Goal: Task Accomplishment & Management: Manage account settings

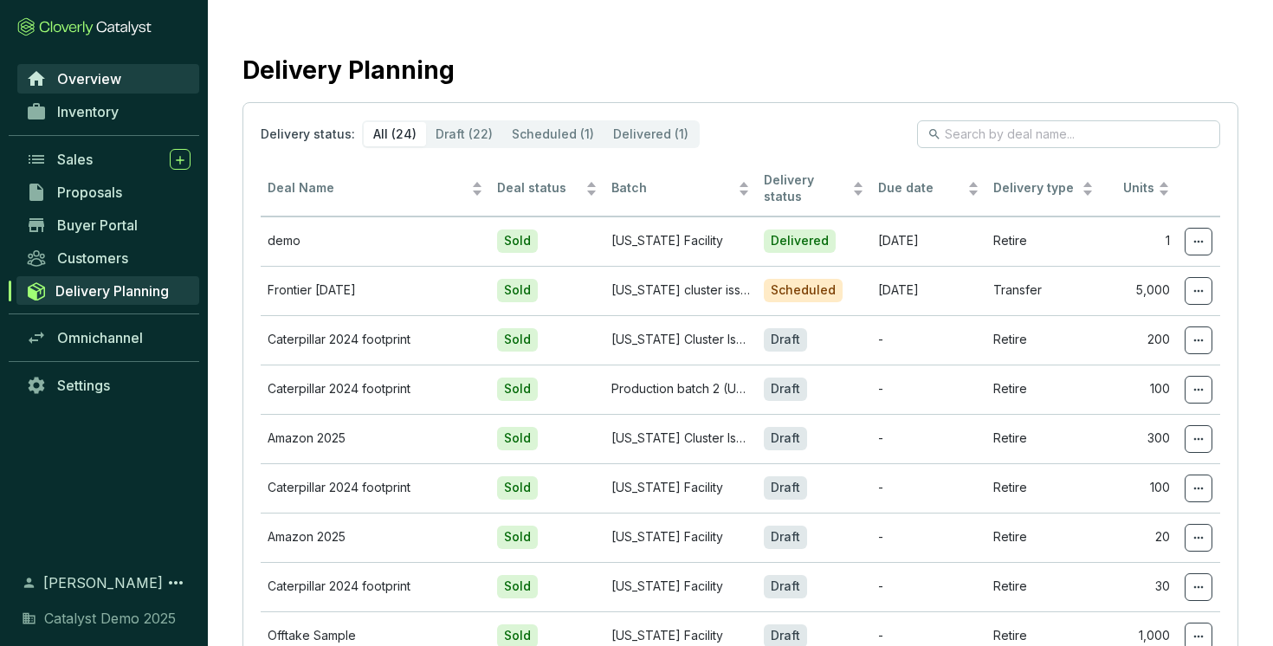
click at [80, 77] on span "Overview" at bounding box center [89, 78] width 64 height 17
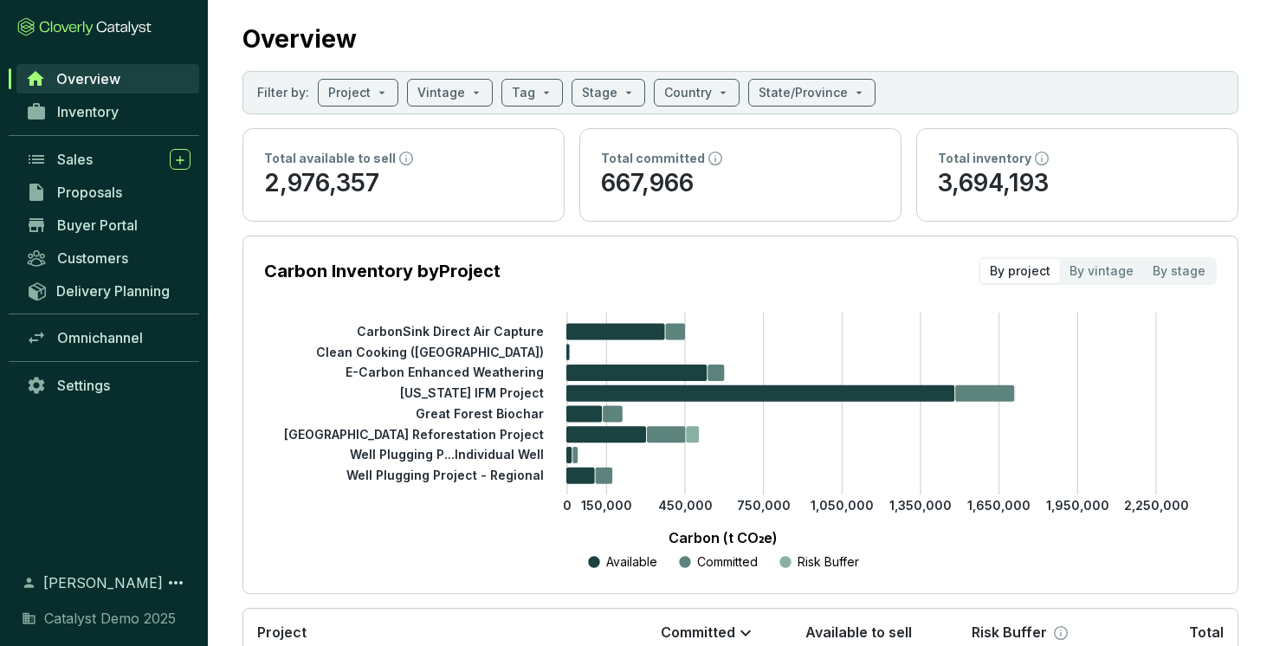
scroll to position [33, 0]
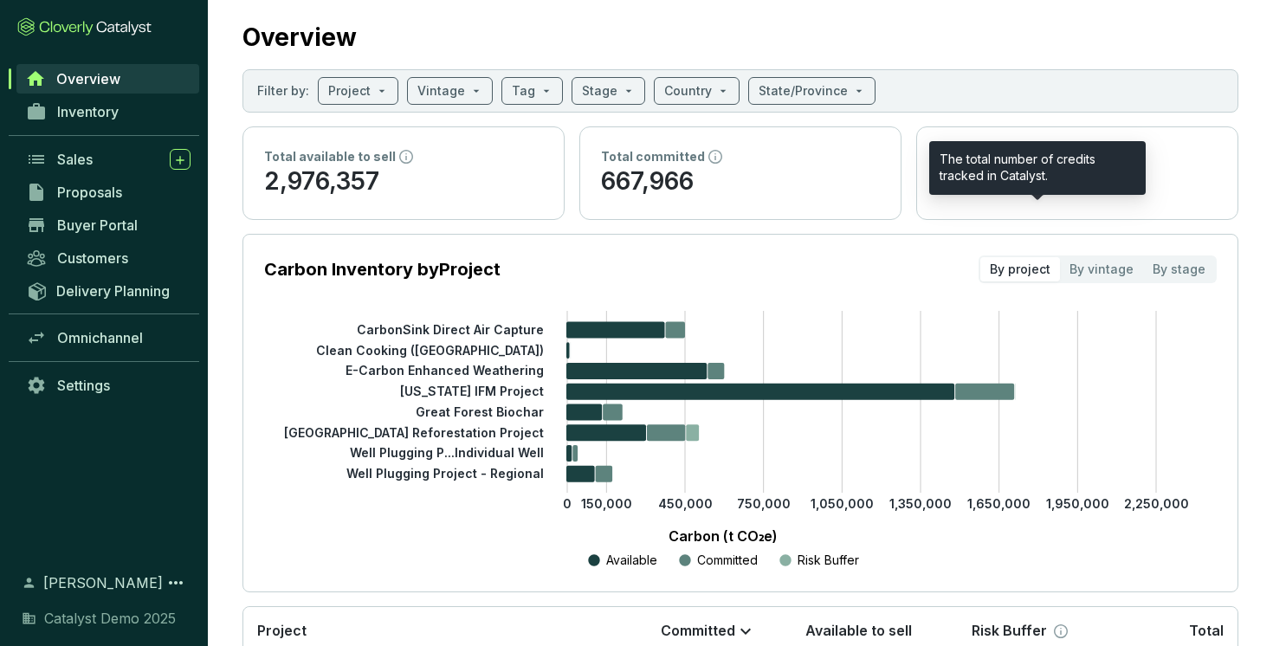
click at [1037, 158] on icon at bounding box center [1042, 157] width 14 height 14
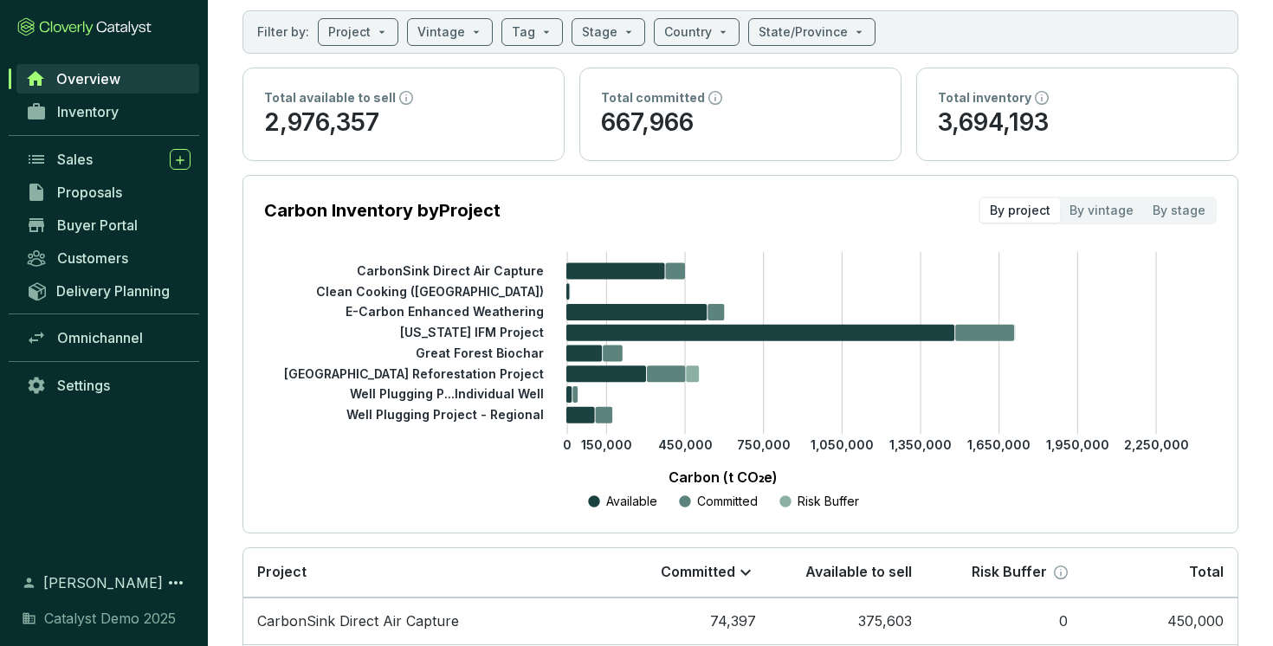
scroll to position [93, 0]
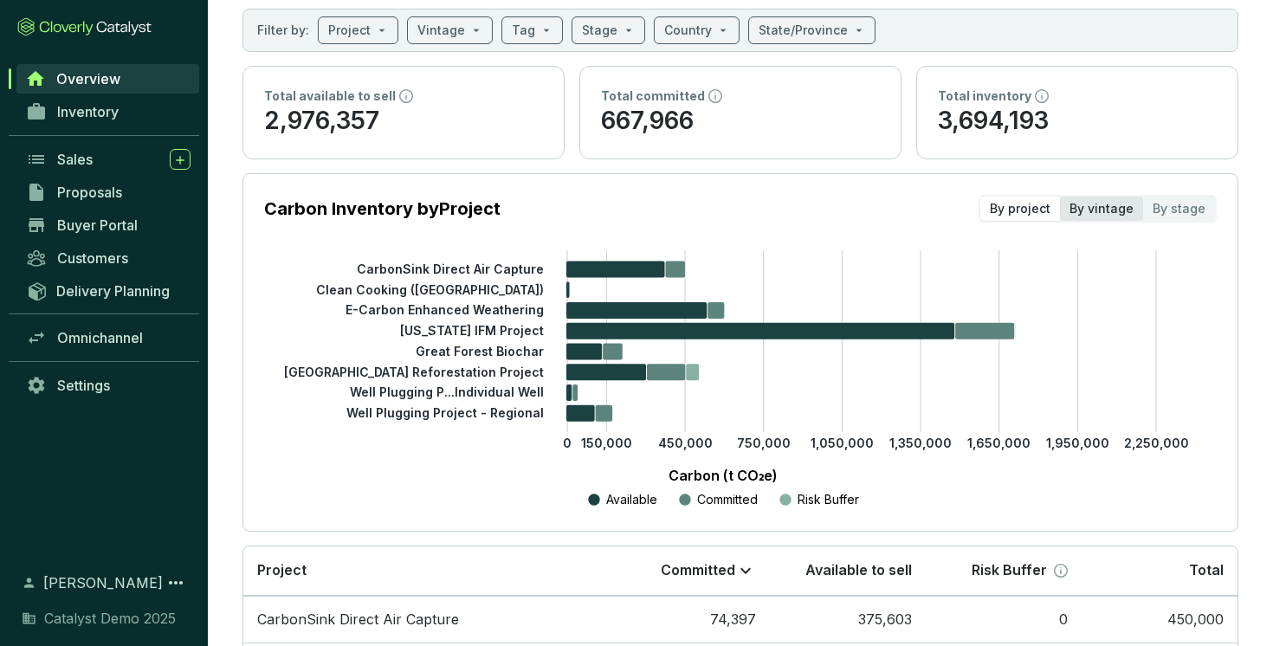
click at [1106, 210] on div "By vintage" at bounding box center [1101, 209] width 83 height 24
click at [1060, 197] on input "By vintage" at bounding box center [1060, 197] width 0 height 0
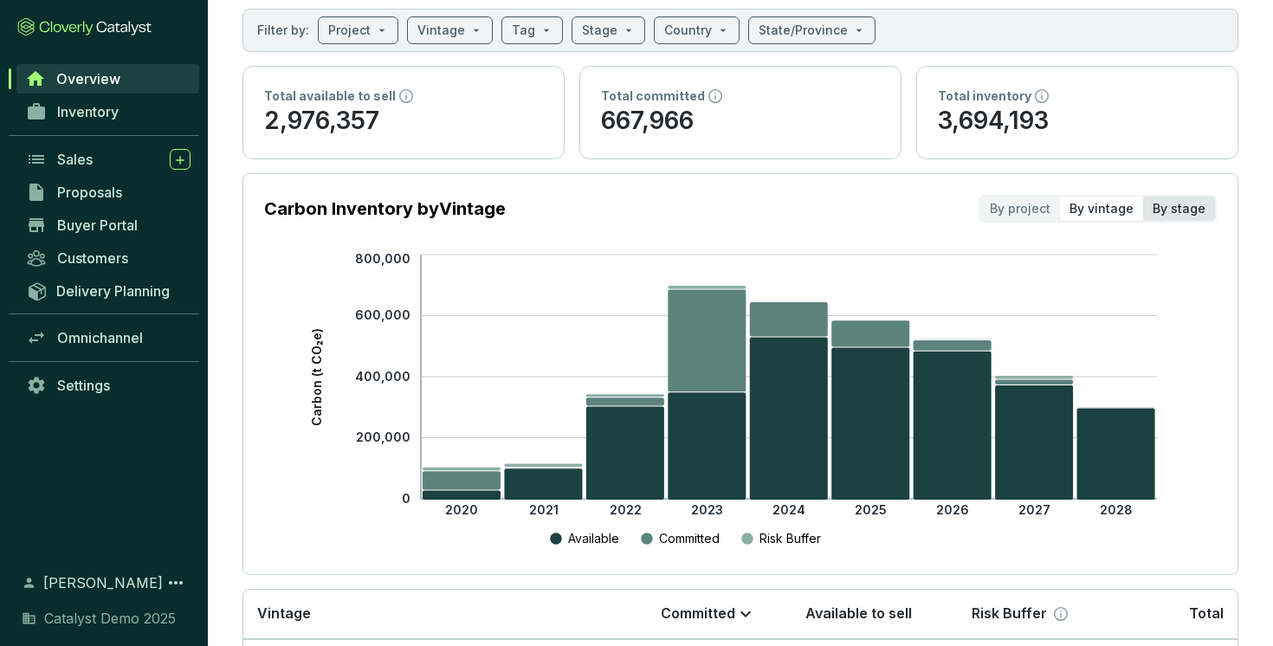
click at [1177, 210] on div "By stage" at bounding box center [1179, 209] width 72 height 24
click at [1143, 197] on input "By stage" at bounding box center [1143, 197] width 0 height 0
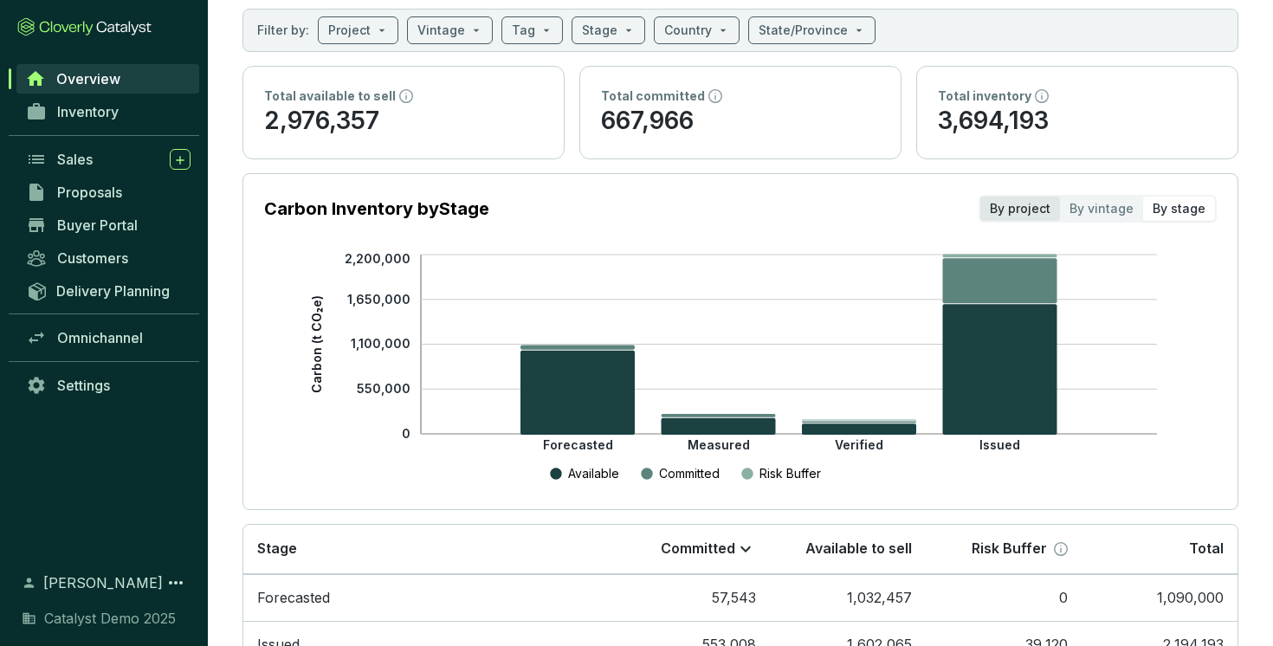
click at [1033, 206] on div "By project" at bounding box center [1020, 209] width 80 height 24
click at [980, 197] on input "By project" at bounding box center [980, 197] width 0 height 0
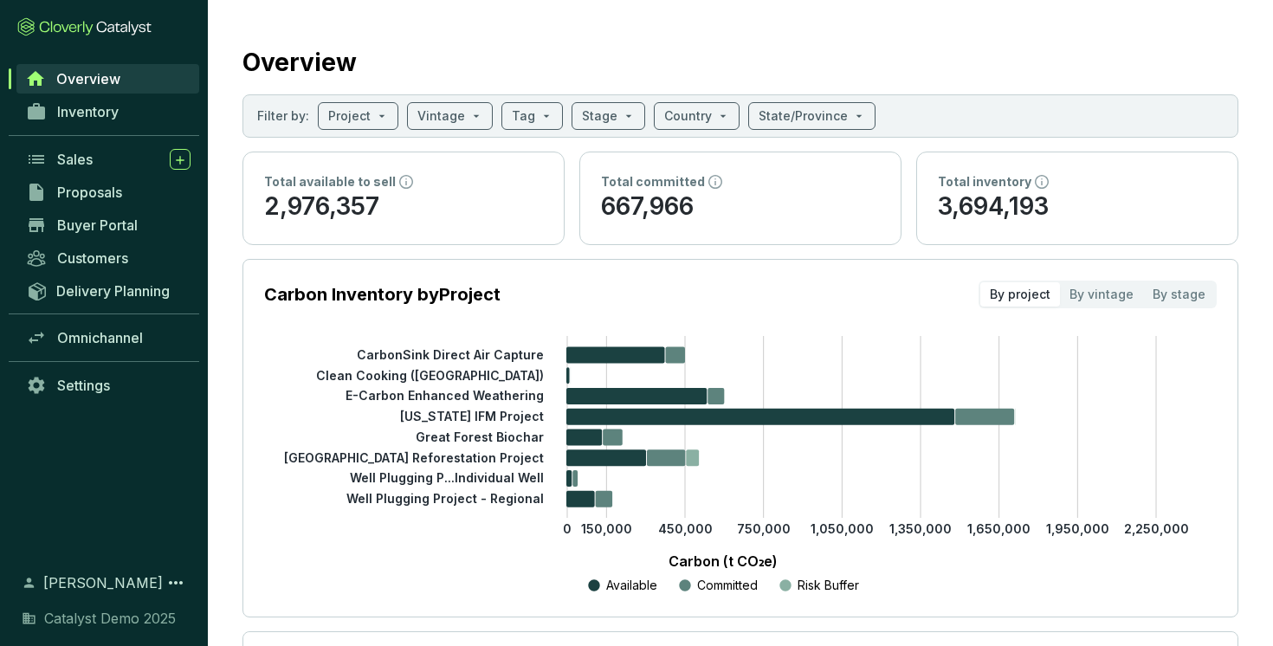
scroll to position [0, 0]
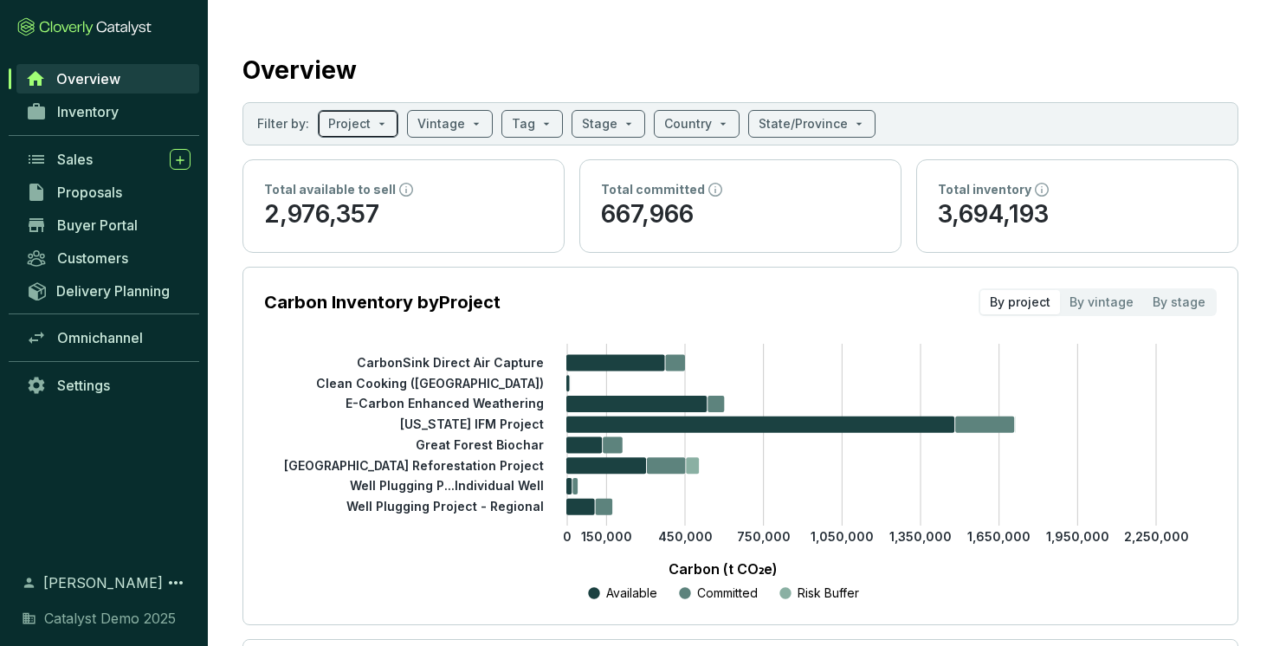
click at [386, 126] on div "Project" at bounding box center [358, 124] width 81 height 28
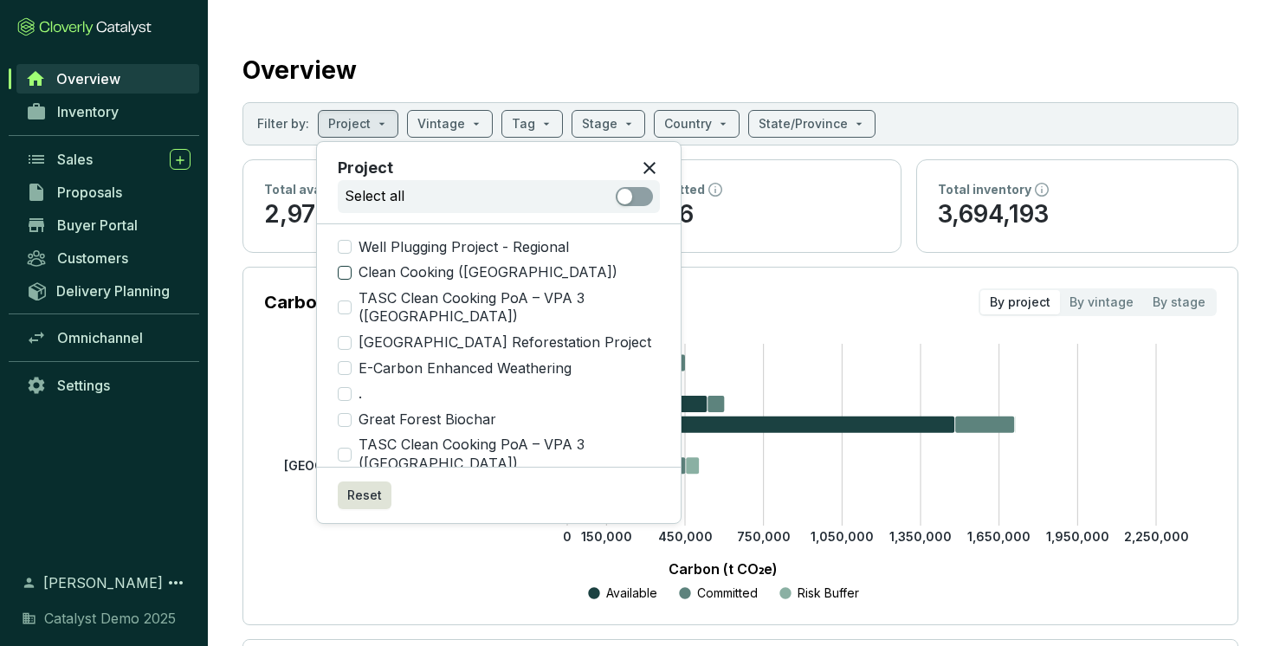
click at [347, 275] on input "Clean Cooking ([GEOGRAPHIC_DATA])" at bounding box center [345, 273] width 14 height 14
checkbox input "true"
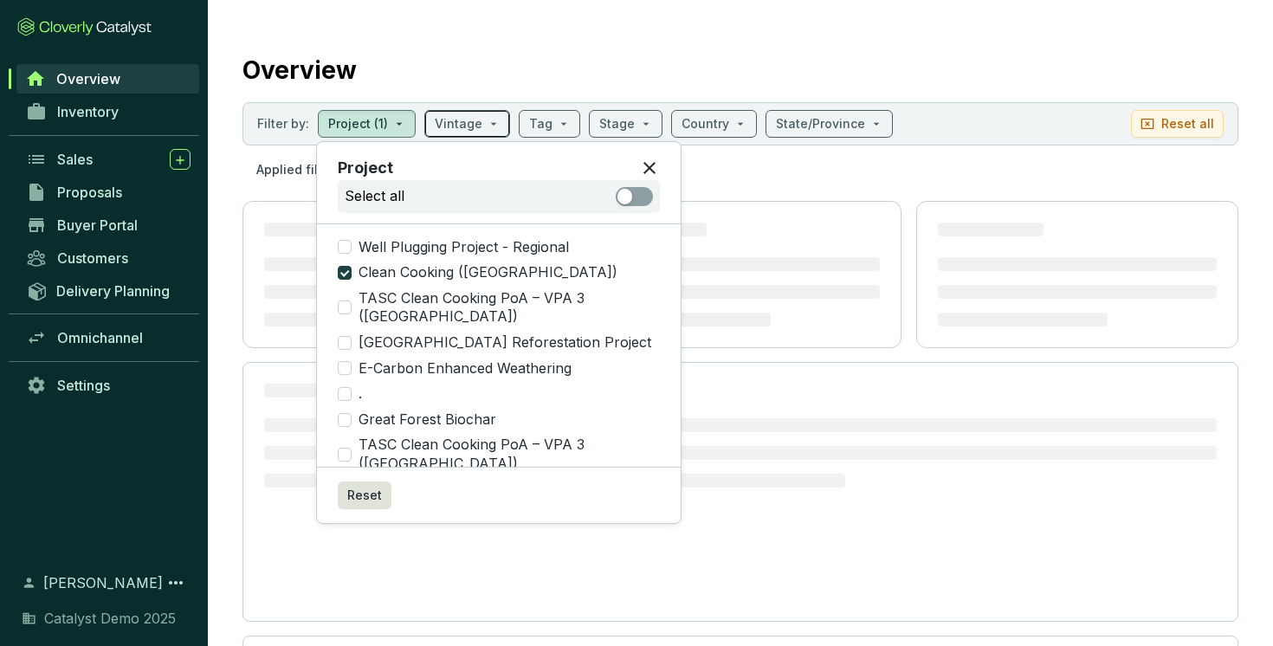
click at [483, 122] on span at bounding box center [467, 124] width 65 height 26
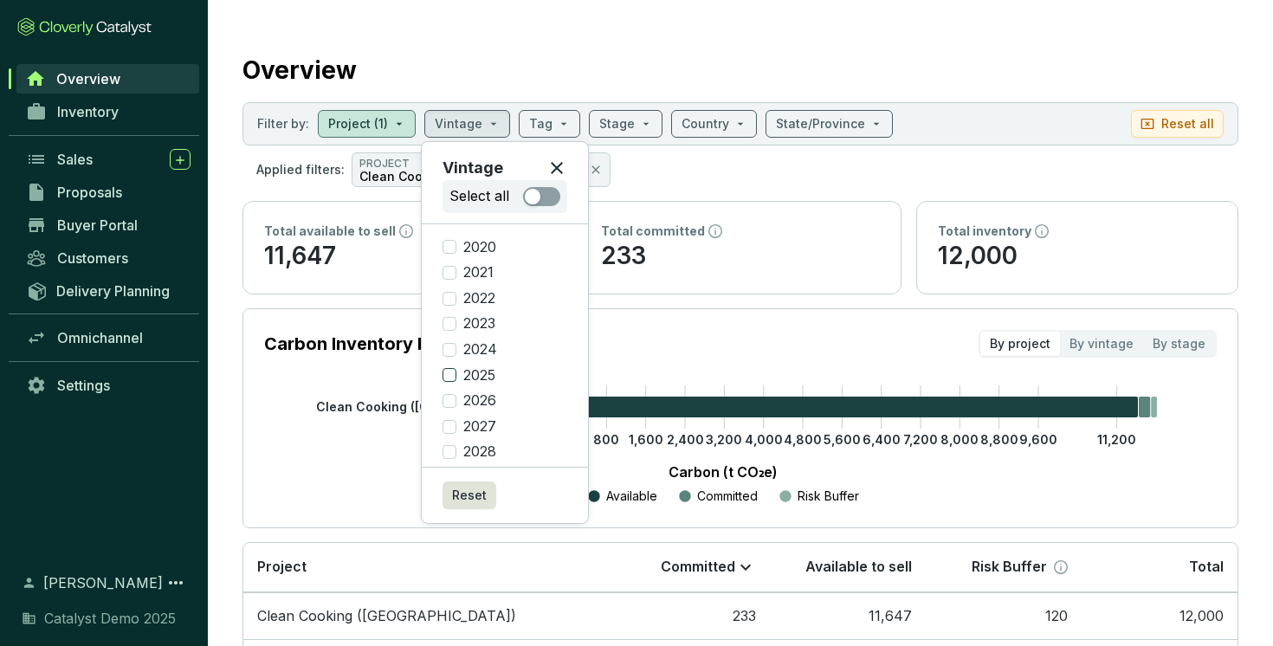
click at [450, 372] on input "2025" at bounding box center [449, 375] width 14 height 14
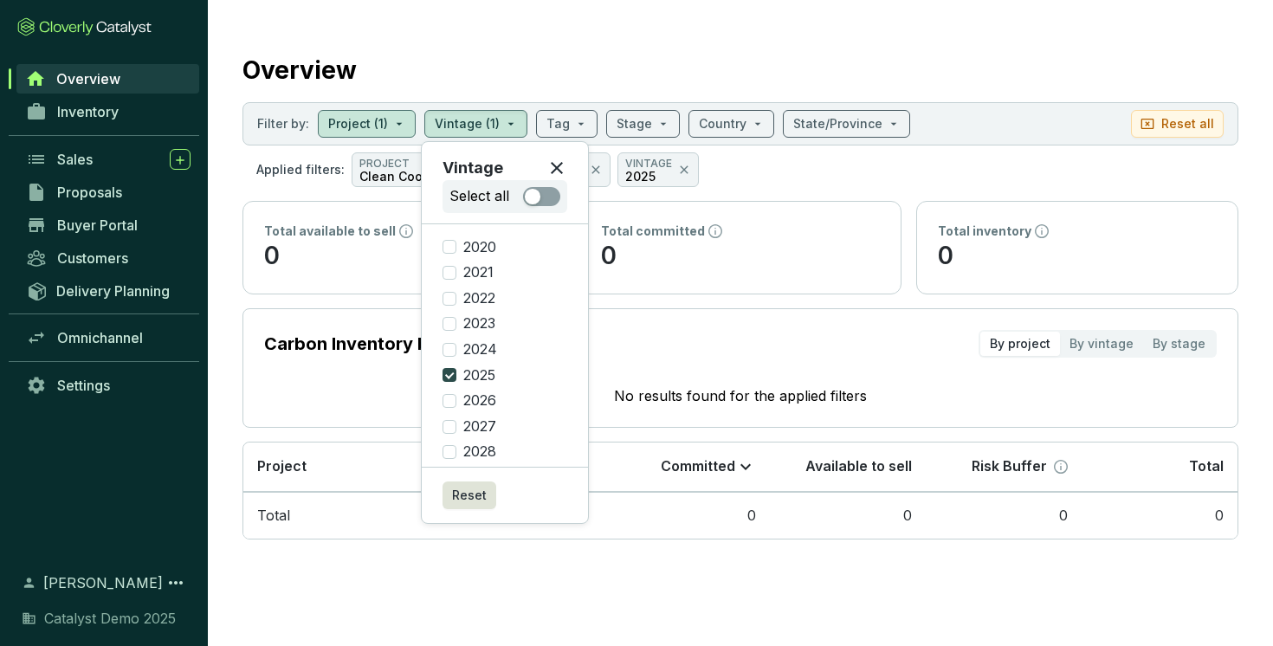
click at [451, 376] on input "2025" at bounding box center [449, 375] width 14 height 14
checkbox input "false"
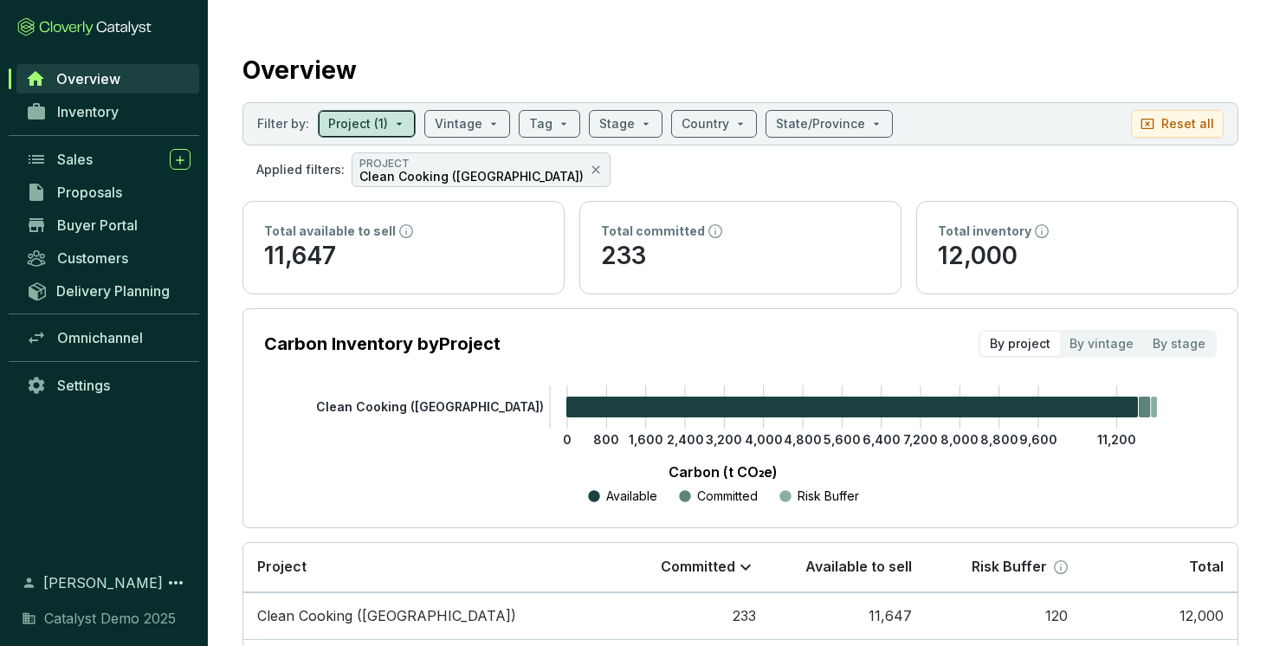
click at [378, 115] on input "search" at bounding box center [358, 124] width 60 height 26
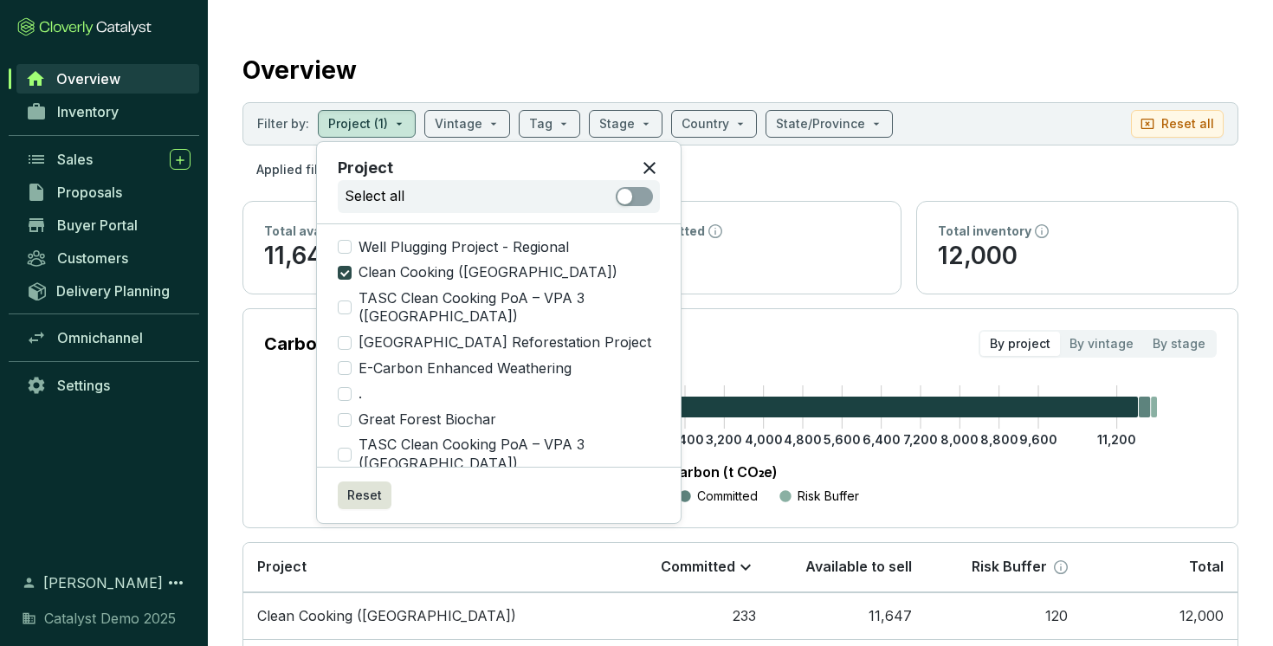
click at [350, 269] on input "Clean Cooking ([GEOGRAPHIC_DATA])" at bounding box center [345, 273] width 14 height 14
checkbox input "false"
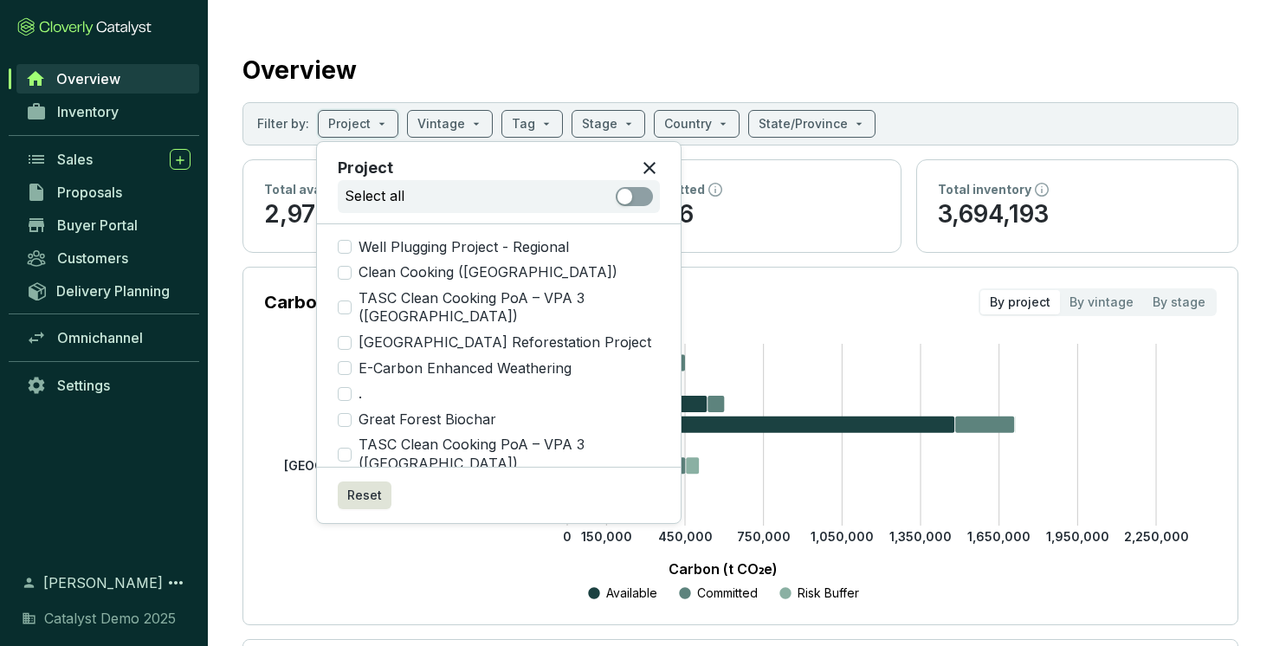
click at [347, 398] on icon "0 150,000 450,000 750,000 1,050,000 1,350,000 1,650,000 1,950,000 2,250,000 Car…" at bounding box center [723, 474] width 952 height 260
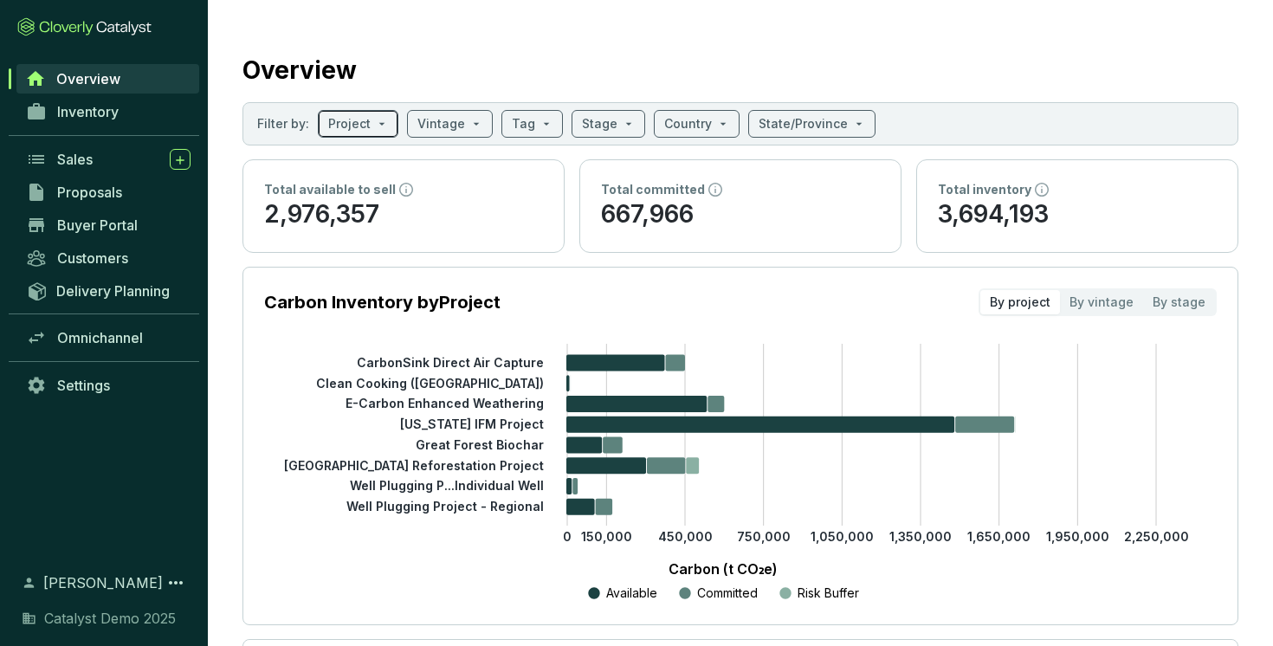
click at [365, 126] on input "search" at bounding box center [349, 124] width 42 height 26
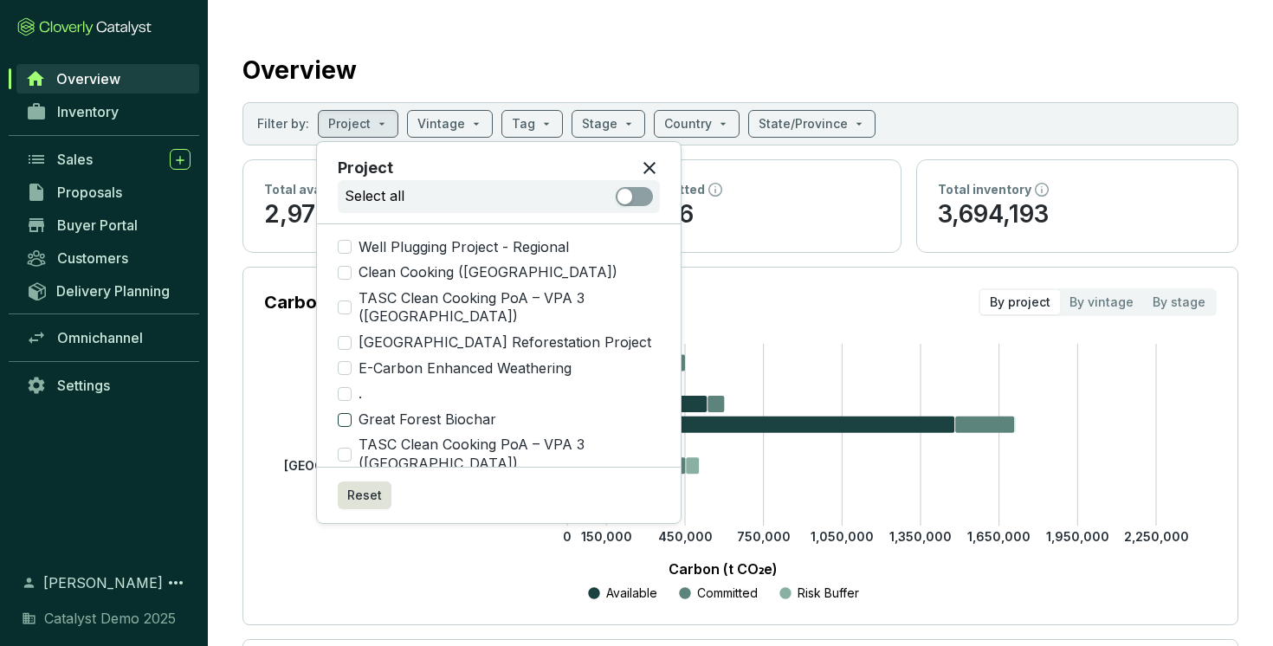
click at [351, 413] on input "Great Forest Biochar" at bounding box center [345, 420] width 14 height 14
checkbox input "true"
click at [456, 131] on input "search" at bounding box center [459, 124] width 48 height 26
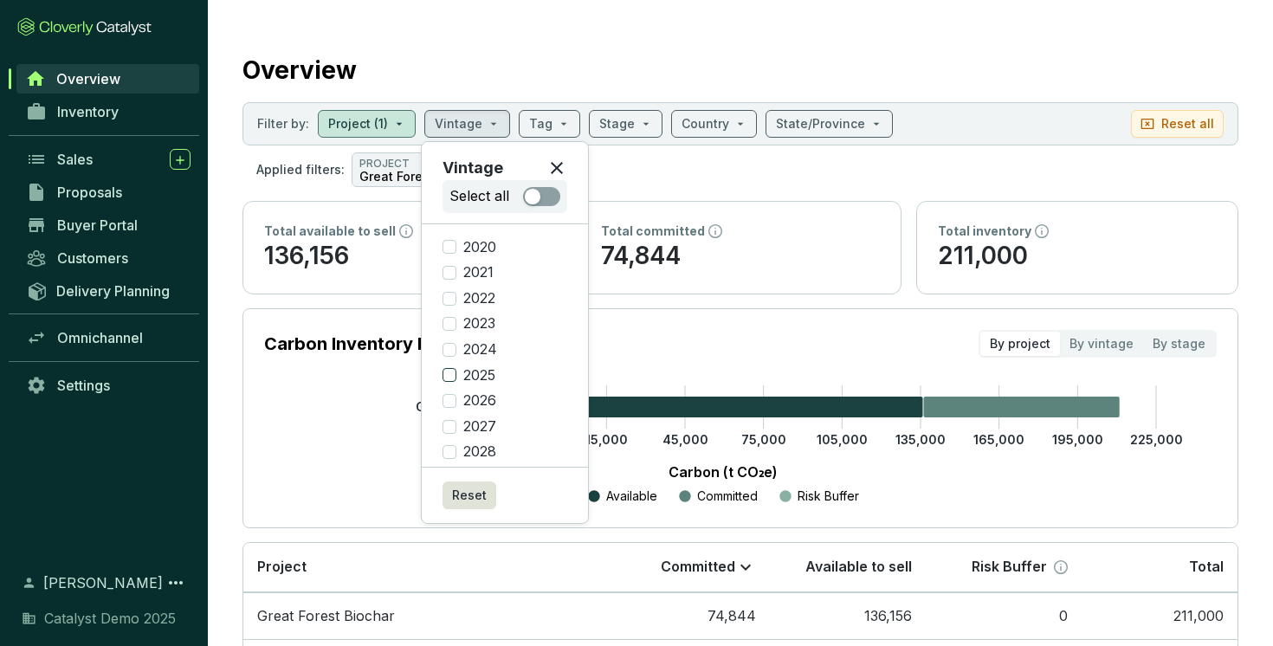
click at [451, 378] on input "2025" at bounding box center [449, 375] width 14 height 14
checkbox input "true"
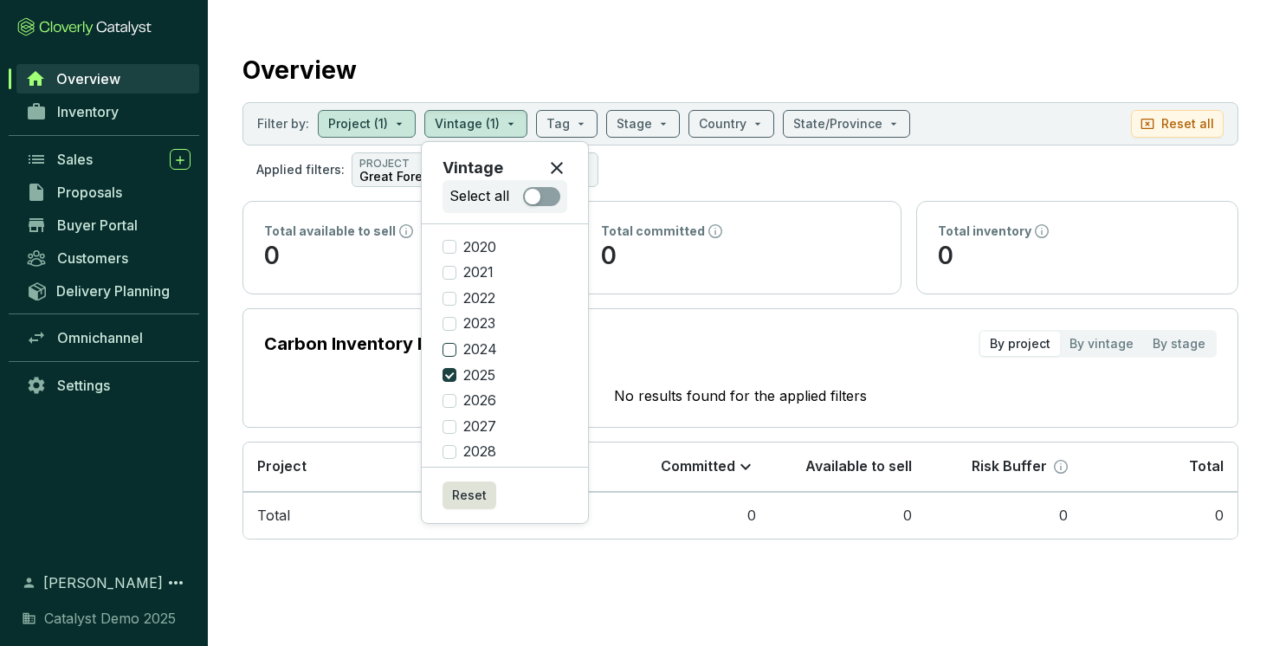
click at [449, 351] on input "2024" at bounding box center [449, 350] width 14 height 14
checkbox input "true"
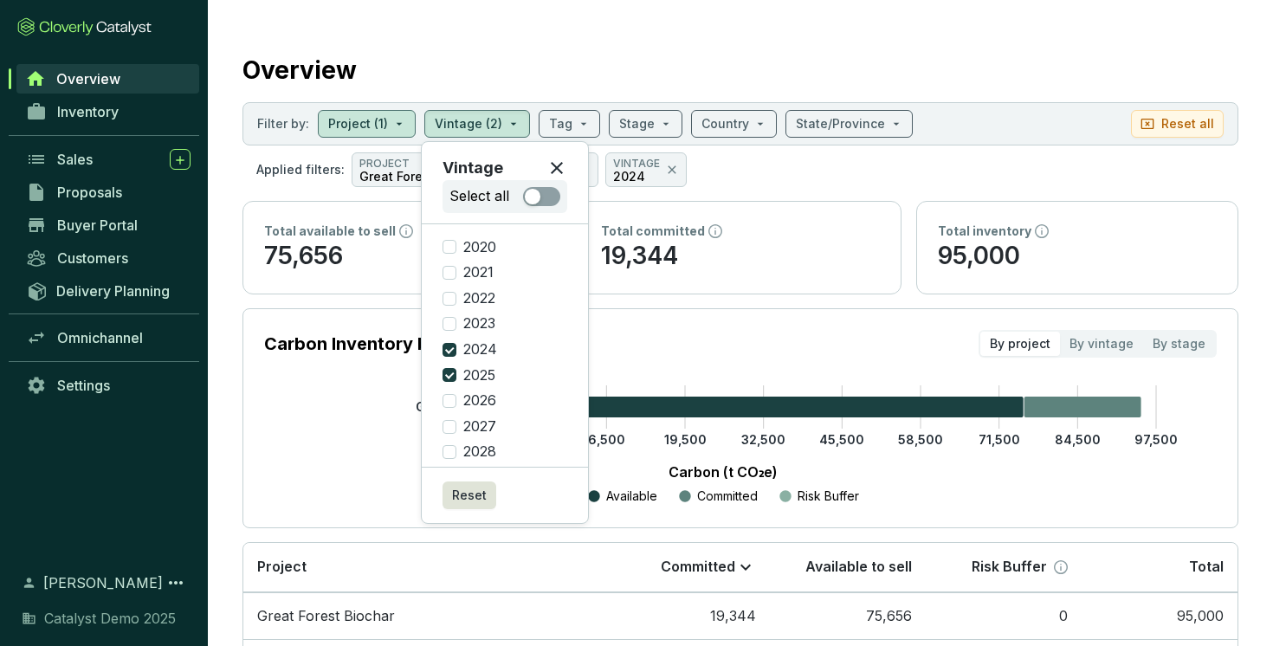
click at [661, 332] on section "Carbon Inventory by Project By project By vintage By stage" at bounding box center [740, 344] width 952 height 28
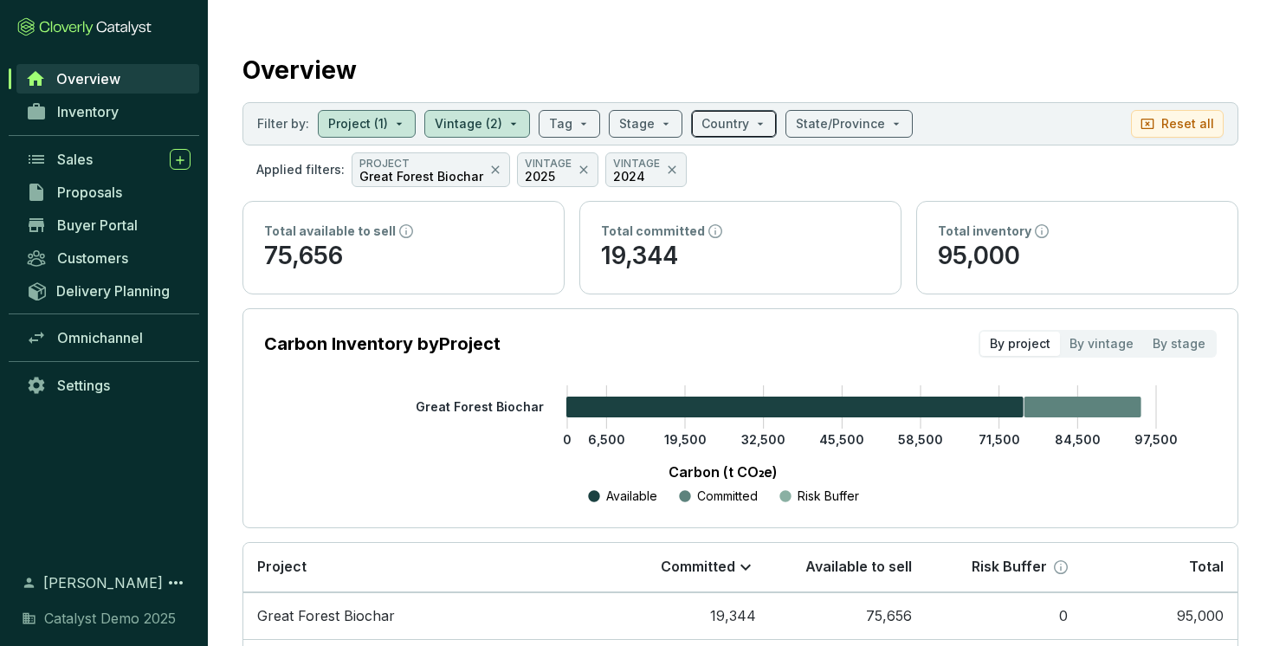
click at [754, 125] on span at bounding box center [733, 124] width 65 height 26
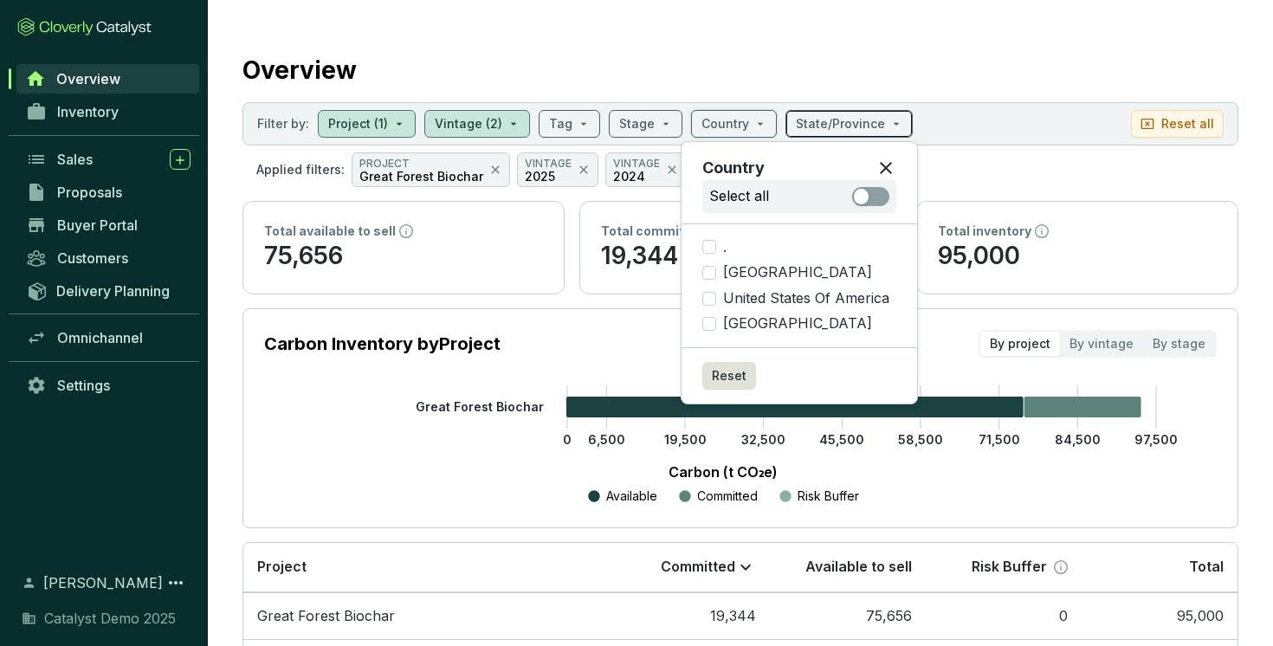
click at [831, 116] on input "search" at bounding box center [840, 124] width 89 height 26
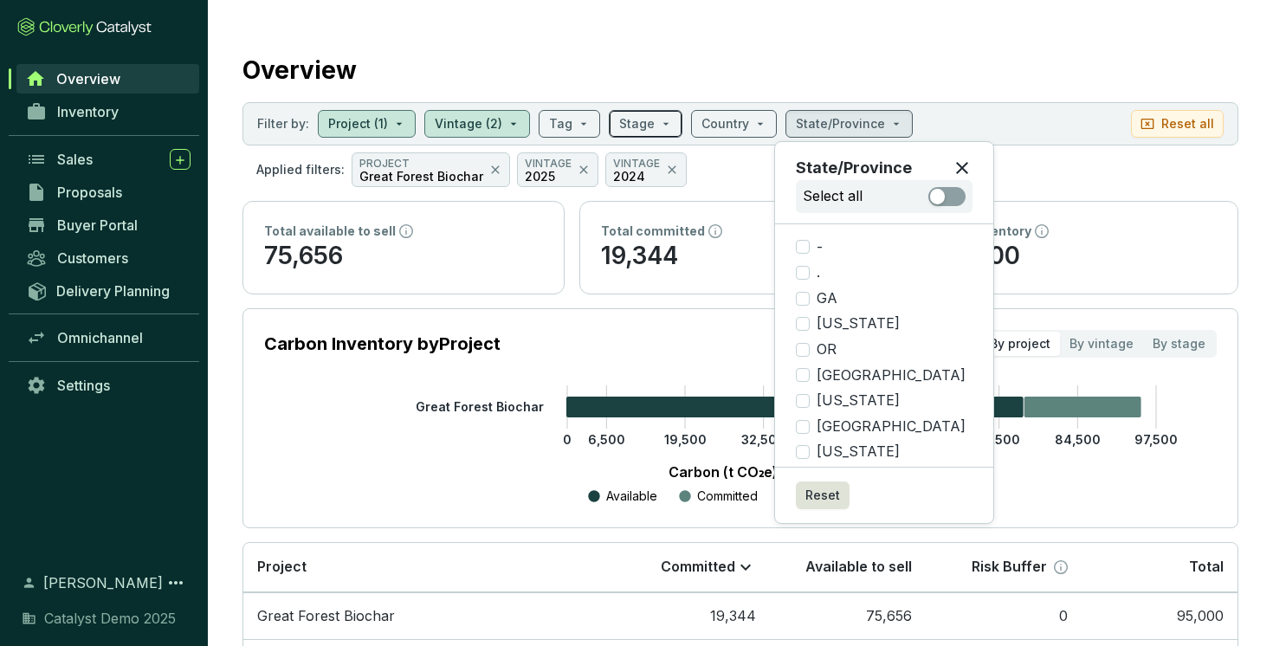
click at [635, 127] on input "search" at bounding box center [636, 124] width 35 height 26
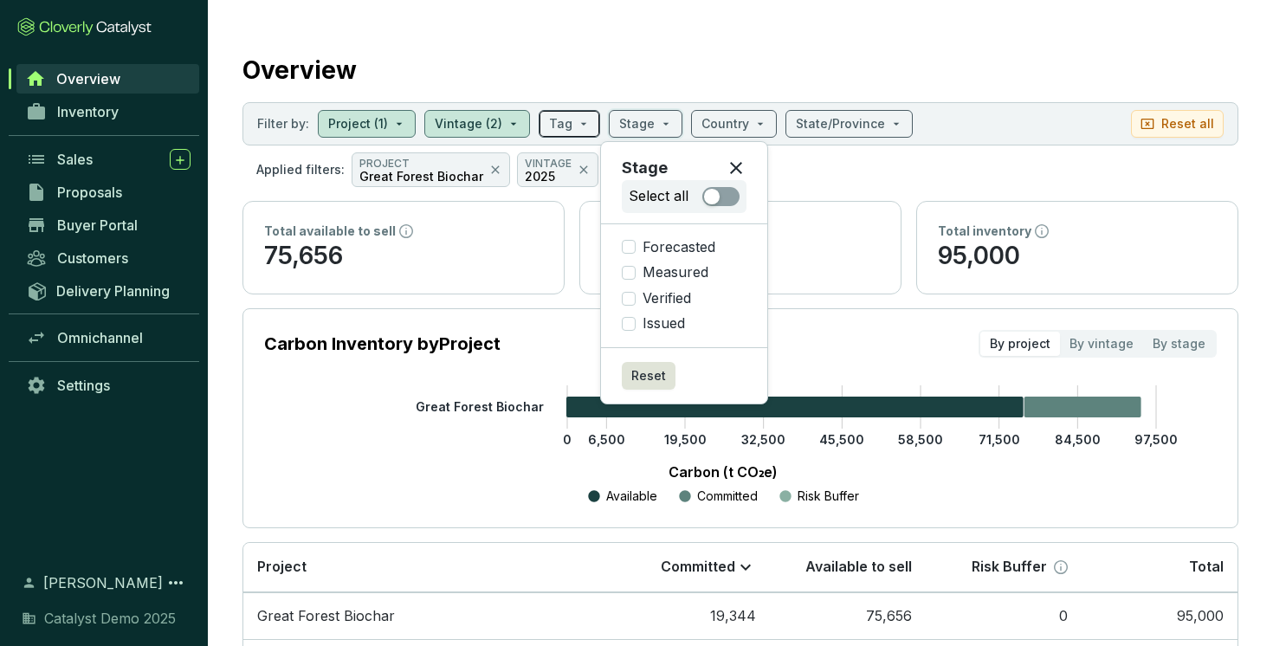
click at [562, 126] on input "search" at bounding box center [560, 124] width 23 height 26
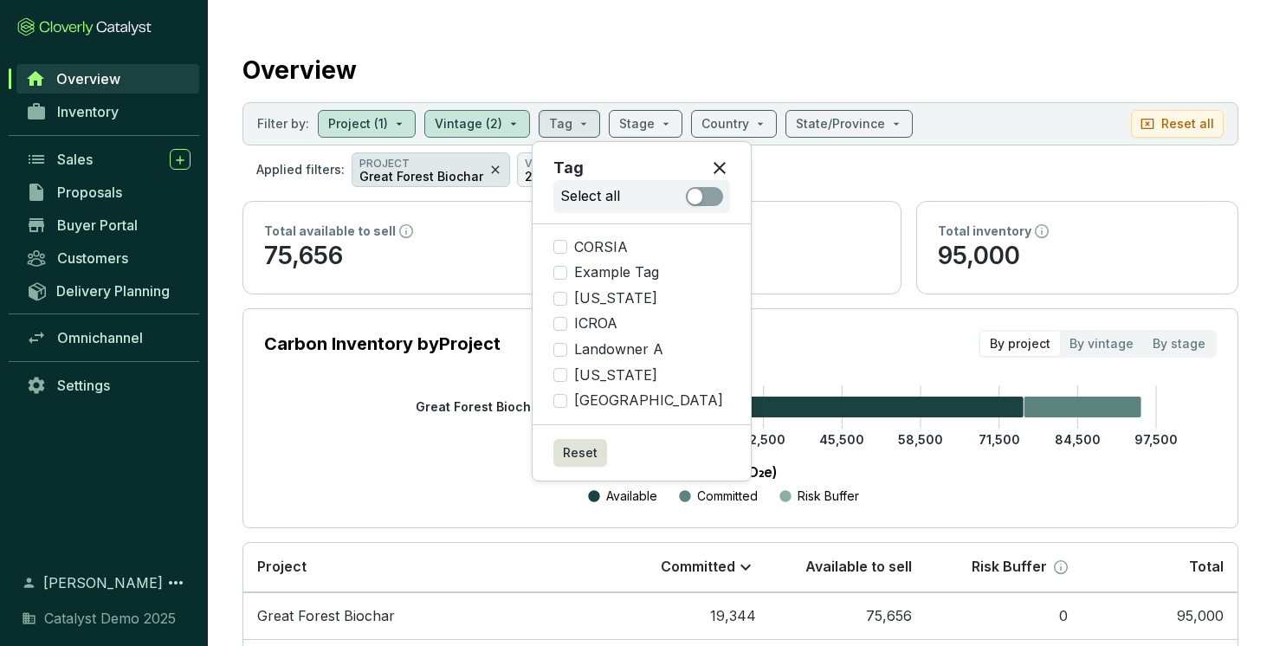
click at [488, 162] on icon at bounding box center [495, 169] width 14 height 21
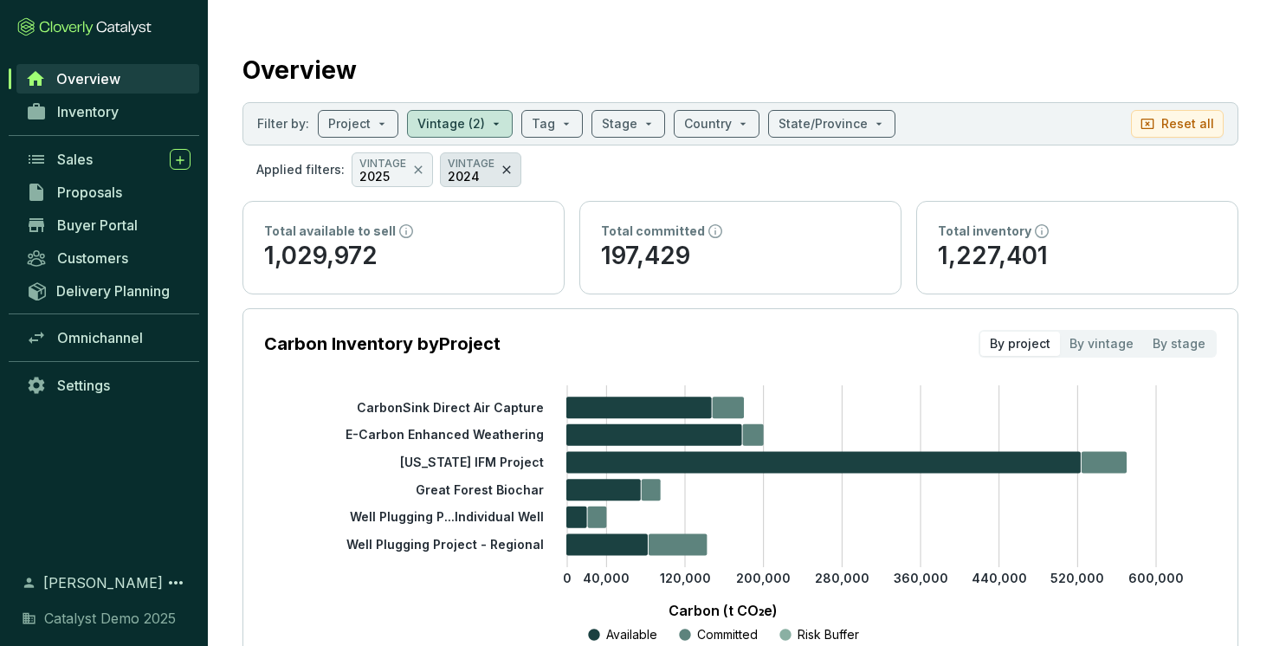
click at [502, 166] on icon at bounding box center [506, 169] width 8 height 8
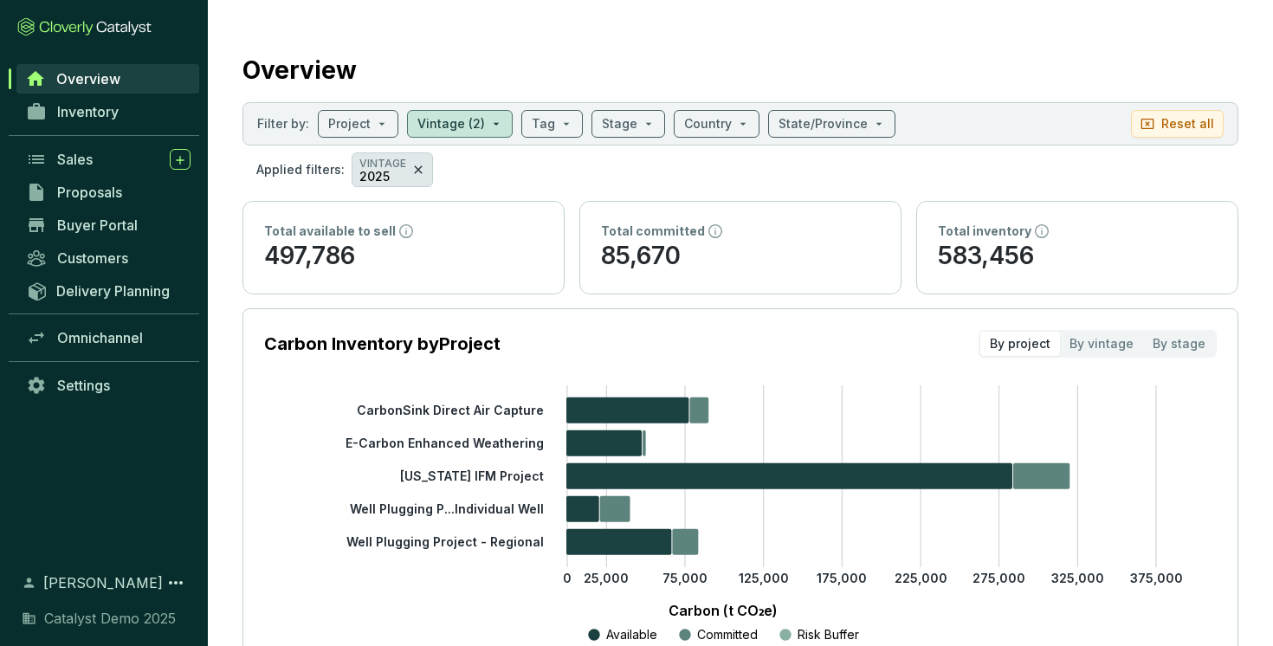
click at [414, 171] on icon at bounding box center [418, 169] width 8 height 8
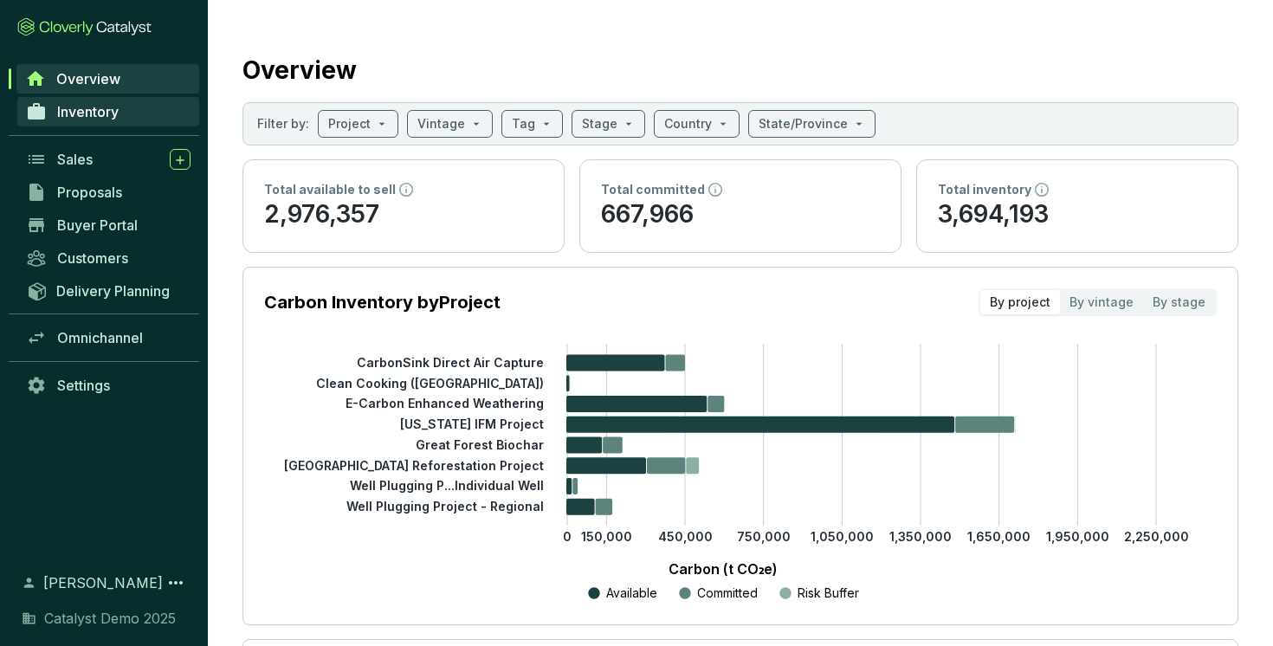
click at [103, 107] on span "Inventory" at bounding box center [87, 111] width 61 height 17
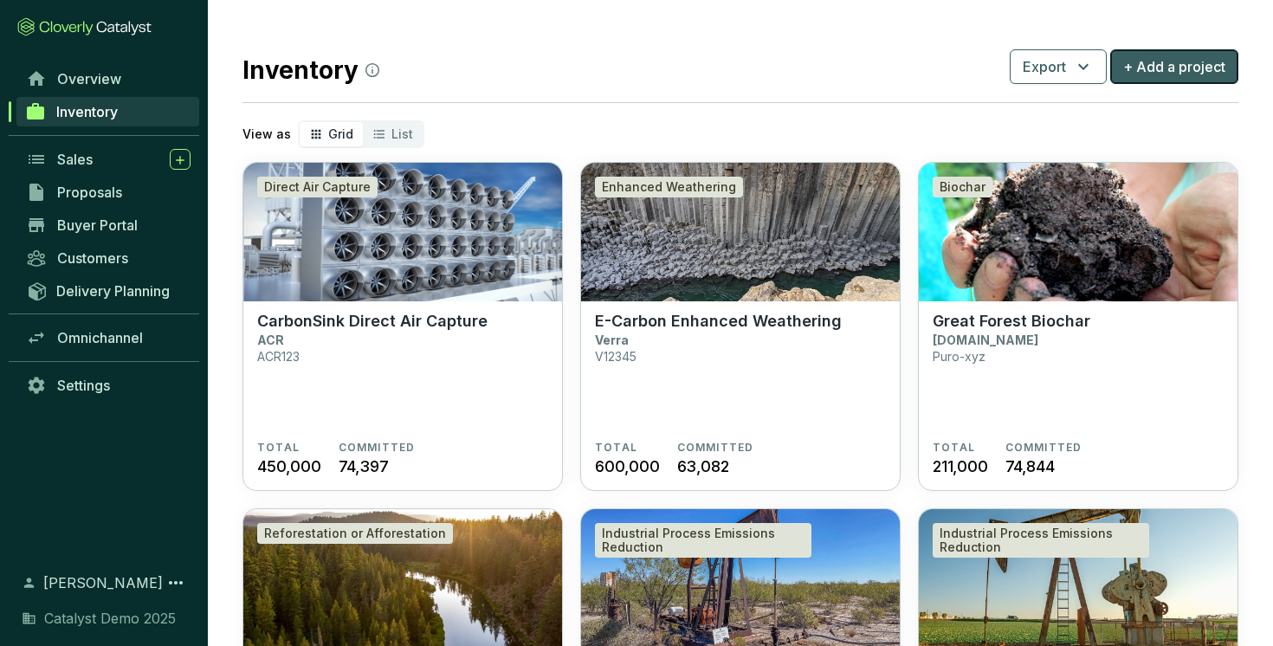
click at [1170, 70] on span "+ Add a project" at bounding box center [1174, 66] width 102 height 21
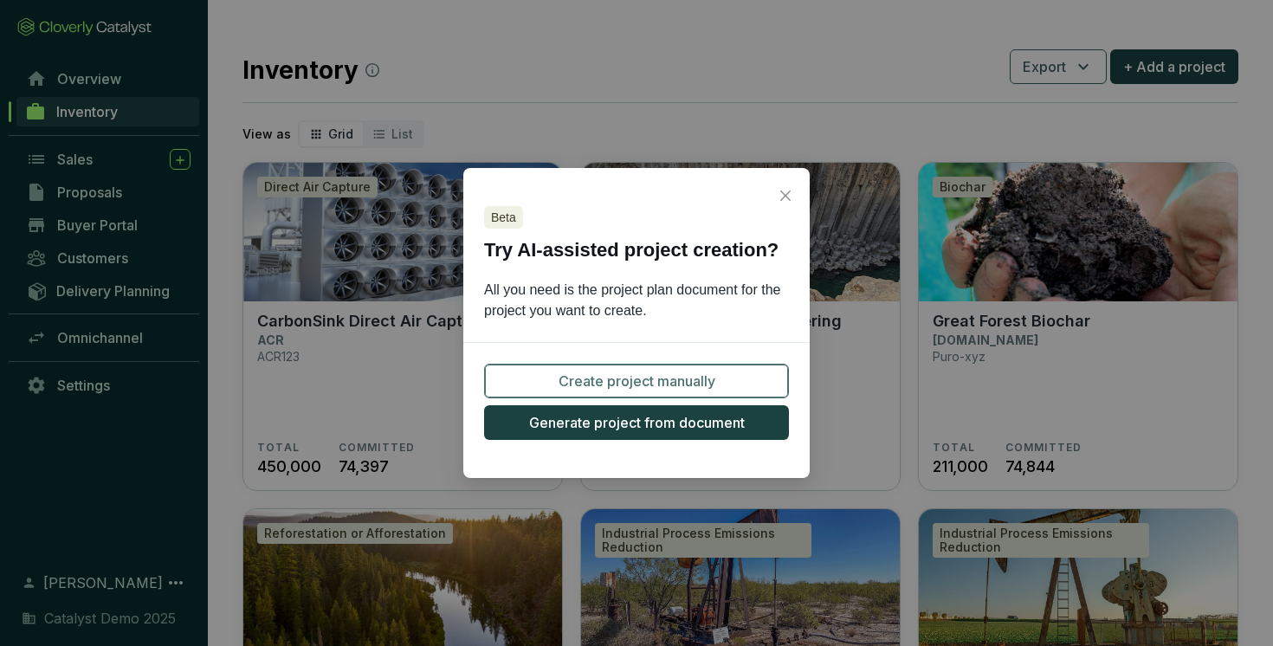
click at [666, 372] on span "Create project manually" at bounding box center [636, 381] width 157 height 21
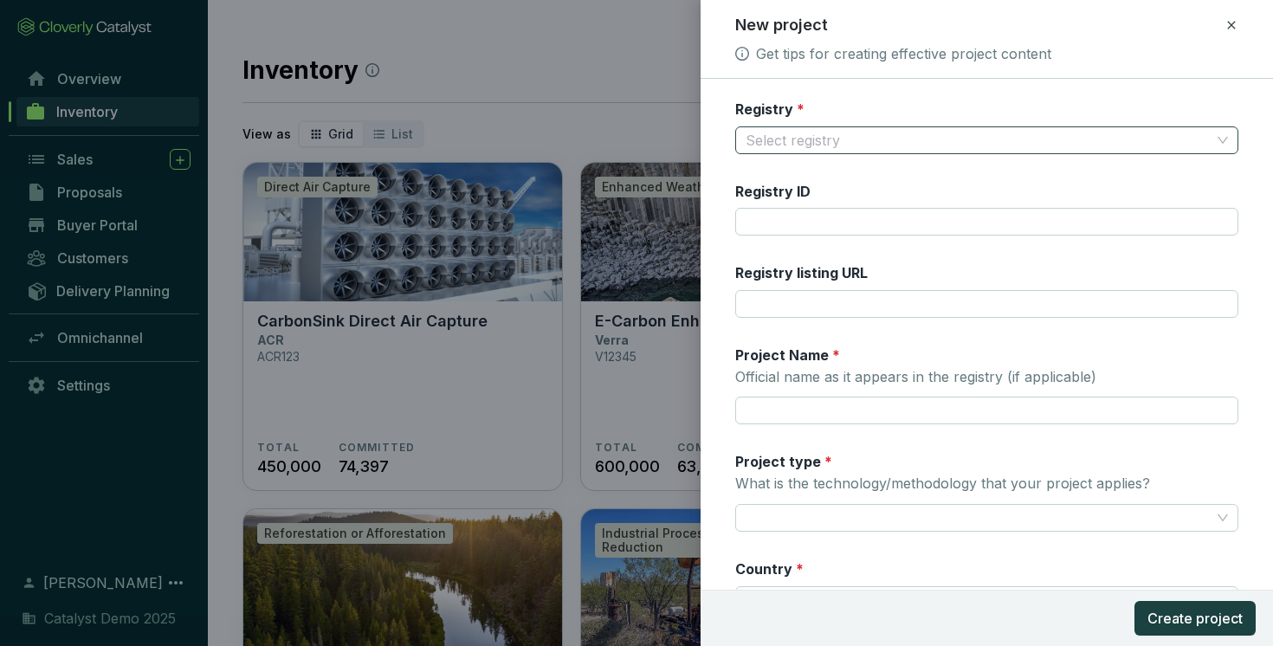
click at [981, 140] on input "Registry *" at bounding box center [978, 140] width 466 height 26
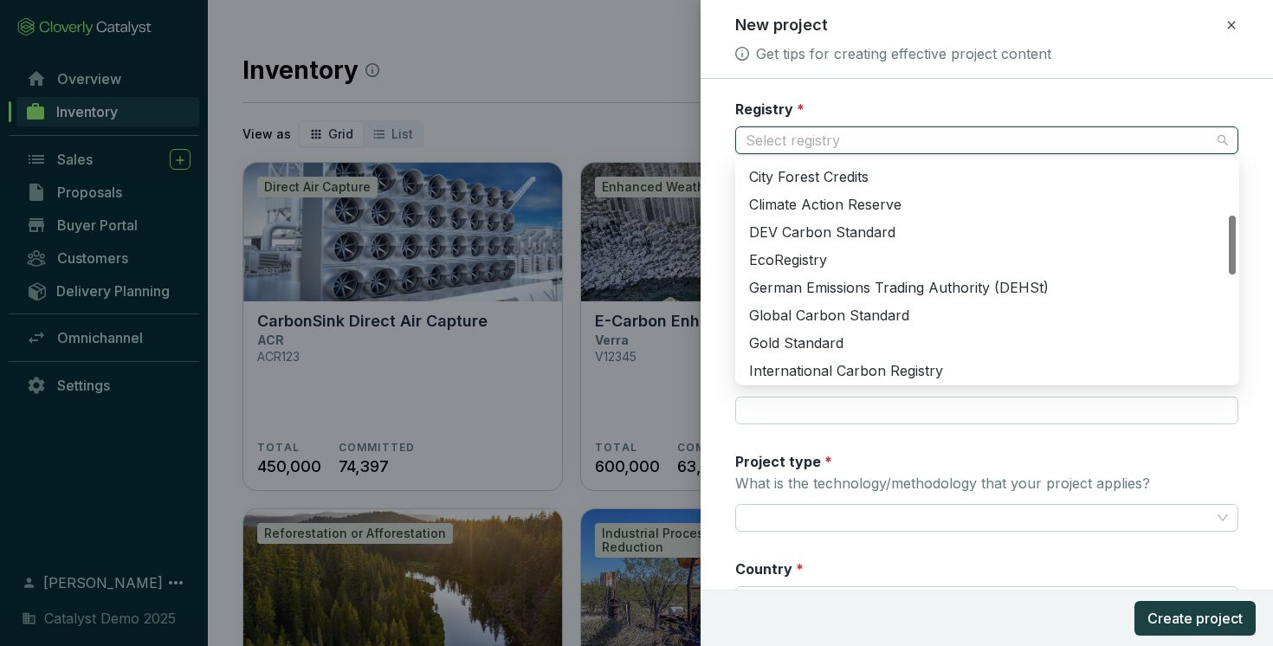
scroll to position [220, 0]
click at [817, 260] on div "EcoRegistry" at bounding box center [987, 258] width 476 height 19
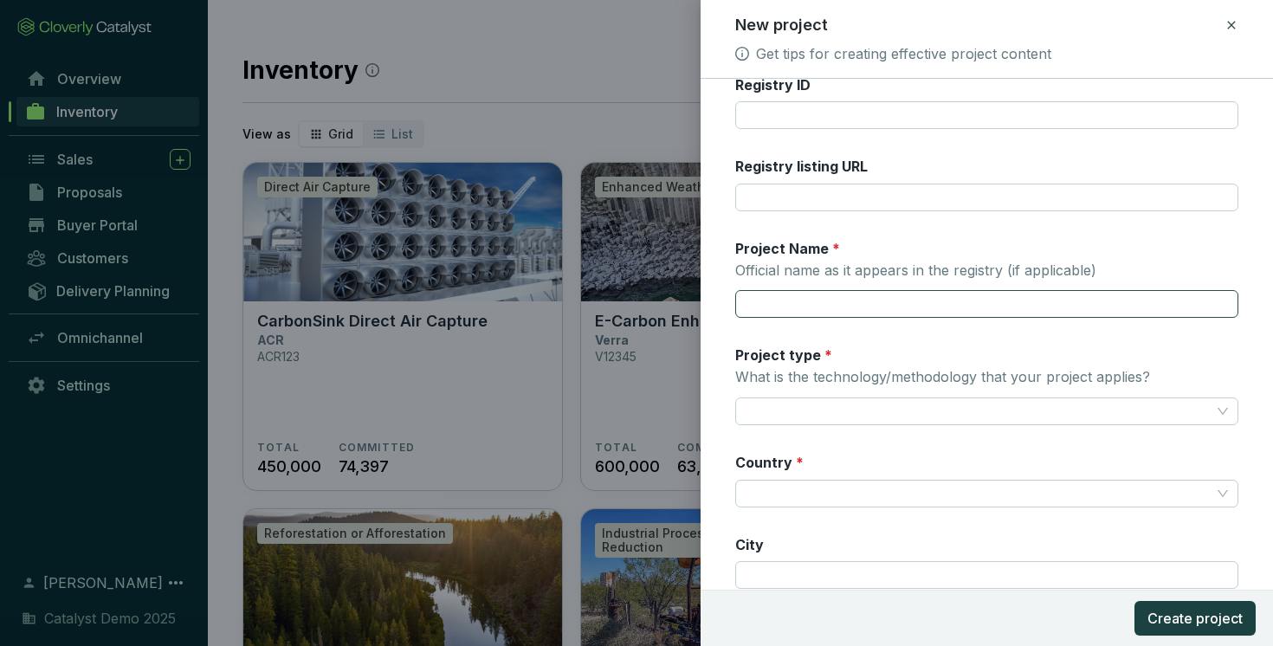
scroll to position [124, 0]
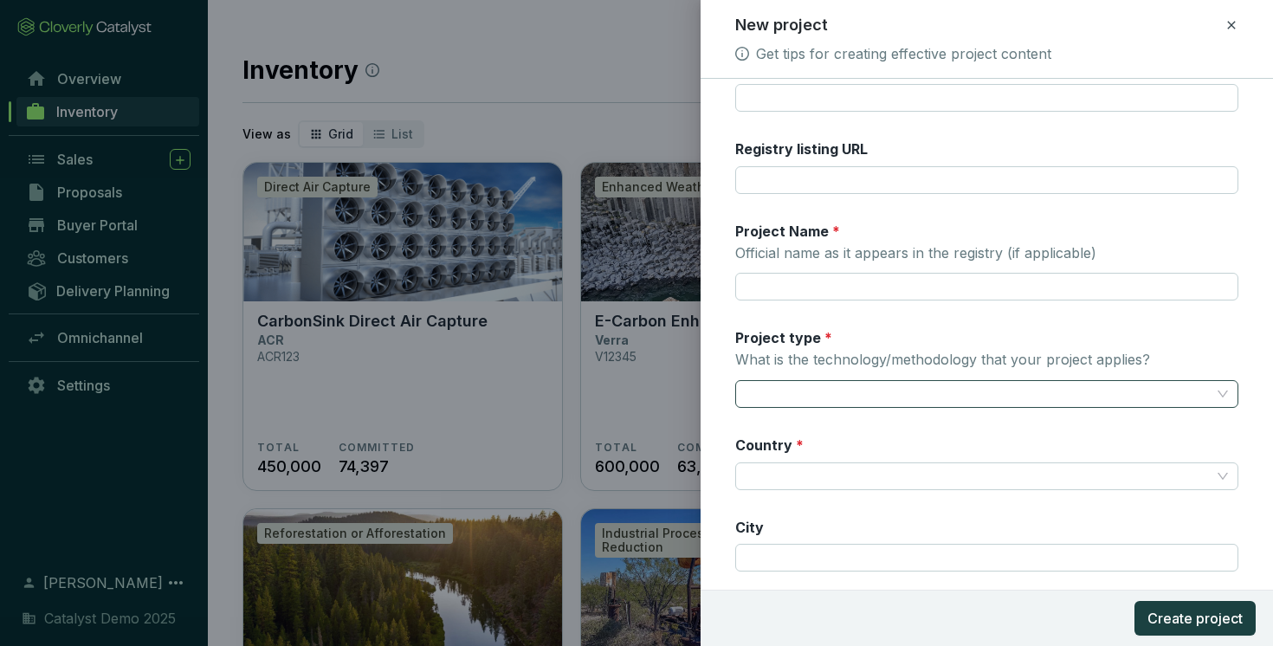
click at [835, 404] on input "Project type * What is the technology/methodology that your project applies?" at bounding box center [978, 394] width 466 height 26
click at [999, 346] on div "Project type * What is the technology/methodology that your project applies?" at bounding box center [942, 350] width 415 height 45
click at [999, 381] on input "Project type * What is the technology/methodology that your project applies?" at bounding box center [978, 394] width 466 height 26
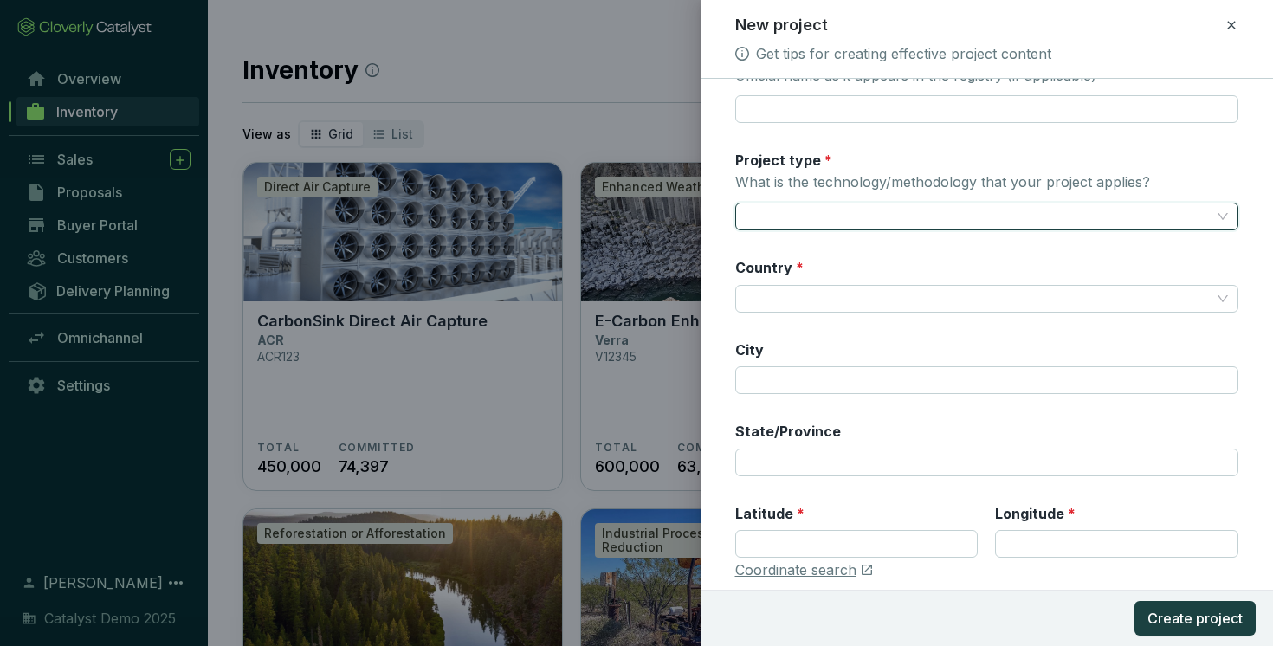
scroll to position [326, 0]
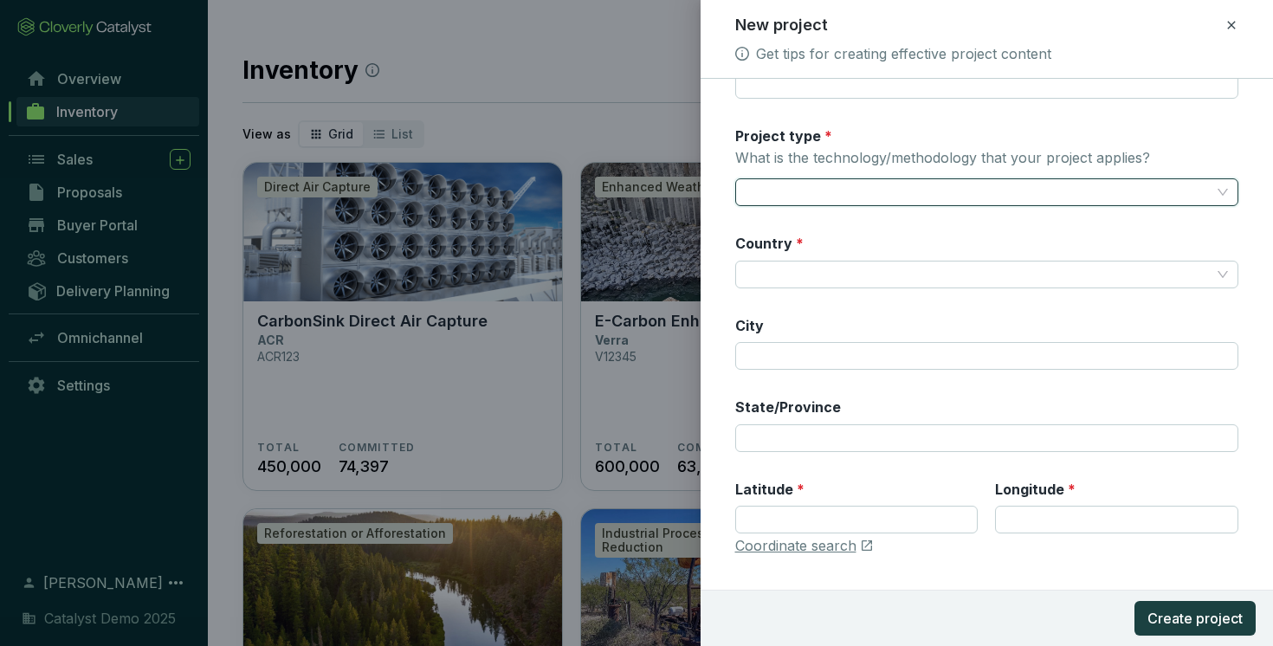
click at [1232, 23] on icon at bounding box center [1231, 25] width 8 height 8
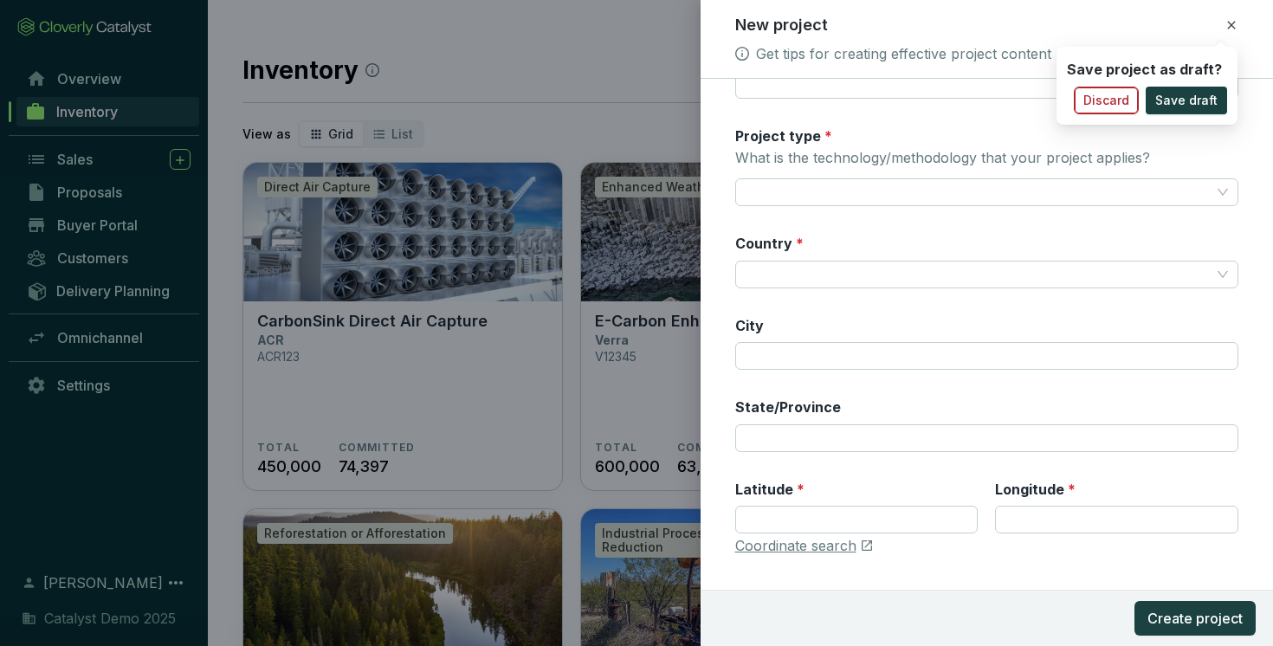
click at [1117, 96] on span "Discard" at bounding box center [1106, 100] width 46 height 17
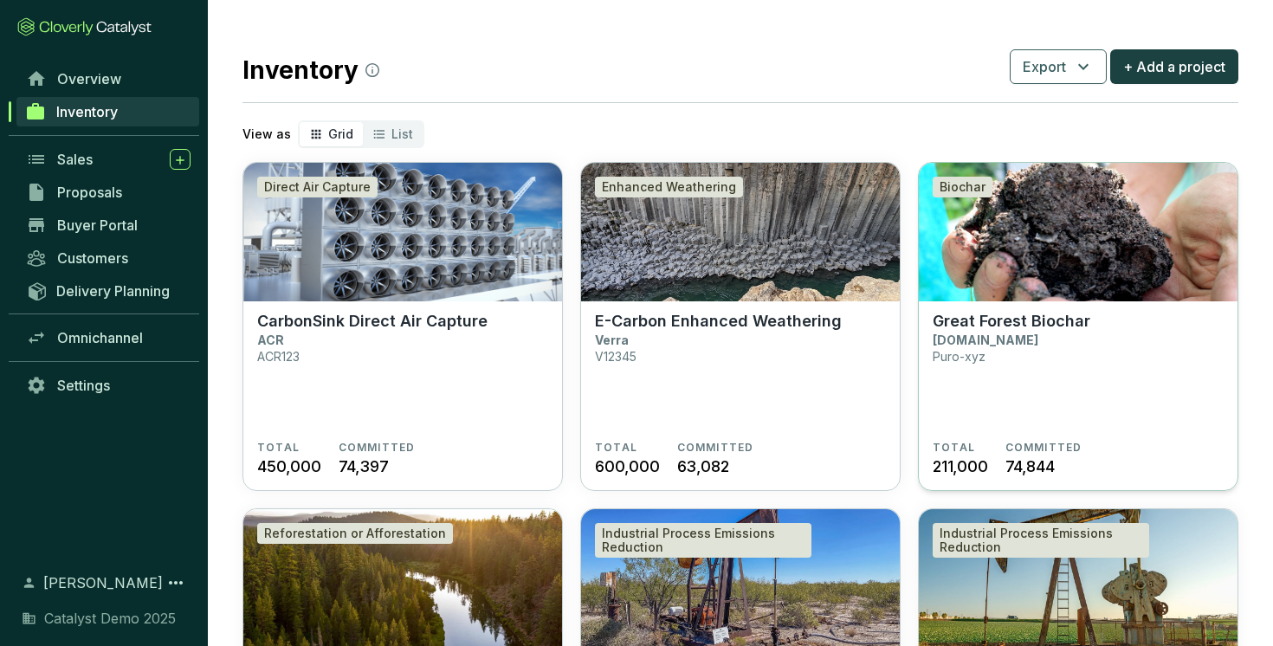
click at [1032, 389] on section "Great Forest Biochar Puro.earth Puro-xyz" at bounding box center [1077, 376] width 291 height 129
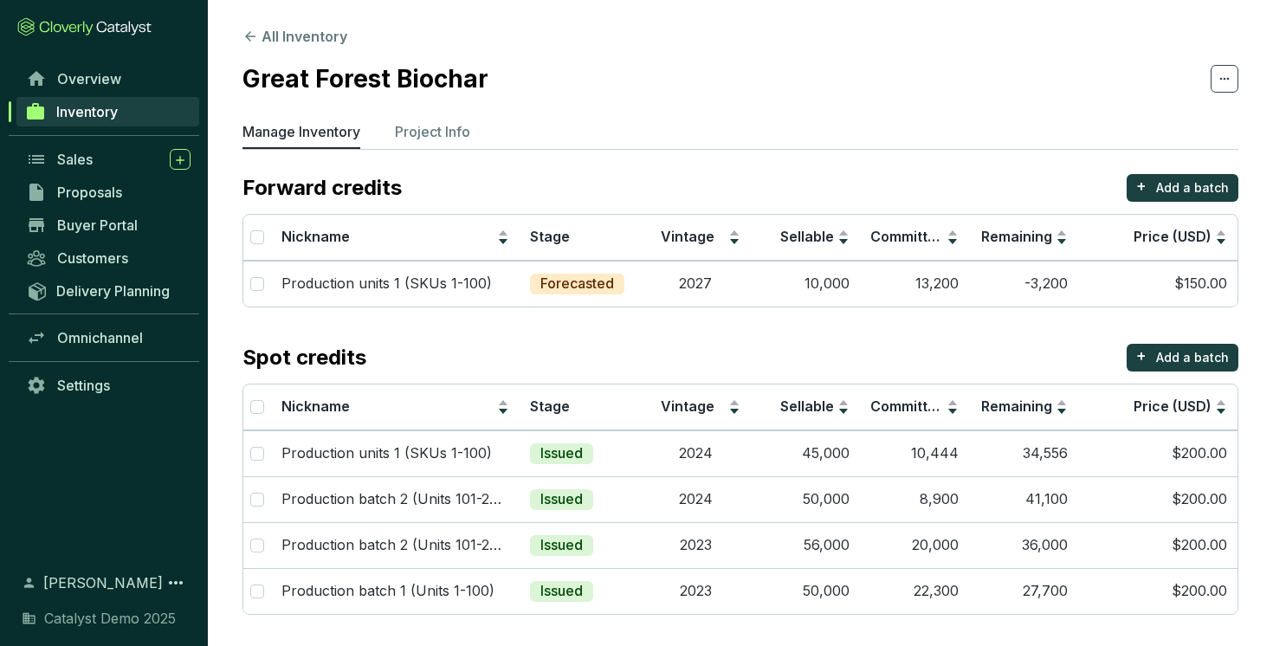
scroll to position [2, 0]
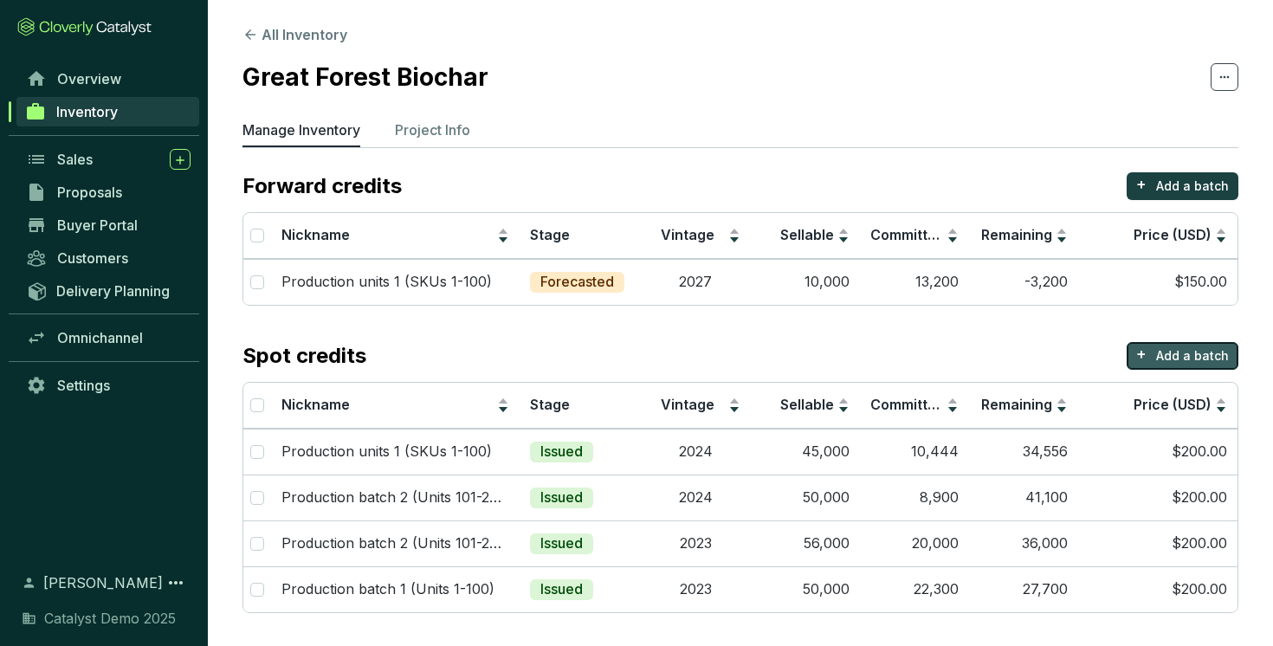
click at [1165, 353] on p "Add a batch" at bounding box center [1192, 355] width 73 height 17
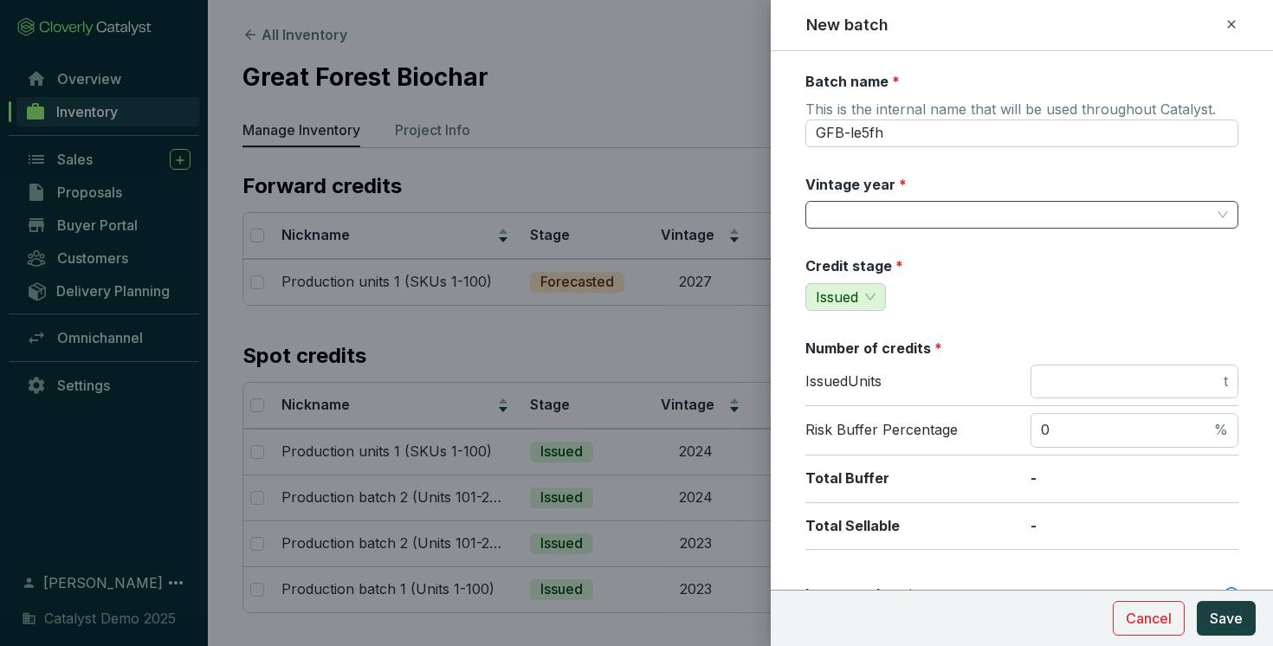
click at [918, 210] on input "Vintage year *" at bounding box center [1013, 215] width 395 height 26
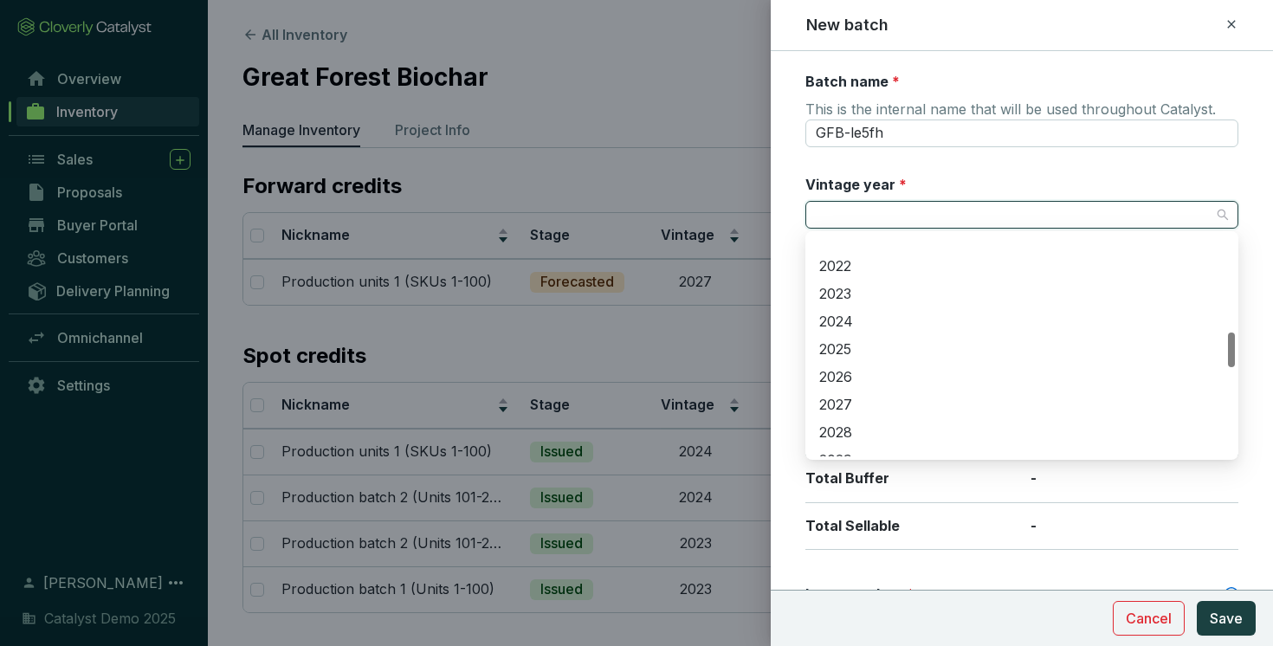
scroll to position [627, 0]
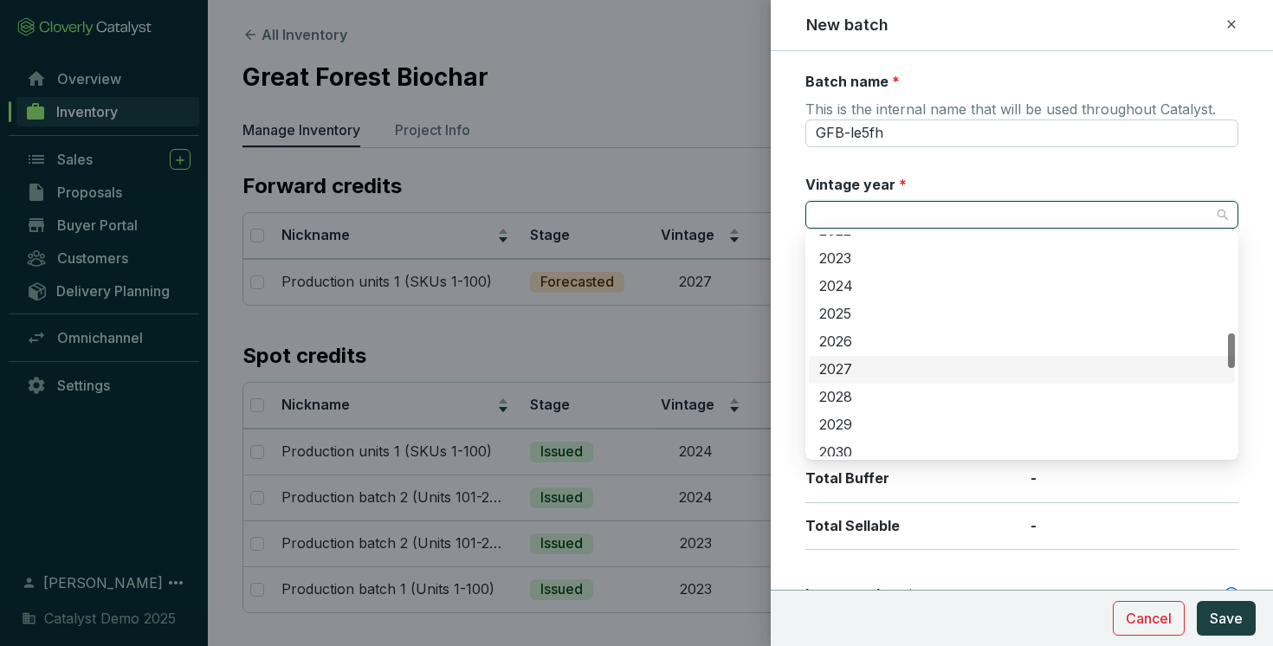
click at [862, 365] on div "2027" at bounding box center [1021, 369] width 405 height 19
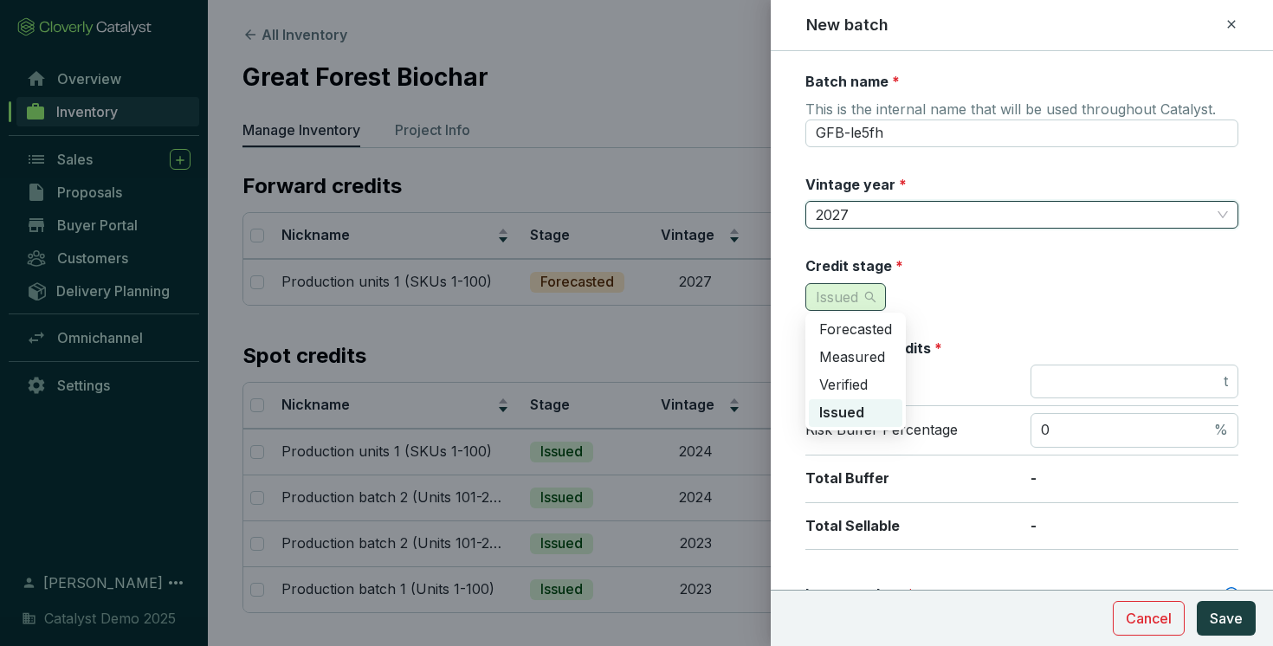
click at [868, 292] on span "Issued" at bounding box center [846, 297] width 60 height 26
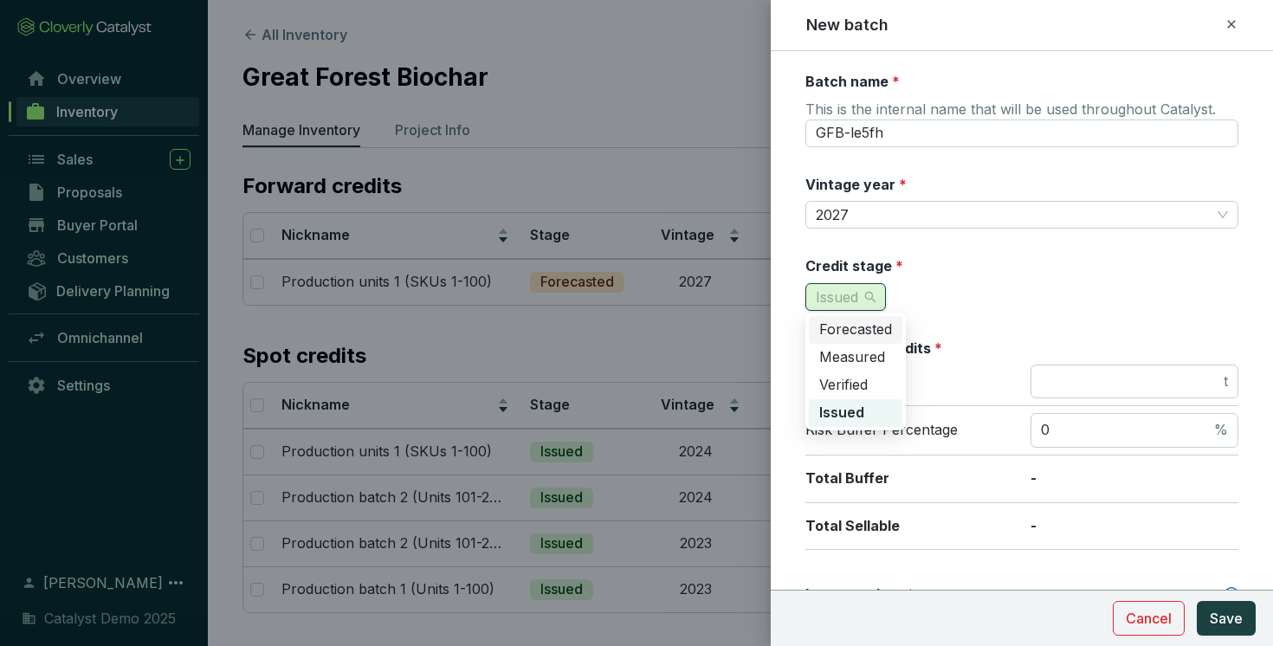
click at [854, 326] on span "Forecasted" at bounding box center [855, 328] width 73 height 17
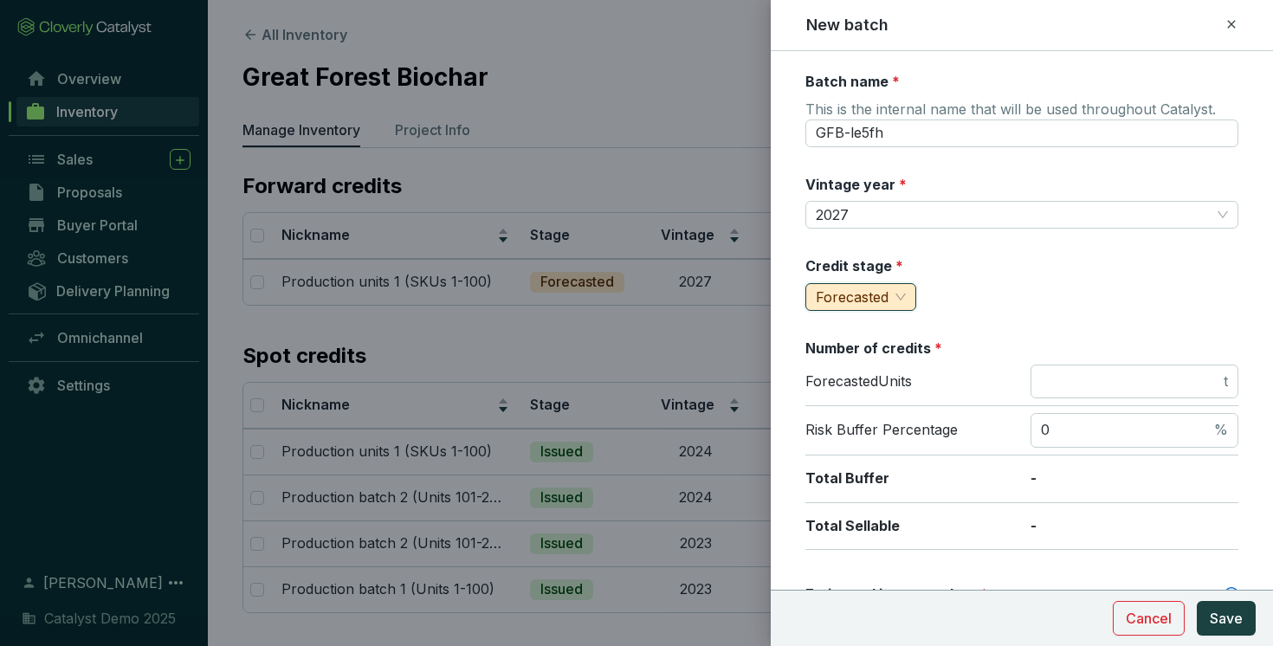
click at [986, 269] on div "Credit stage * forecasted Forecasted" at bounding box center [1021, 283] width 433 height 55
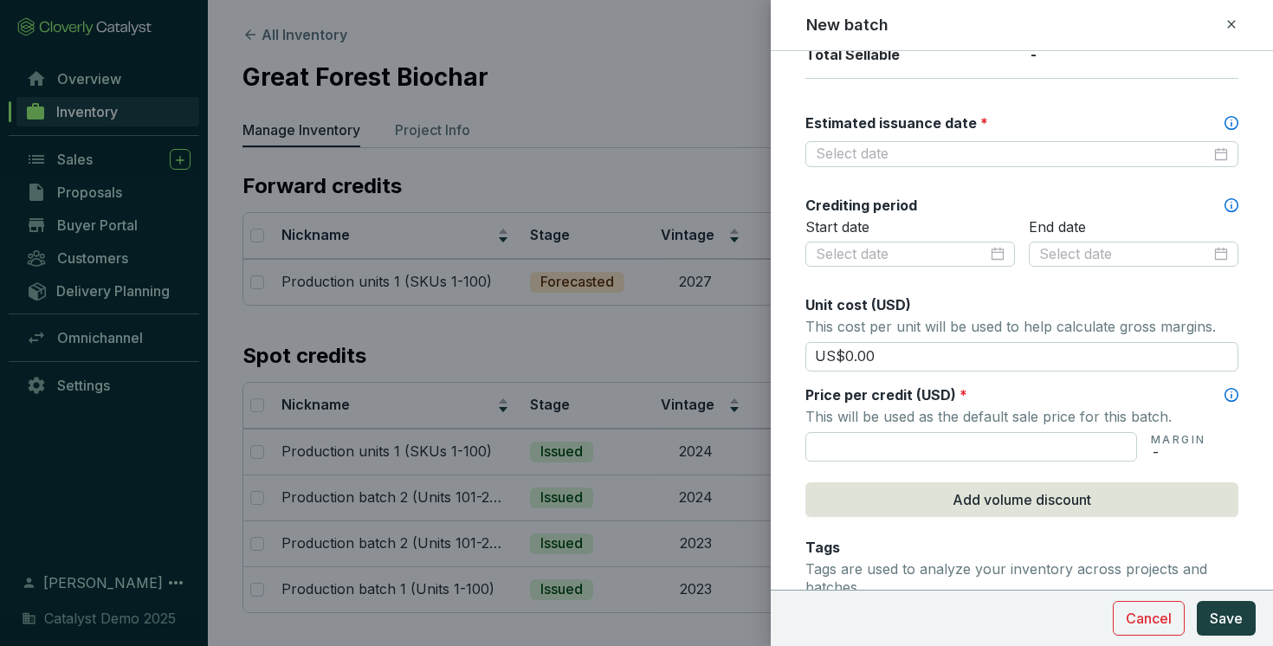
scroll to position [475, 0]
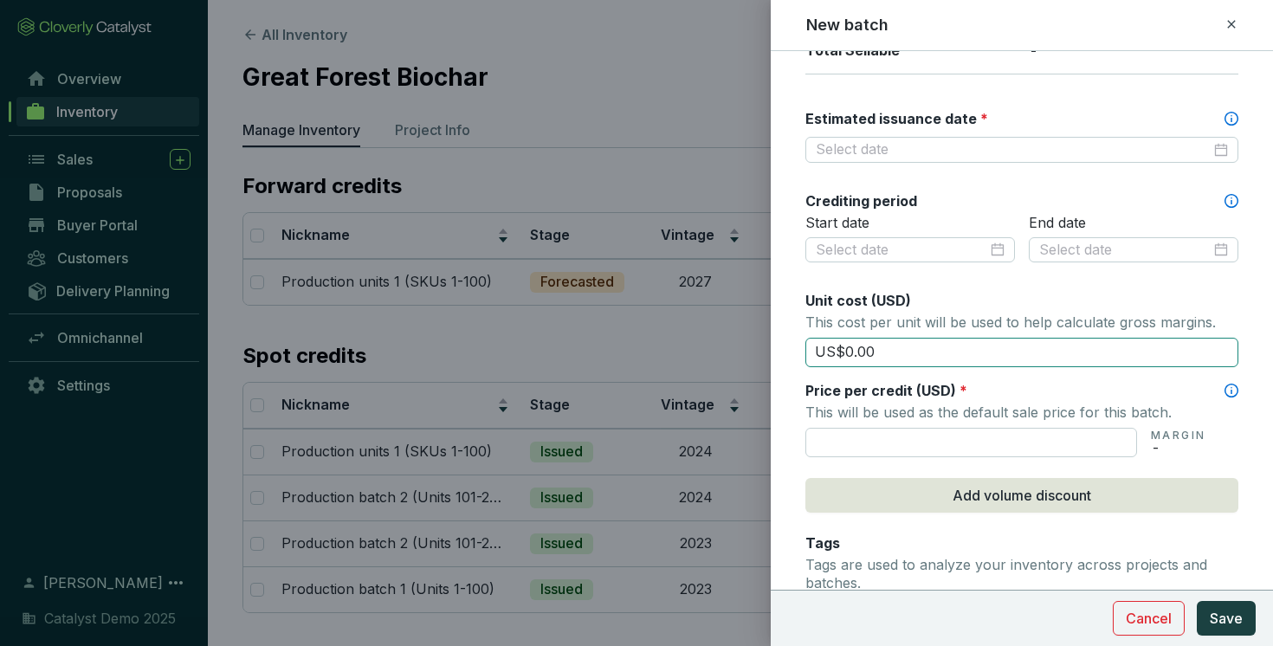
click at [947, 352] on input "US$0.00" at bounding box center [1021, 352] width 433 height 29
type input "US$0"
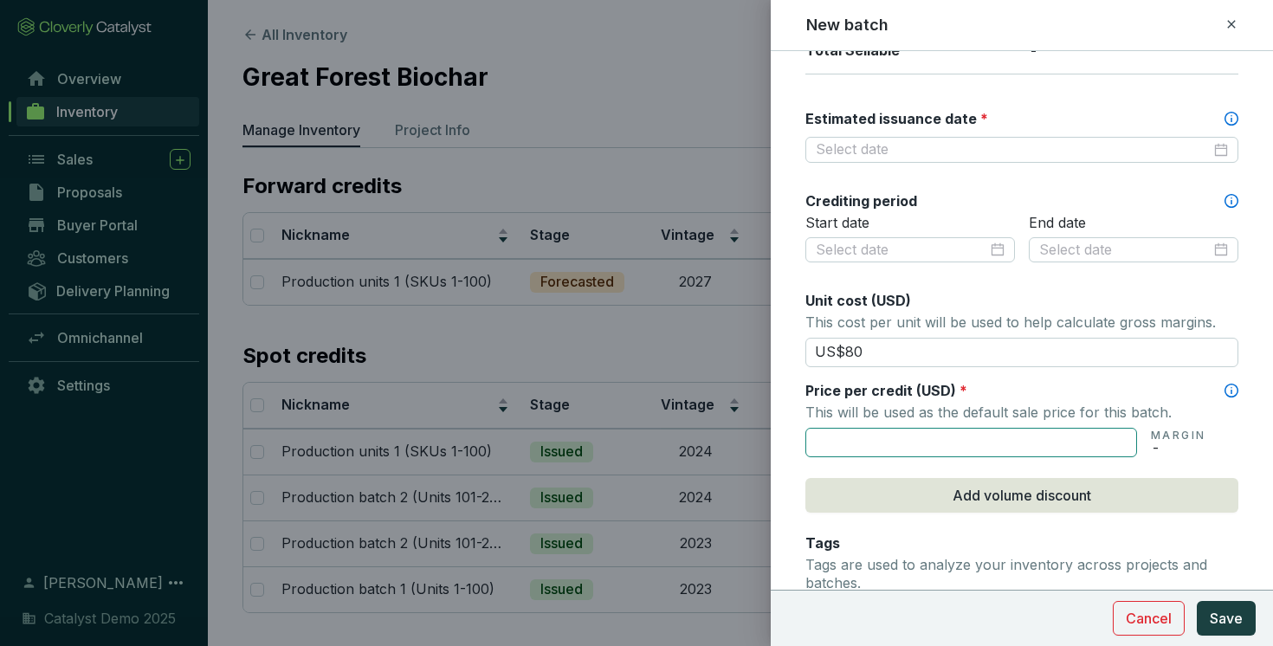
type input "US$80.00"
click at [874, 447] on input "text" at bounding box center [971, 442] width 332 height 29
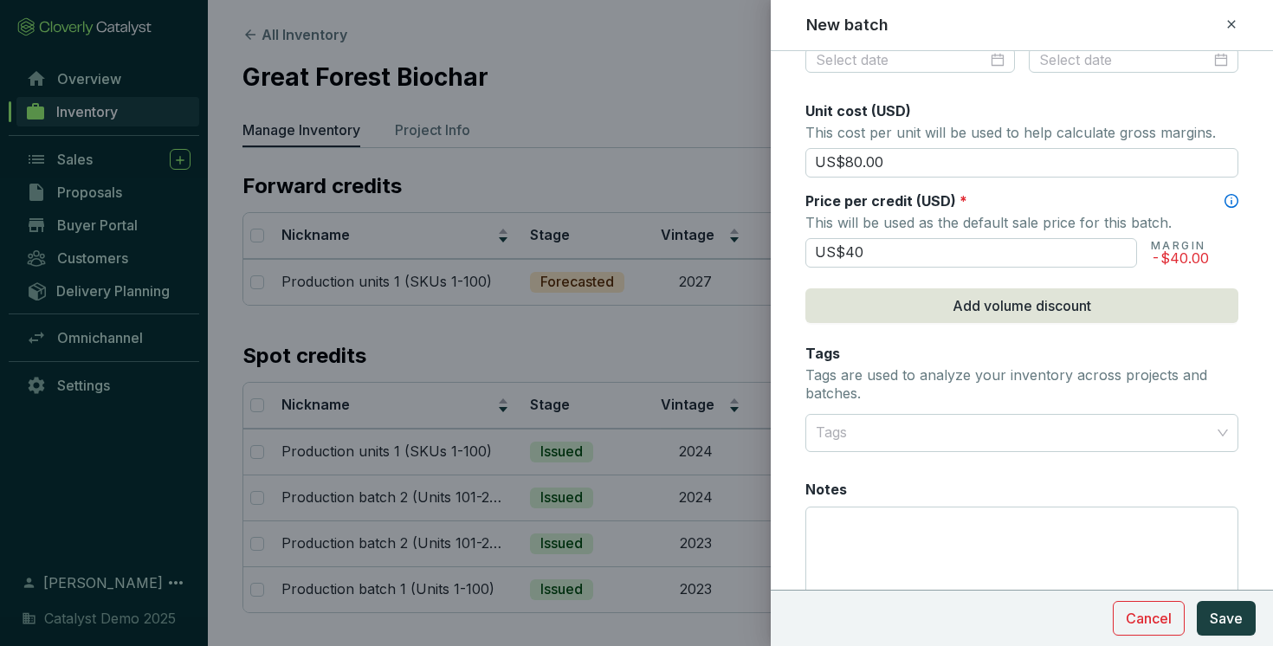
scroll to position [719, 0]
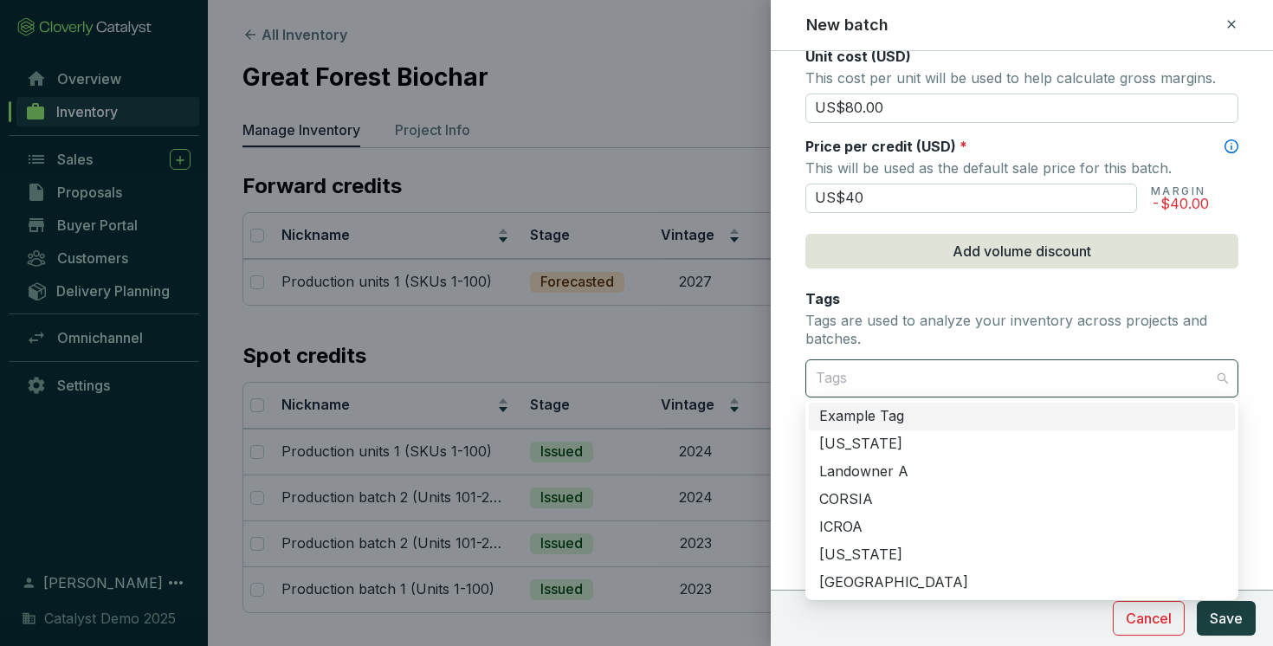
click at [930, 372] on div at bounding box center [1012, 378] width 406 height 35
type input "US$40.00"
click at [861, 445] on div "[US_STATE]" at bounding box center [1021, 444] width 405 height 19
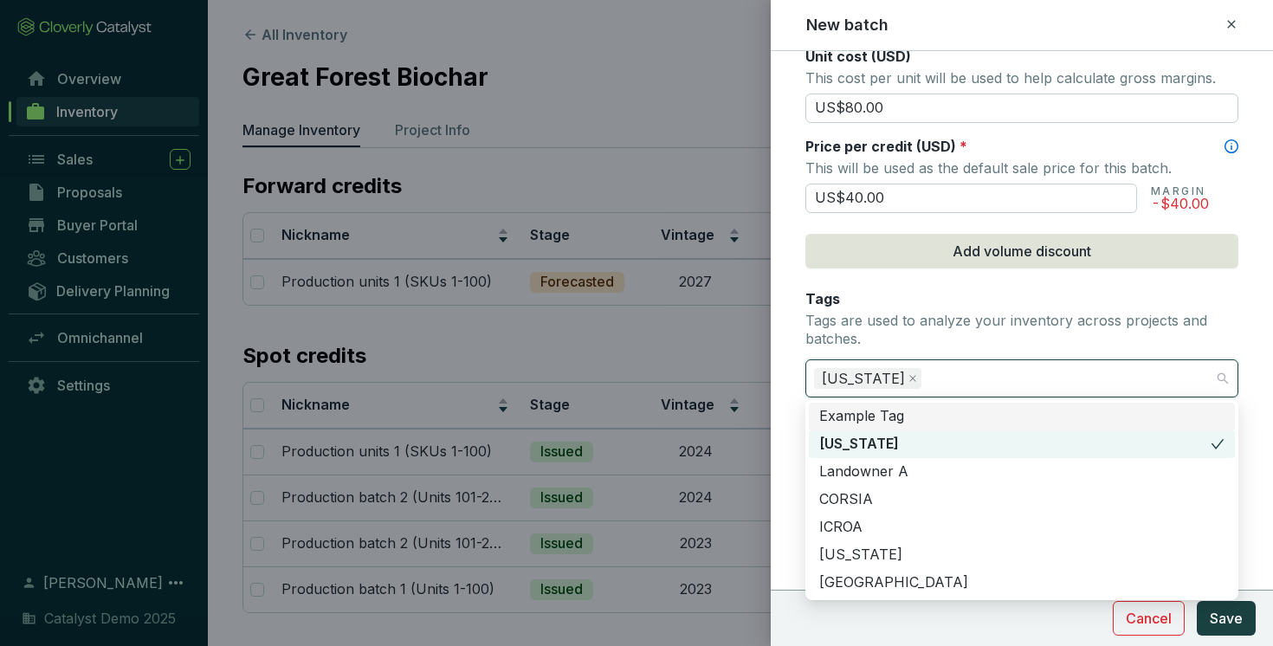
click at [996, 324] on p "Tags are used to analyze your inventory across projects and batches." at bounding box center [1021, 330] width 433 height 37
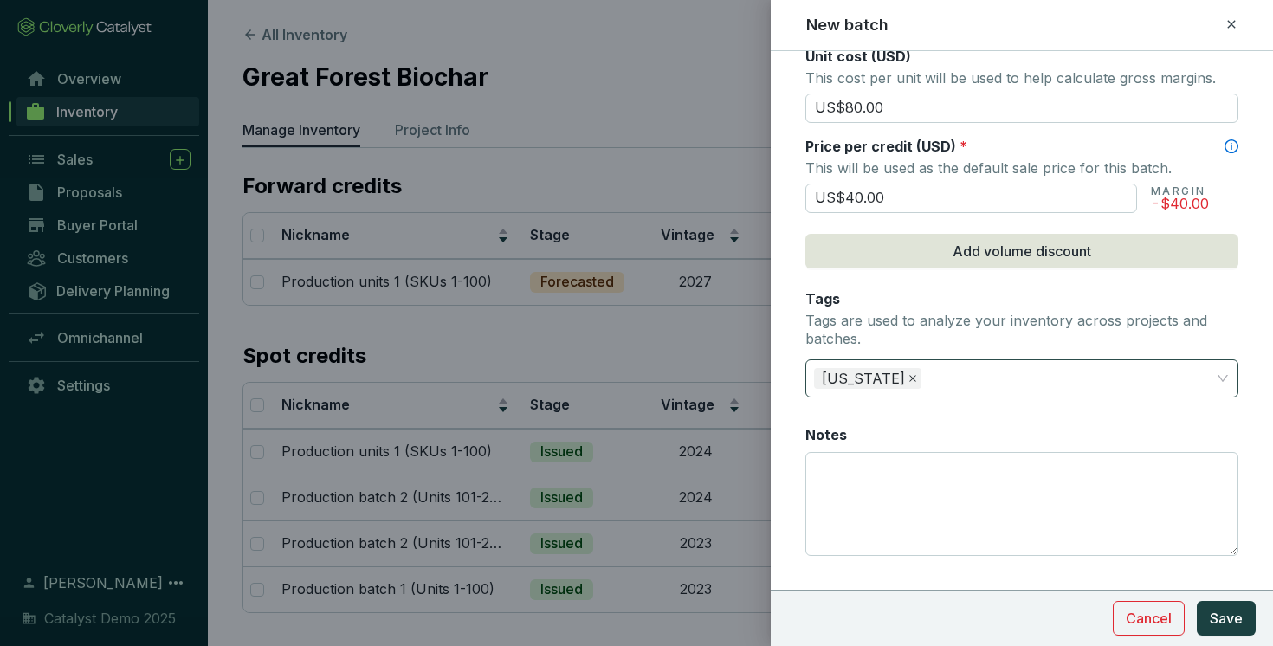
click at [908, 377] on icon "close" at bounding box center [912, 378] width 9 height 9
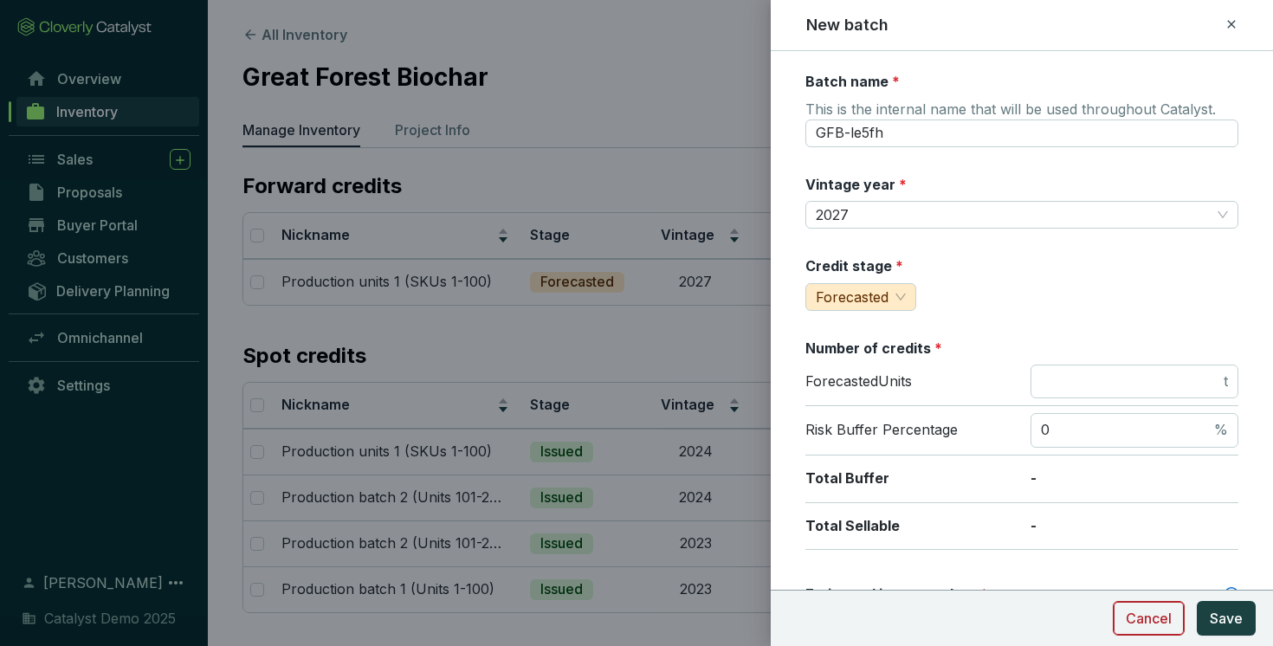
click at [1149, 610] on span "Cancel" at bounding box center [1148, 618] width 46 height 21
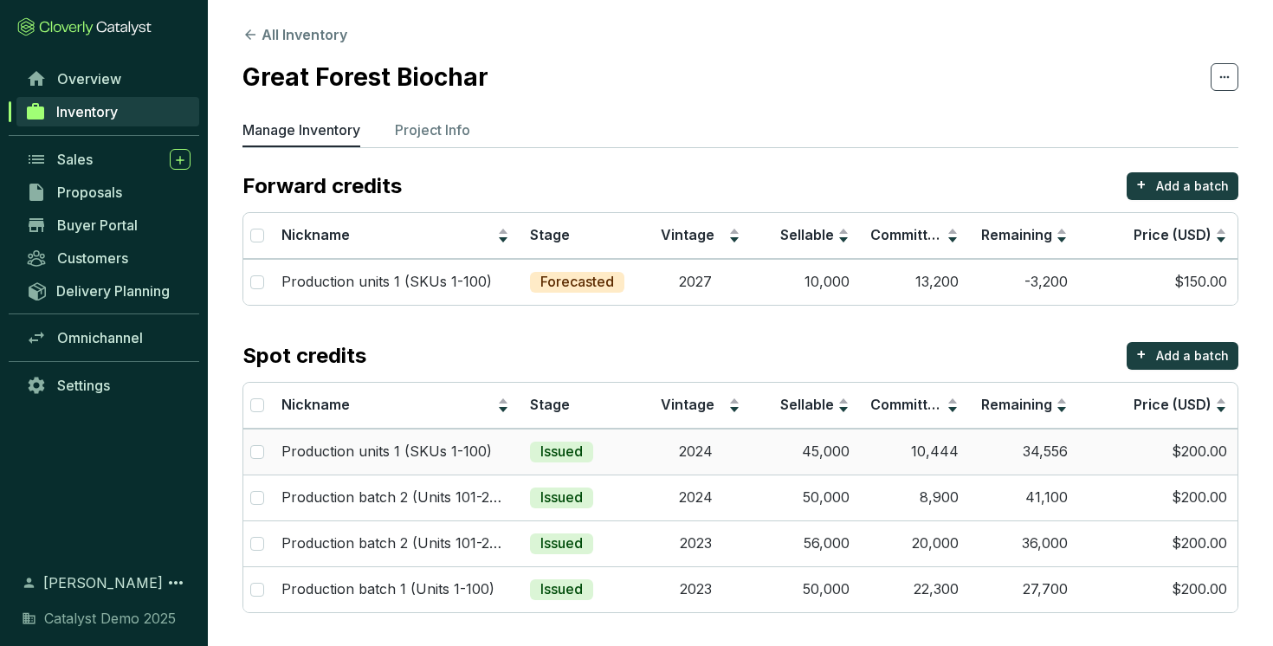
click at [628, 455] on td "Issued" at bounding box center [579, 452] width 121 height 46
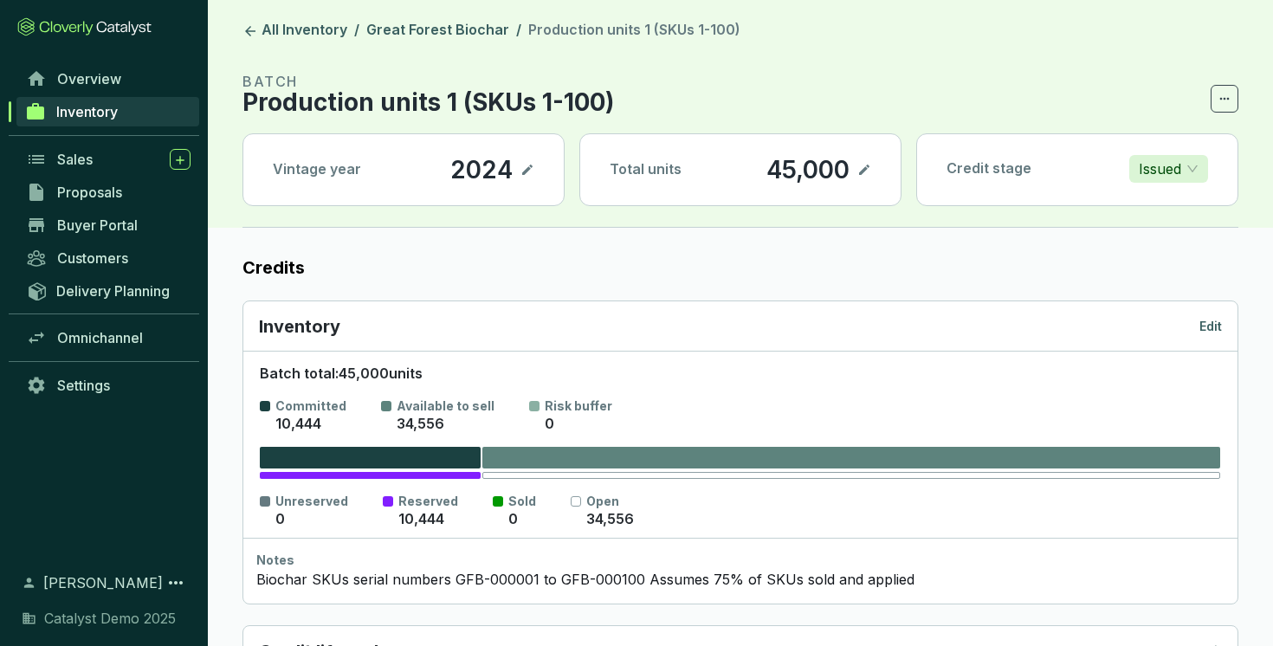
click at [1188, 171] on span "Issued" at bounding box center [1168, 169] width 60 height 26
click at [1170, 202] on p "Forecasted" at bounding box center [1178, 203] width 73 height 19
click at [470, 34] on link "Great Forest Biochar" at bounding box center [438, 31] width 150 height 21
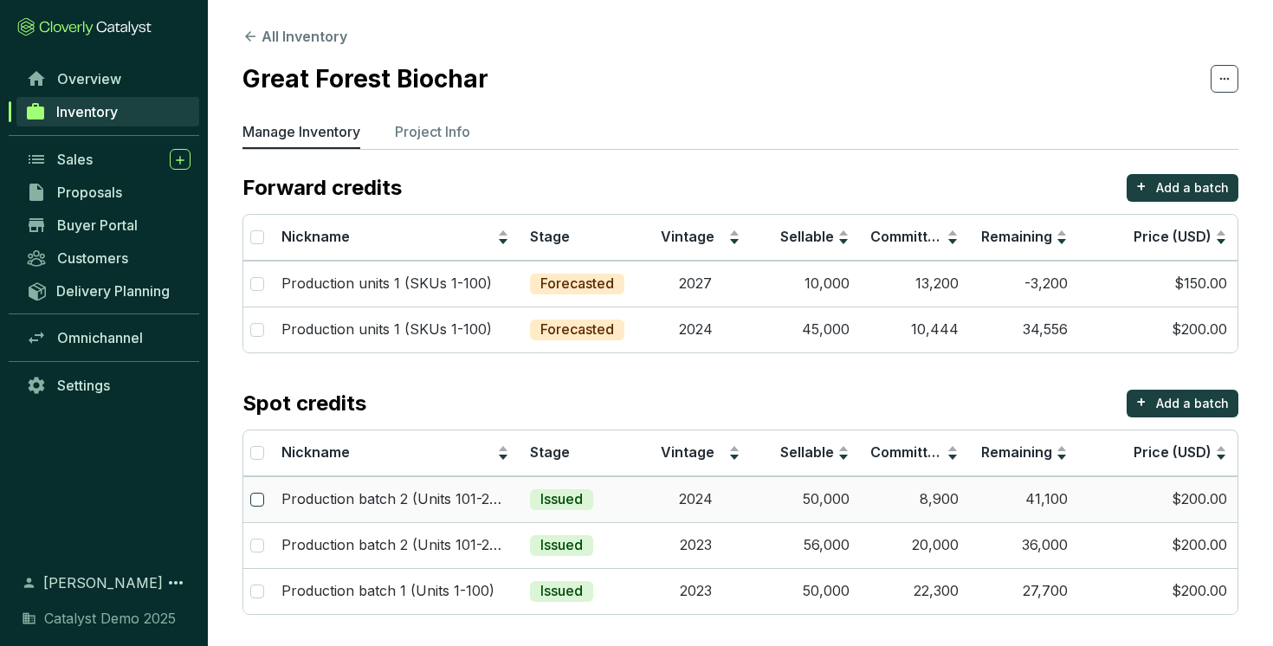
click at [262, 497] on input "checkbox" at bounding box center [257, 500] width 14 height 14
checkbox input "true"
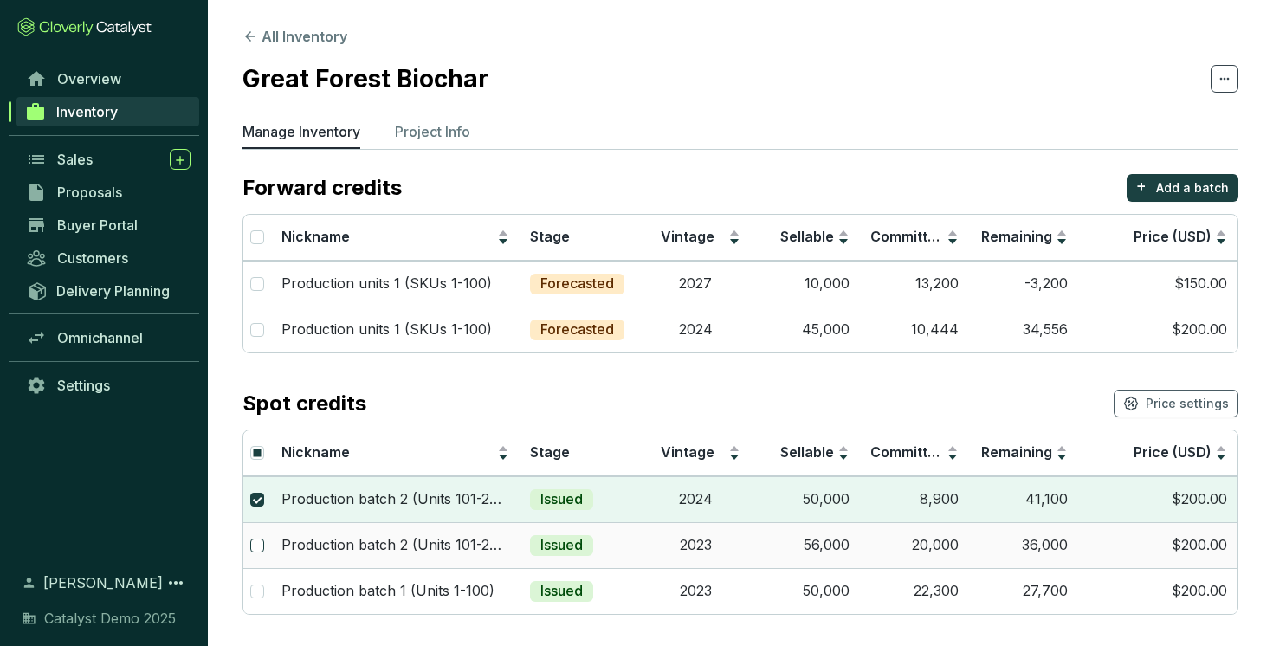
click at [260, 544] on input "checkbox" at bounding box center [257, 545] width 14 height 14
checkbox input "true"
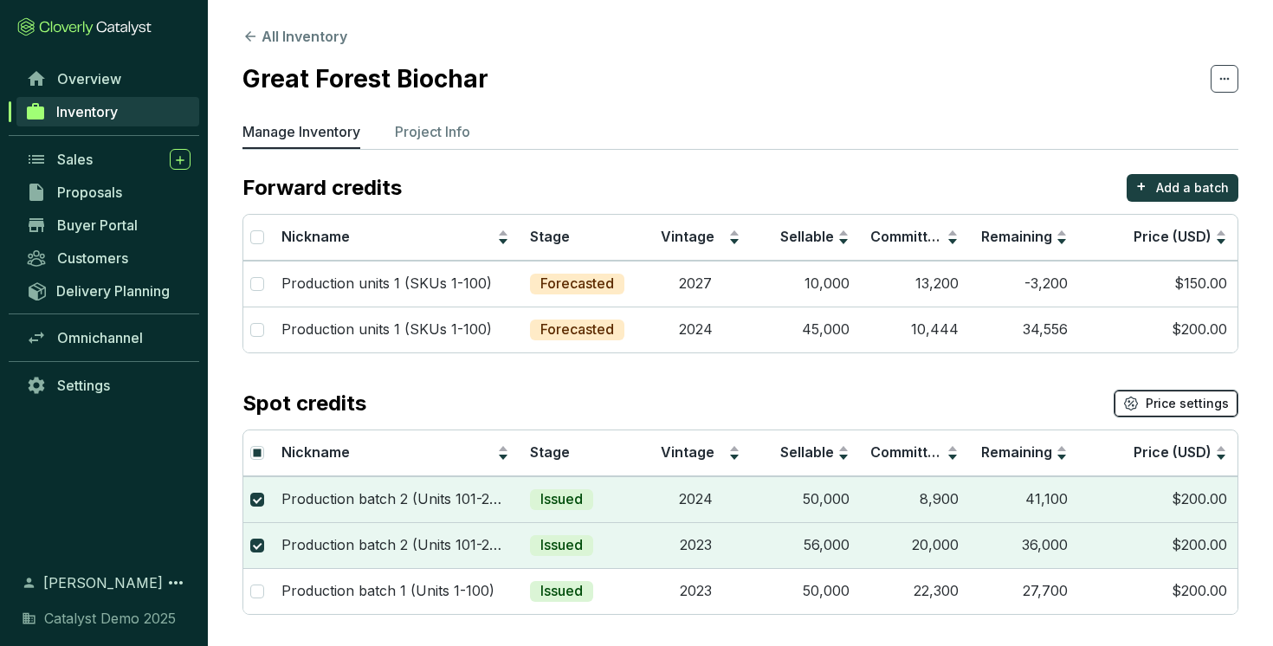
click at [1155, 409] on span "Price settings" at bounding box center [1186, 403] width 83 height 17
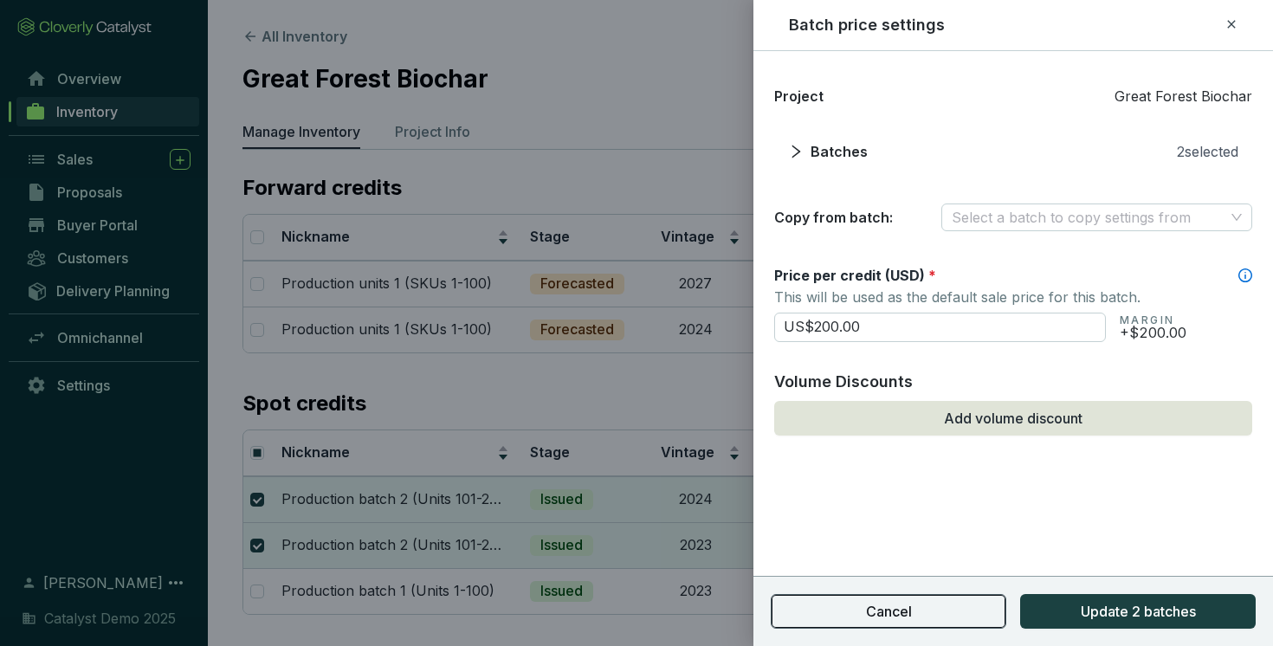
click at [917, 610] on button "Cancel" at bounding box center [887, 611] width 235 height 35
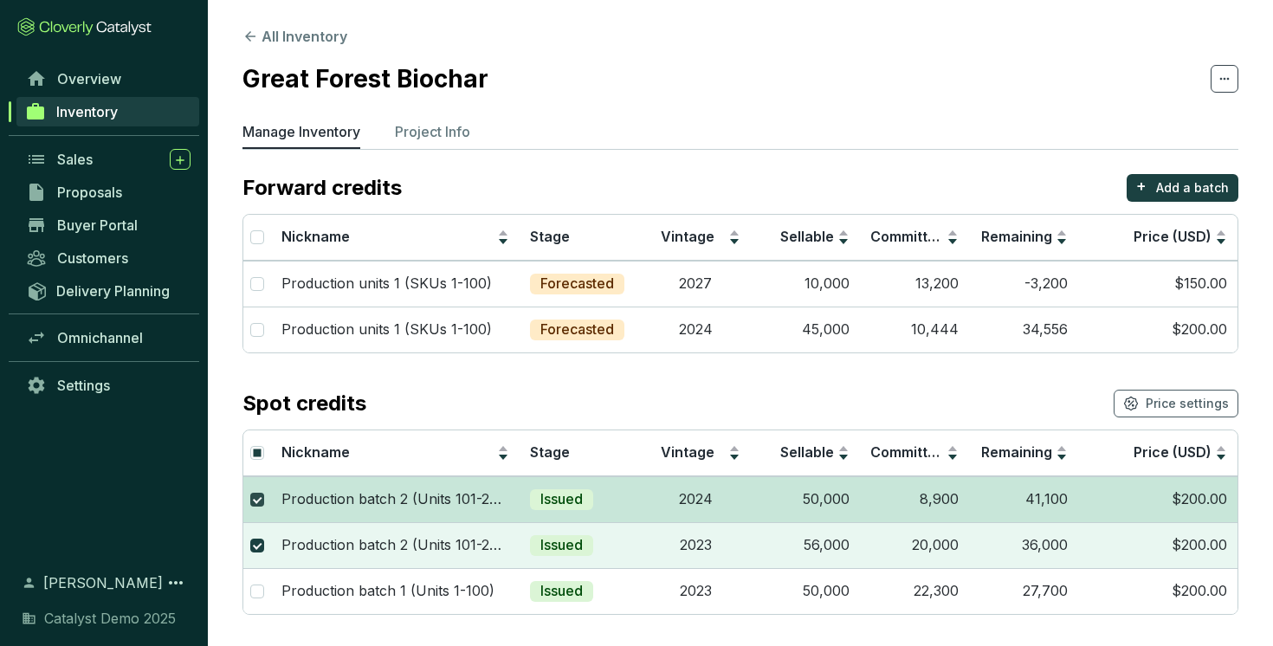
click at [252, 497] on input "checkbox" at bounding box center [257, 500] width 14 height 14
checkbox input "false"
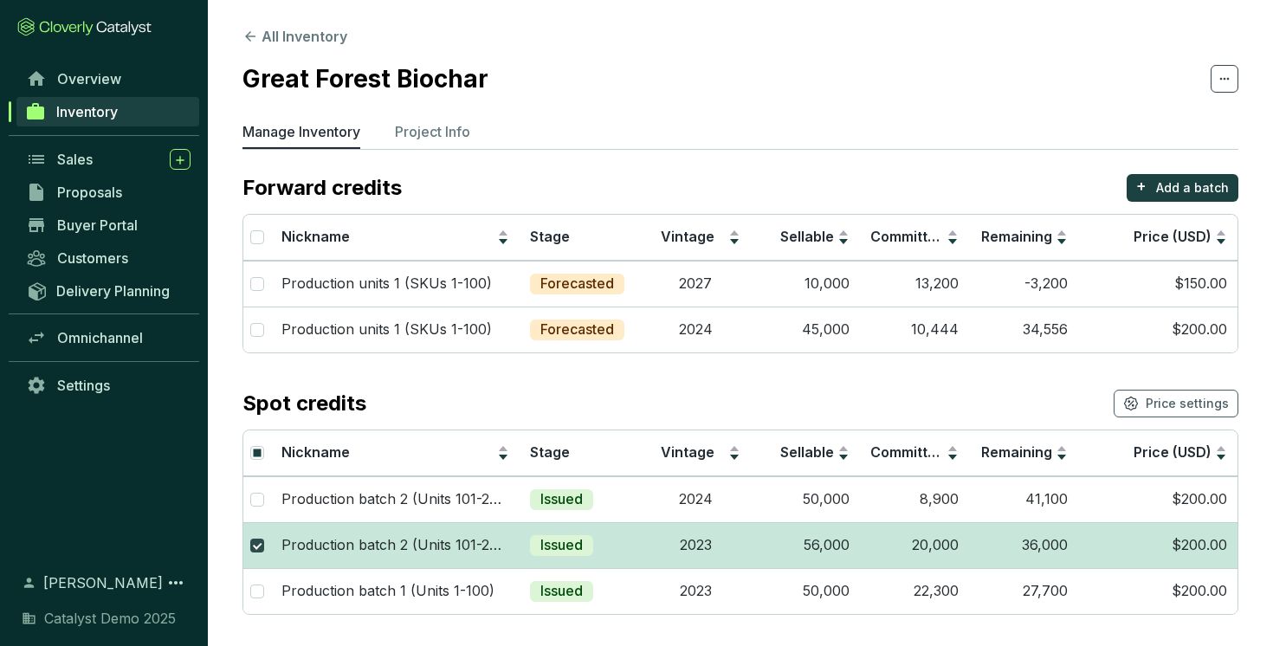
click at [261, 545] on input "checkbox" at bounding box center [257, 545] width 14 height 14
checkbox input "false"
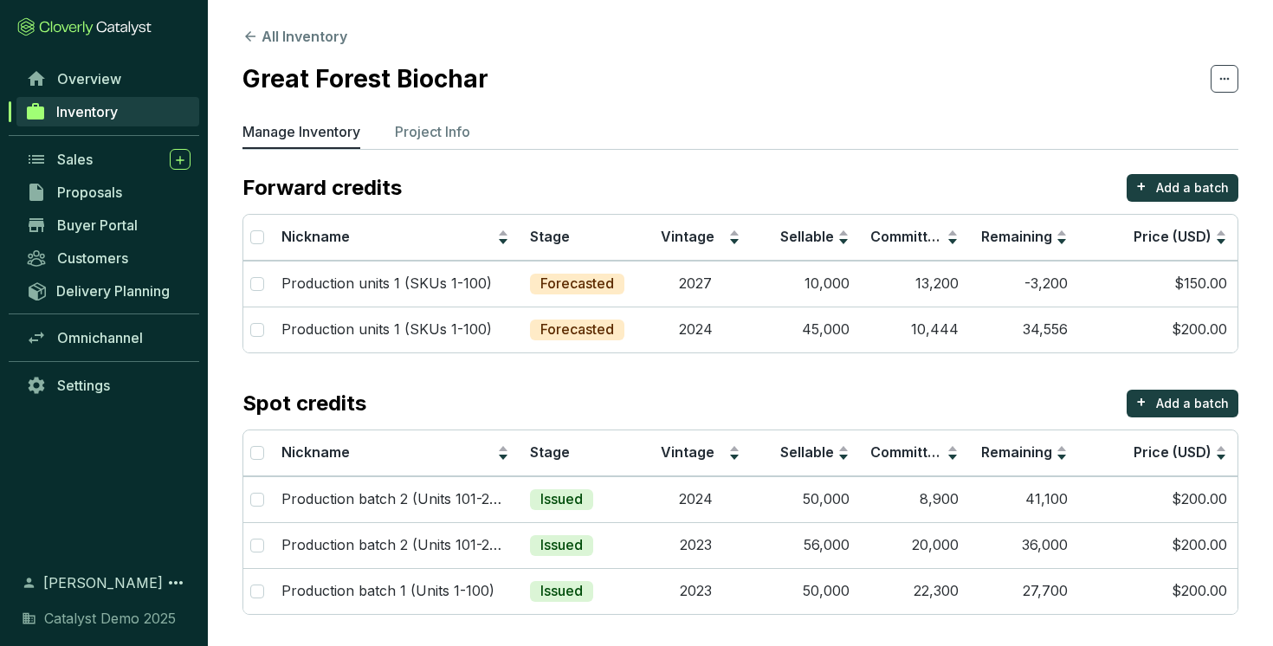
click at [599, 132] on ul "Manage Inventory Project Info" at bounding box center [740, 135] width 996 height 28
click at [422, 132] on p "Project Info" at bounding box center [432, 131] width 75 height 21
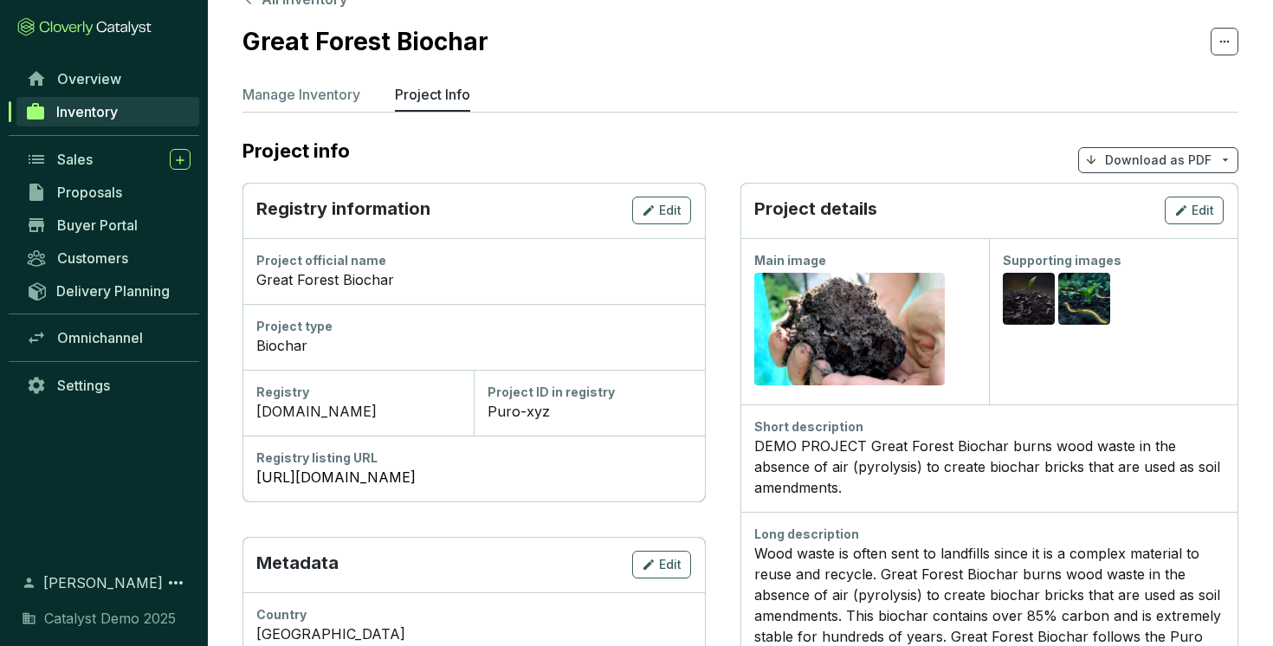
scroll to position [41, 0]
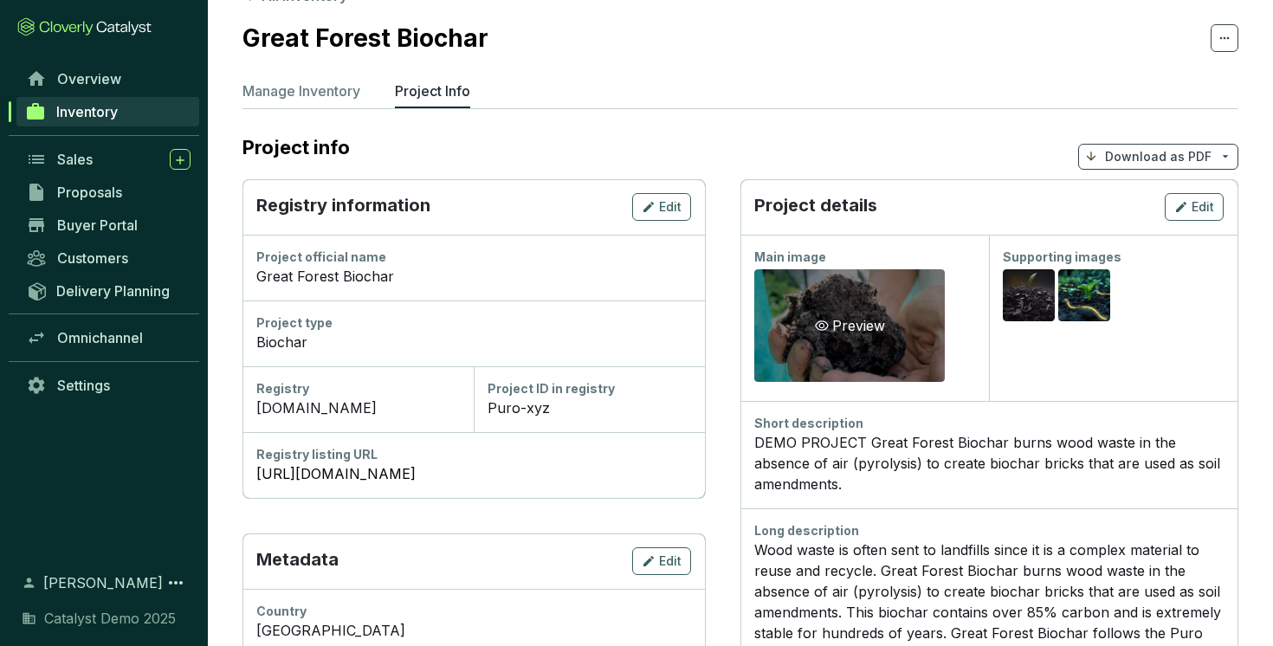
click at [860, 338] on div "Preview" at bounding box center [849, 325] width 190 height 113
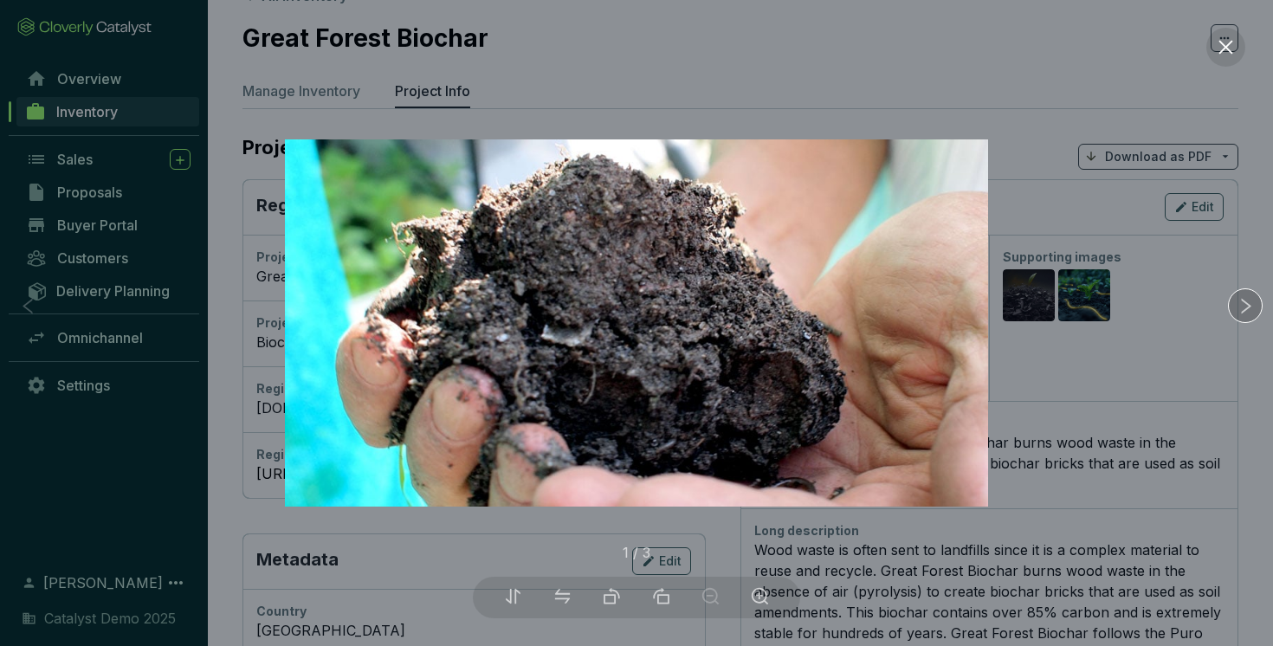
click at [1244, 316] on div at bounding box center [1245, 305] width 35 height 35
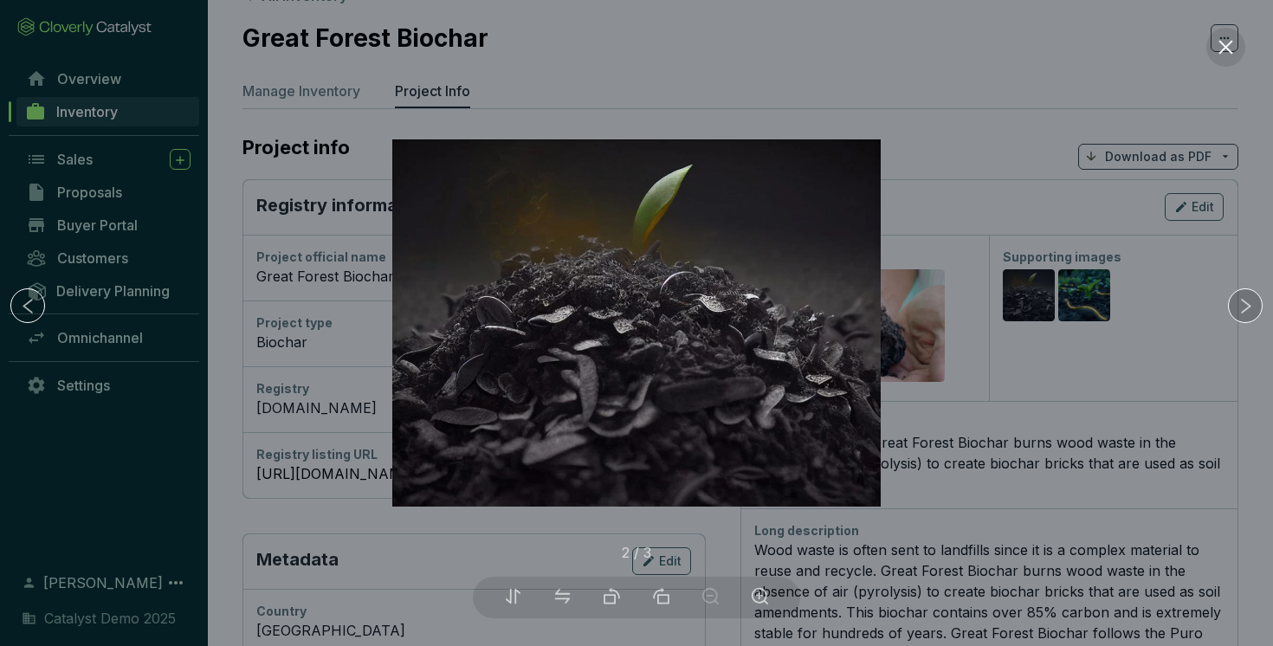
click at [1244, 316] on div at bounding box center [1245, 305] width 35 height 35
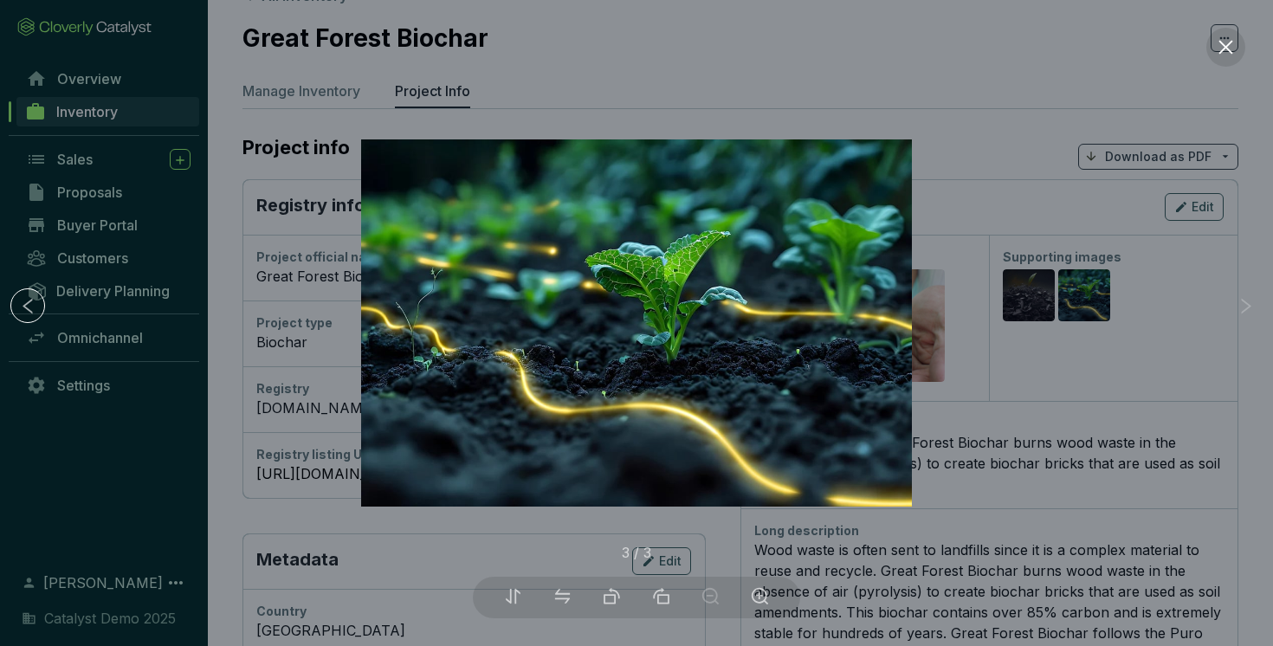
click at [1140, 363] on div at bounding box center [636, 323] width 1273 height 646
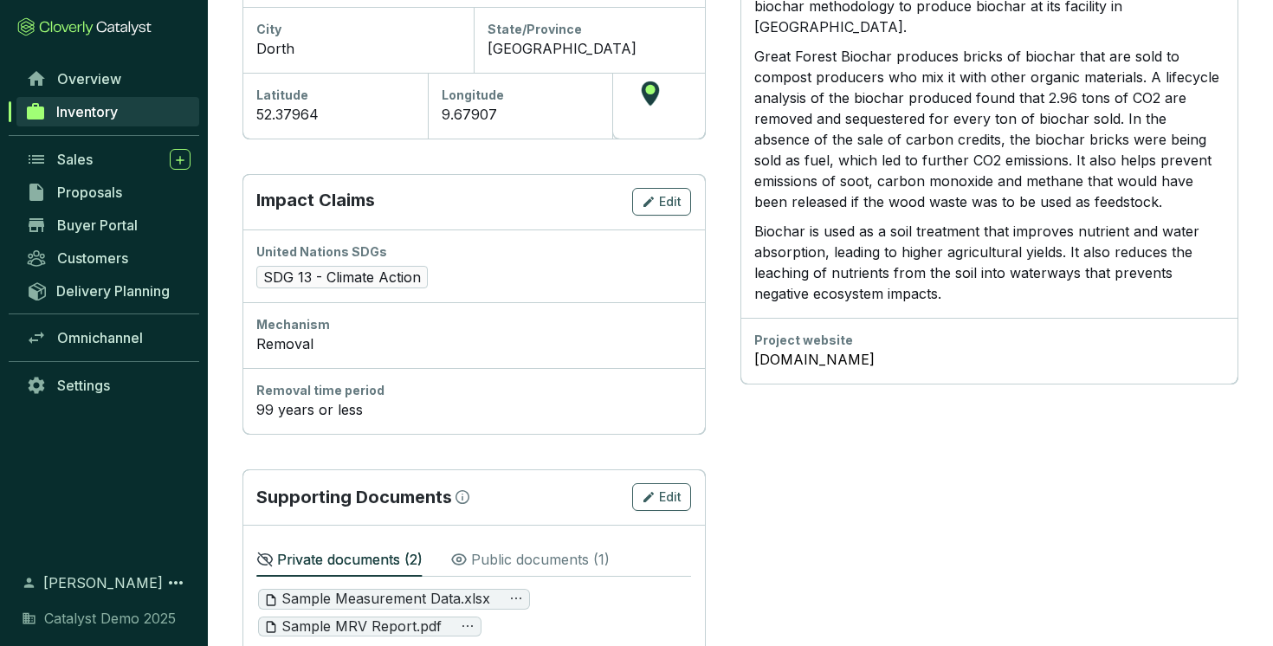
scroll to position [730, 0]
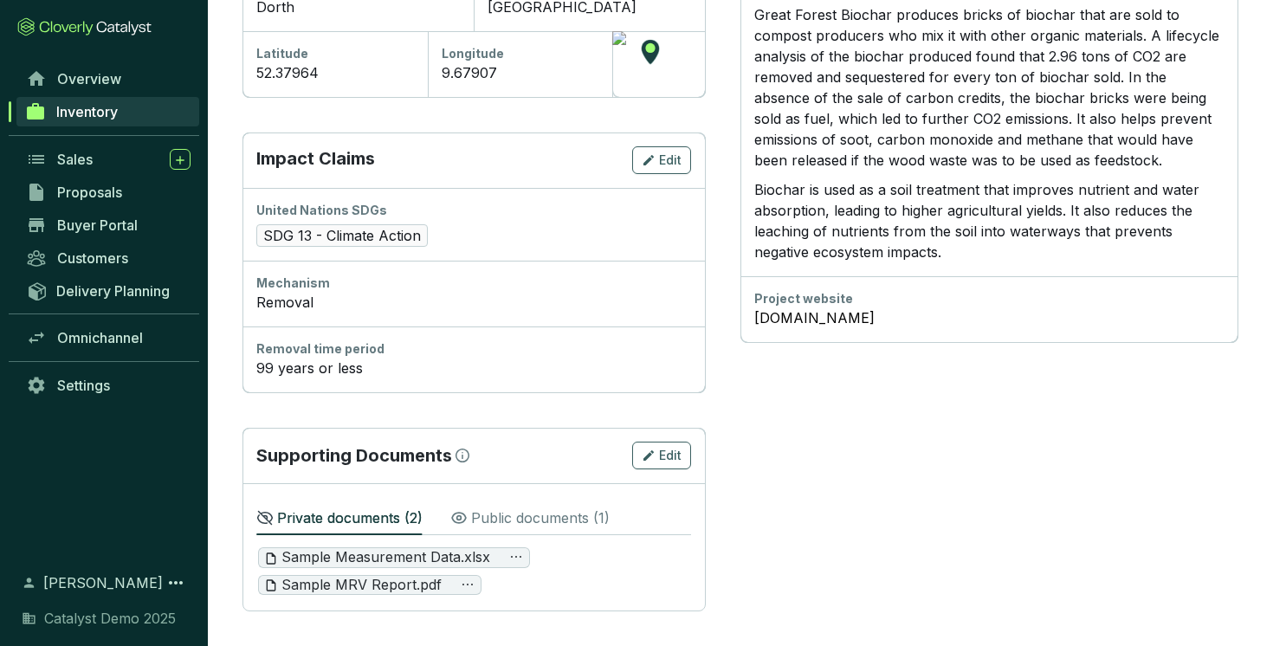
click at [503, 530] on div "Public documents ( 1 )" at bounding box center [529, 516] width 159 height 38
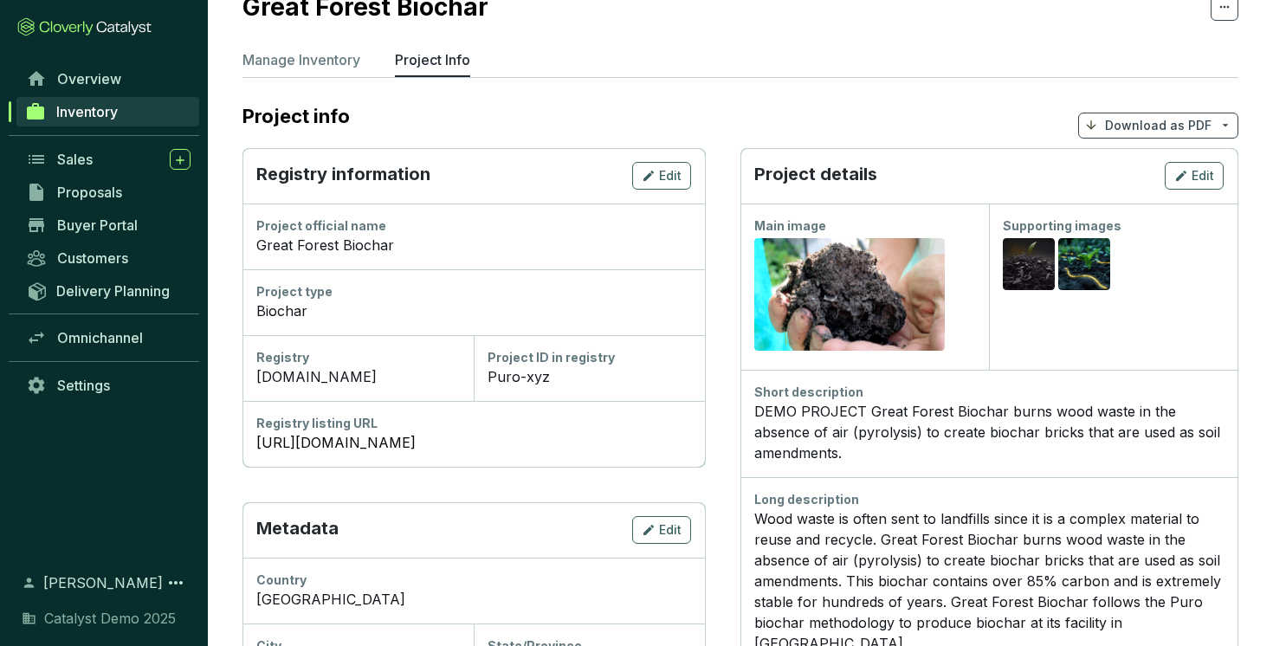
scroll to position [0, 0]
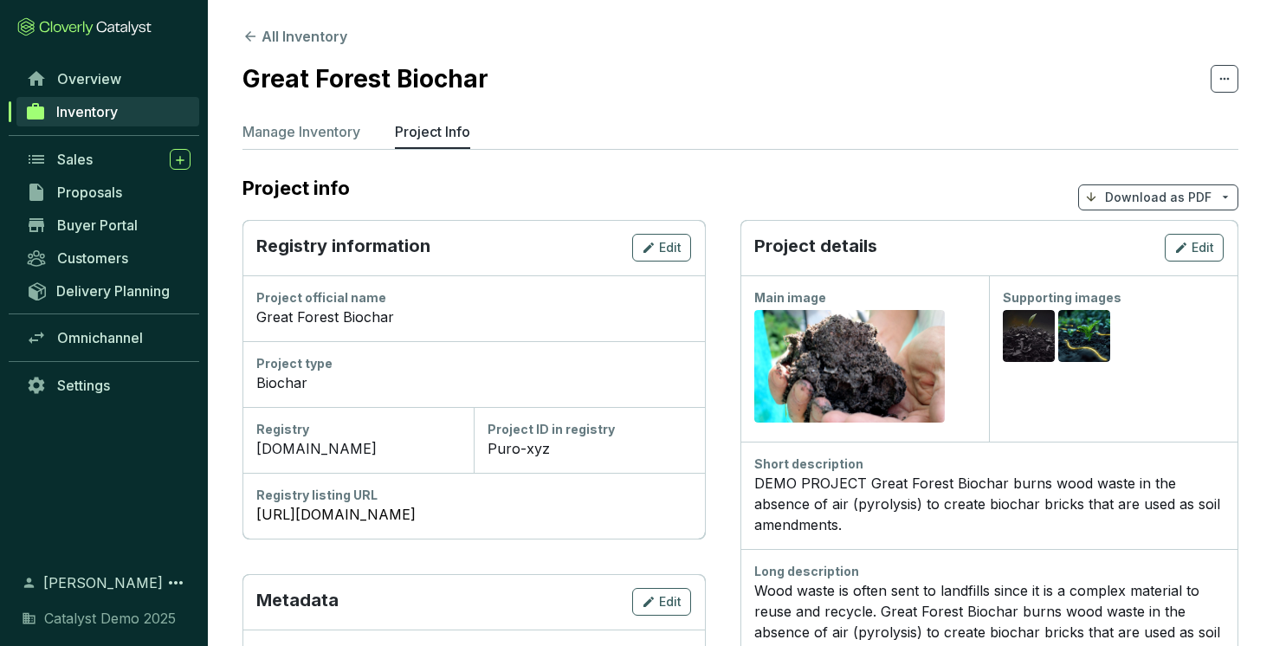
click at [1155, 202] on p "Download as PDF" at bounding box center [1158, 197] width 106 height 17
click at [1138, 237] on span "Show pricing" at bounding box center [1158, 238] width 79 height 14
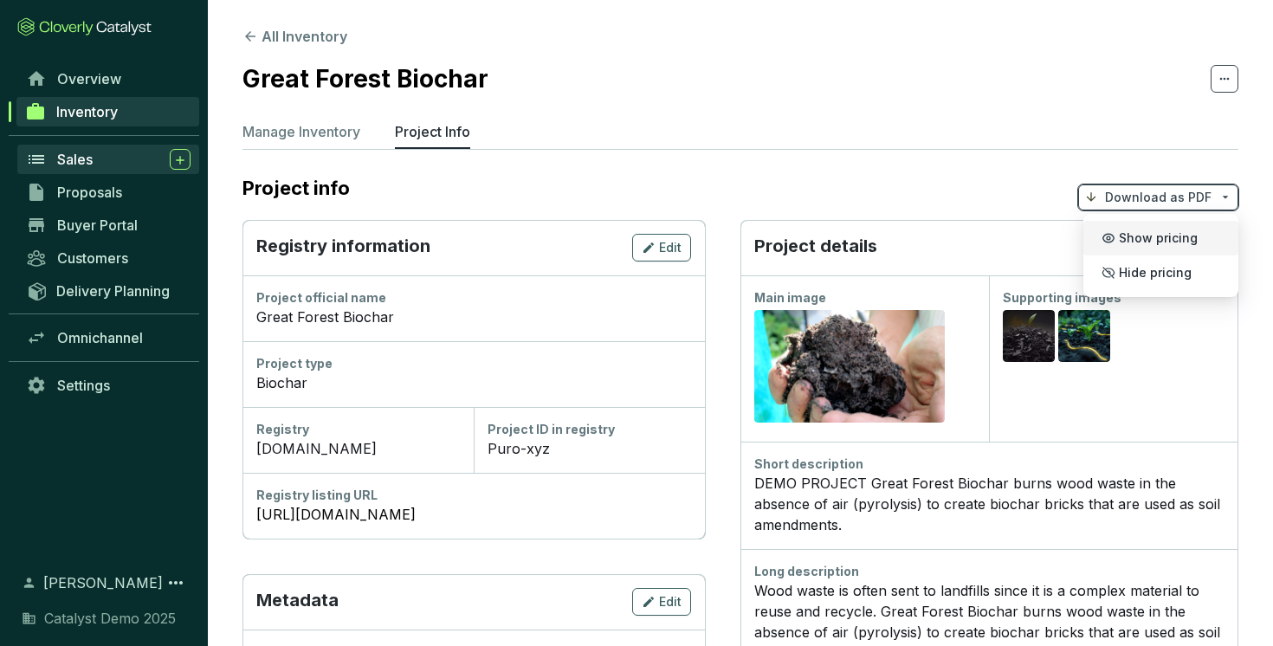
click at [120, 164] on div "Sales" at bounding box center [123, 159] width 133 height 21
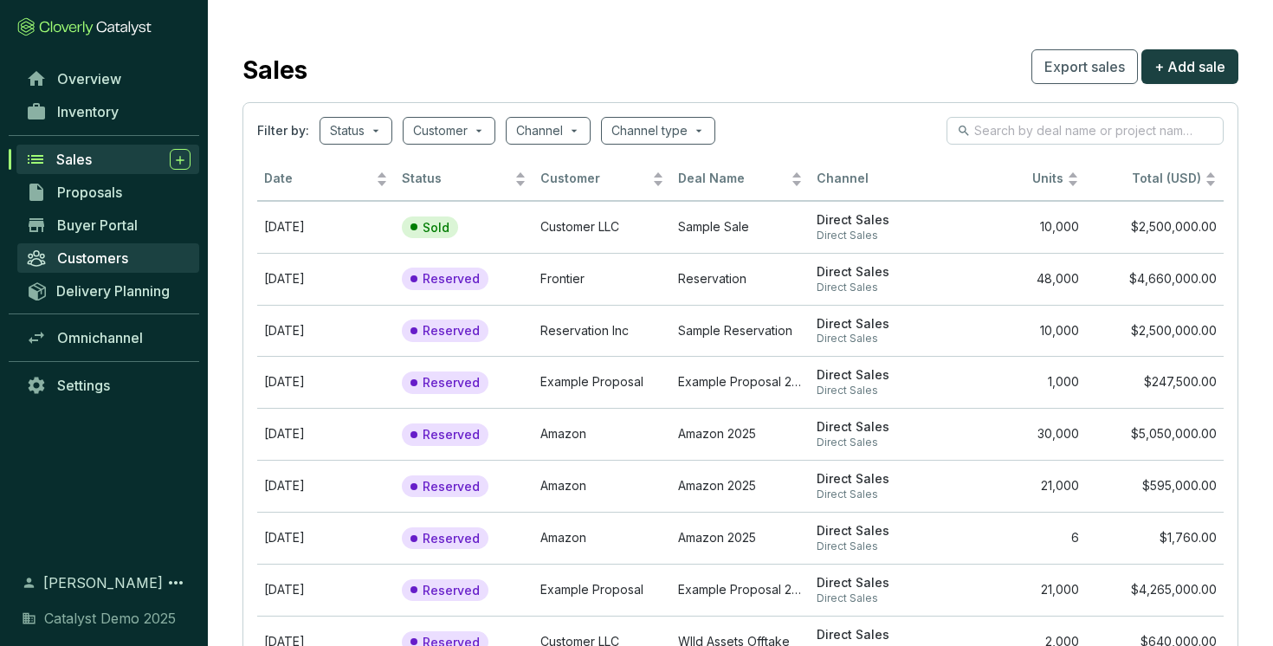
click at [115, 262] on span "Customers" at bounding box center [92, 257] width 71 height 17
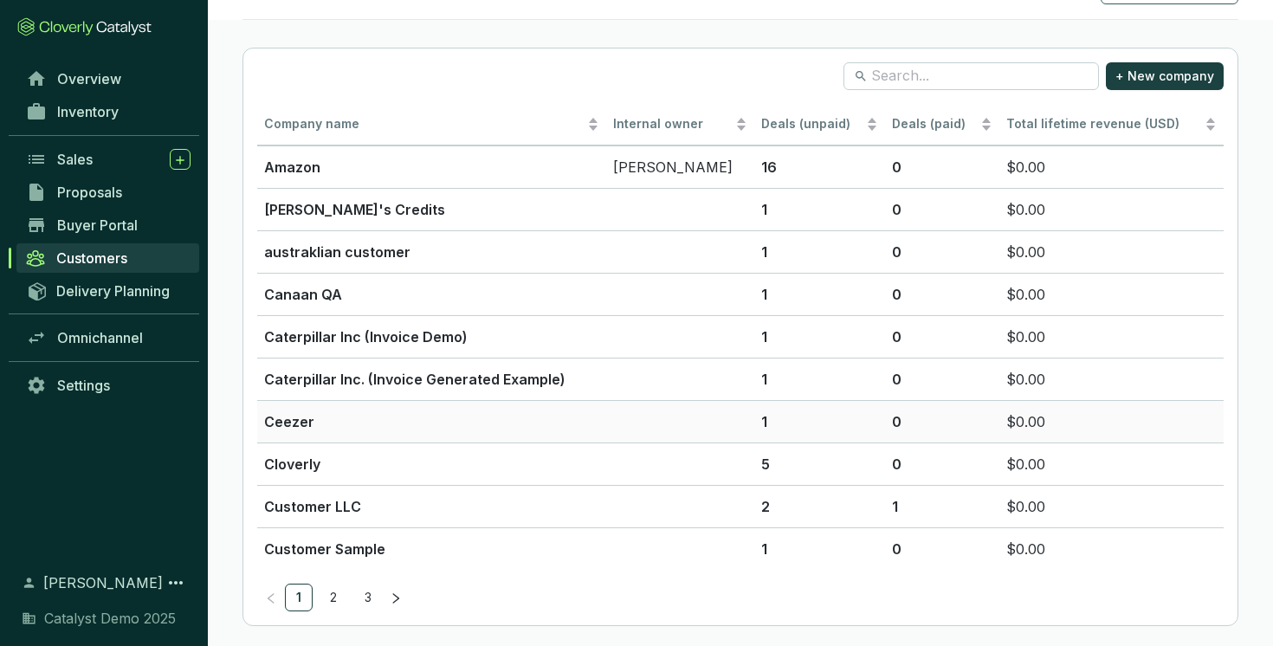
scroll to position [60, 0]
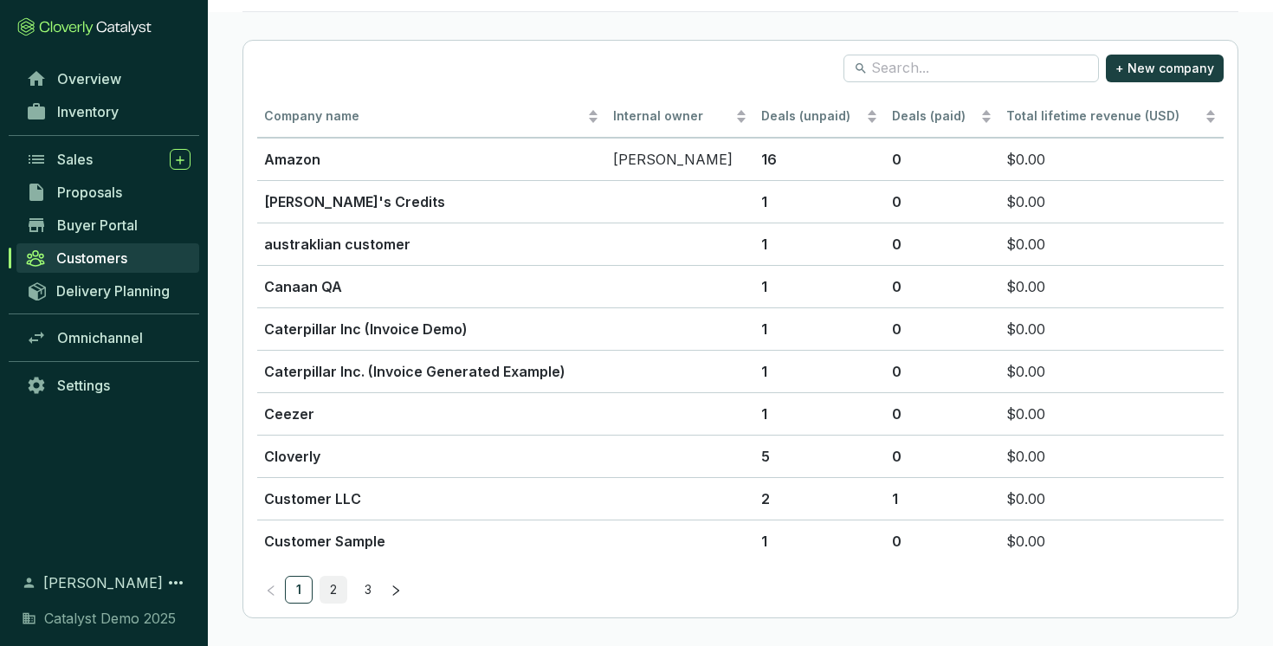
click at [335, 581] on link "2" at bounding box center [333, 590] width 26 height 26
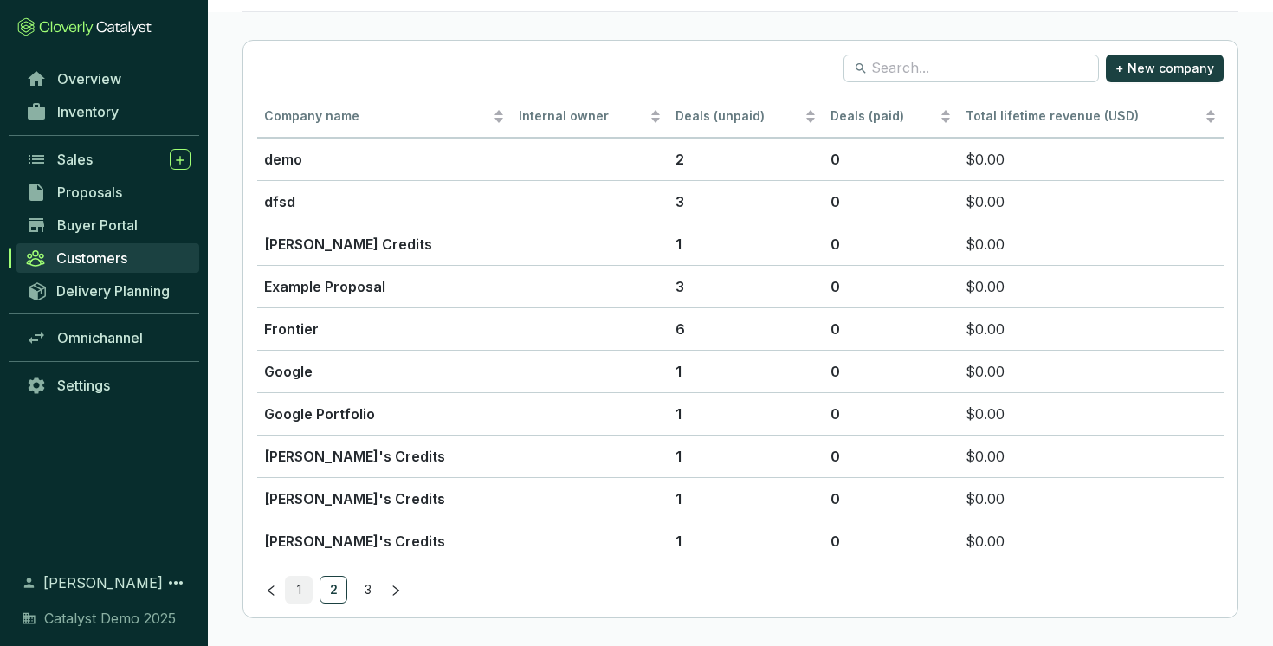
click at [303, 598] on link "1" at bounding box center [299, 590] width 26 height 26
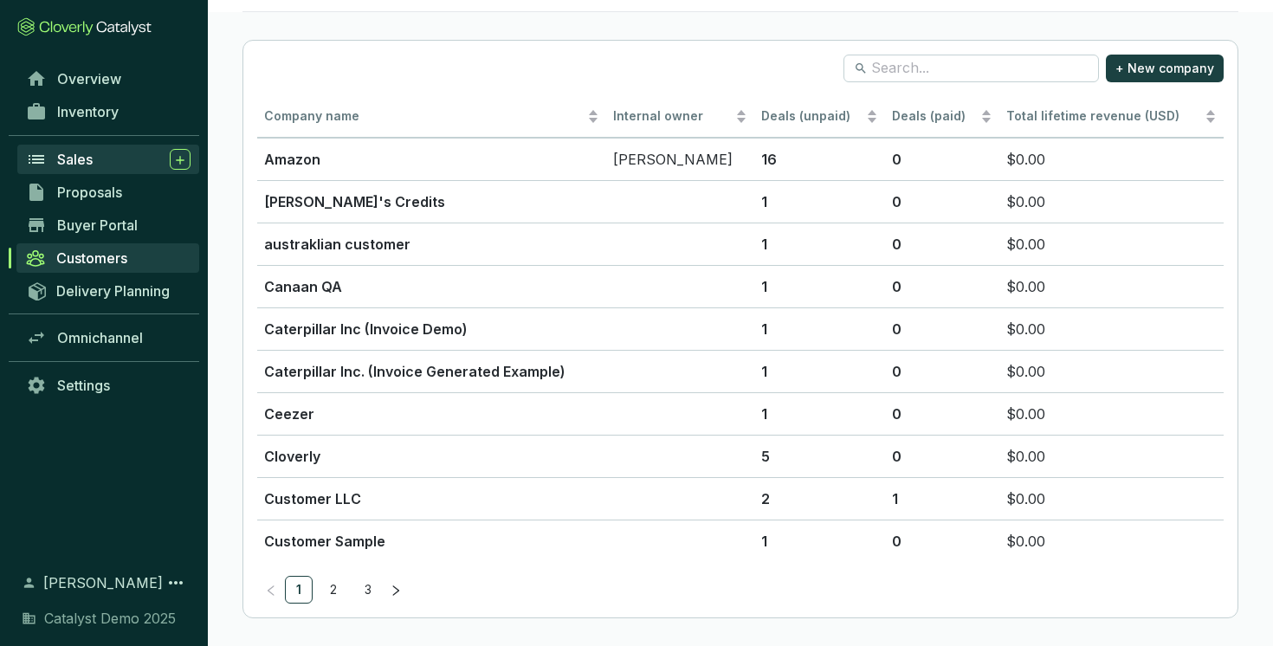
click at [101, 150] on div "Sales" at bounding box center [123, 159] width 133 height 21
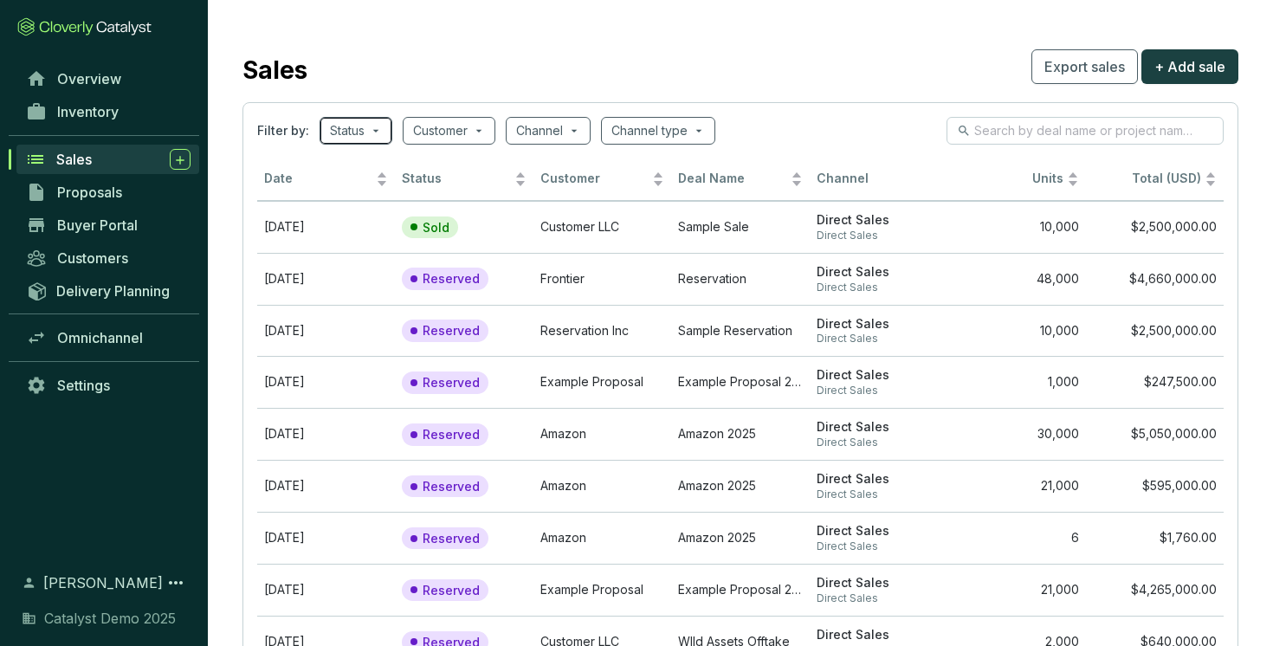
click at [377, 121] on span at bounding box center [356, 131] width 52 height 26
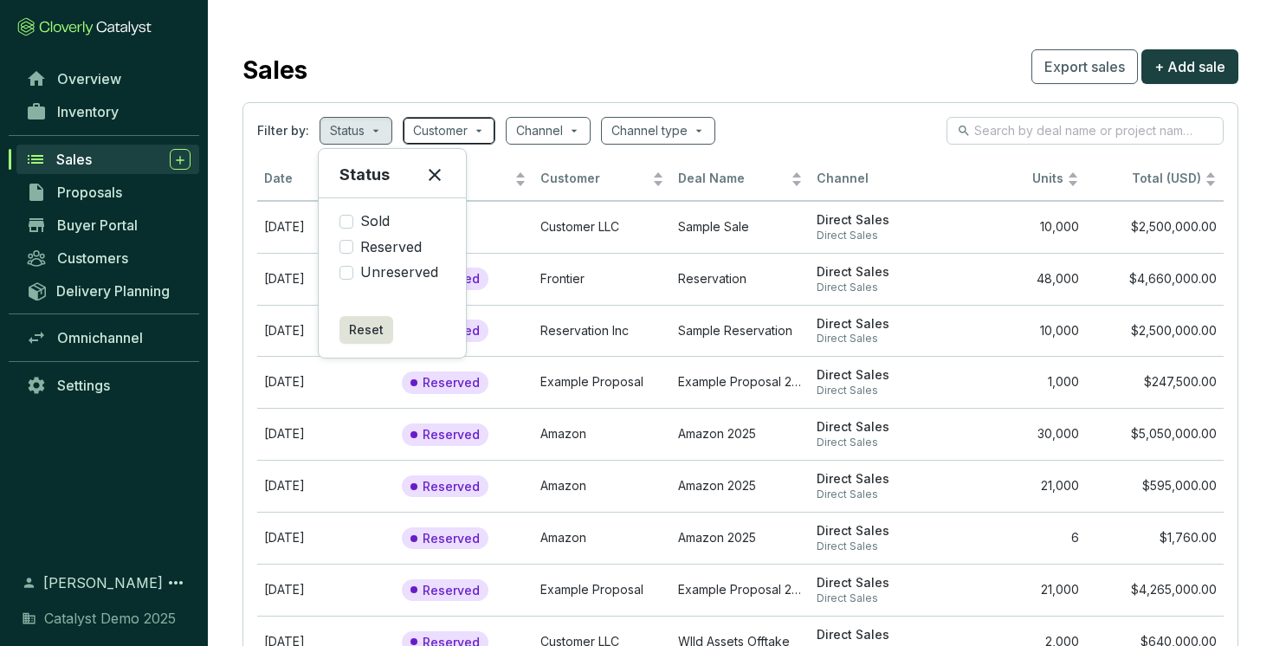
click at [455, 138] on input "search" at bounding box center [440, 131] width 55 height 26
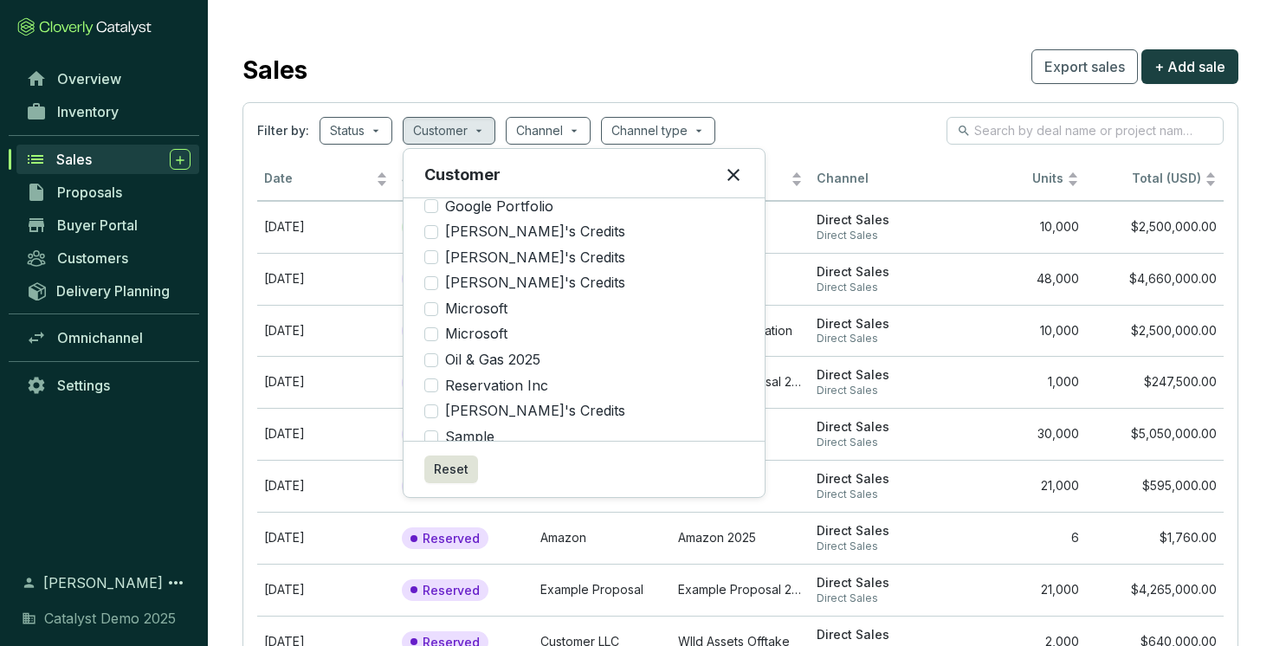
scroll to position [435, 0]
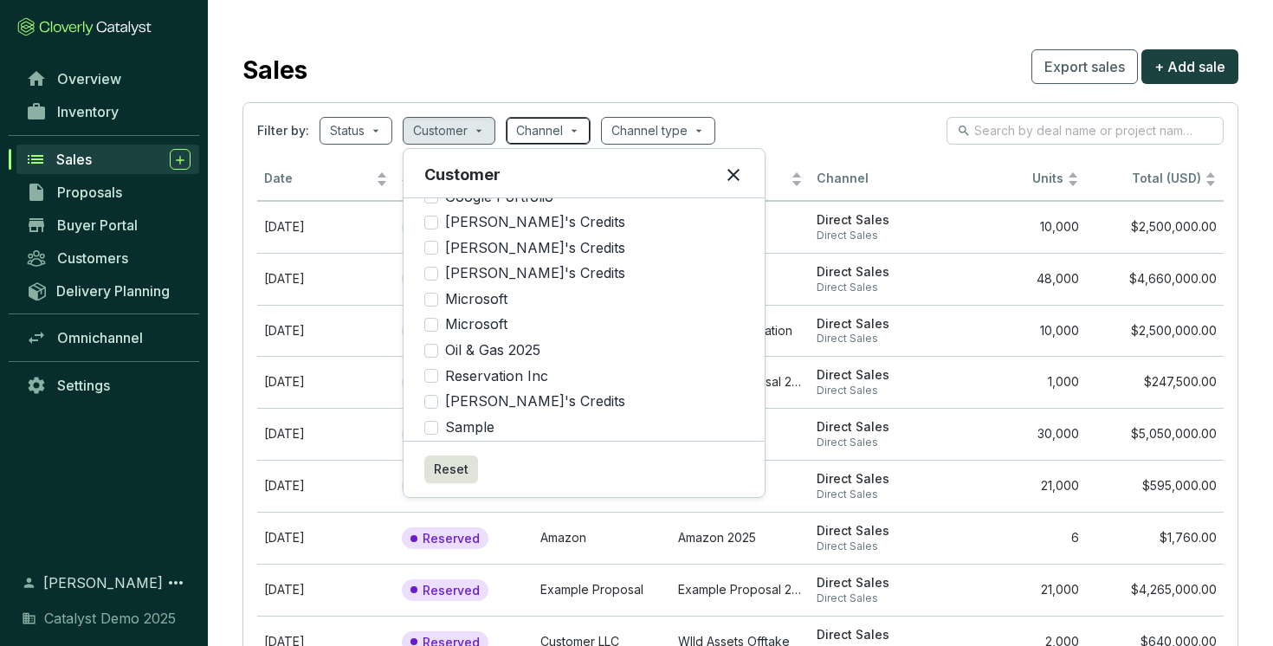
click at [554, 119] on input "search" at bounding box center [539, 131] width 47 height 26
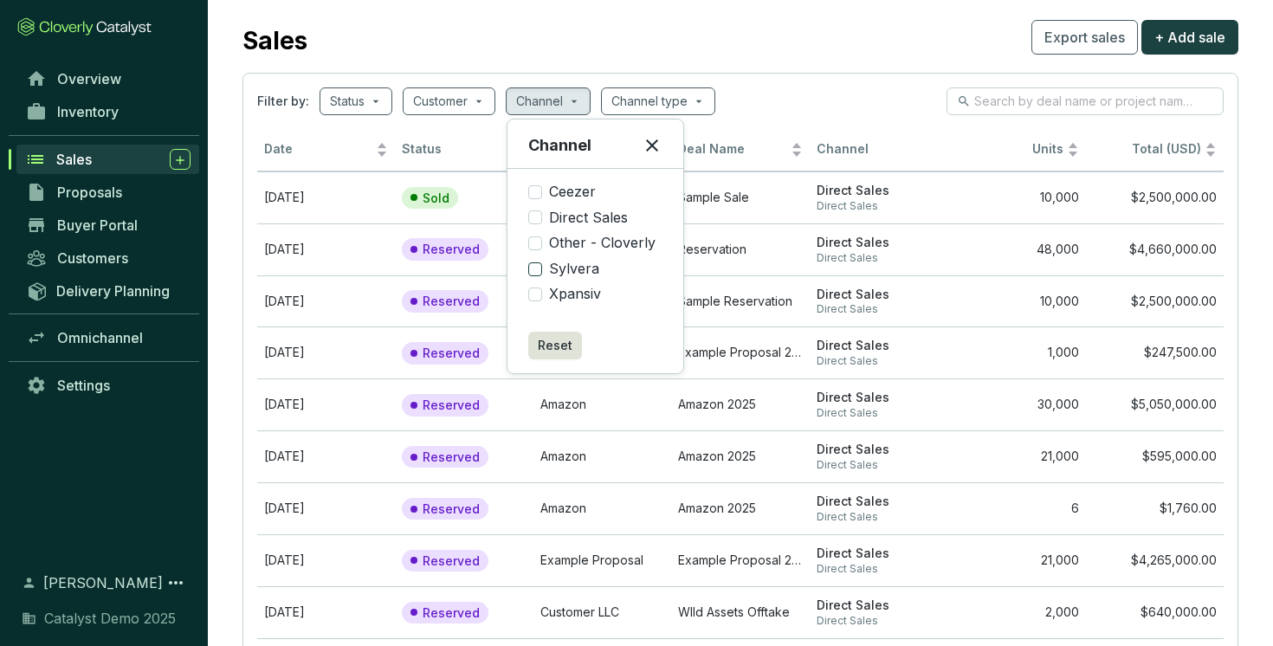
scroll to position [31, 0]
click at [654, 133] on icon at bounding box center [652, 143] width 21 height 21
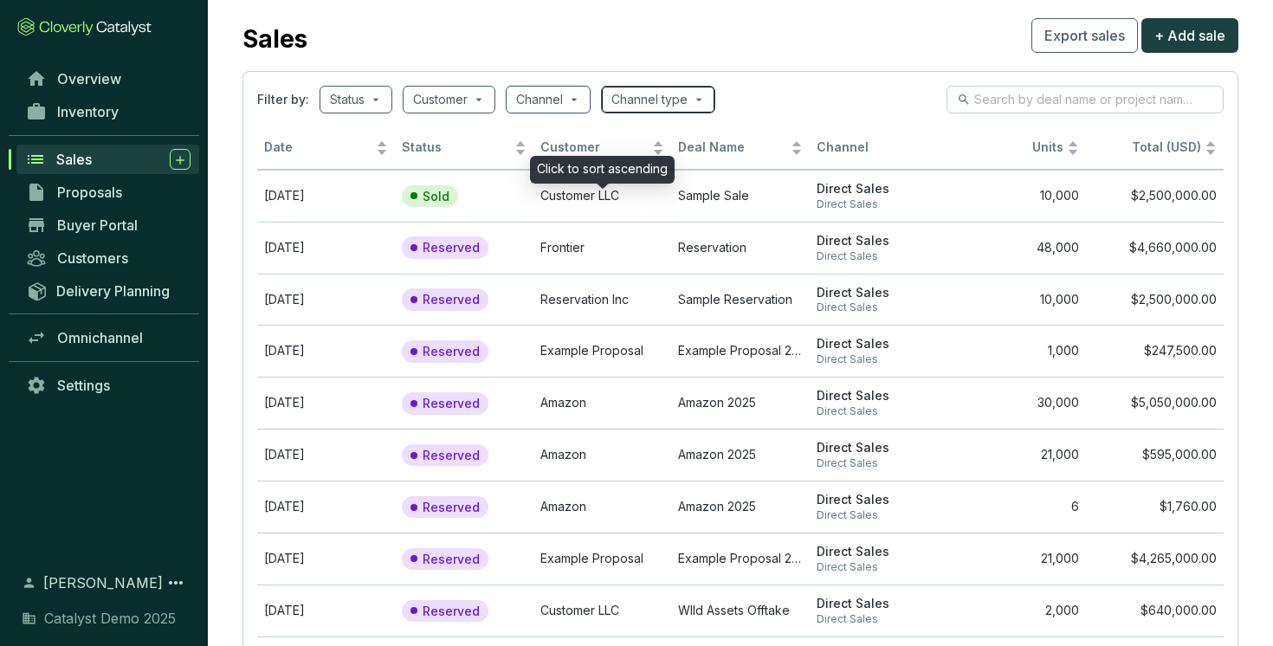
click at [685, 105] on input "search" at bounding box center [649, 100] width 76 height 26
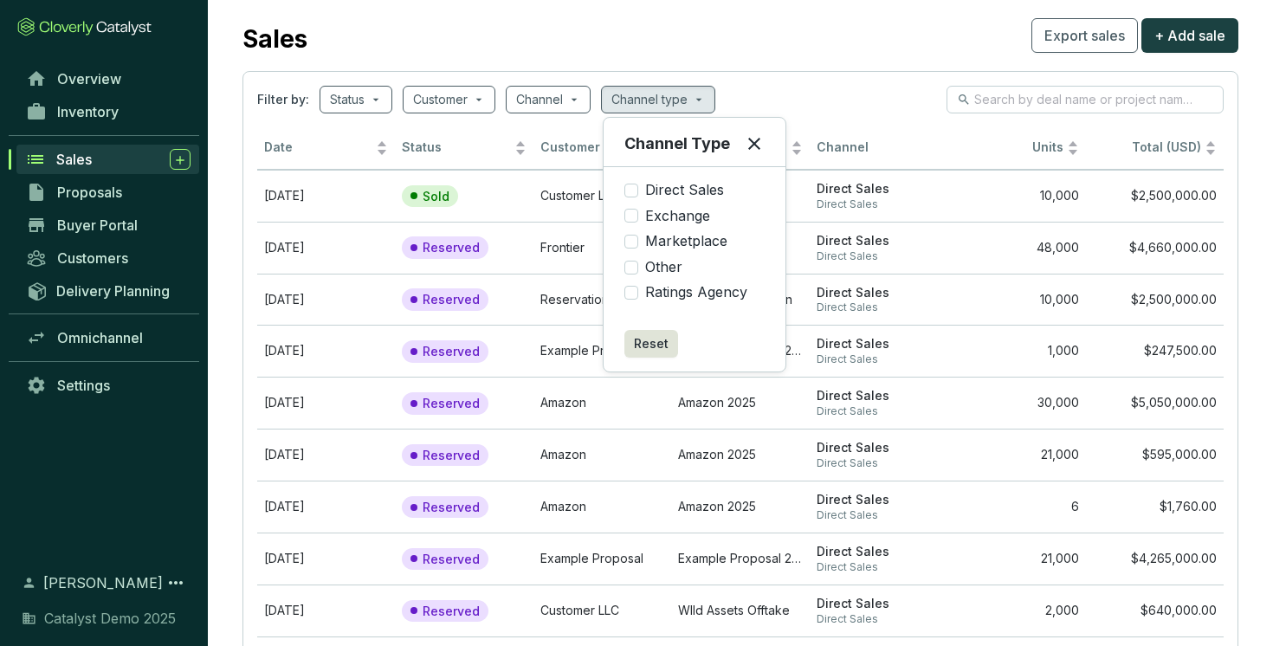
click at [755, 144] on icon at bounding box center [754, 143] width 21 height 21
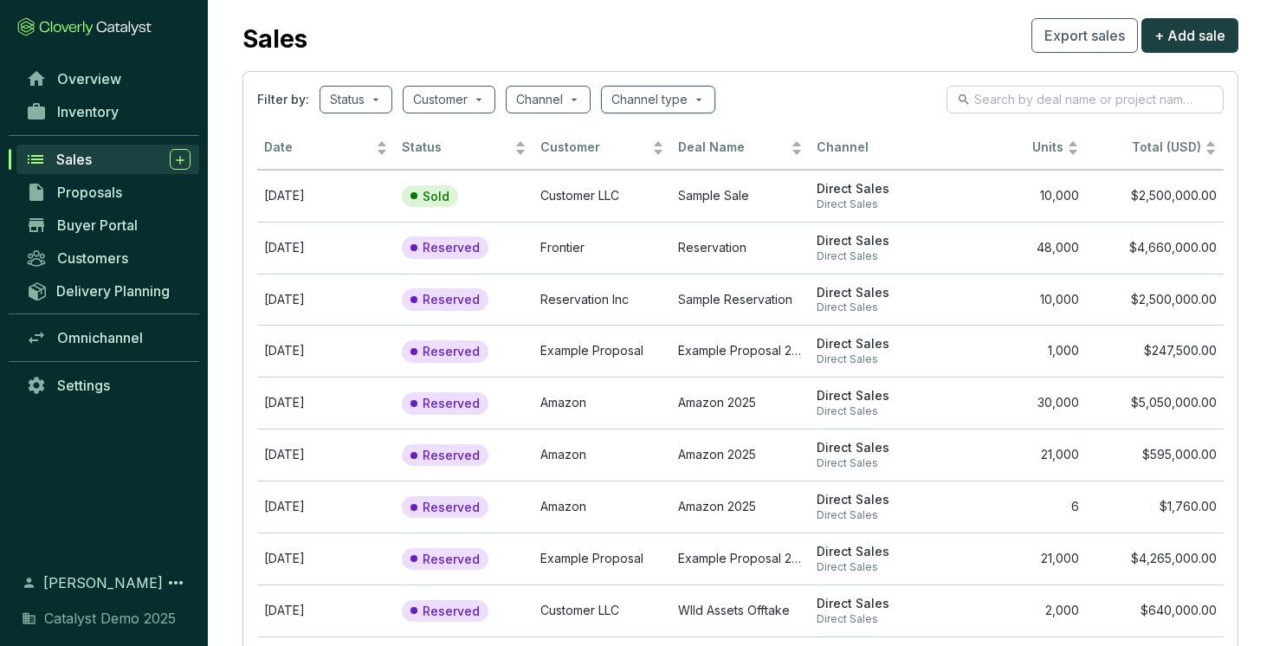
scroll to position [0, 0]
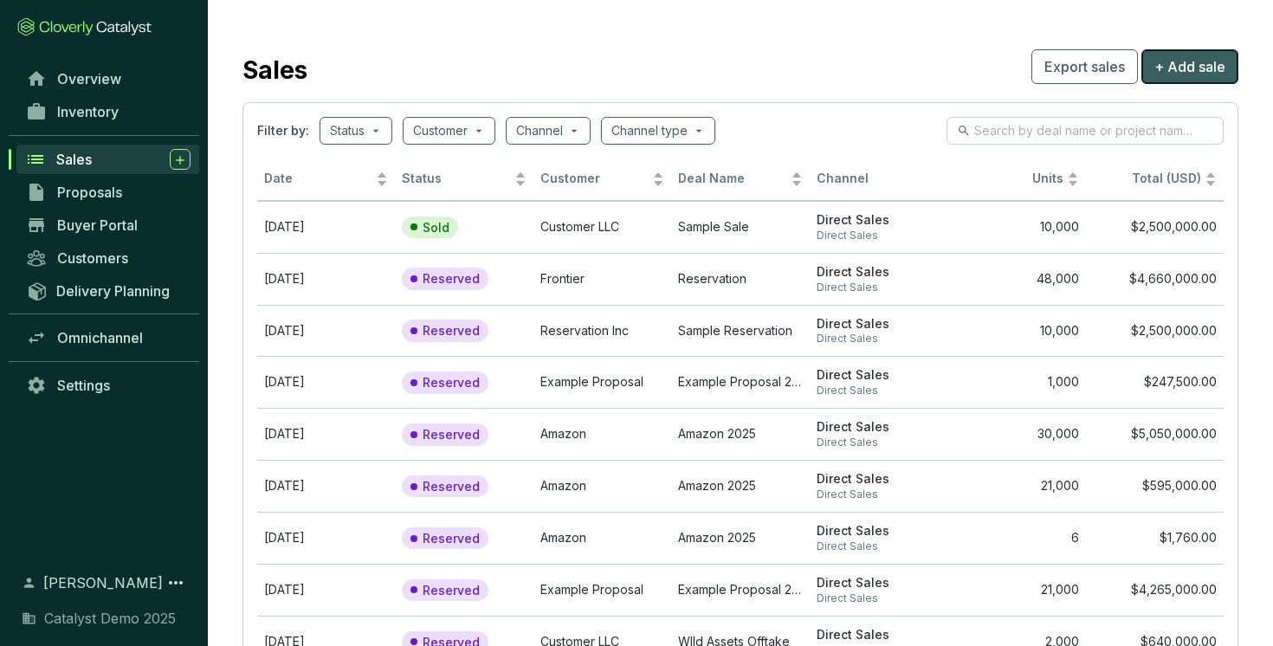
click at [1209, 76] on span "+ Add sale" at bounding box center [1189, 66] width 71 height 21
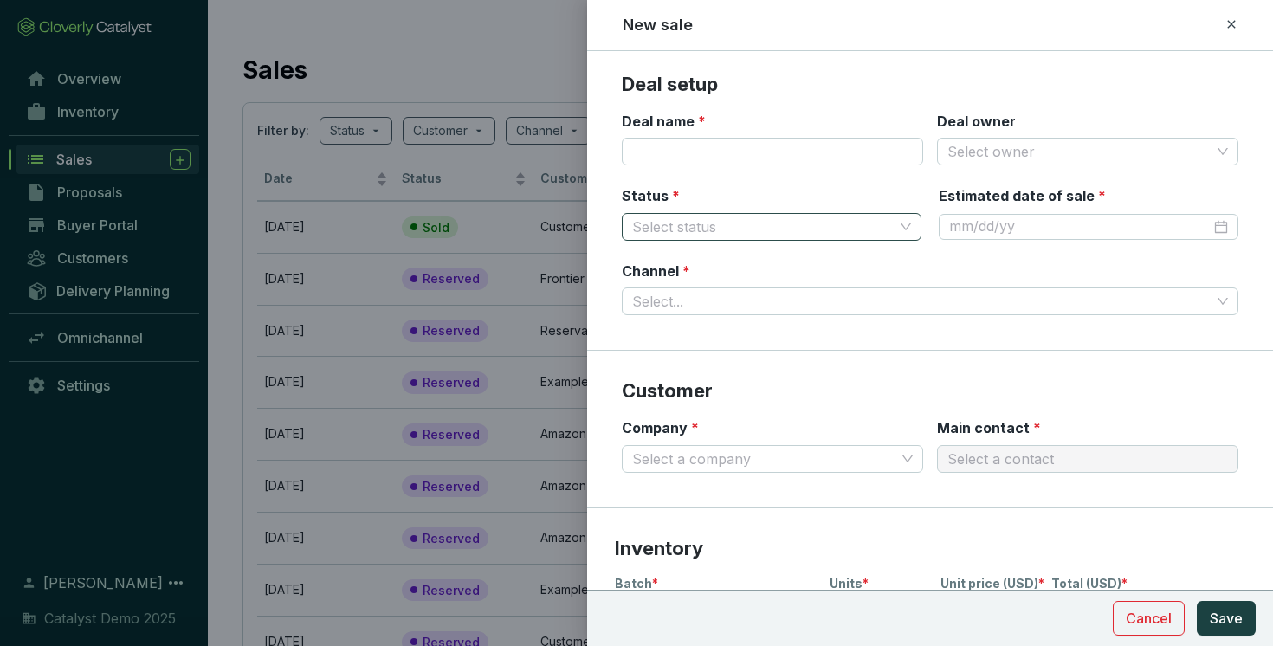
click at [775, 237] on input "Status *" at bounding box center [762, 227] width 261 height 26
click at [739, 261] on div "Reserved" at bounding box center [771, 260] width 272 height 19
click at [1069, 229] on input "Estimated date of sale *" at bounding box center [1079, 226] width 261 height 19
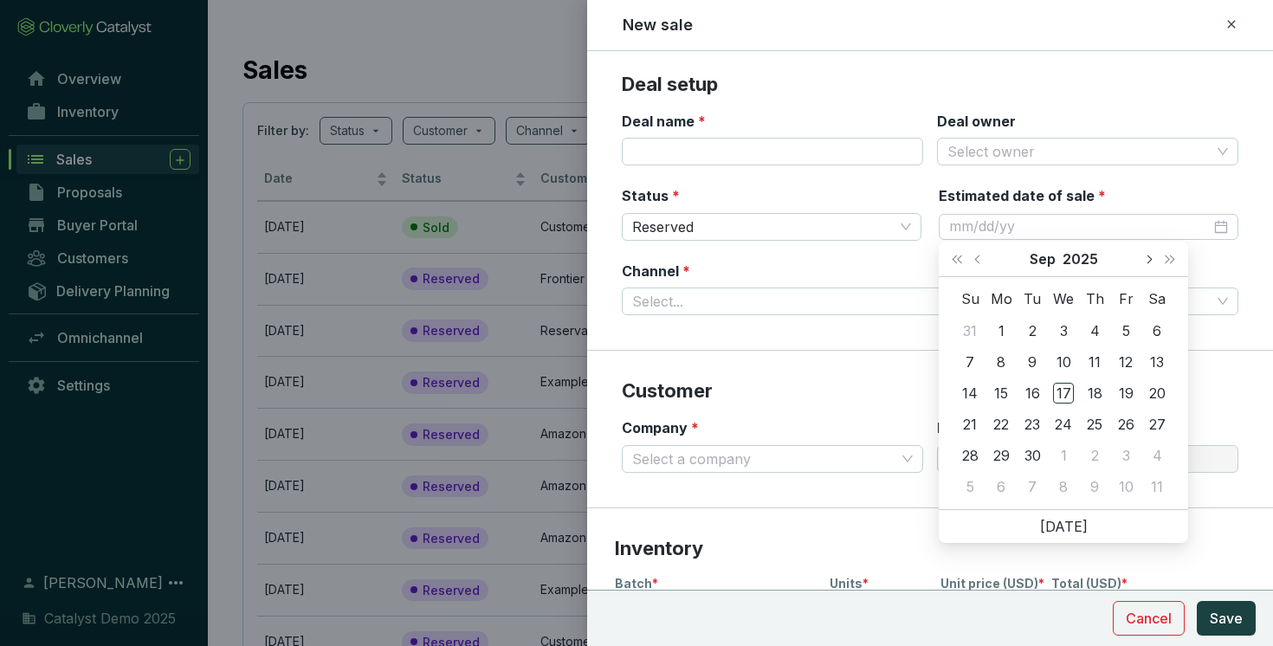
click at [1142, 262] on button "Next month (PageDown)" at bounding box center [1148, 259] width 23 height 35
type input "[DATE]"
click at [1071, 354] on div "5" at bounding box center [1063, 361] width 21 height 21
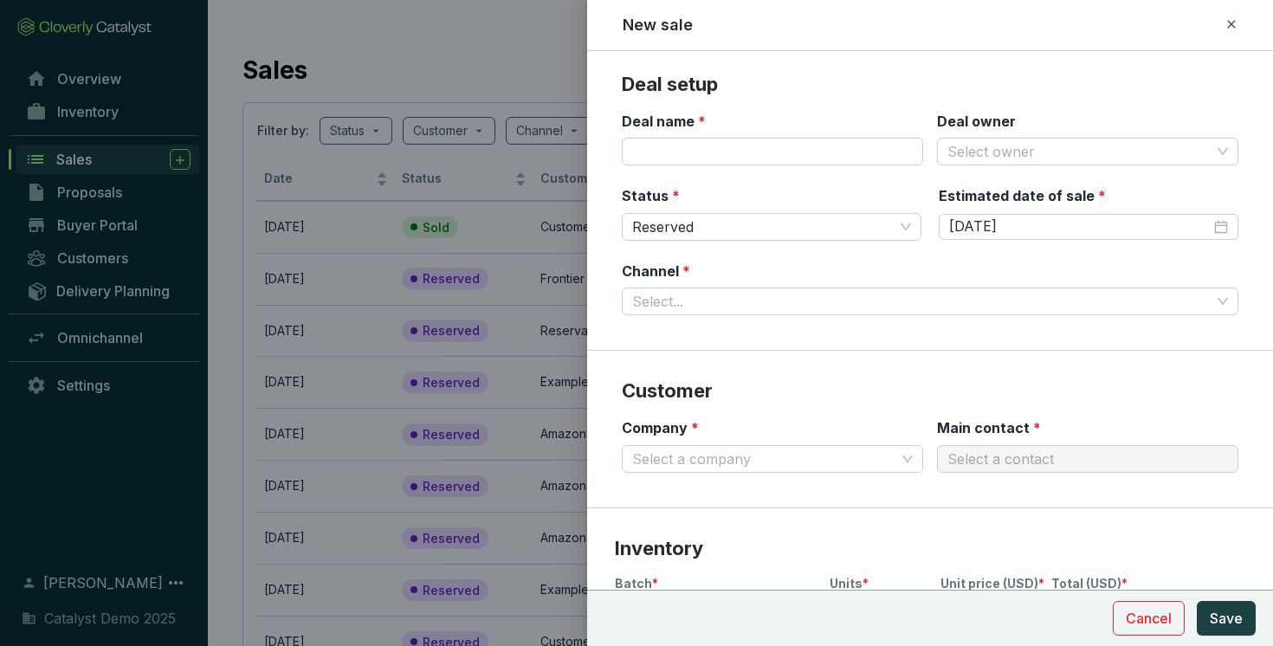
scroll to position [32, 0]
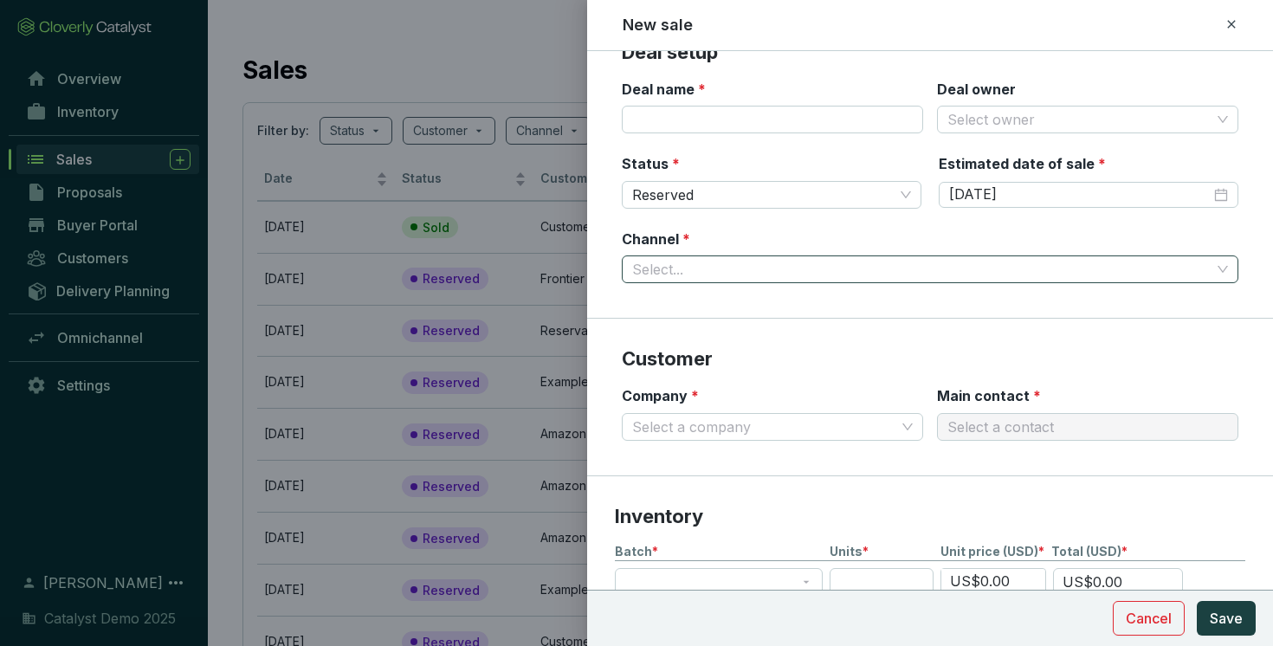
click at [874, 272] on input "Channel *" at bounding box center [921, 269] width 578 height 26
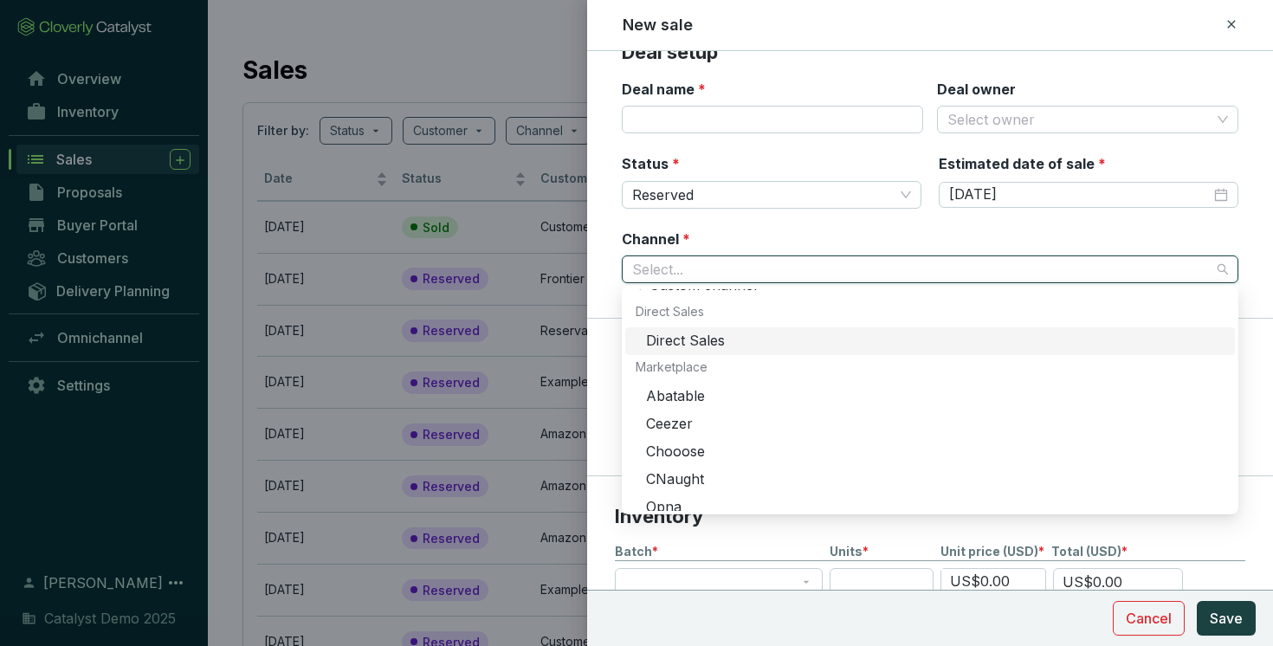
scroll to position [18, 0]
click at [745, 344] on div "Direct Sales" at bounding box center [935, 340] width 578 height 19
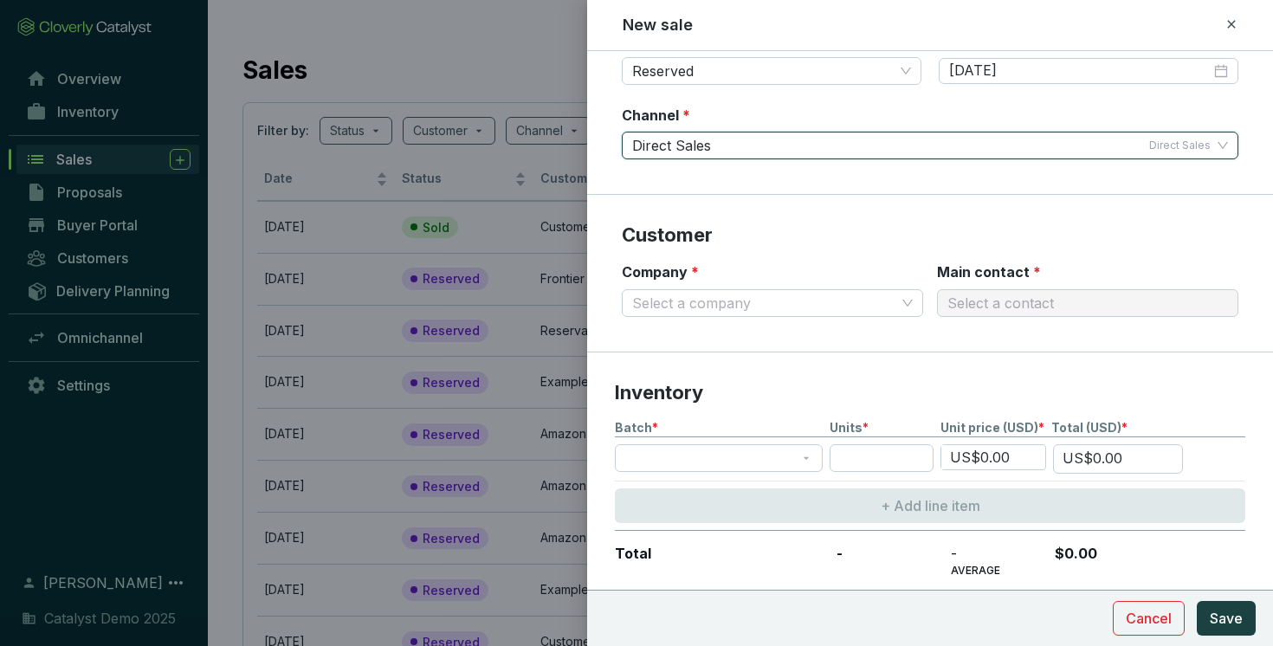
scroll to position [158, 0]
click at [747, 302] on input "Company *" at bounding box center [763, 301] width 263 height 26
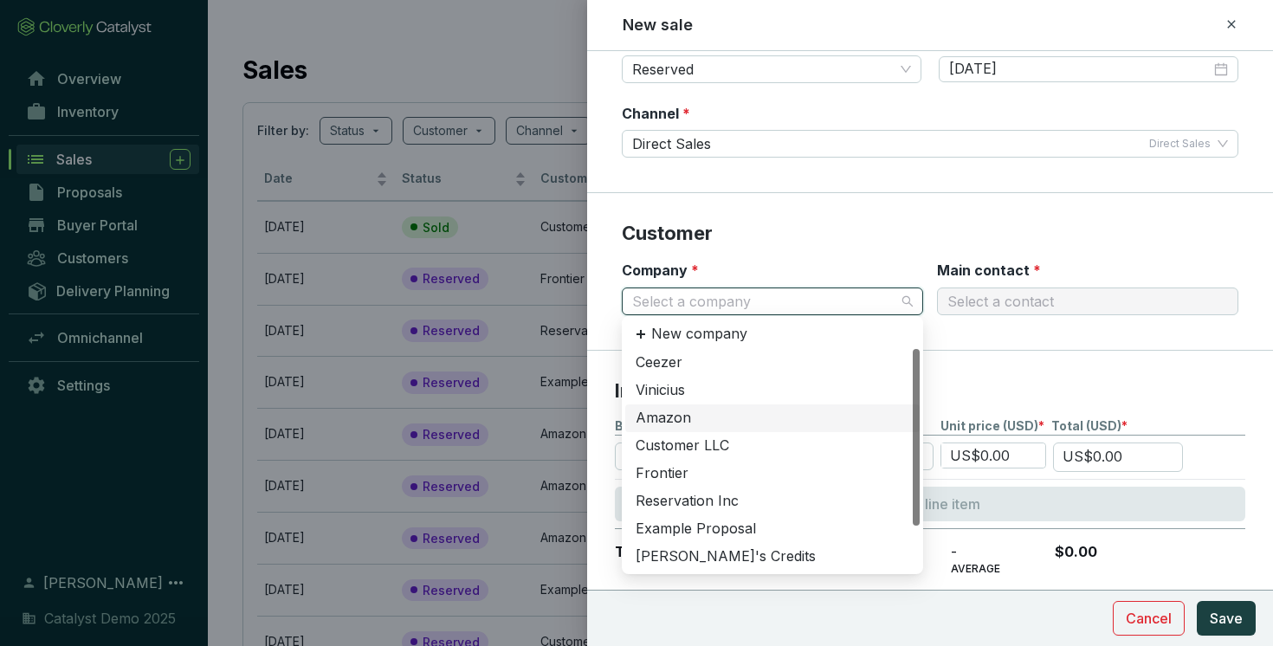
click at [691, 406] on div "Amazon" at bounding box center [772, 418] width 294 height 28
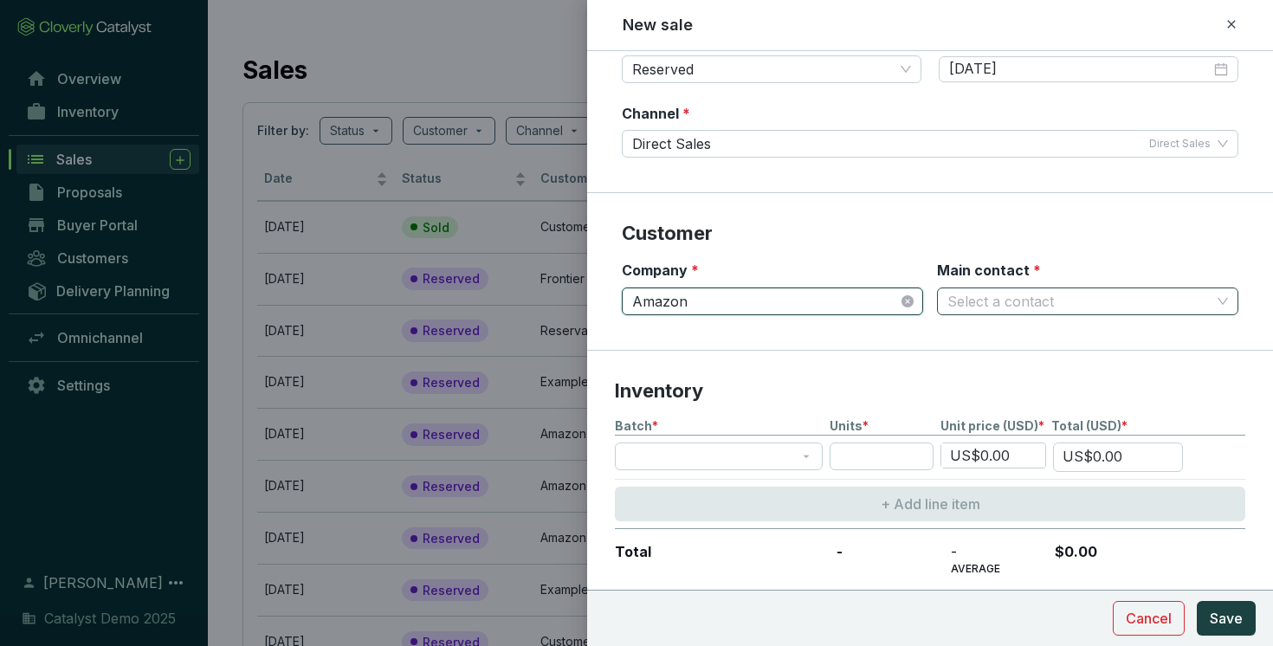
click at [990, 300] on input "Main contact *" at bounding box center [1078, 301] width 263 height 26
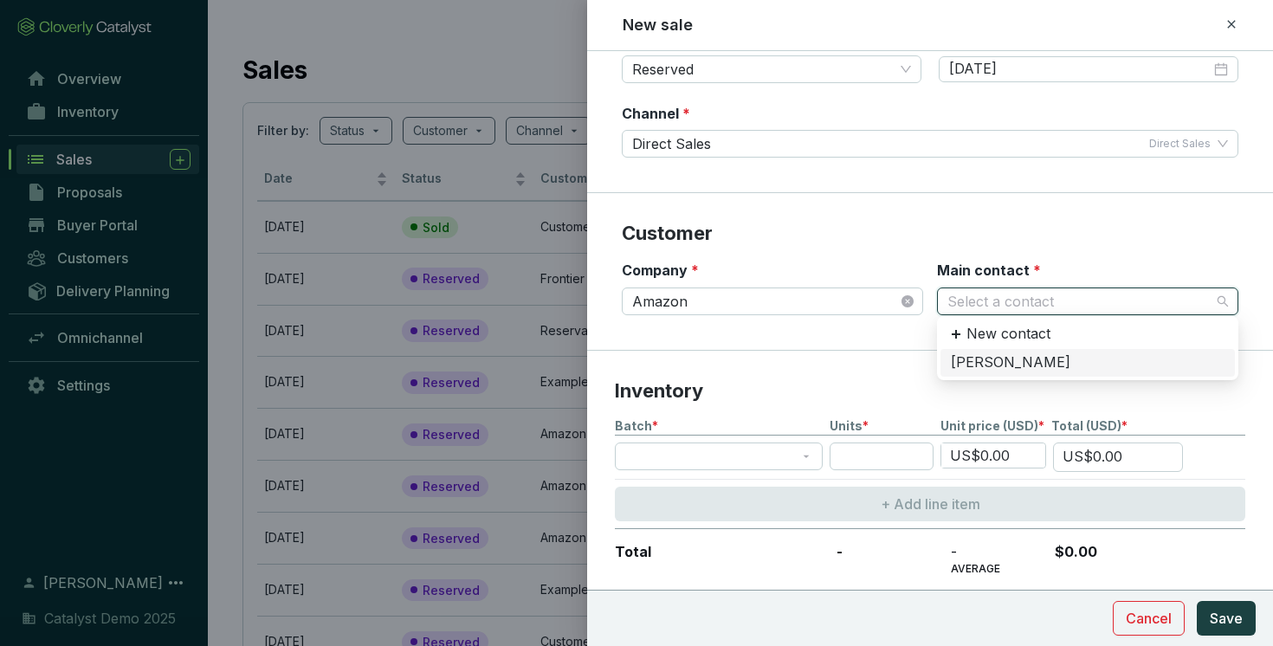
click at [991, 371] on div "[PERSON_NAME]" at bounding box center [1088, 362] width 274 height 19
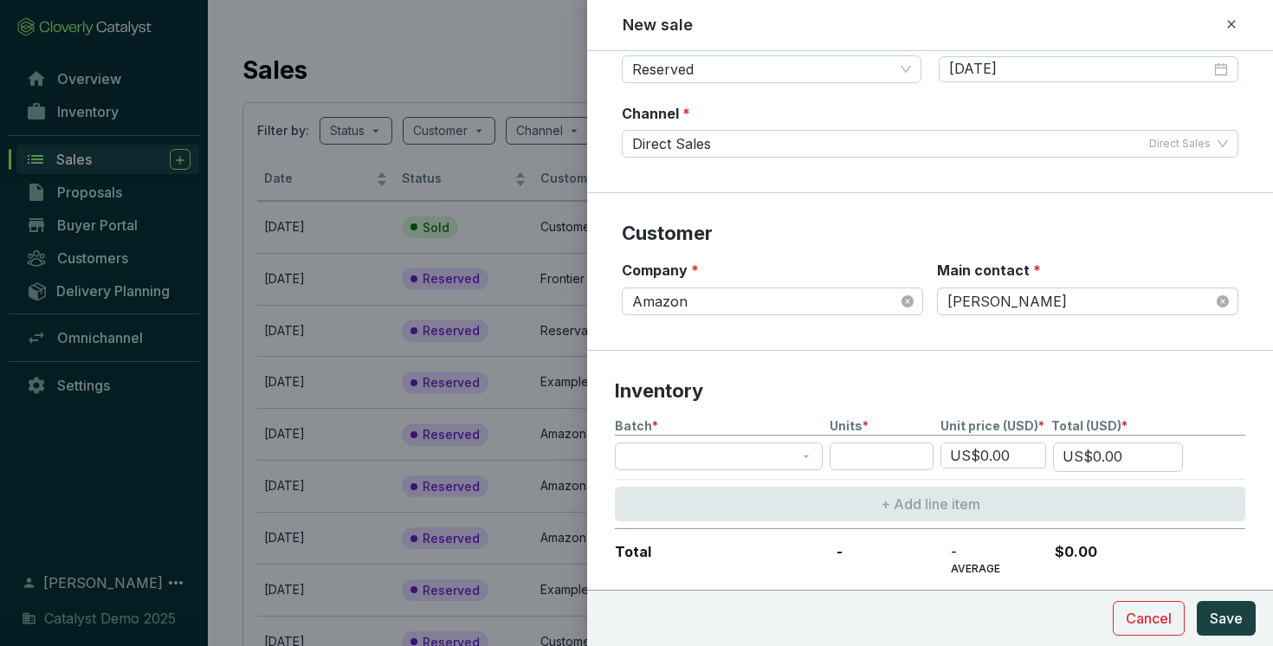
click at [835, 351] on section "Inventory Batch * Units * Unit price (USD) * Total (USD) * US$0.00 US$0.00 + Ad…" at bounding box center [930, 478] width 686 height 254
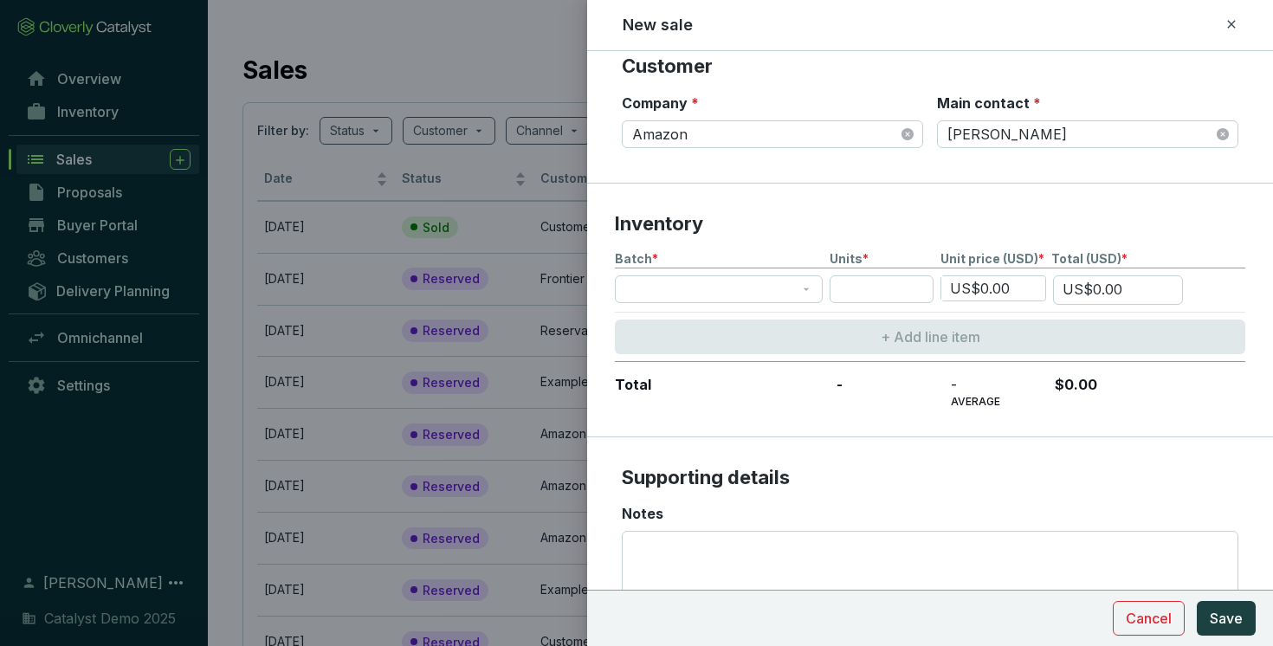
scroll to position [326, 0]
click at [777, 290] on span at bounding box center [718, 287] width 187 height 26
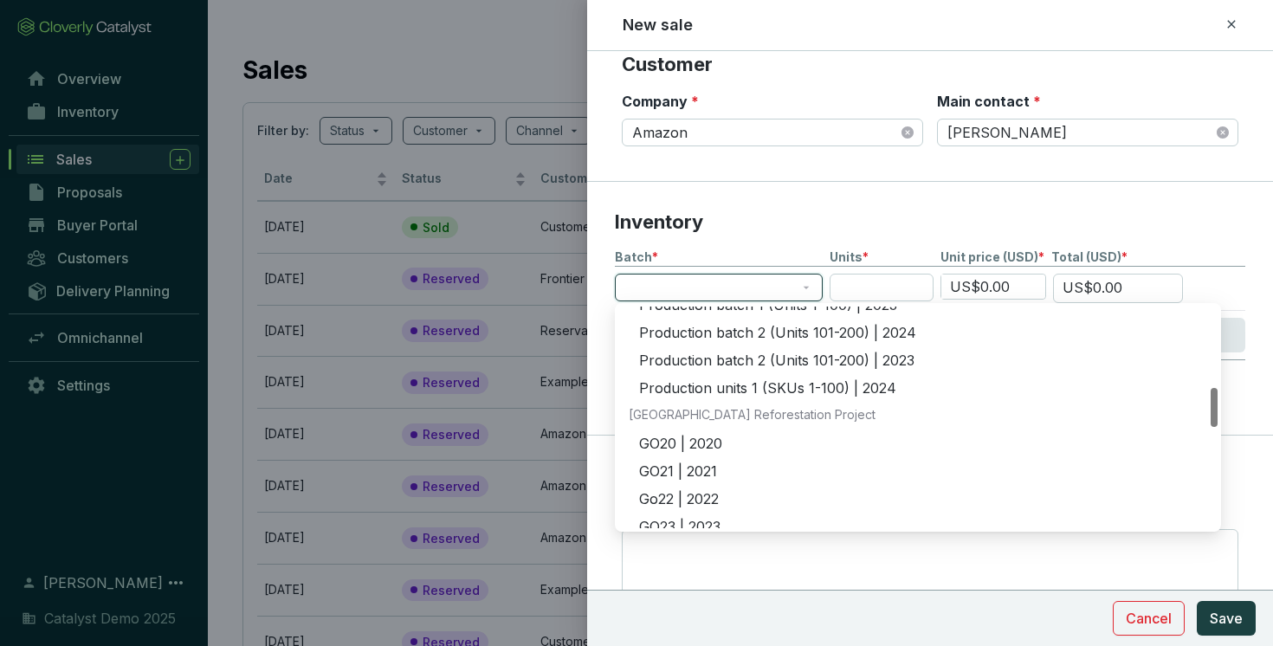
scroll to position [459, 0]
click at [768, 382] on div "Production units 1 (SKUs 1-100) | 2024" at bounding box center [923, 387] width 568 height 19
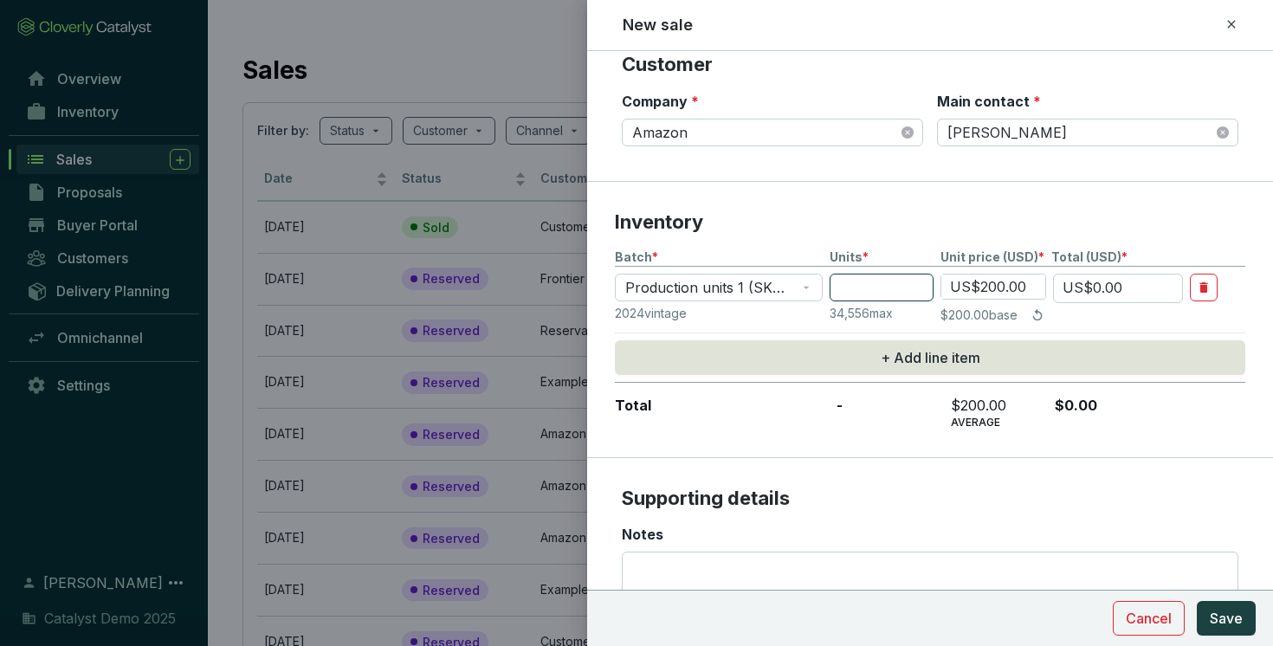
click at [863, 296] on input "number" at bounding box center [881, 288] width 104 height 28
type input "8"
type input "US$1,600.00"
type input "80"
type input "US$16,000.00"
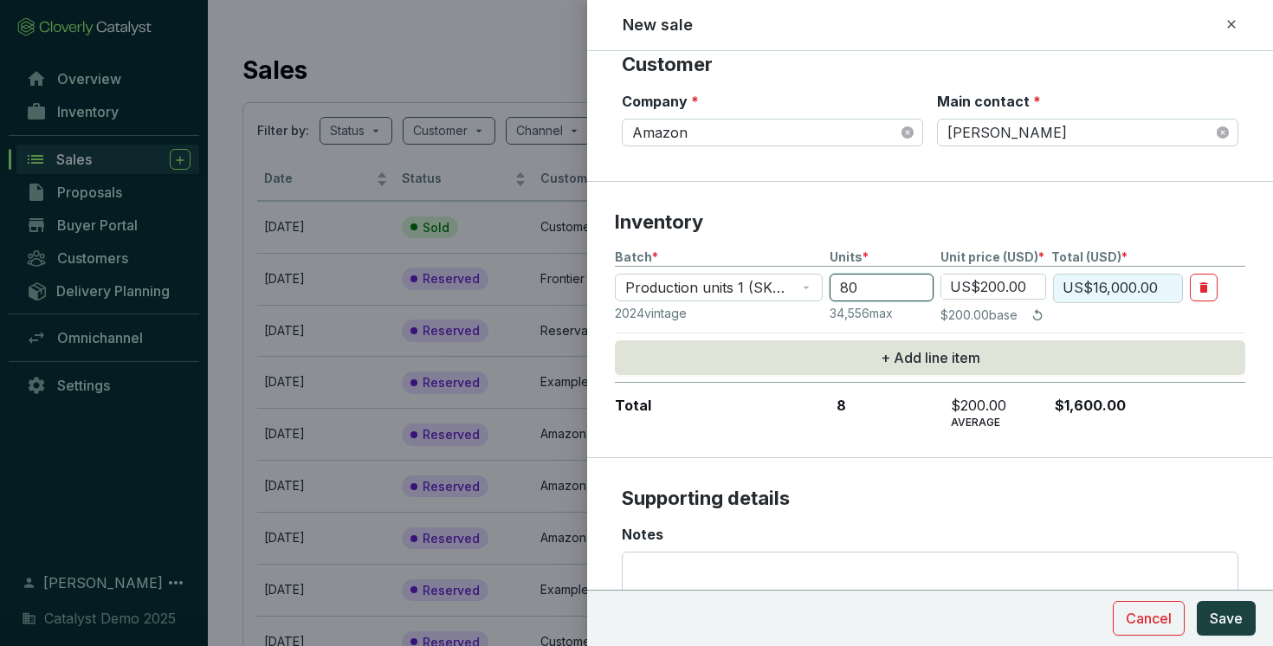
type input "800"
type input "US$160,000.00"
type input "800"
click at [1162, 612] on span "Cancel" at bounding box center [1148, 618] width 46 height 21
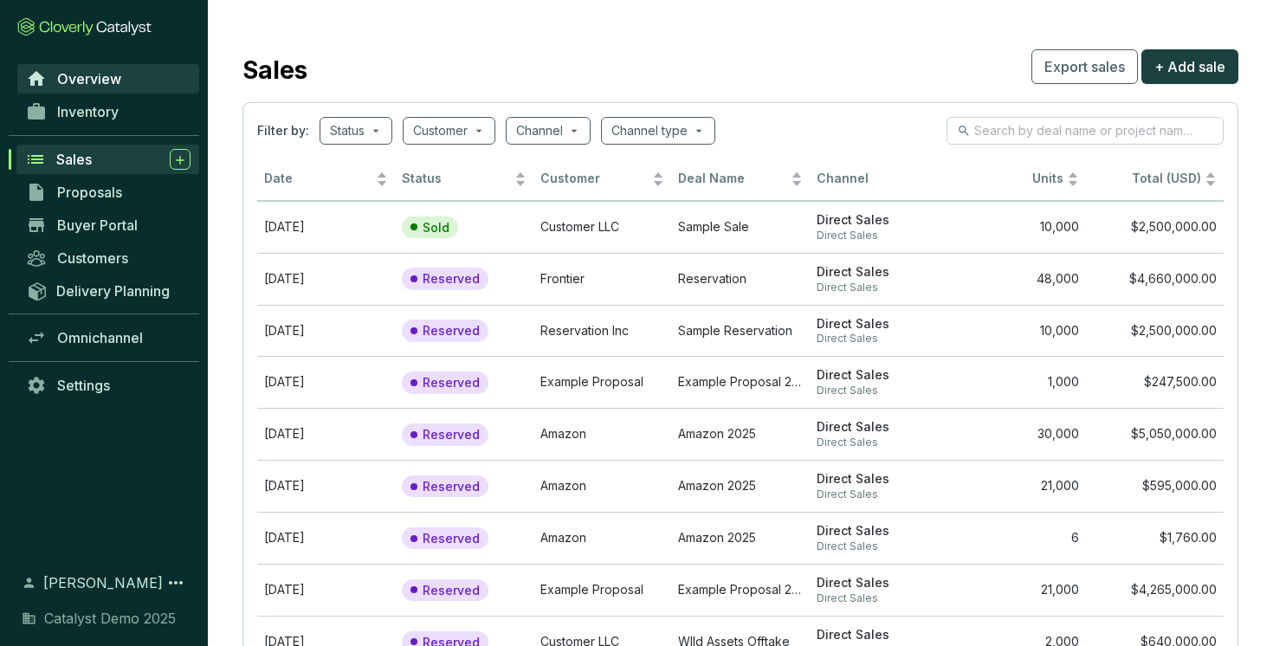
click at [96, 79] on span "Overview" at bounding box center [89, 78] width 64 height 17
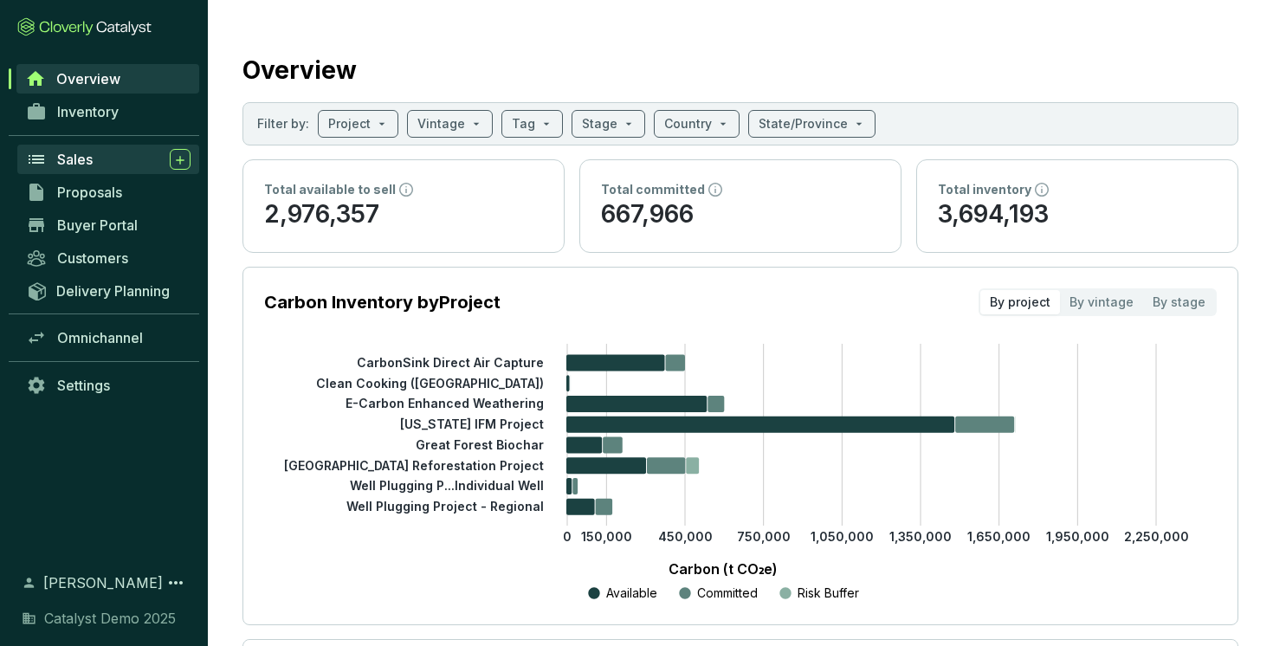
click at [85, 162] on span "Sales" at bounding box center [74, 159] width 35 height 17
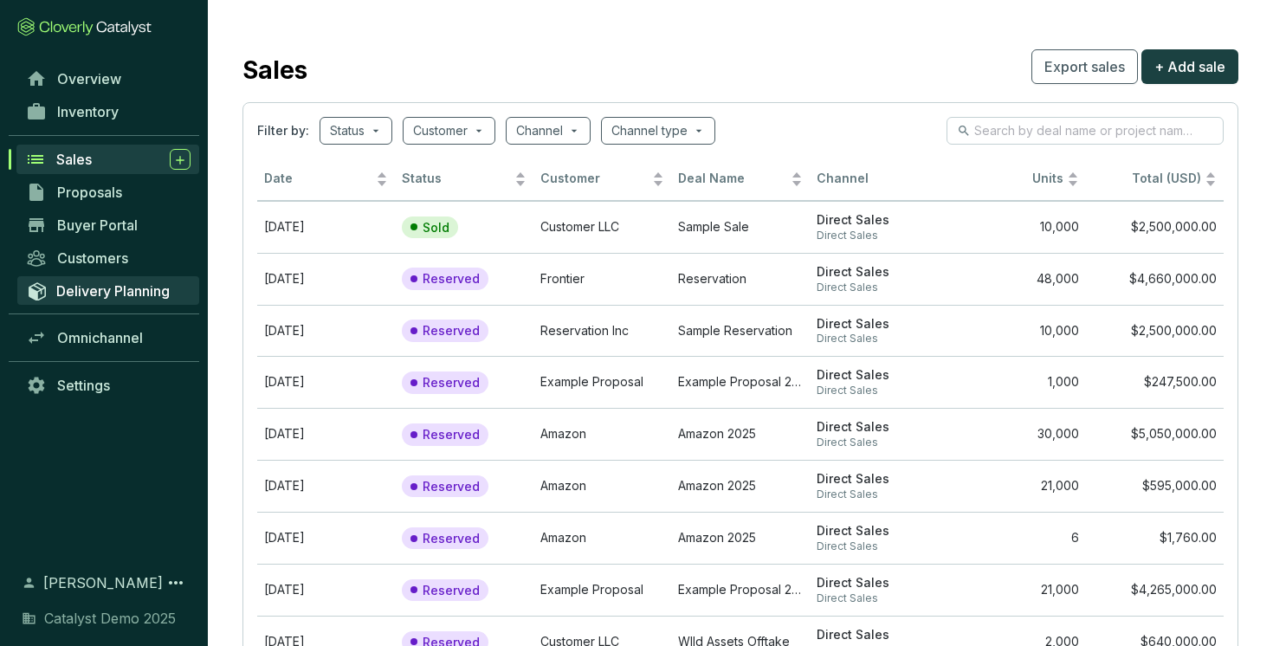
click at [132, 298] on span "Delivery Planning" at bounding box center [112, 290] width 113 height 17
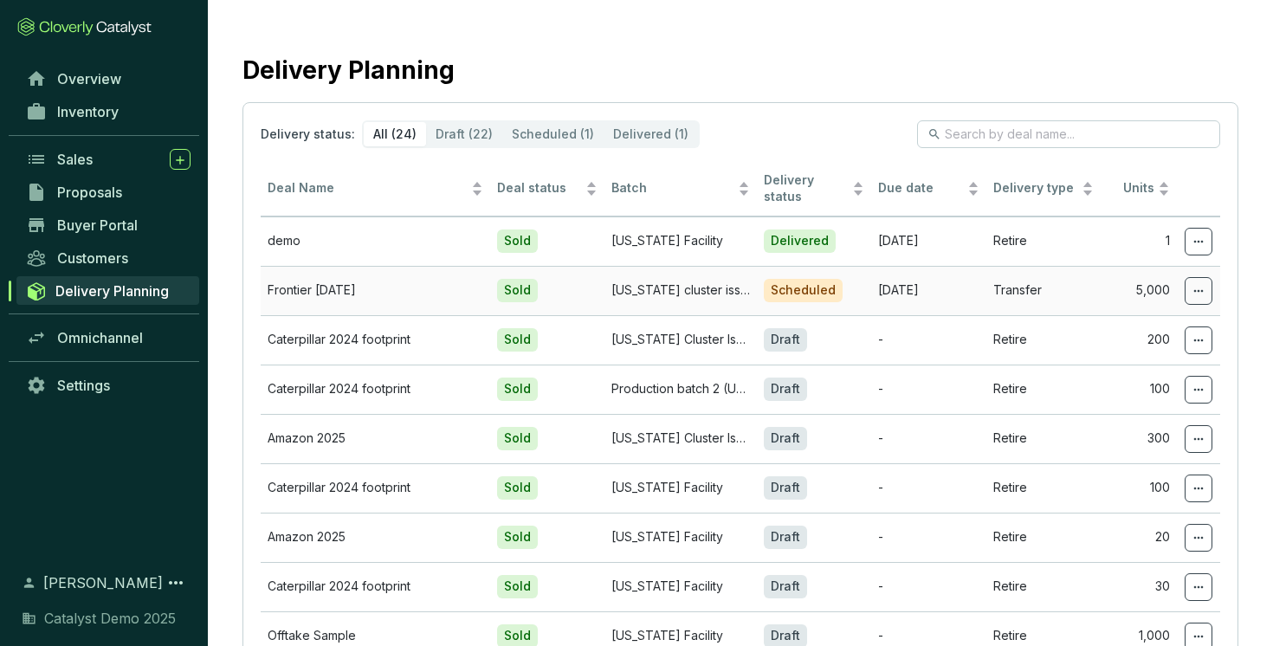
click at [1203, 285] on icon at bounding box center [1198, 290] width 14 height 21
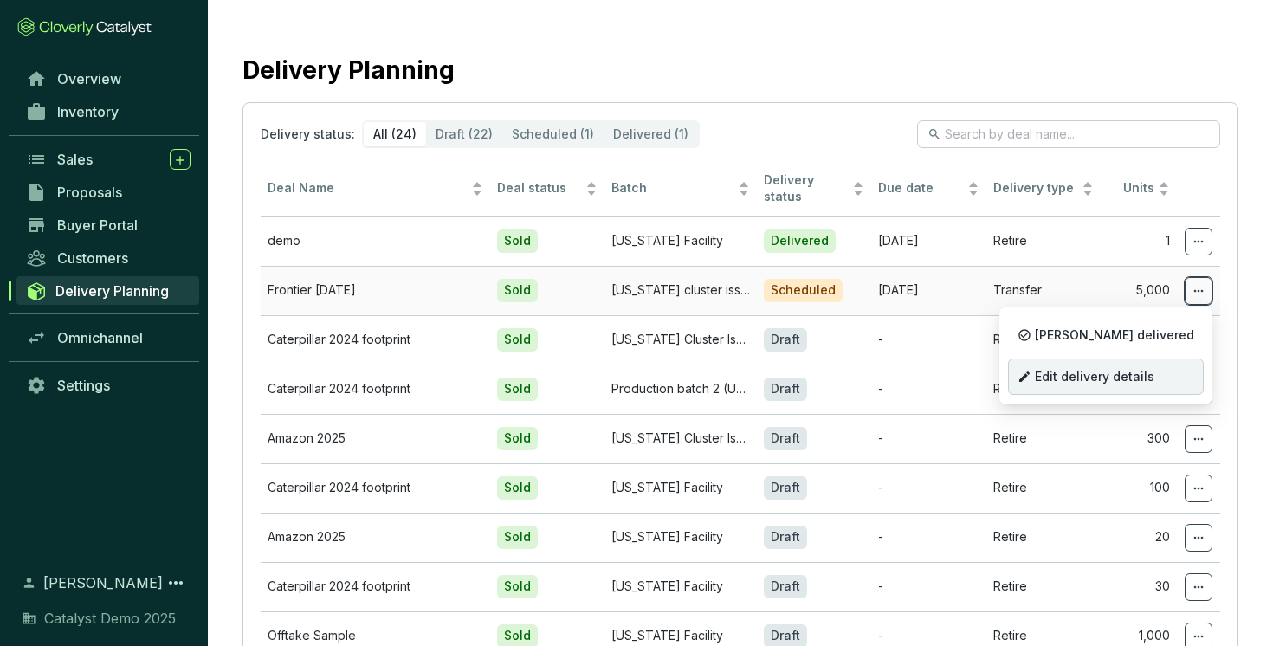
click at [1132, 372] on span "Edit delivery details" at bounding box center [1094, 377] width 119 height 14
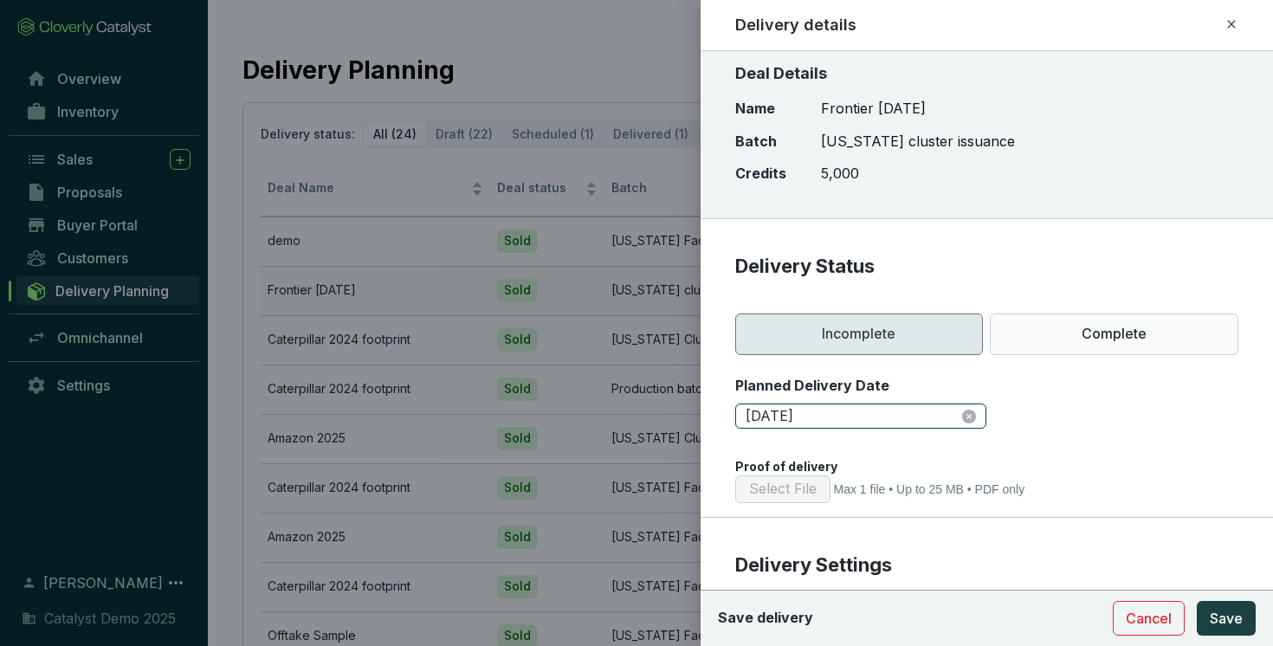
click at [860, 415] on input "[DATE]" at bounding box center [852, 416] width 214 height 19
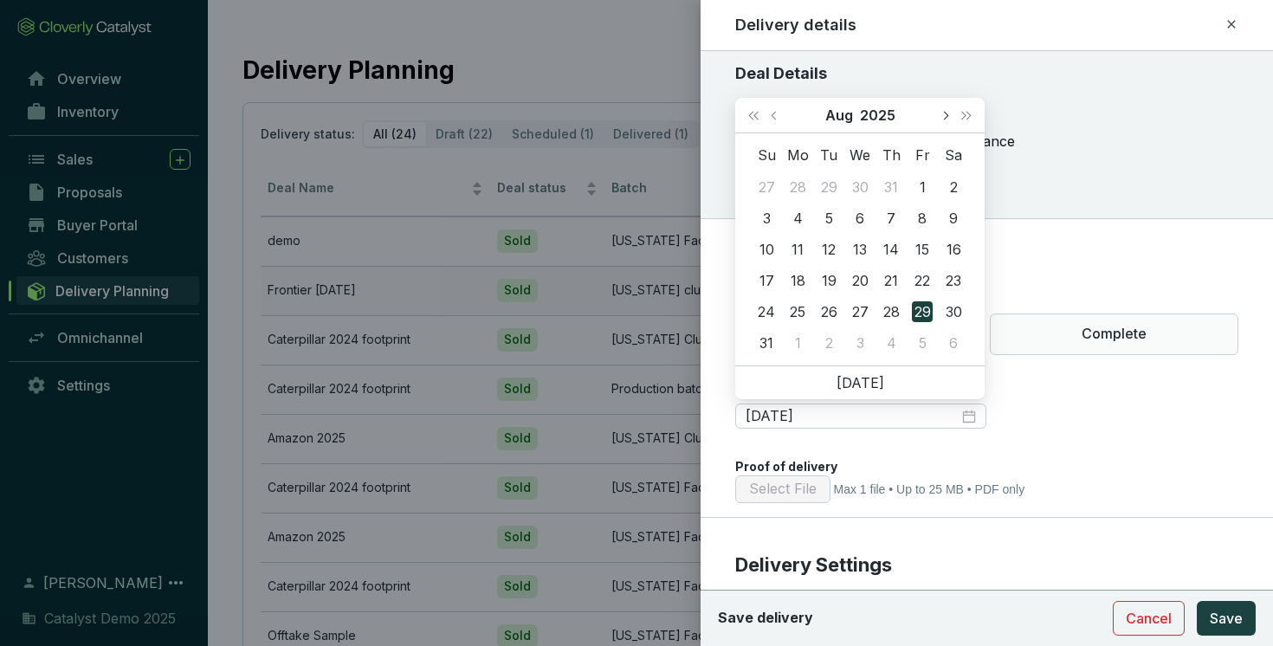
click at [945, 115] on span "Next month (PageDown)" at bounding box center [944, 115] width 9 height 9
type input "[DATE]"
click at [865, 285] on div "22" at bounding box center [859, 280] width 21 height 21
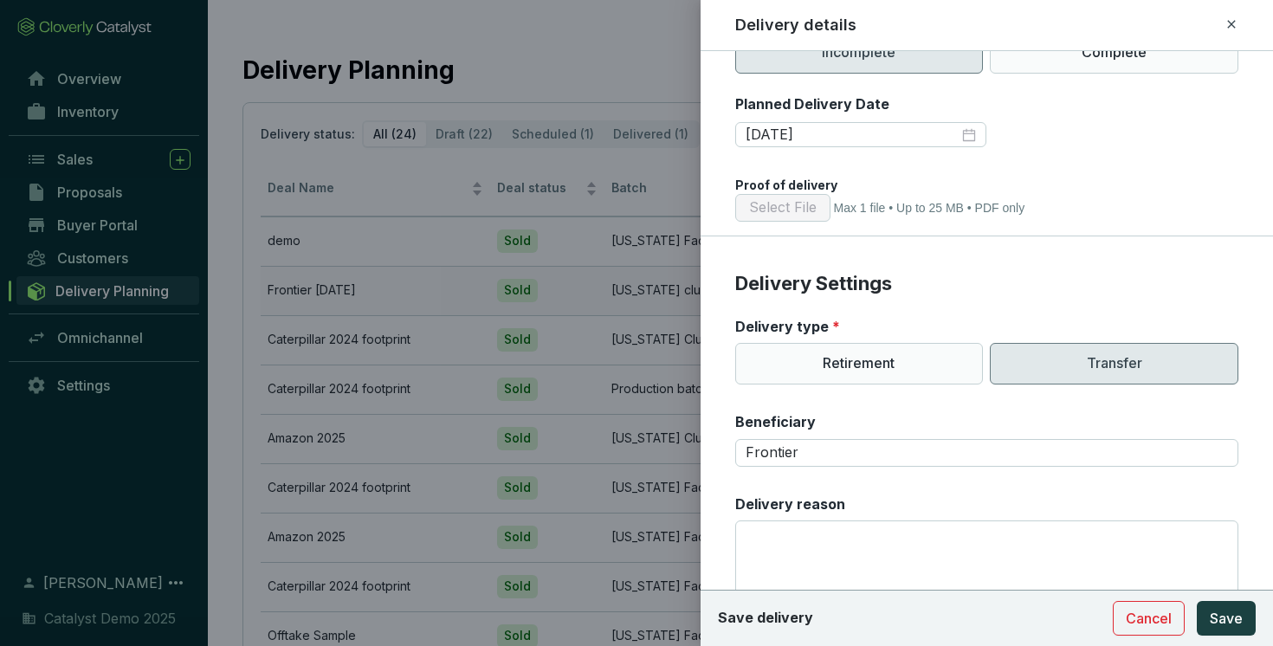
scroll to position [287, 0]
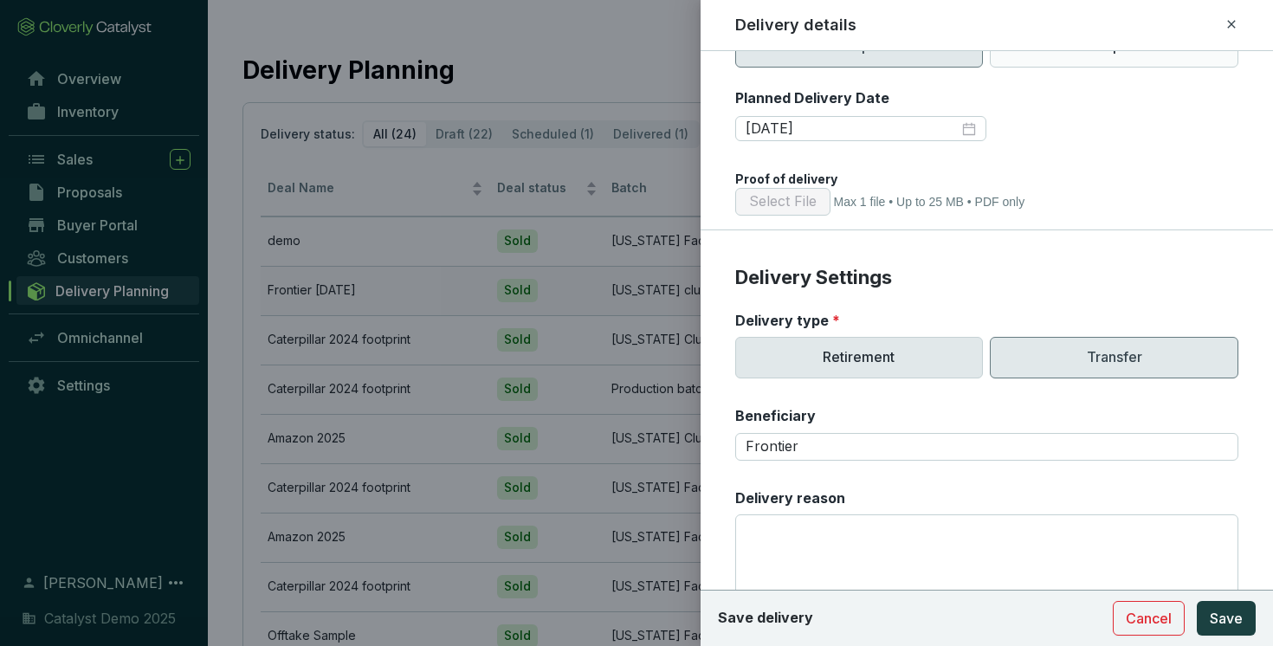
click at [869, 362] on p "Retirement" at bounding box center [859, 358] width 248 height 42
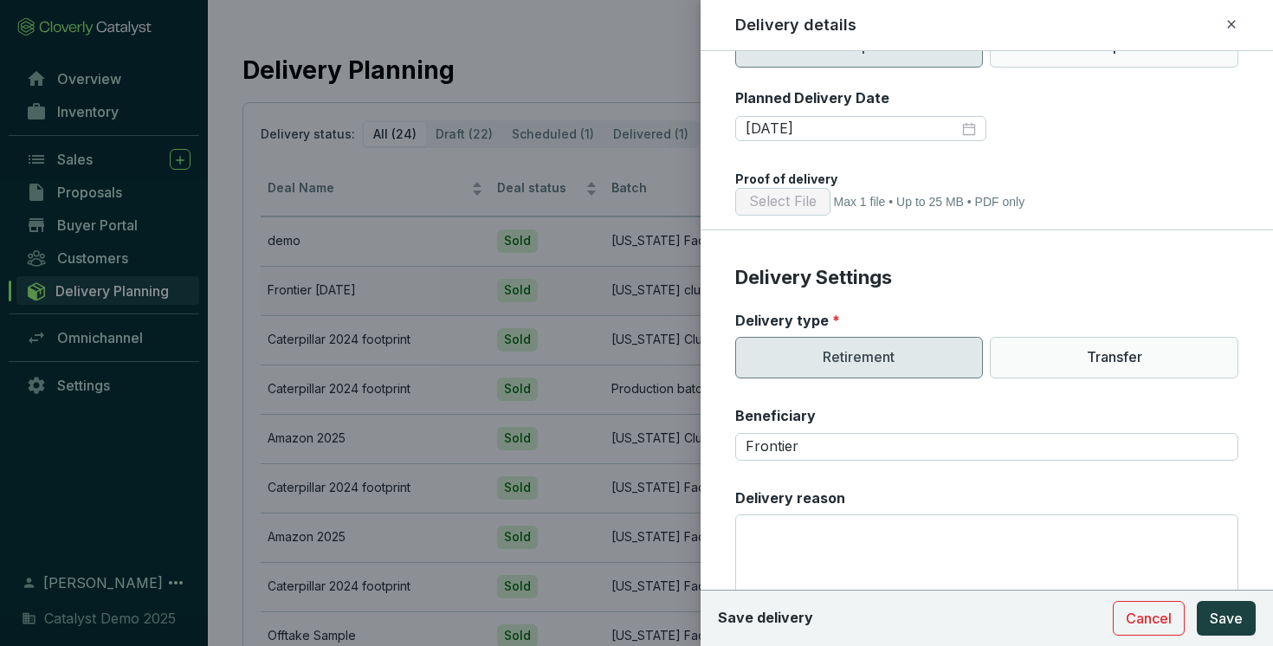
click at [1135, 329] on div "Delivery type *" at bounding box center [987, 320] width 504 height 19
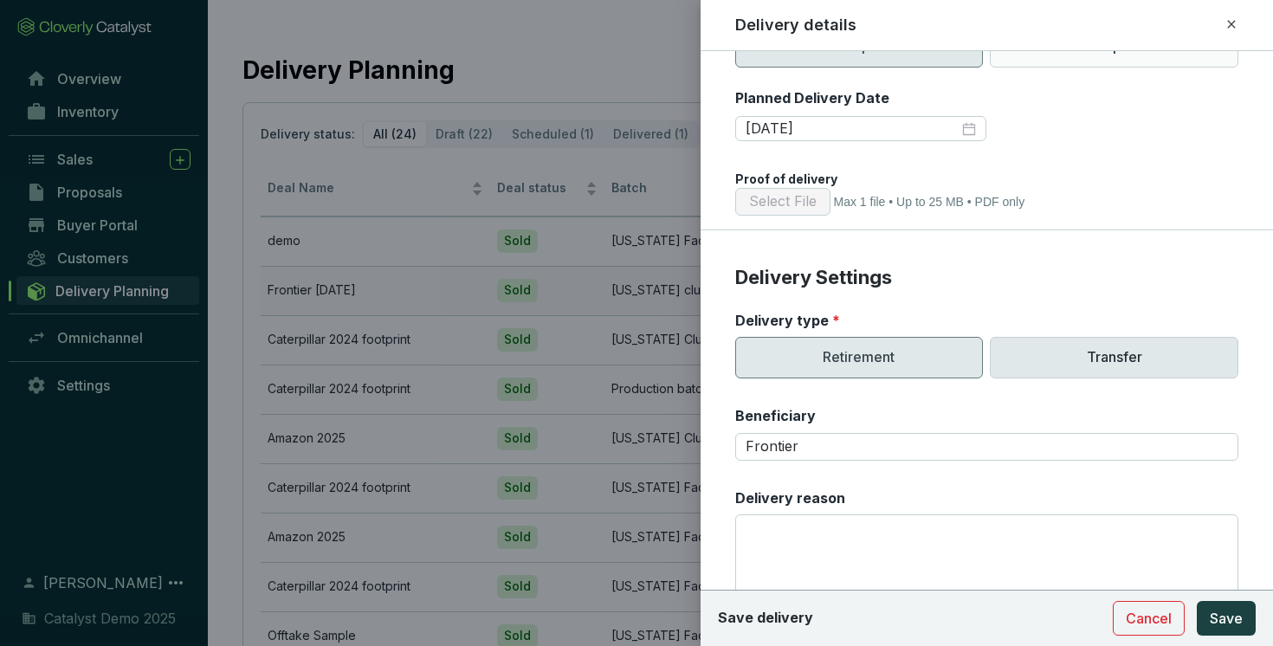
click at [1115, 351] on p "Transfer" at bounding box center [1114, 358] width 248 height 42
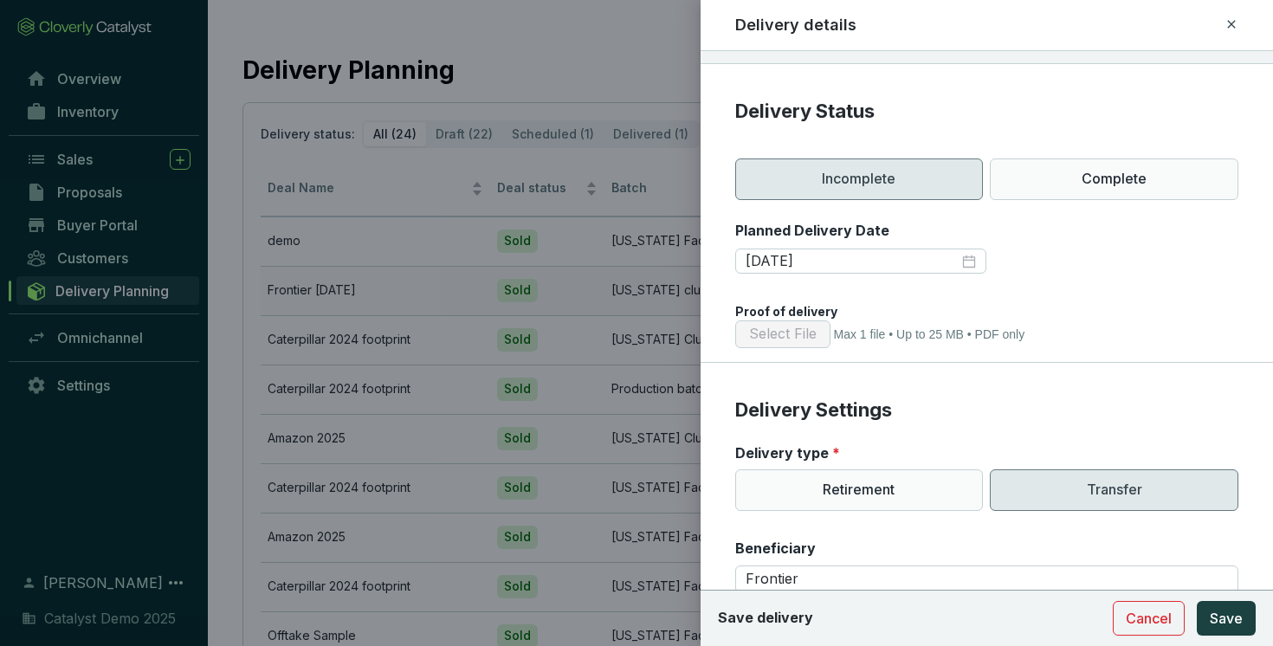
scroll to position [0, 0]
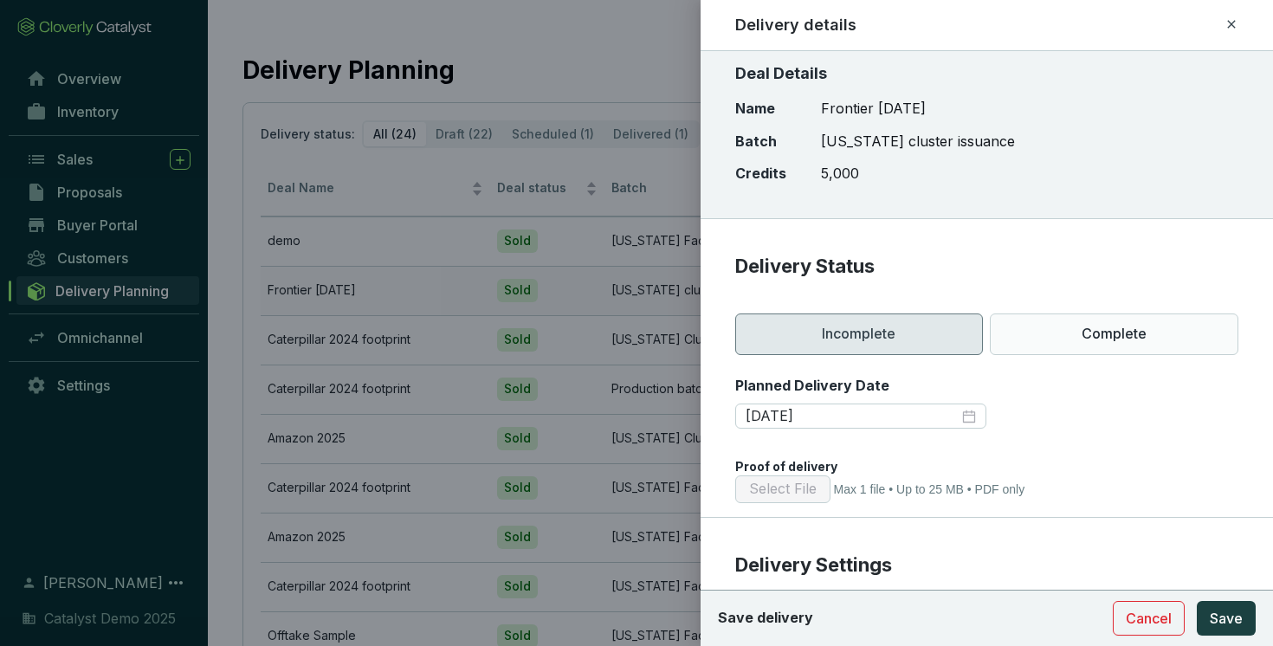
click at [1233, 26] on icon at bounding box center [1231, 24] width 8 height 8
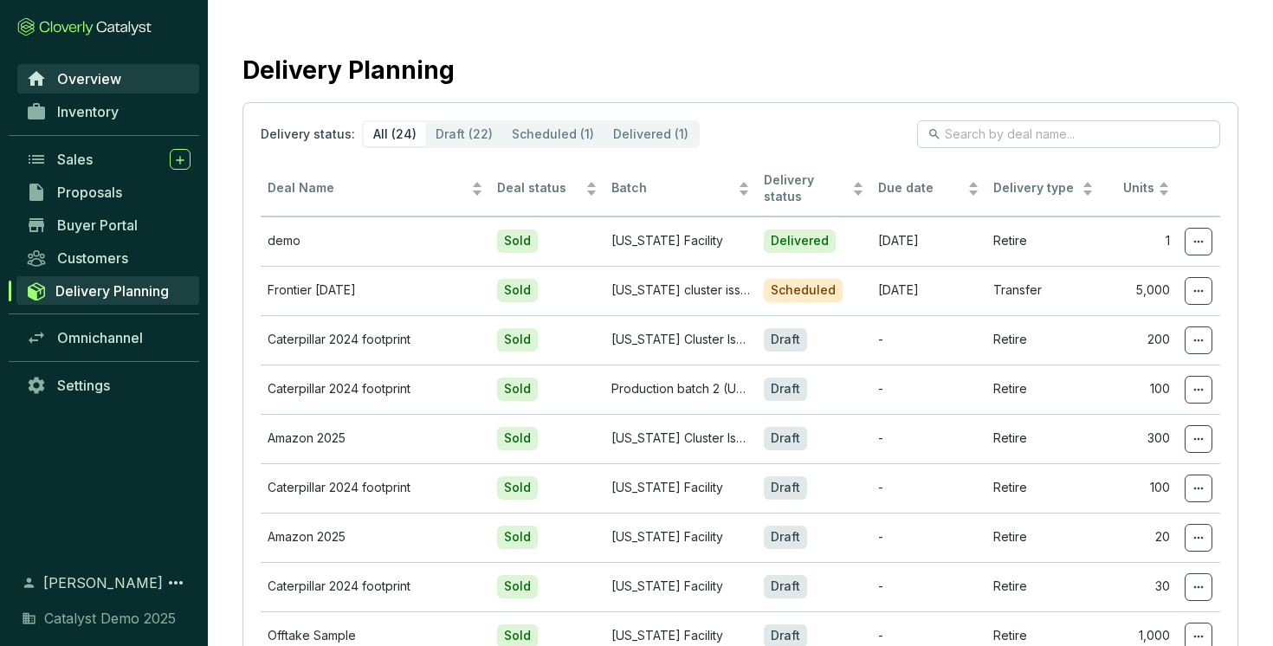
click at [139, 70] on link "Overview" at bounding box center [108, 78] width 182 height 29
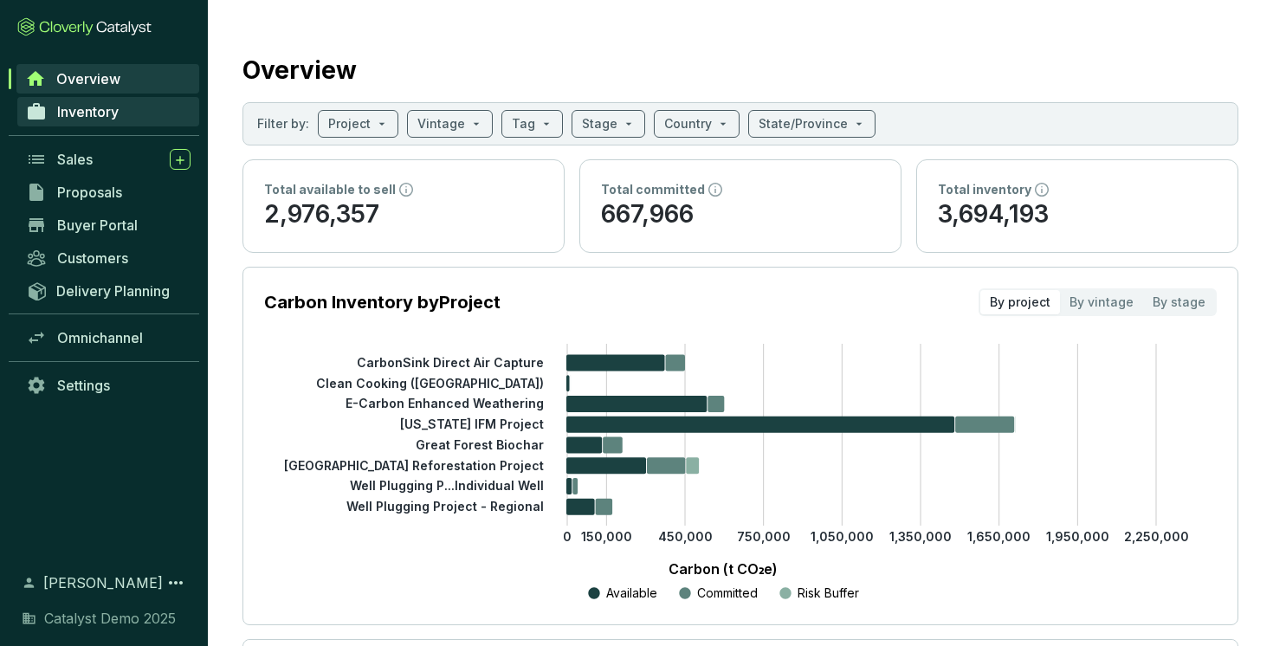
click at [121, 106] on link "Inventory" at bounding box center [108, 111] width 182 height 29
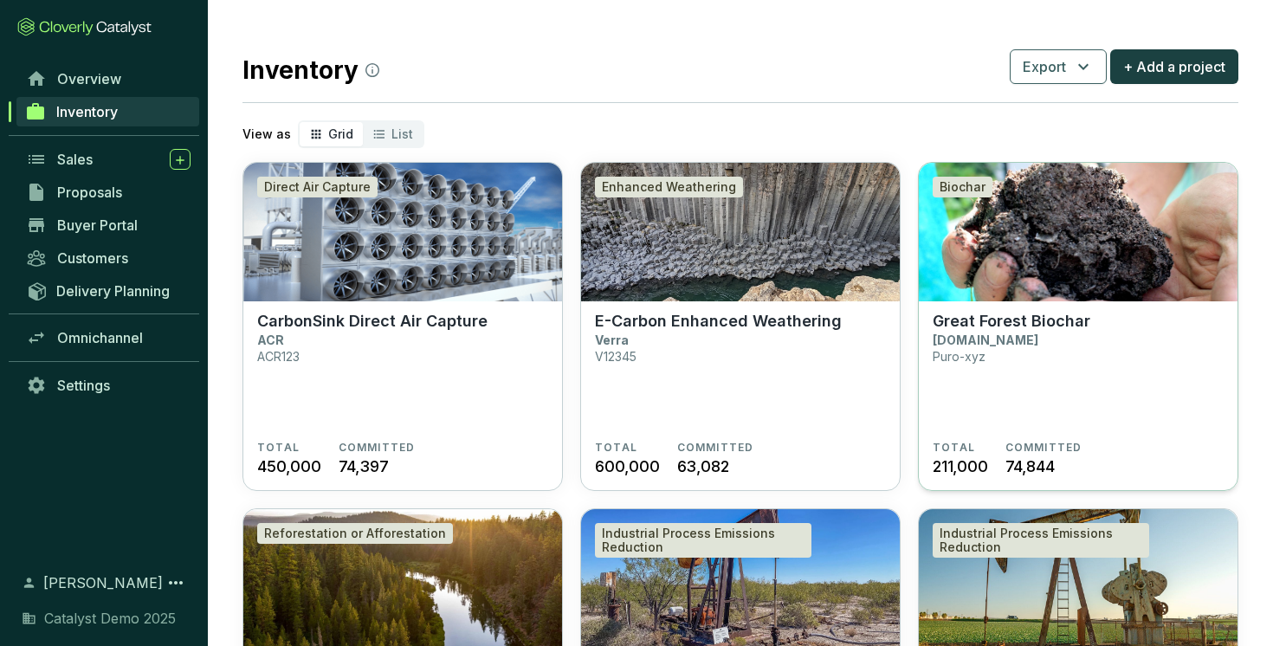
click at [1030, 319] on p "Great Forest Biochar" at bounding box center [1011, 321] width 158 height 19
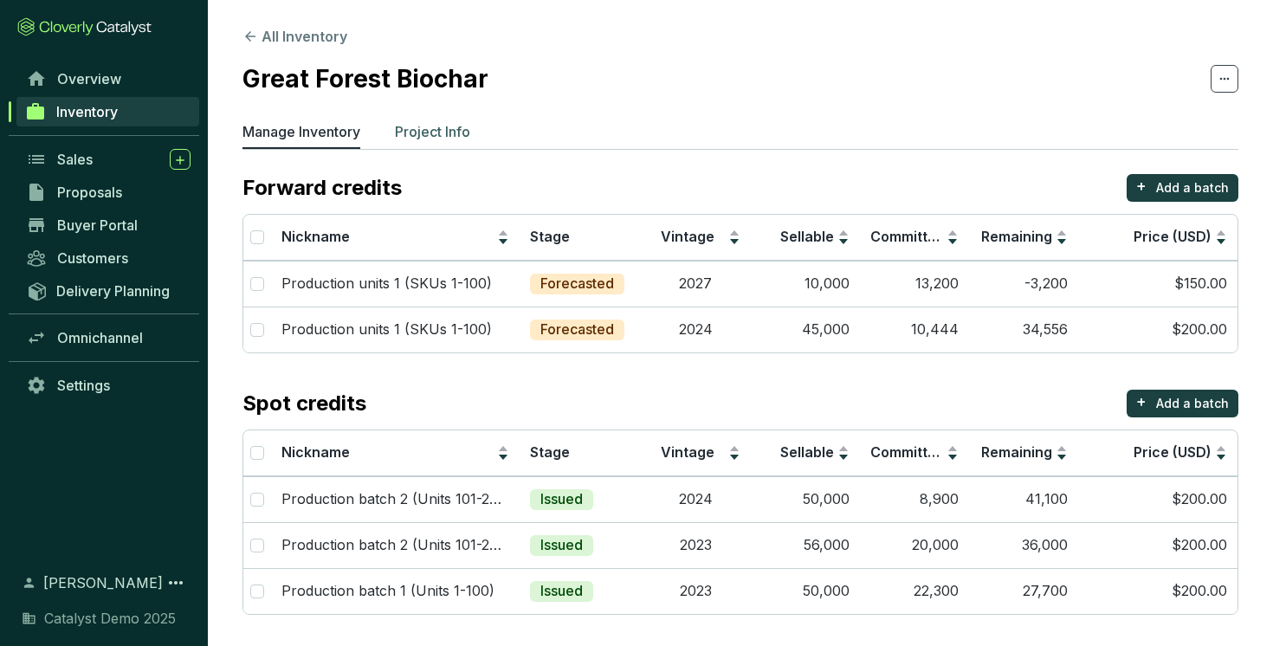
click at [451, 129] on p "Project Info" at bounding box center [432, 131] width 75 height 21
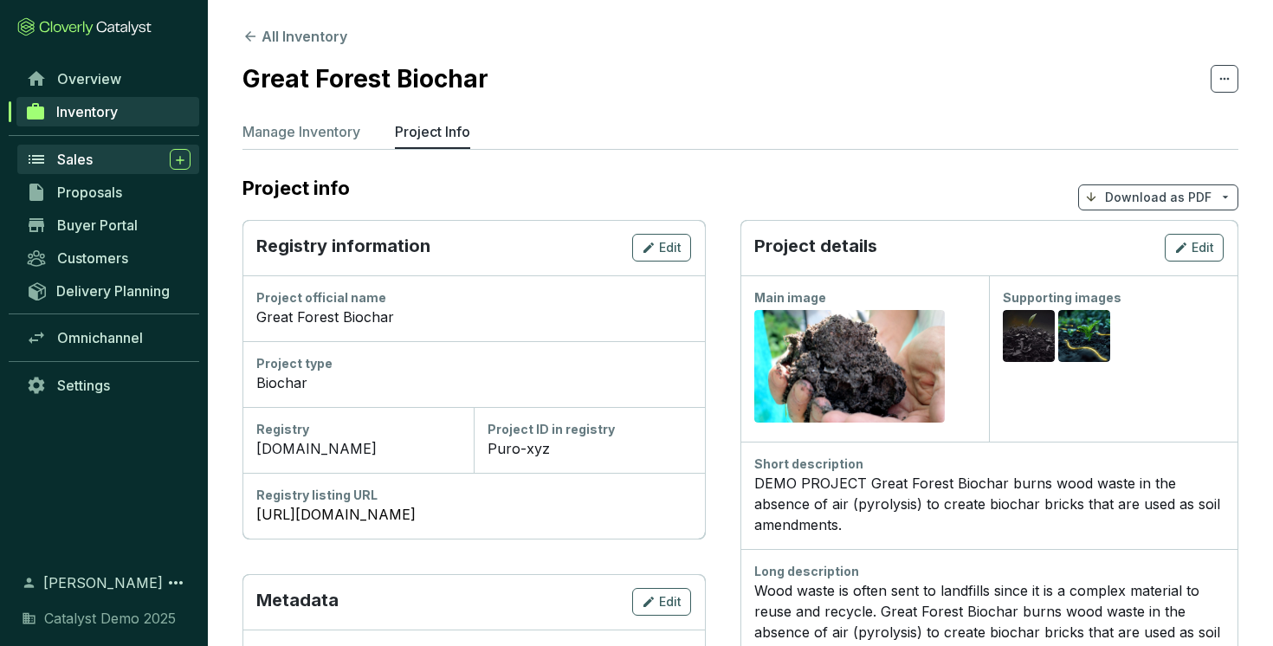
click at [100, 160] on div "Sales" at bounding box center [123, 159] width 133 height 21
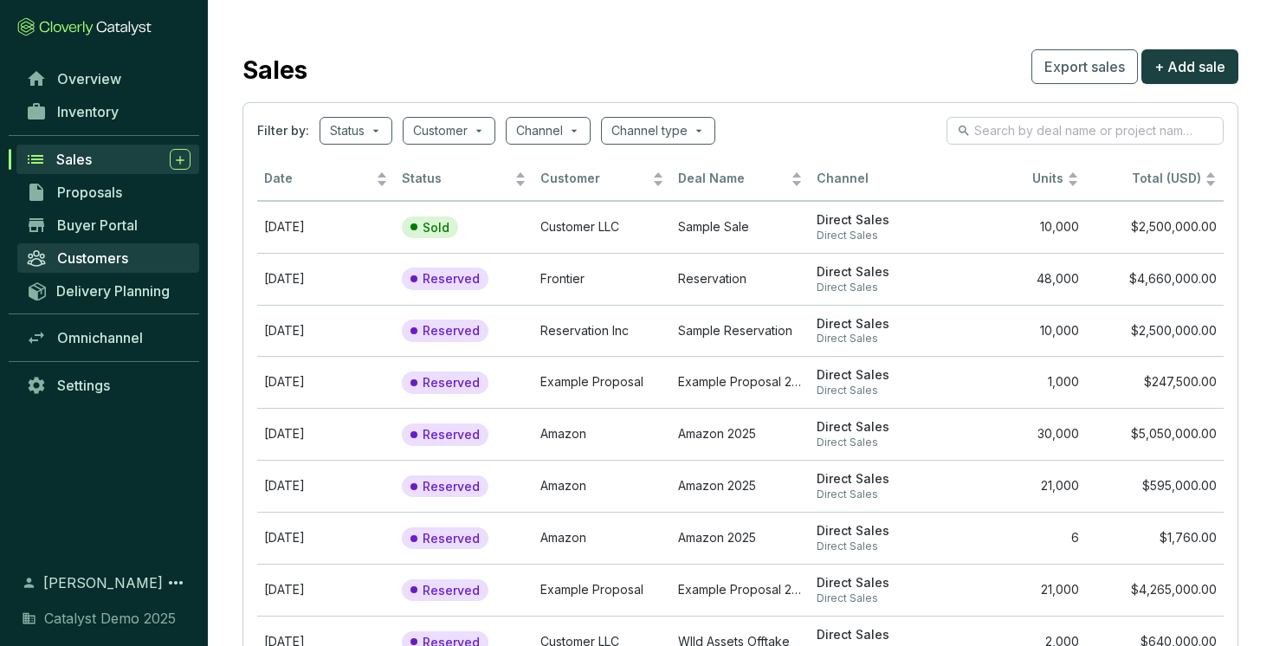
click at [87, 265] on span "Customers" at bounding box center [92, 257] width 71 height 17
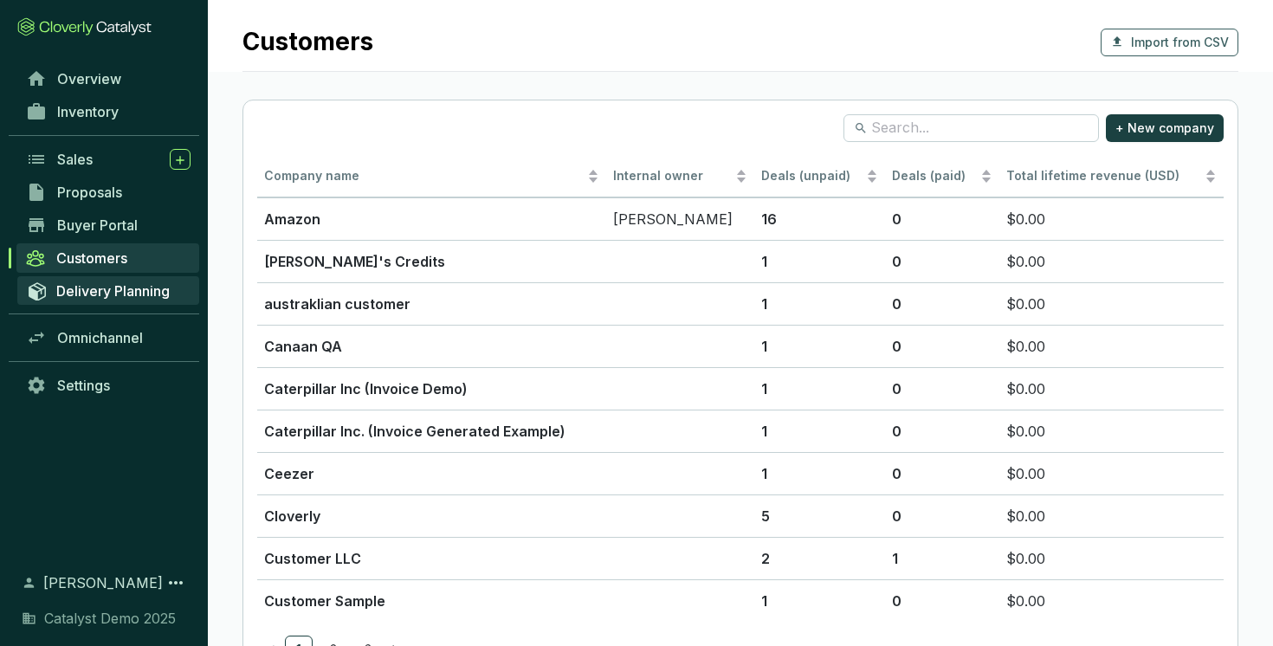
click at [113, 287] on span "Delivery Planning" at bounding box center [112, 290] width 113 height 17
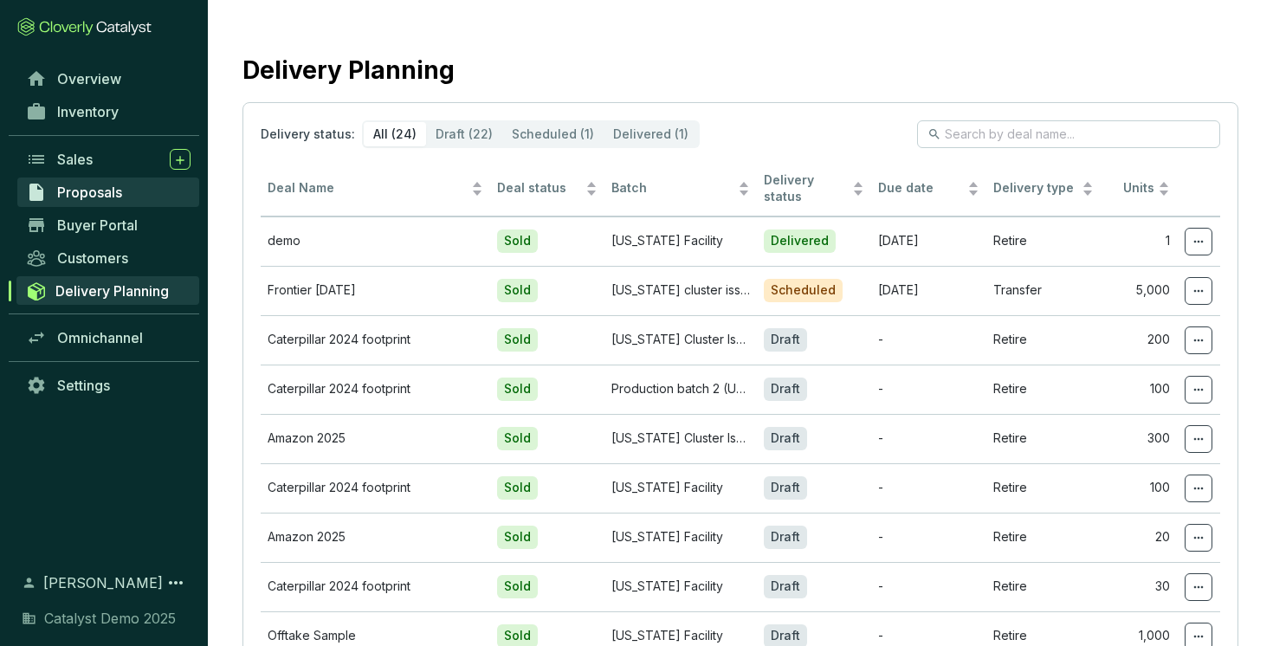
click at [91, 183] on link "Proposals" at bounding box center [108, 191] width 182 height 29
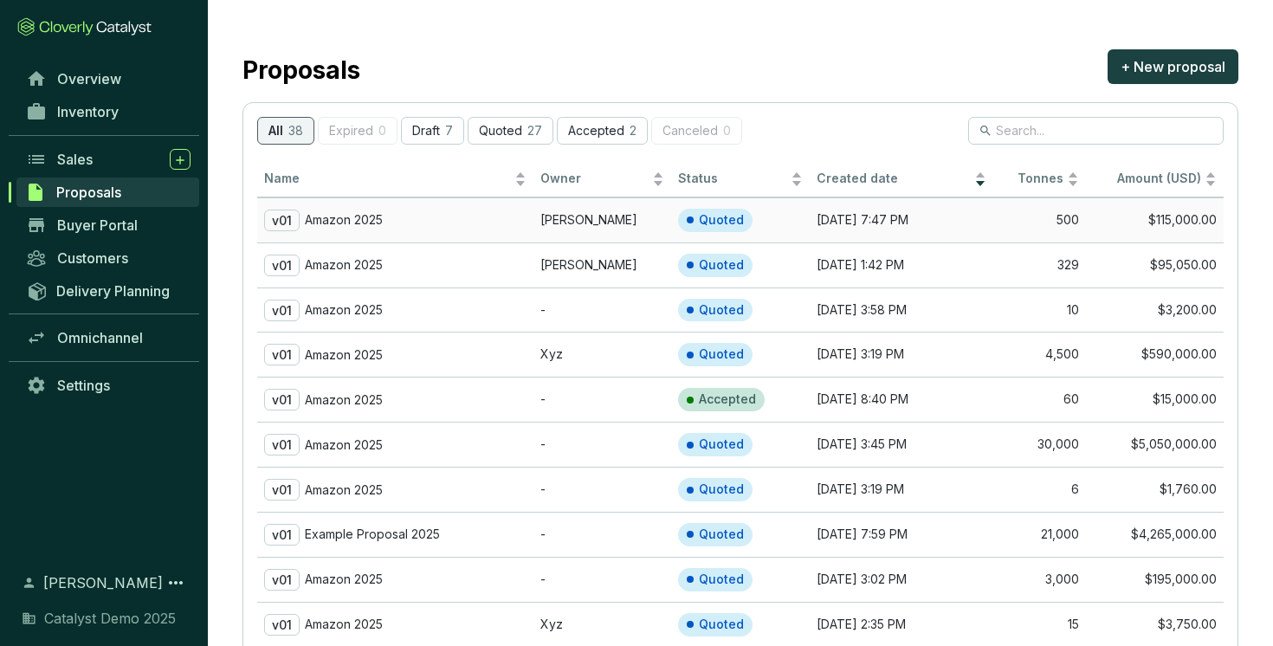
click at [406, 229] on div "v01 Amazon 2025" at bounding box center [395, 221] width 262 height 22
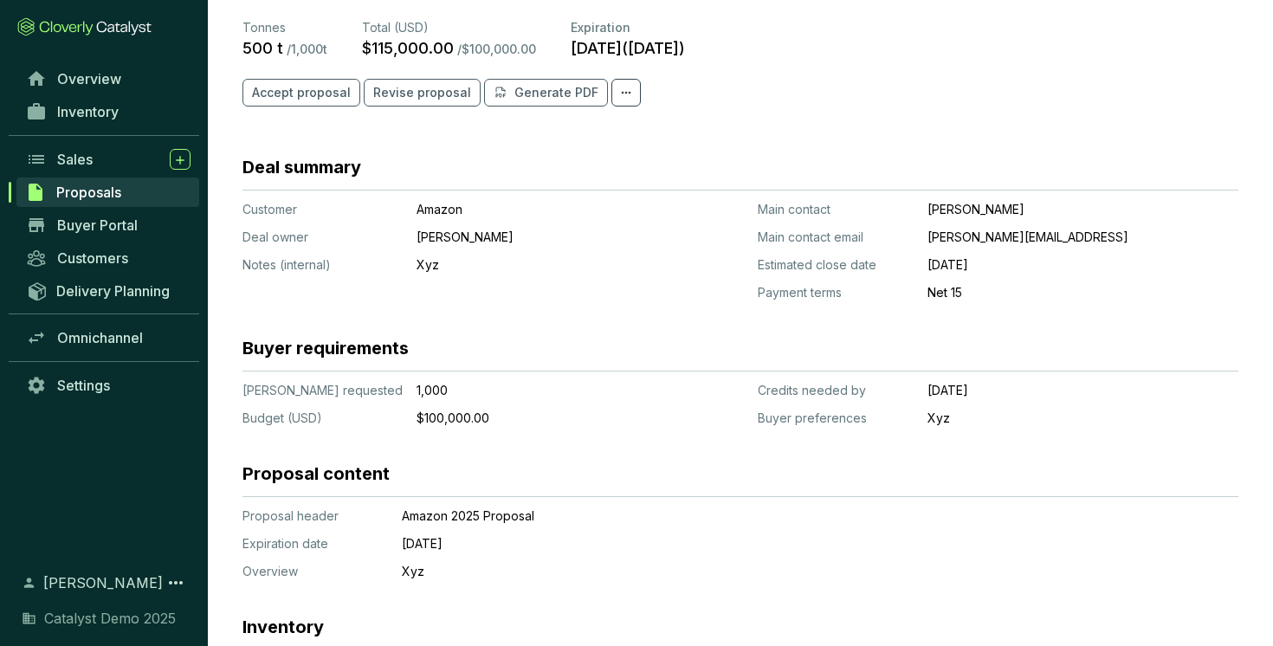
scroll to position [81, 0]
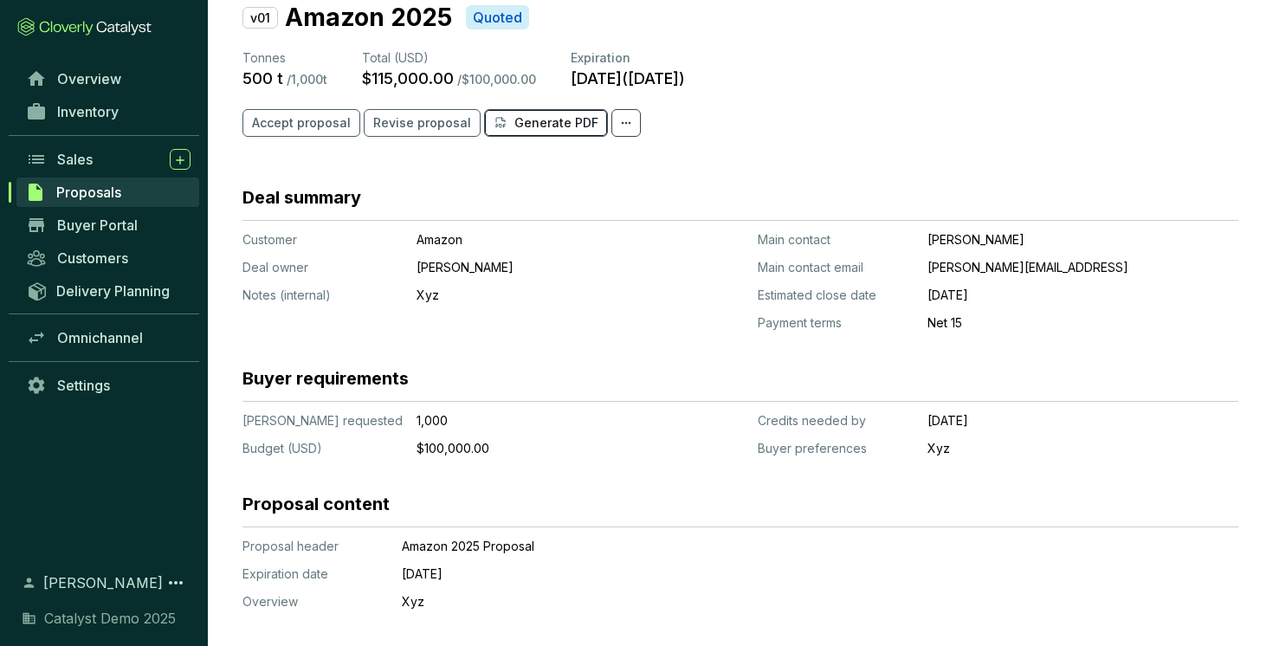
click at [520, 116] on p "Generate PDF" at bounding box center [556, 122] width 84 height 17
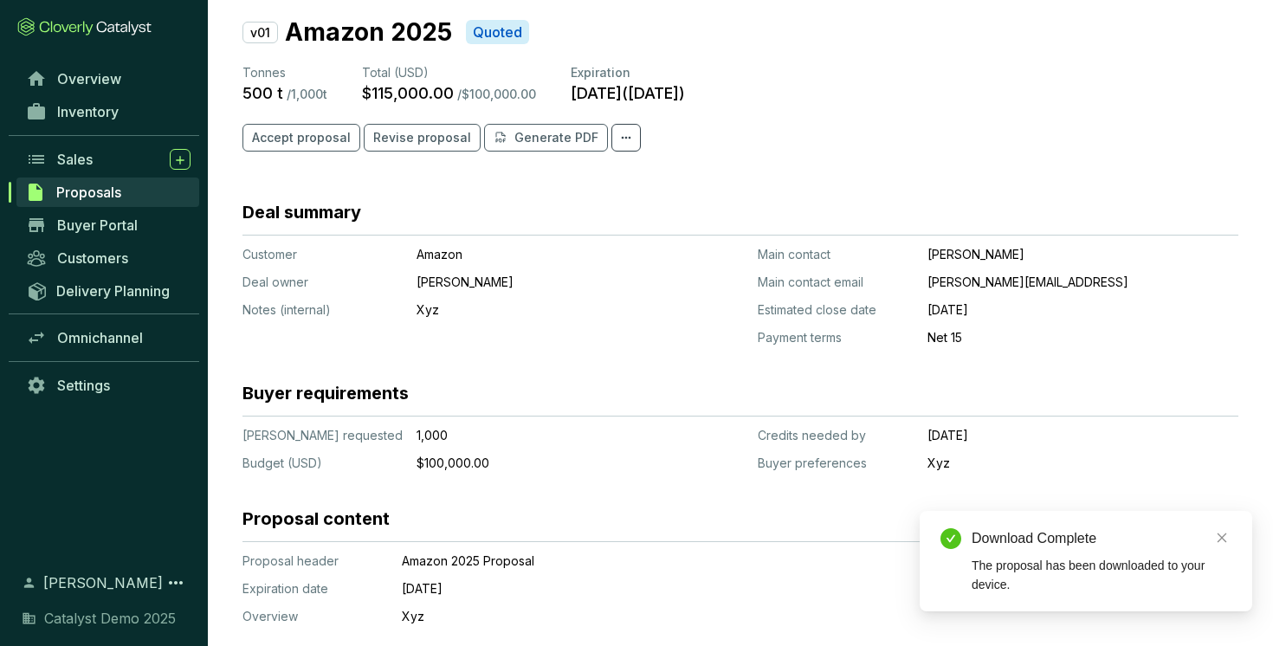
scroll to position [61, 0]
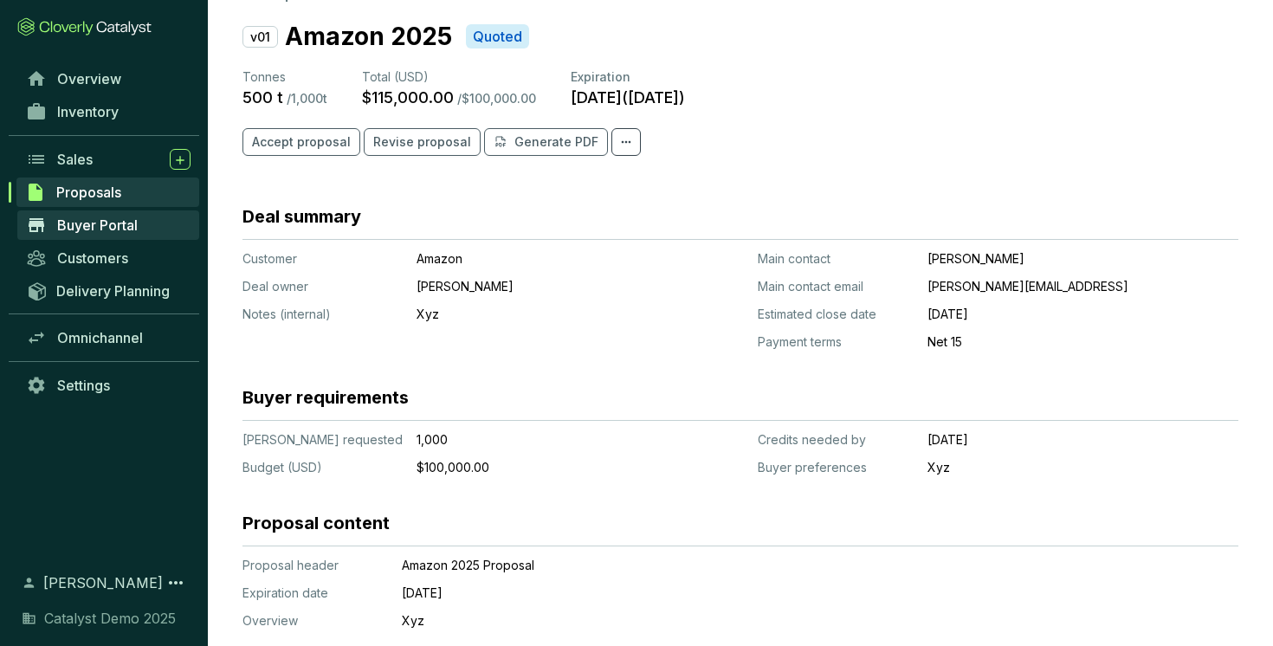
click at [64, 221] on span "Buyer Portal" at bounding box center [97, 224] width 81 height 17
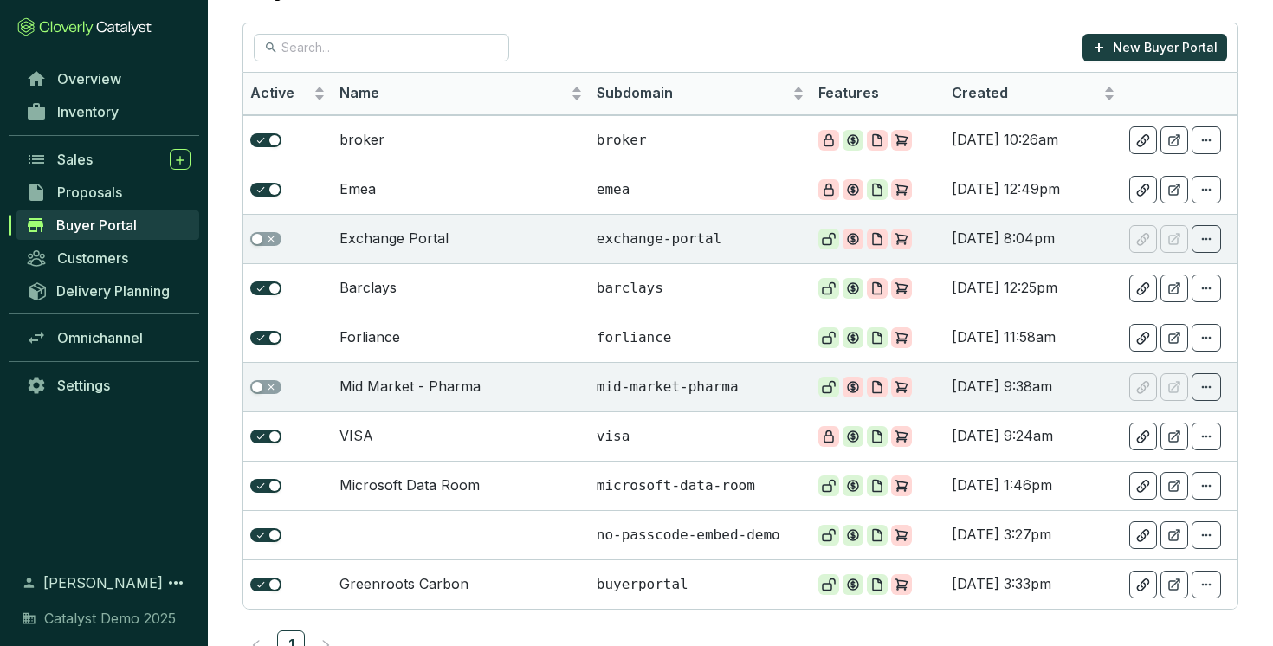
scroll to position [133, 0]
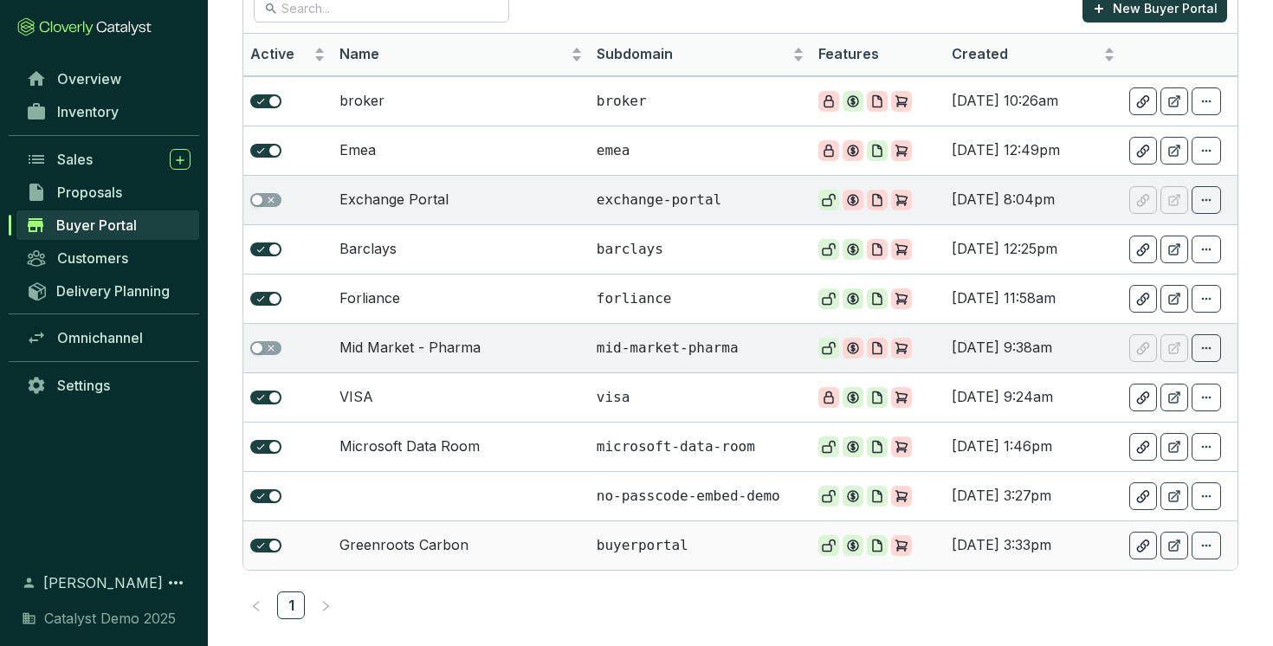
click at [413, 546] on td "Greenroots Carbon" at bounding box center [460, 544] width 257 height 49
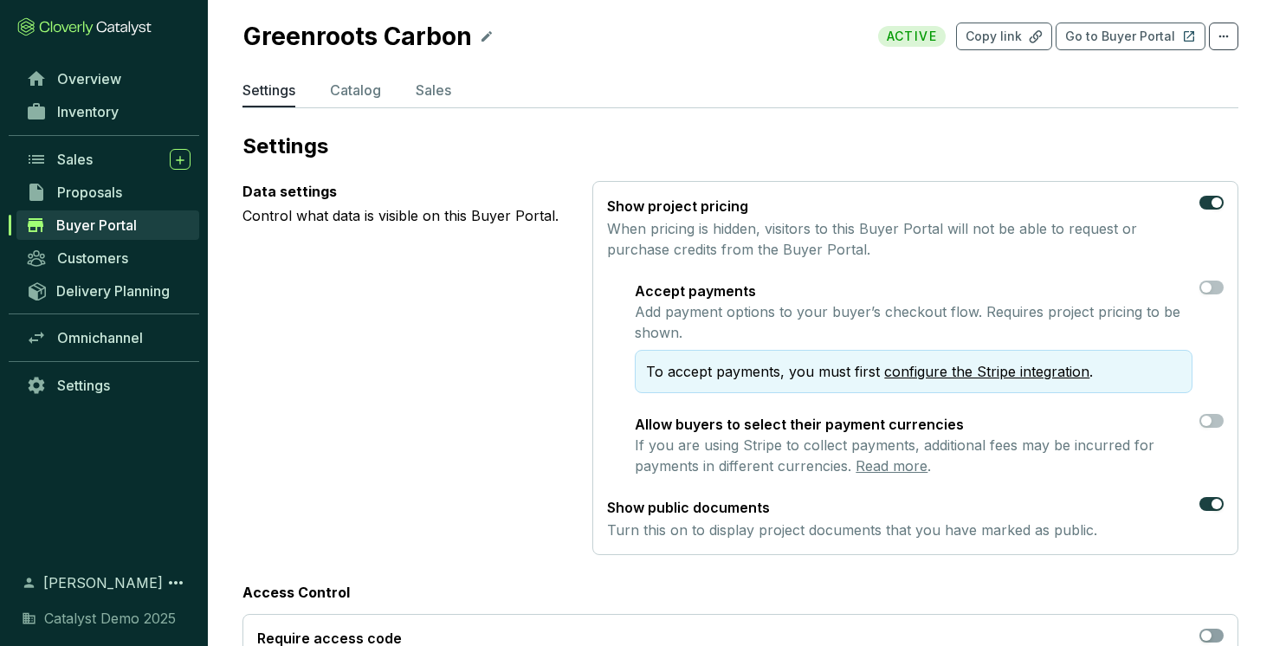
scroll to position [9, 0]
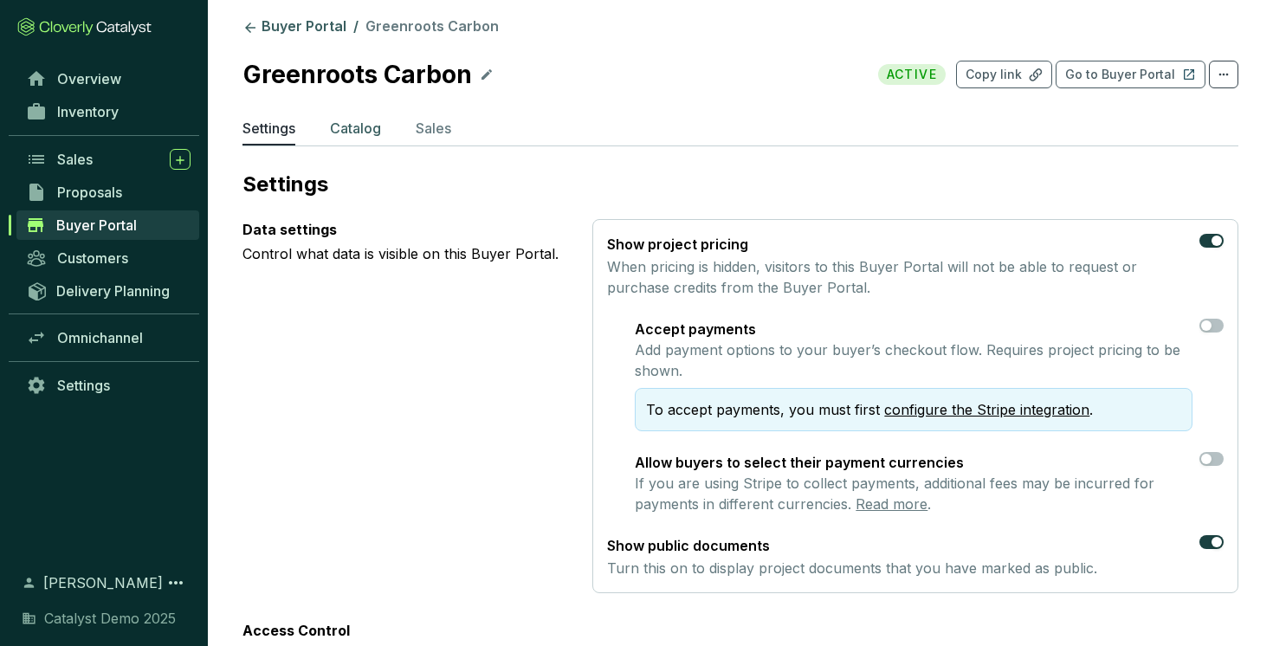
click at [362, 128] on p "Catalog" at bounding box center [355, 128] width 51 height 21
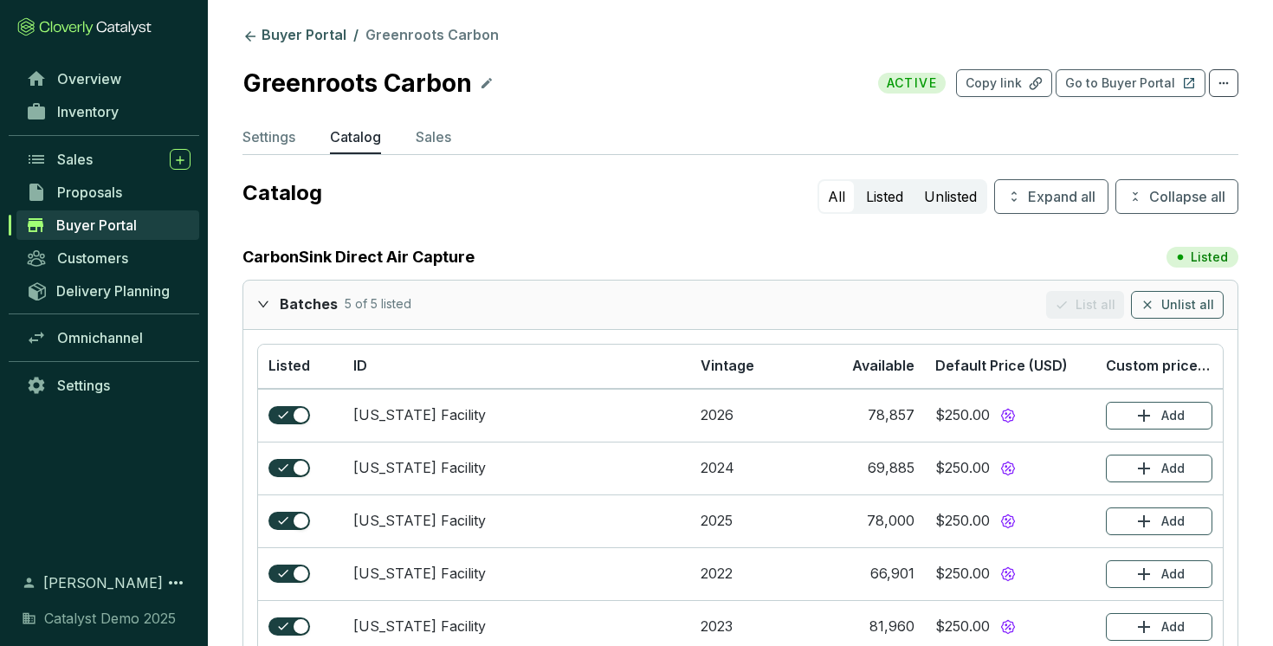
click at [265, 305] on icon "expanded" at bounding box center [263, 304] width 12 height 12
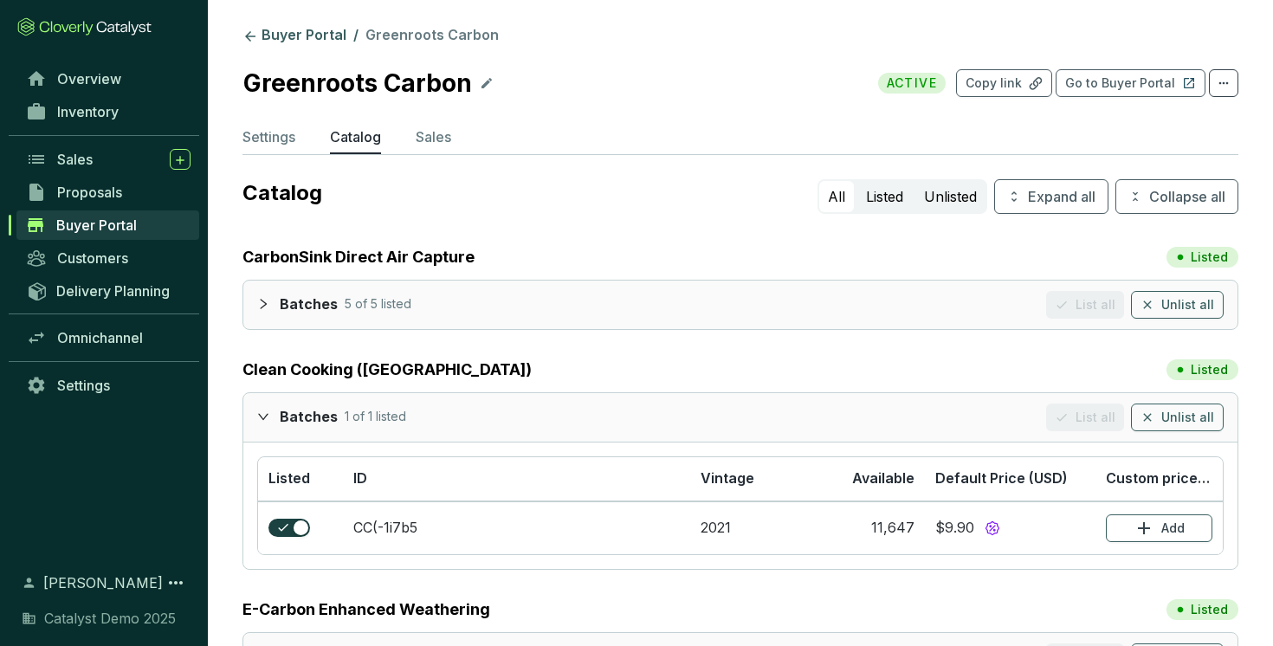
click at [264, 414] on icon "expanded" at bounding box center [263, 416] width 12 height 12
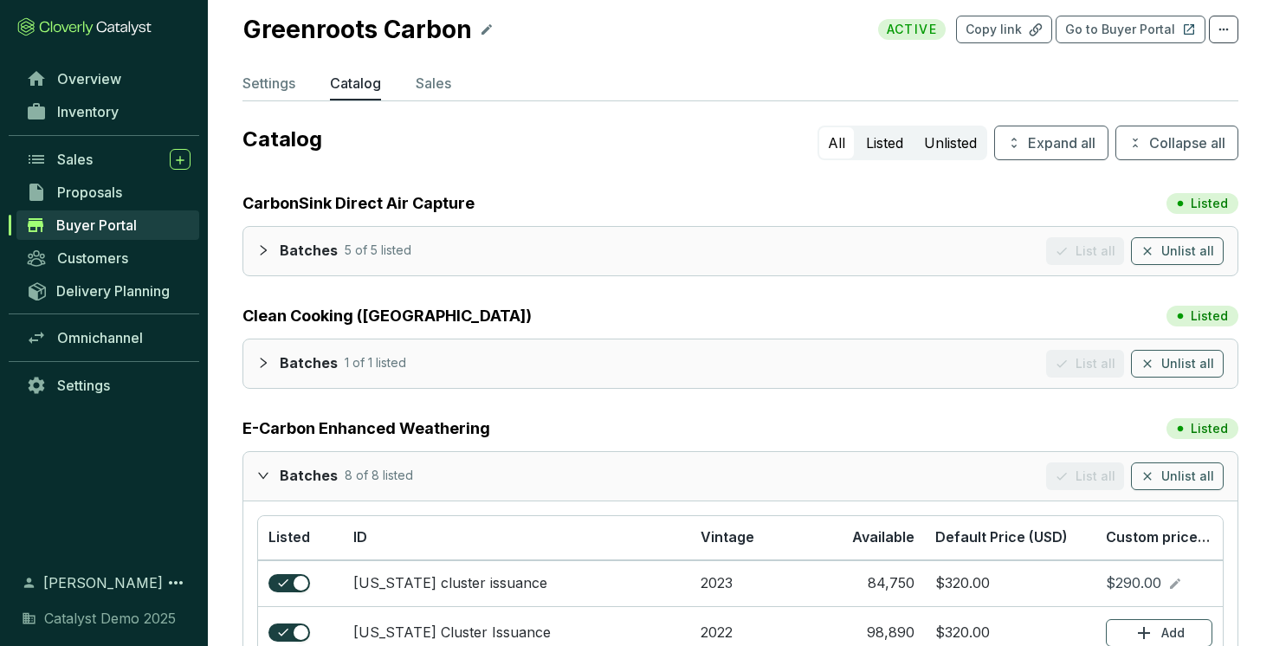
click at [258, 470] on icon "expanded" at bounding box center [263, 475] width 12 height 12
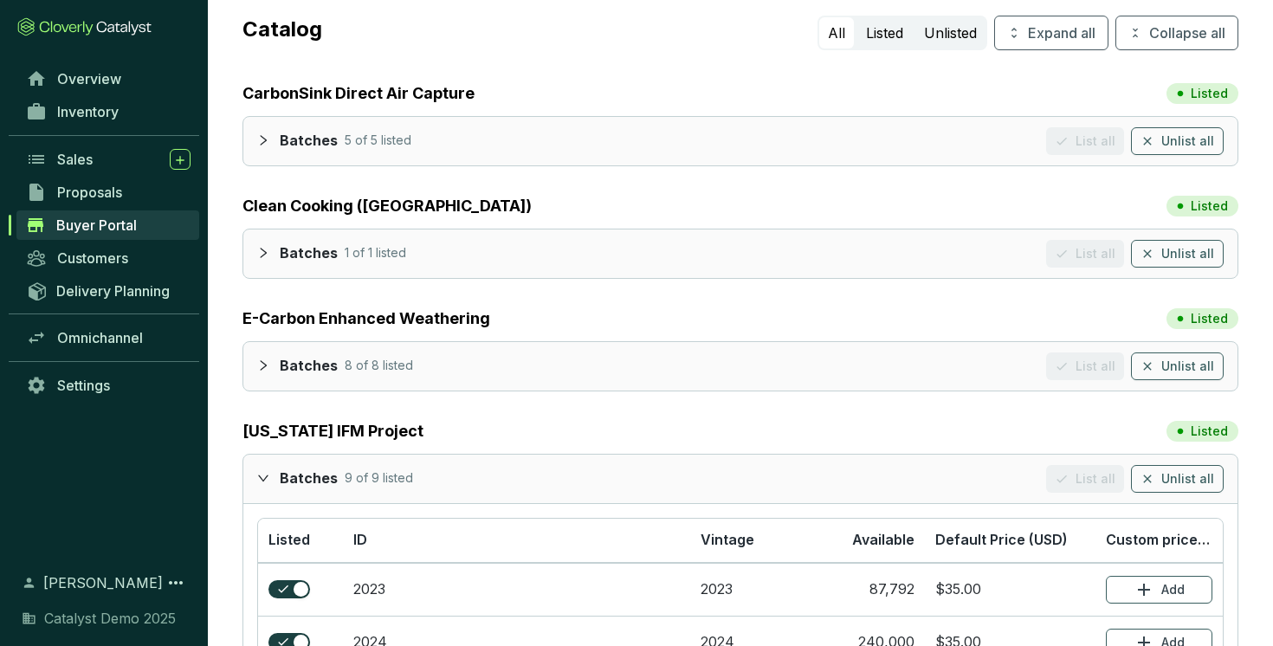
scroll to position [176, 0]
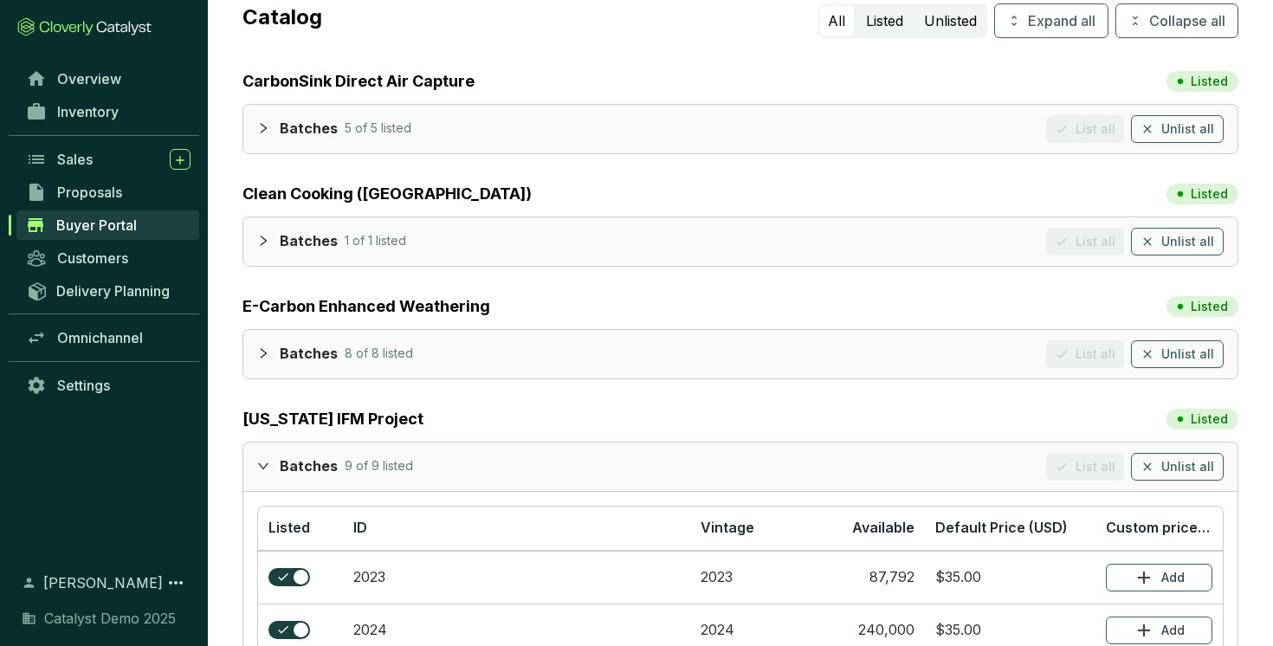
click at [265, 467] on icon "expanded" at bounding box center [263, 466] width 12 height 12
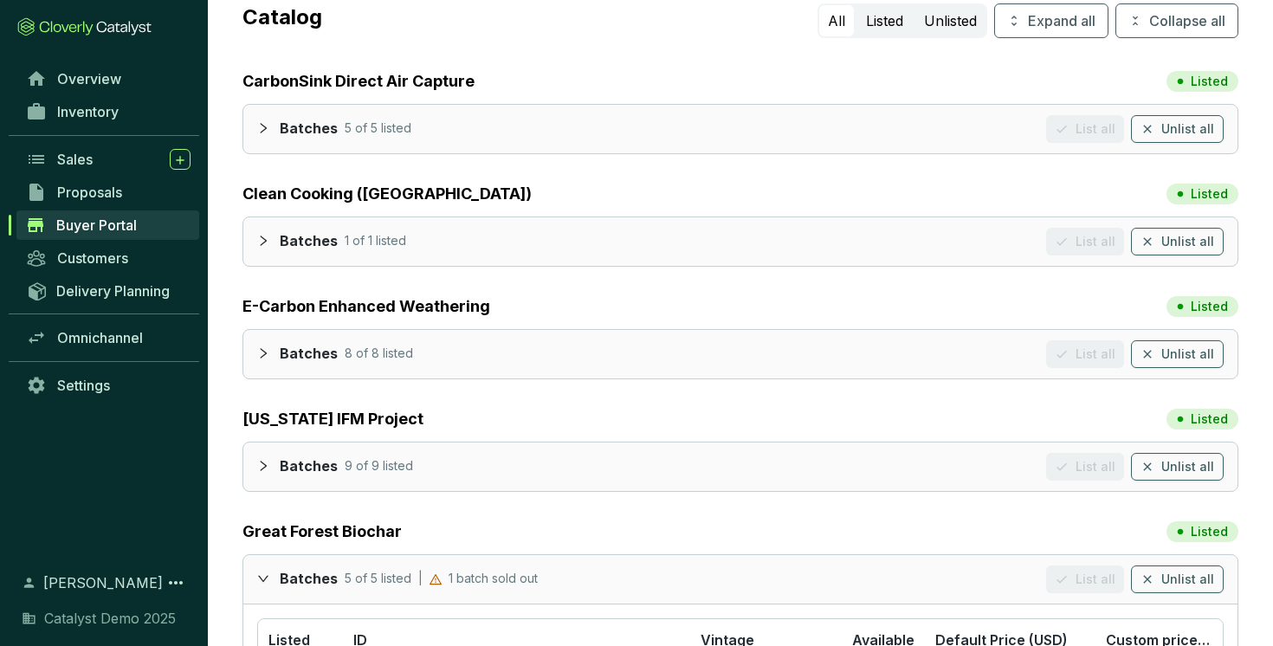
click at [261, 578] on icon "expanded" at bounding box center [263, 578] width 10 height 6
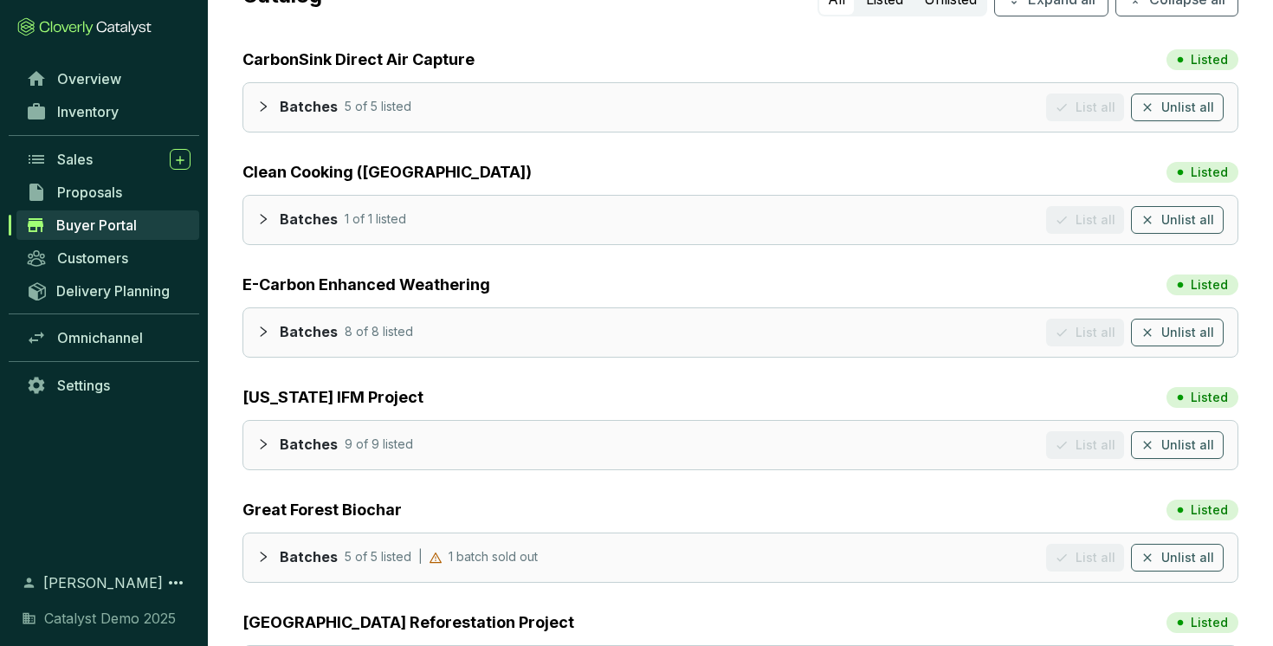
click at [270, 112] on div at bounding box center [268, 105] width 23 height 25
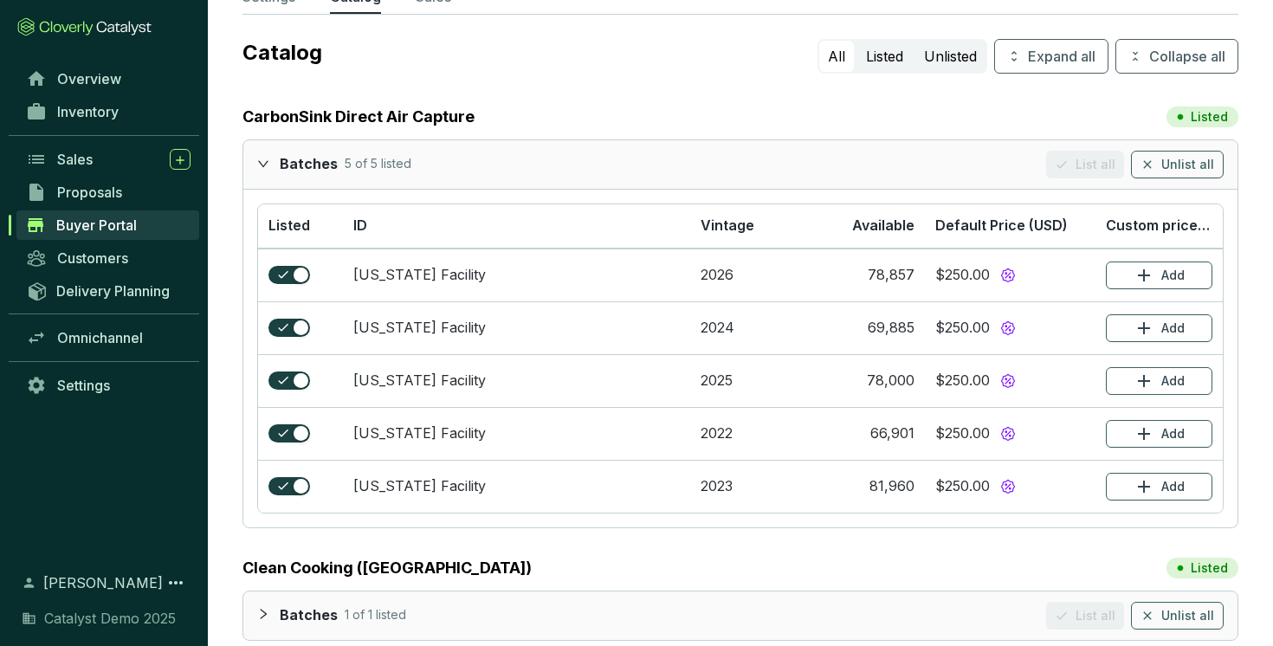
scroll to position [114, 0]
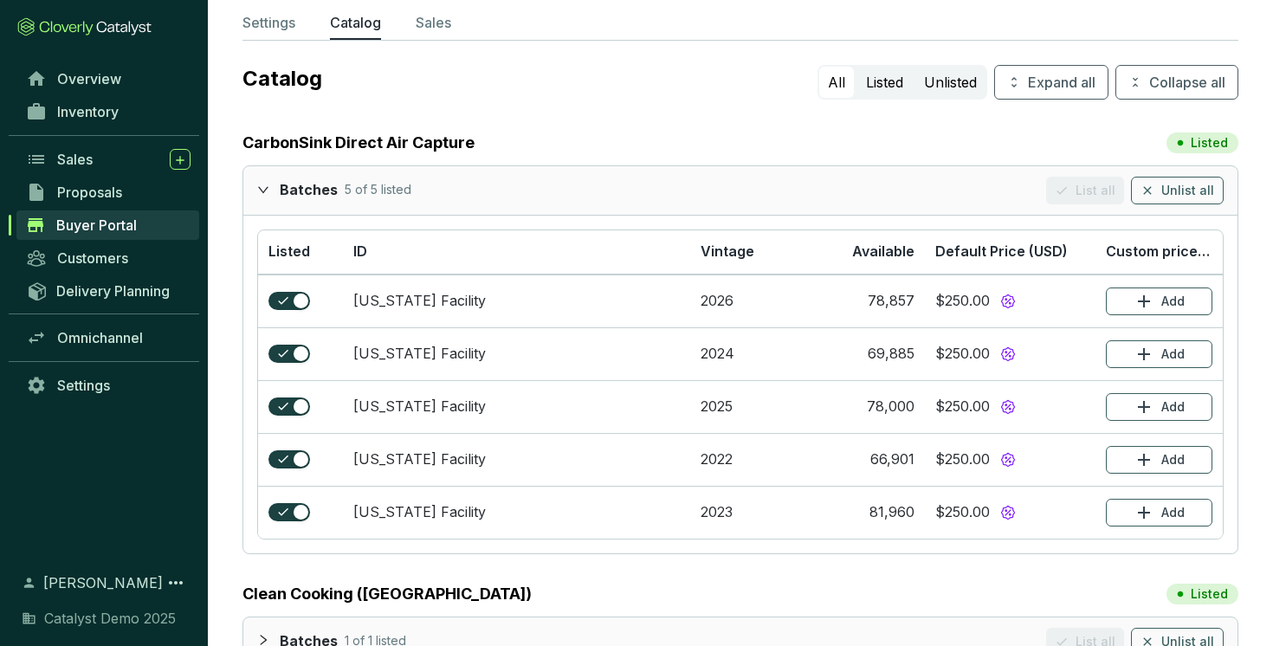
click at [262, 188] on icon "expanded" at bounding box center [263, 190] width 12 height 12
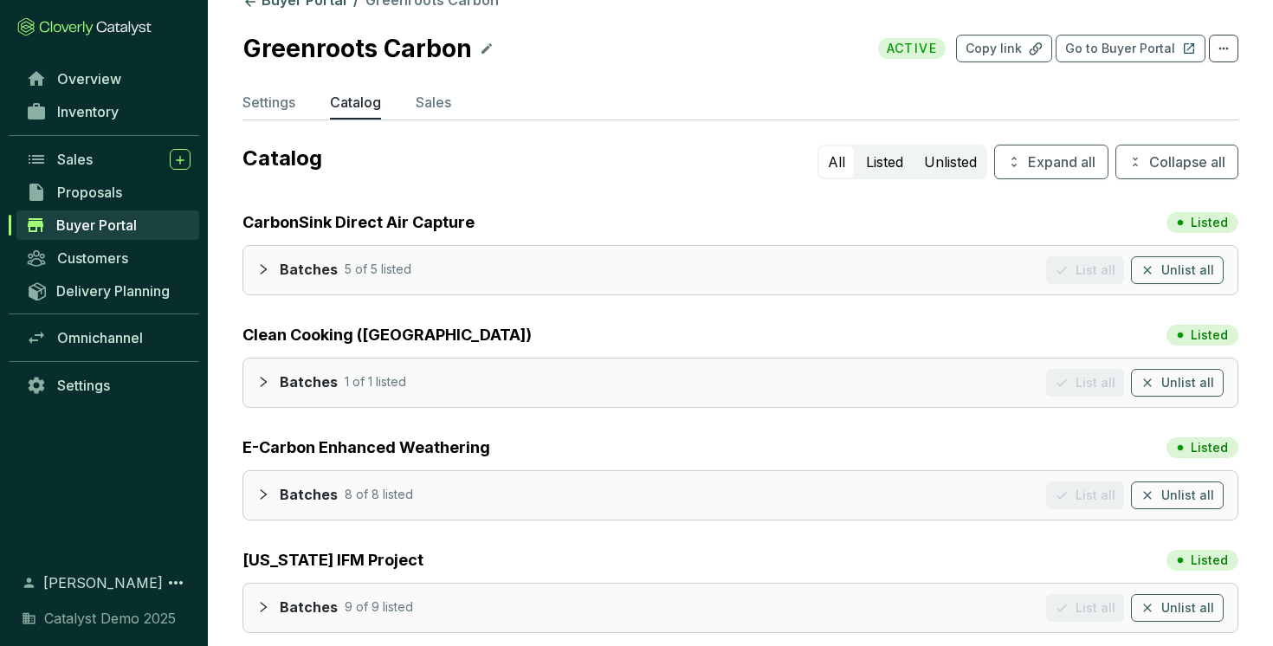
scroll to position [0, 0]
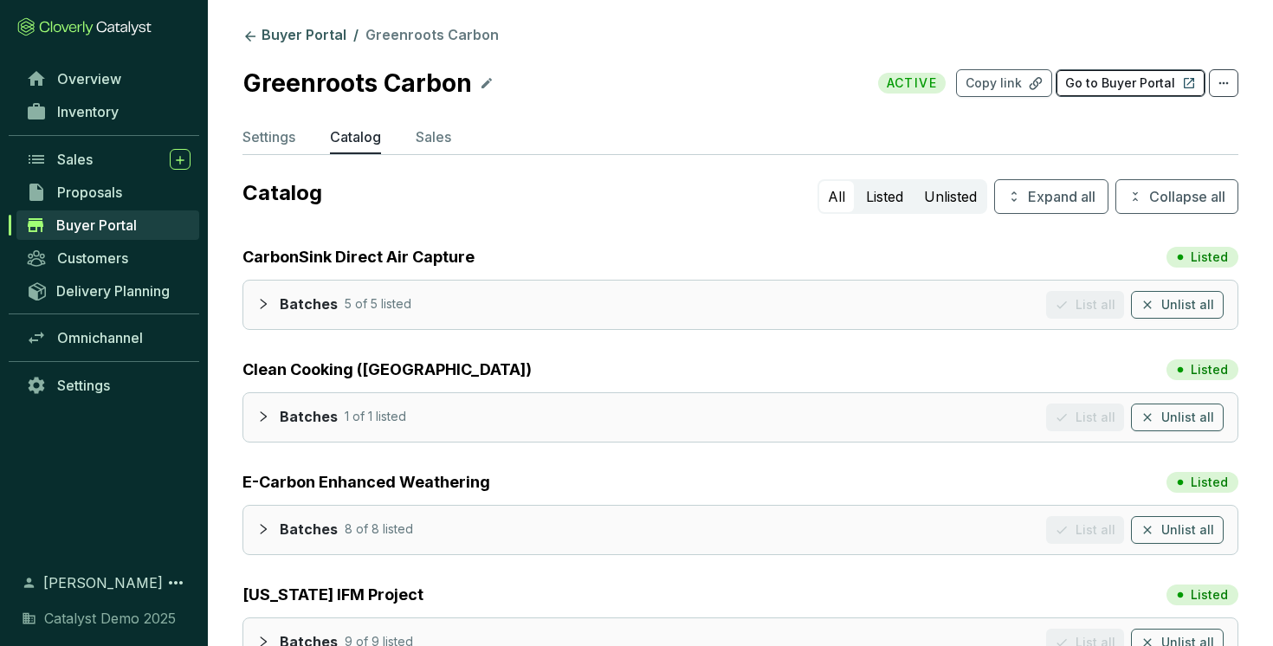
click at [1098, 83] on p "Go to Buyer Portal" at bounding box center [1120, 82] width 110 height 17
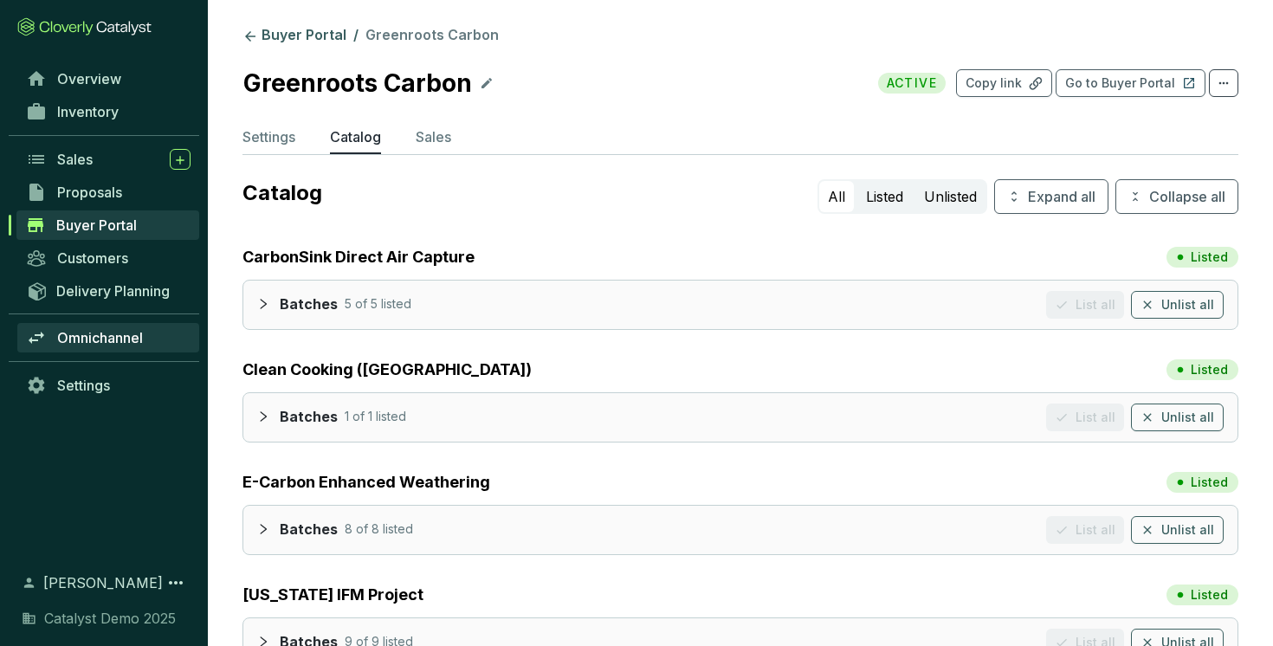
click at [88, 335] on span "Omnichannel" at bounding box center [100, 337] width 86 height 17
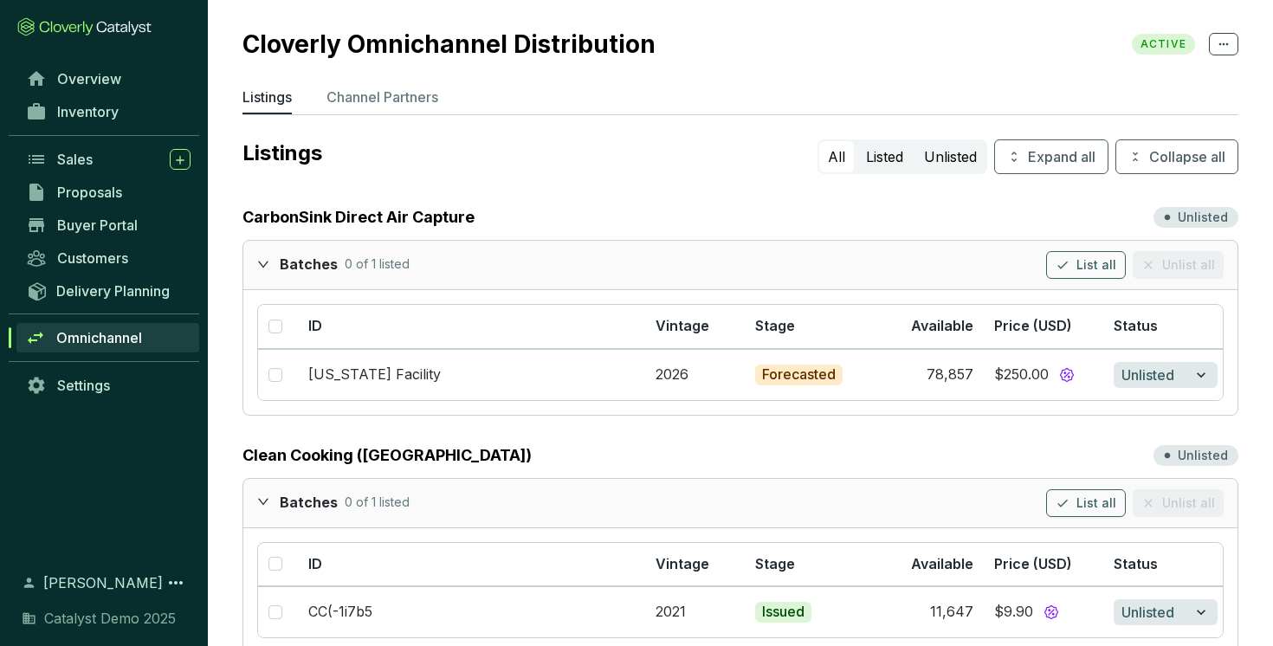
click at [255, 263] on div "Batches 0 of 1 listed List all Unlist all" at bounding box center [740, 265] width 994 height 48
click at [270, 261] on div at bounding box center [268, 263] width 23 height 25
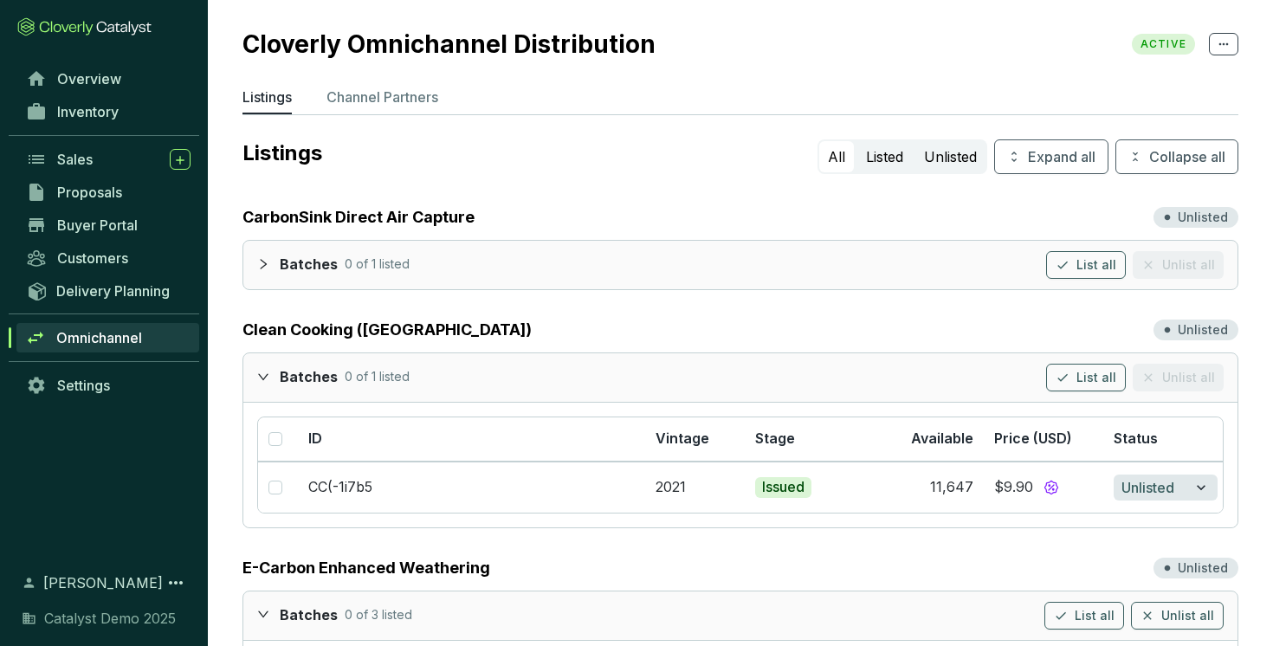
click at [264, 374] on icon "expanded" at bounding box center [263, 377] width 12 height 12
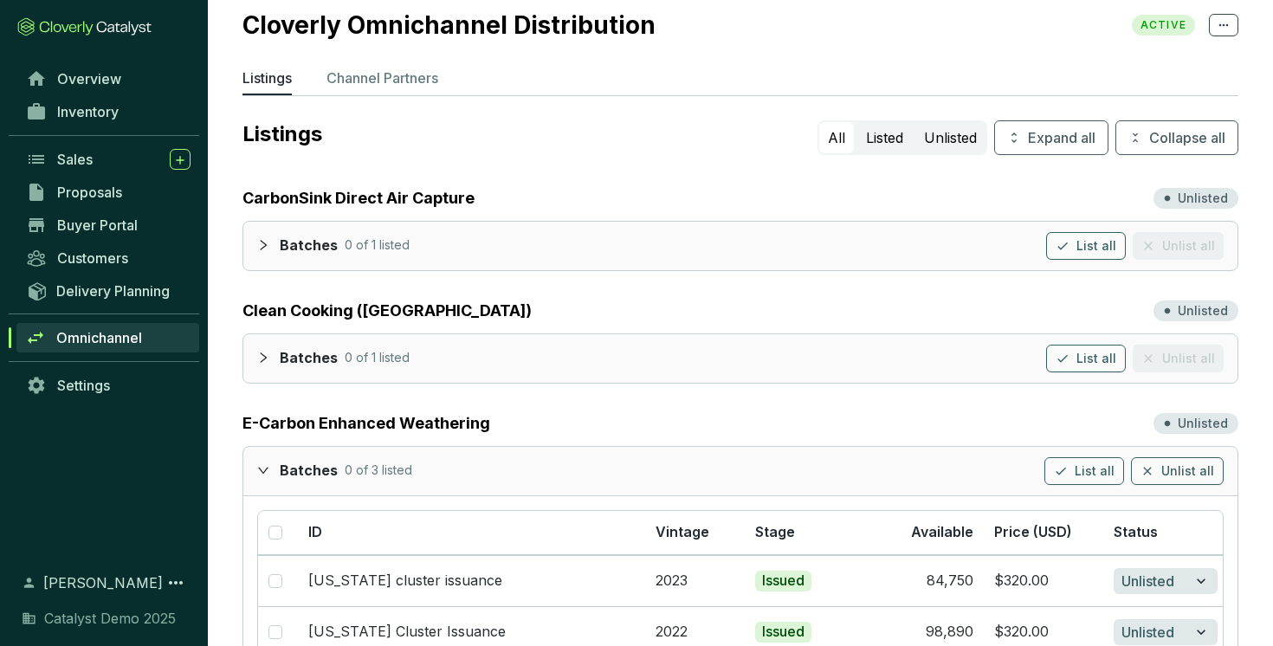
scroll to position [20, 0]
click at [261, 467] on icon "expanded" at bounding box center [263, 469] width 12 height 12
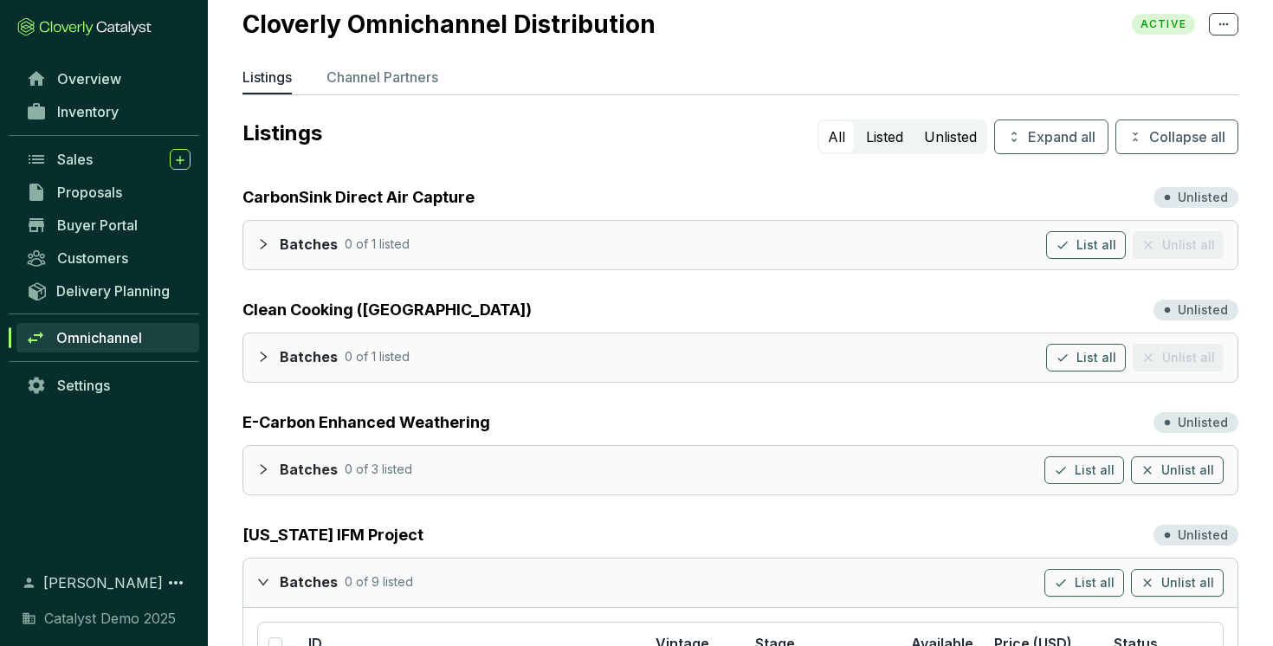
scroll to position [59, 0]
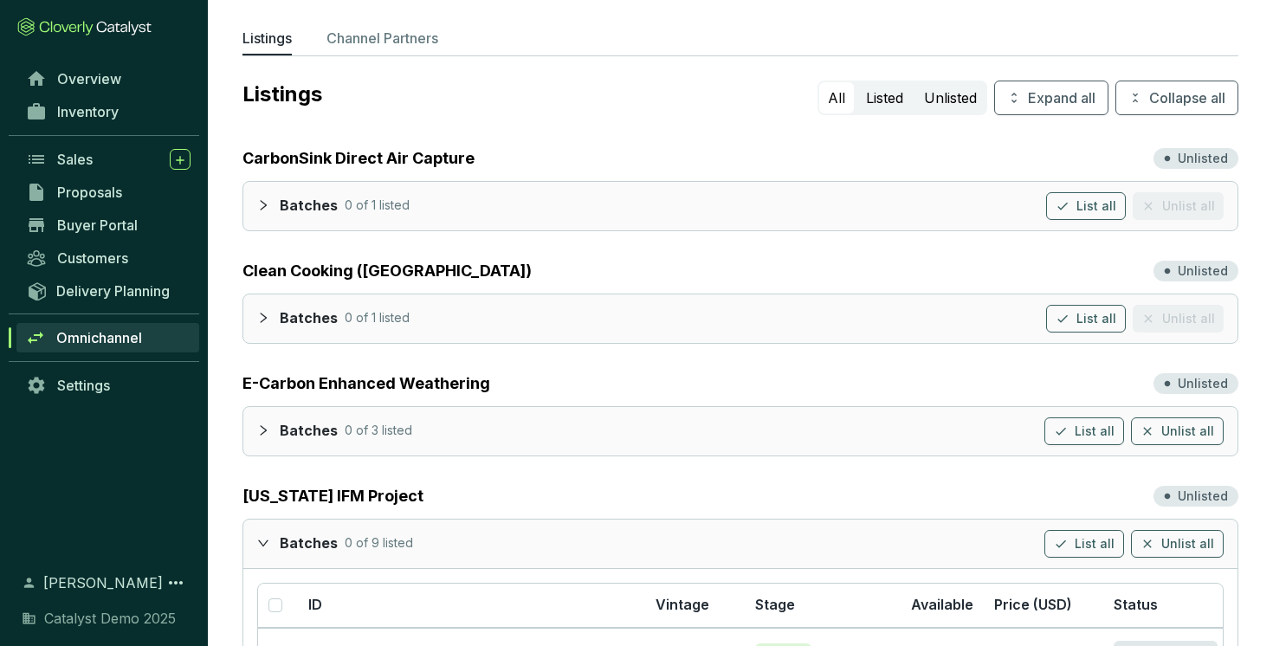
click at [263, 540] on icon "expanded" at bounding box center [263, 543] width 12 height 12
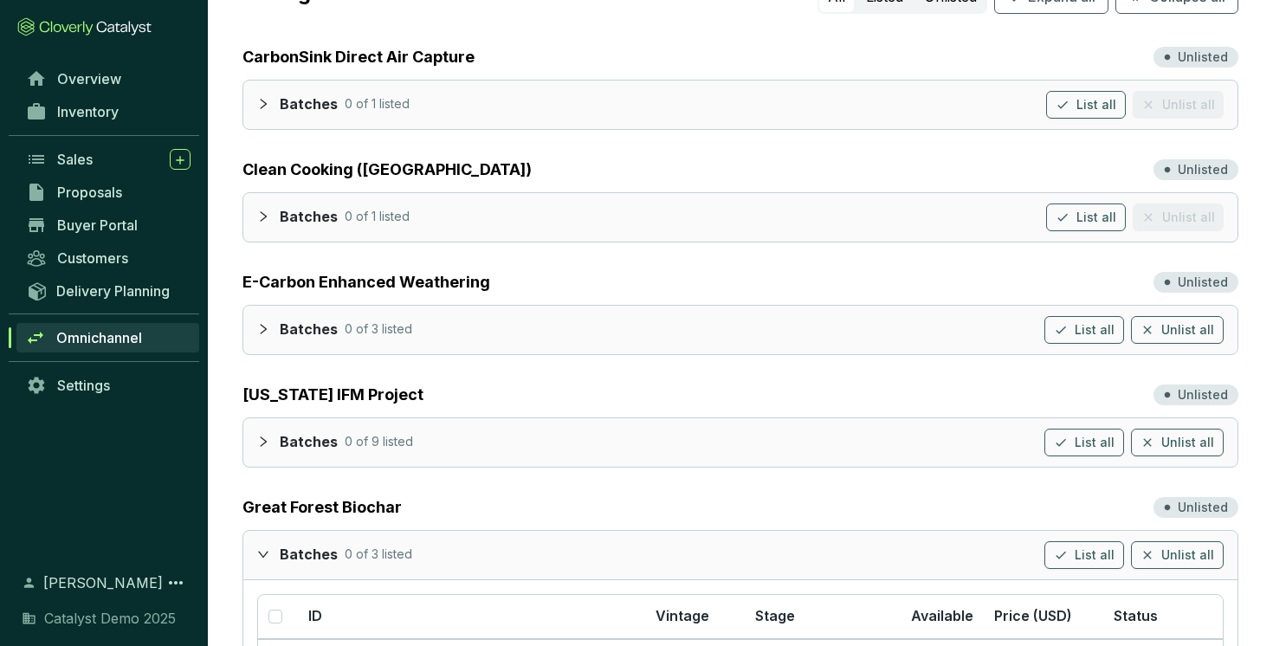
click at [265, 557] on icon "expanded" at bounding box center [263, 554] width 12 height 12
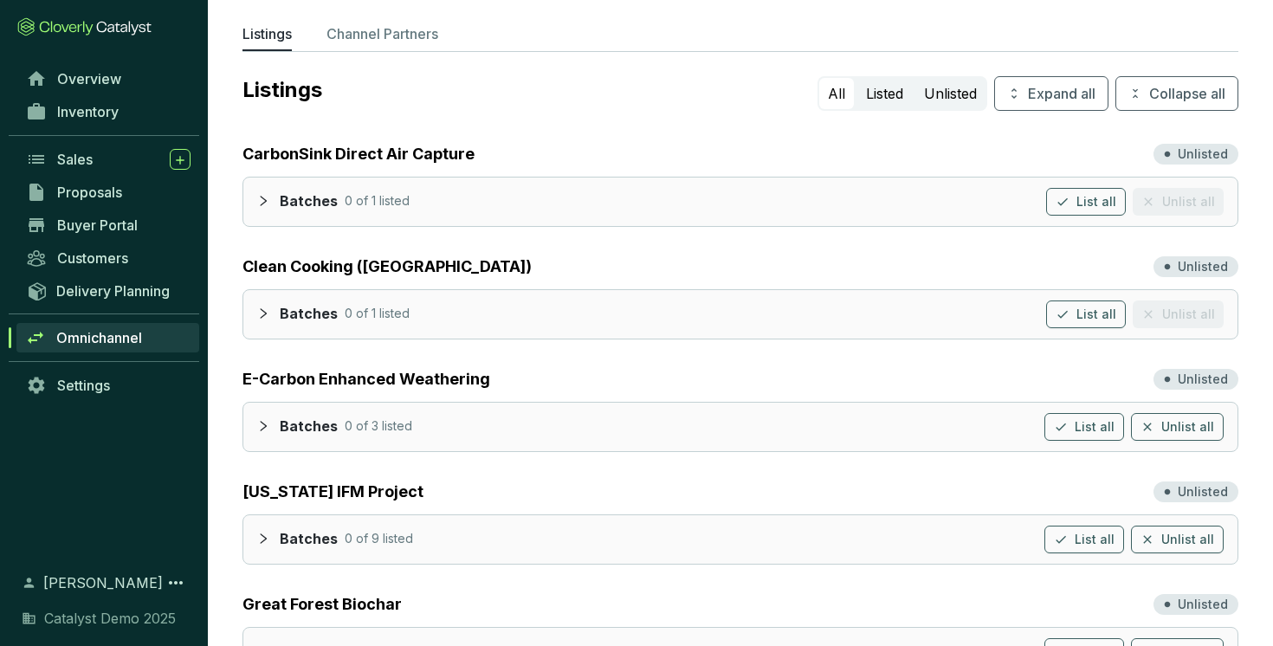
scroll to position [0, 0]
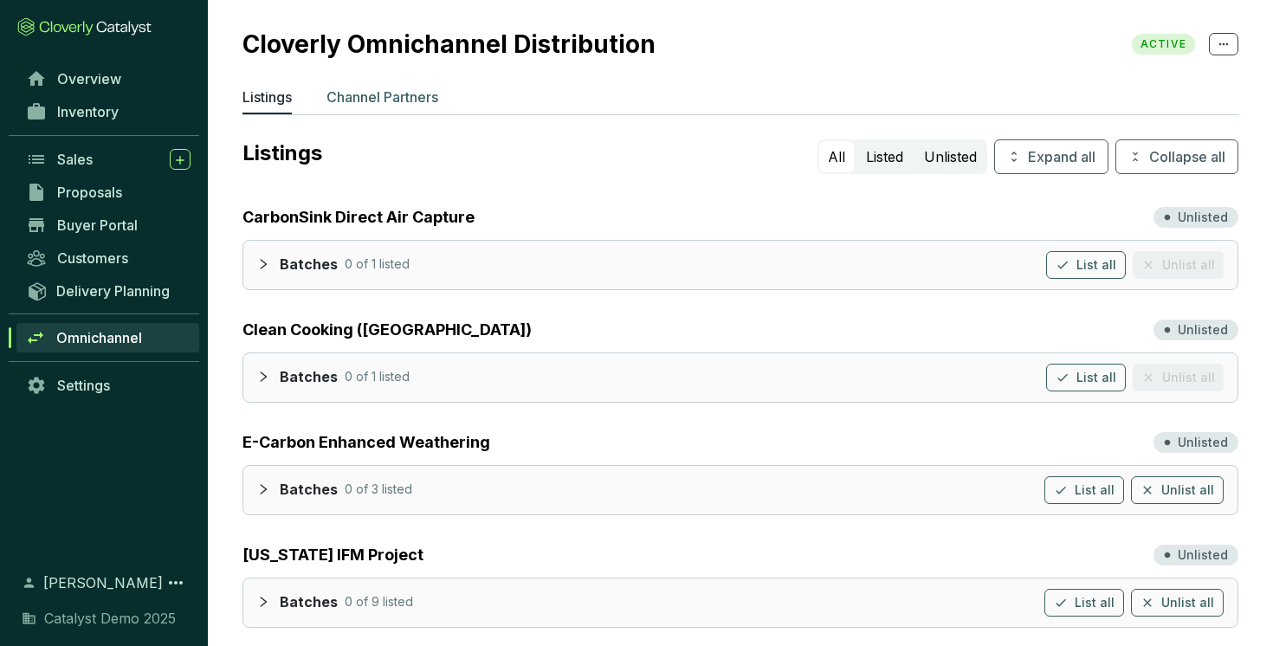
click at [392, 97] on p "Channel Partners" at bounding box center [382, 97] width 112 height 21
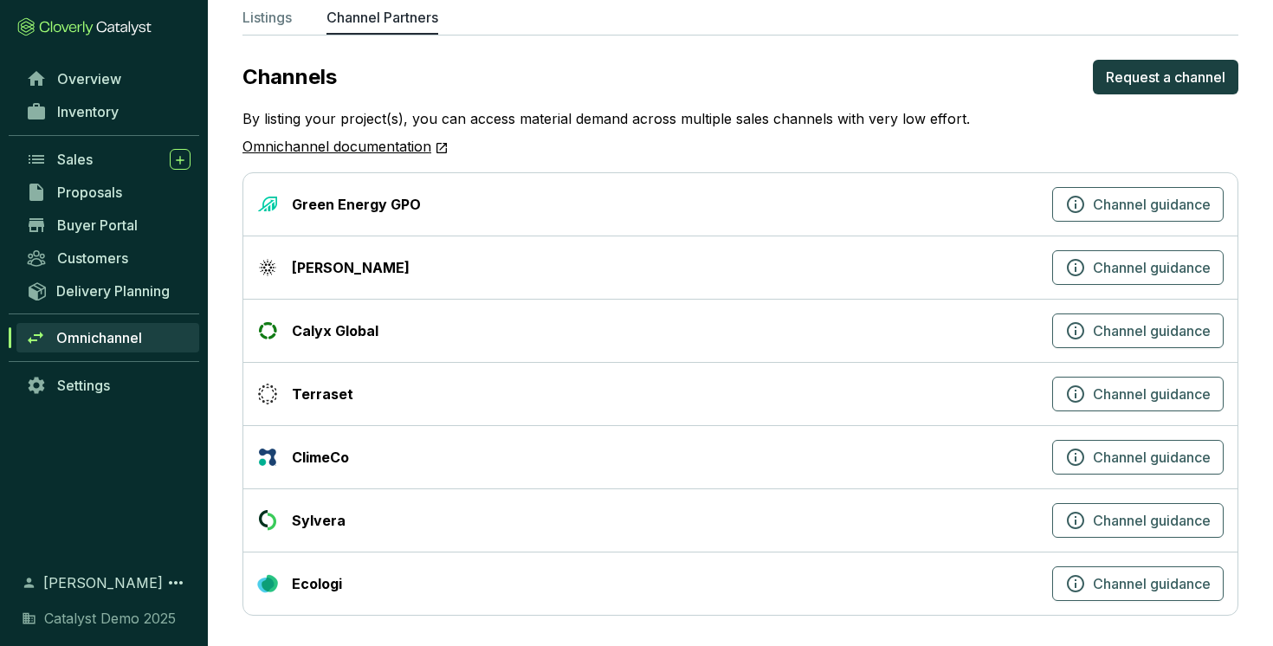
scroll to position [83, 0]
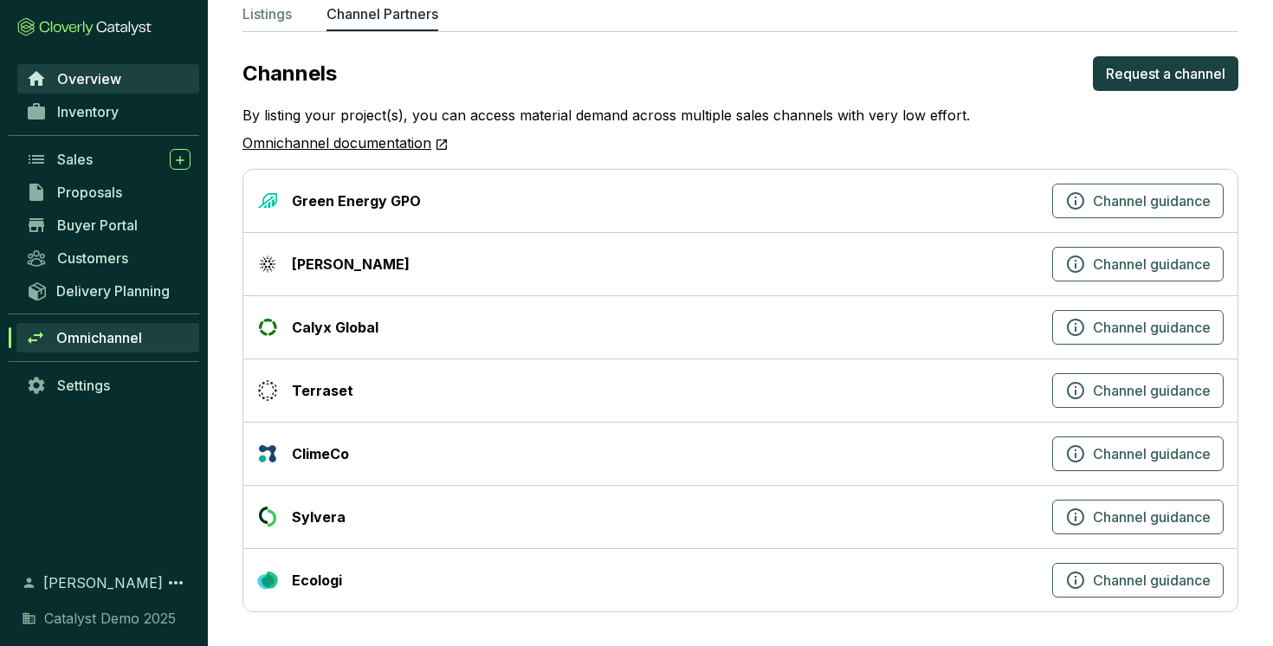
click at [128, 74] on link "Overview" at bounding box center [108, 78] width 182 height 29
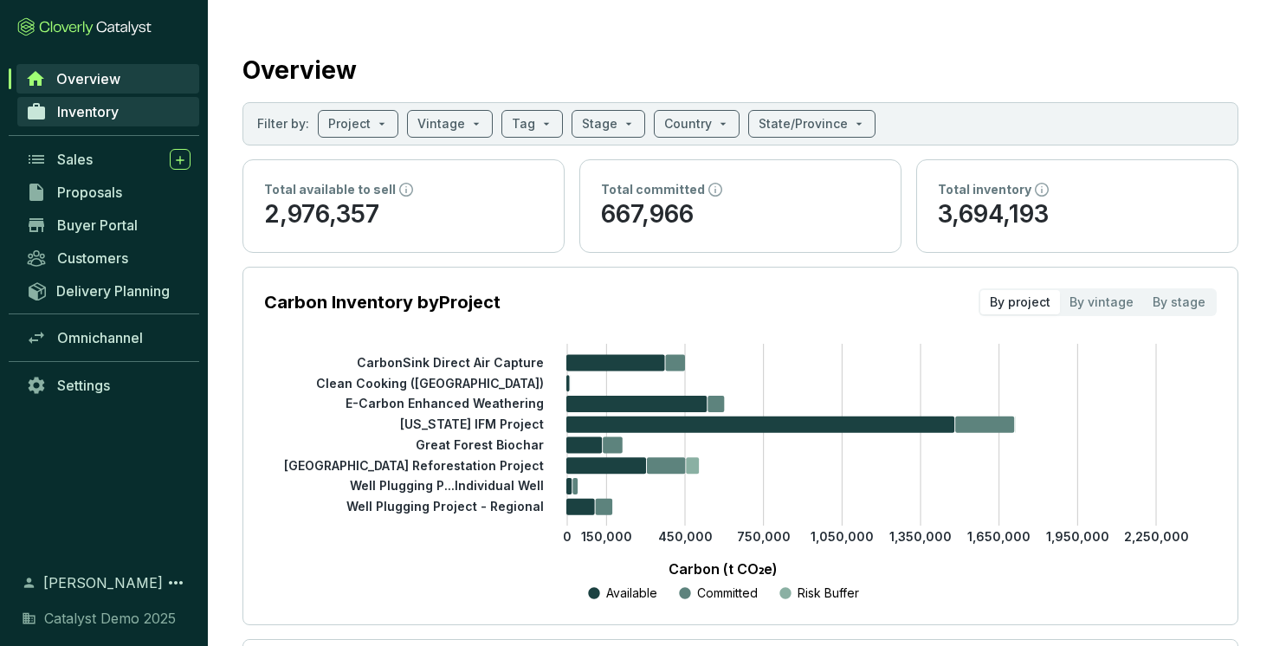
click at [126, 105] on link "Inventory" at bounding box center [108, 111] width 182 height 29
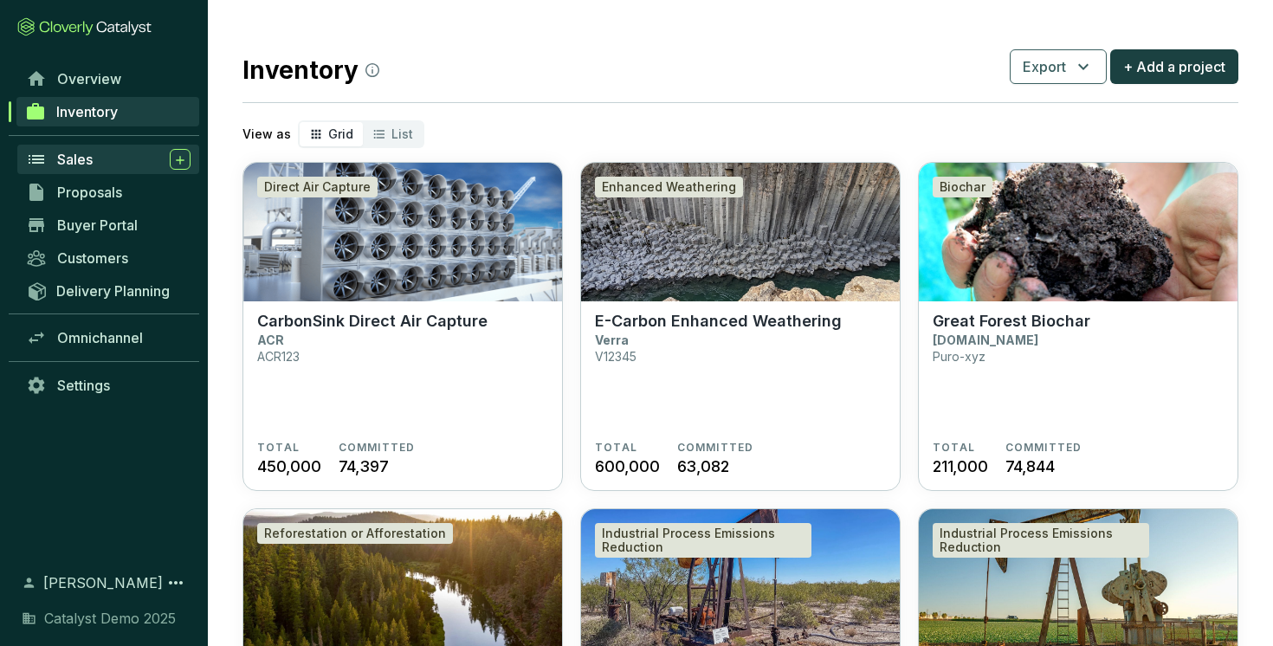
click at [88, 159] on span "Sales" at bounding box center [74, 159] width 35 height 17
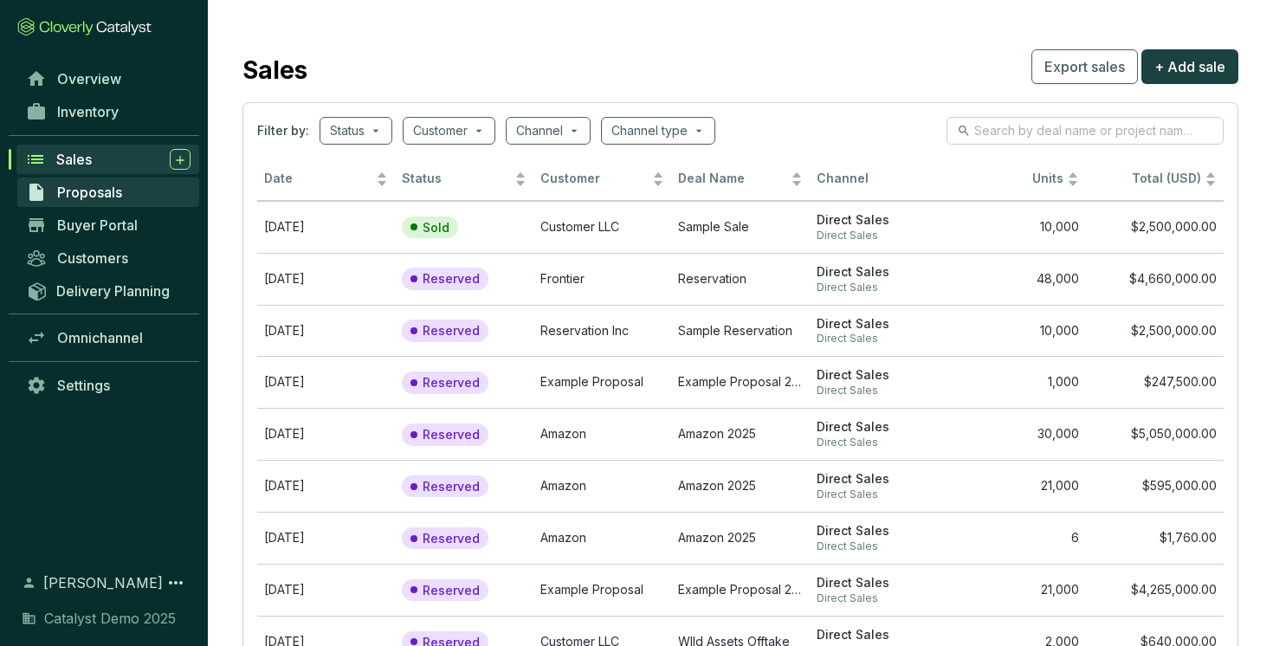
click at [113, 191] on span "Proposals" at bounding box center [89, 192] width 65 height 17
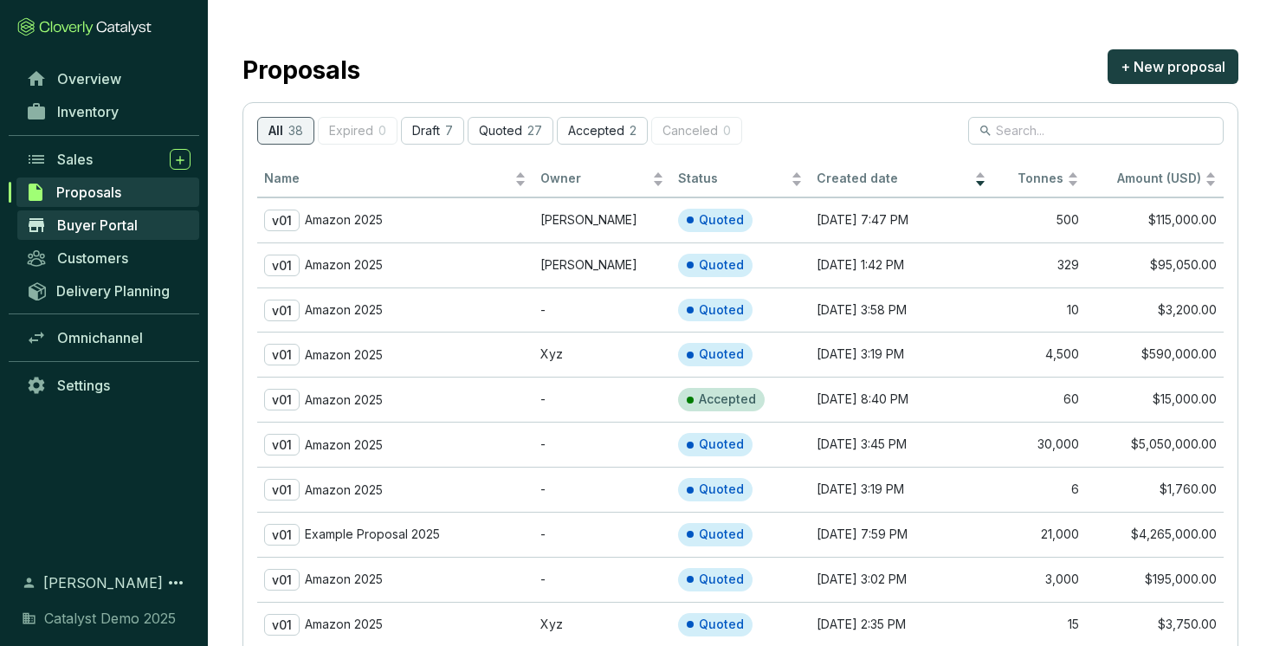
click at [109, 220] on span "Buyer Portal" at bounding box center [97, 224] width 81 height 17
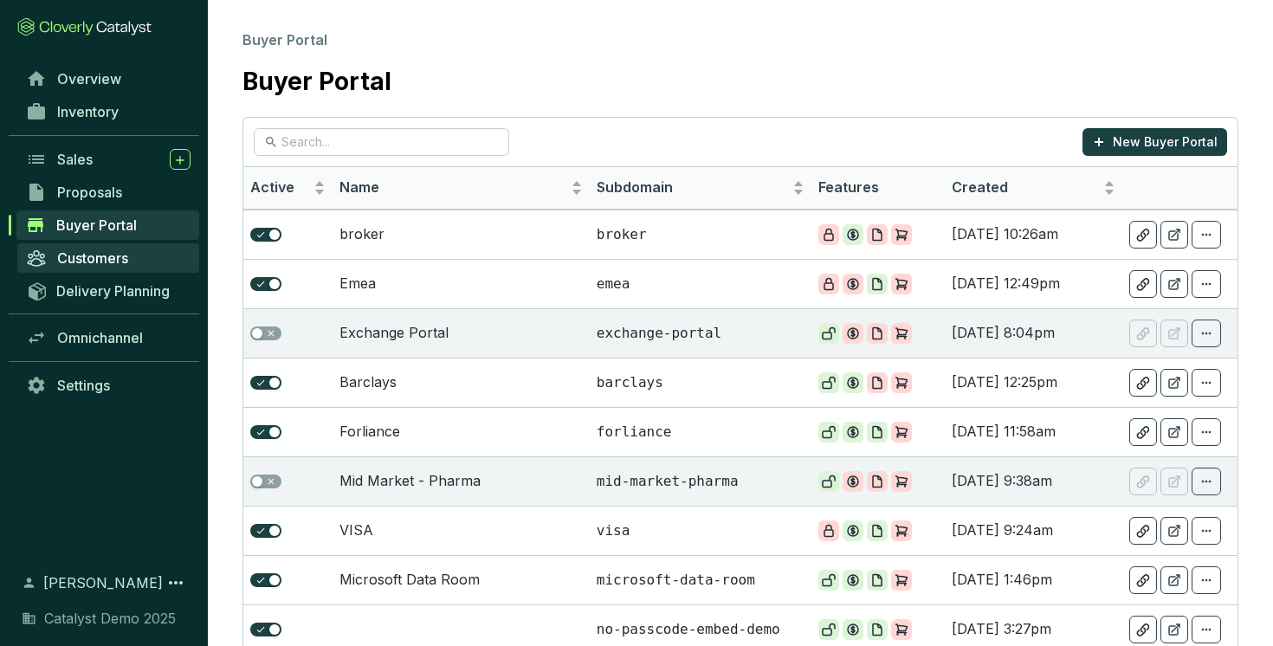
click at [103, 250] on span "Customers" at bounding box center [92, 257] width 71 height 17
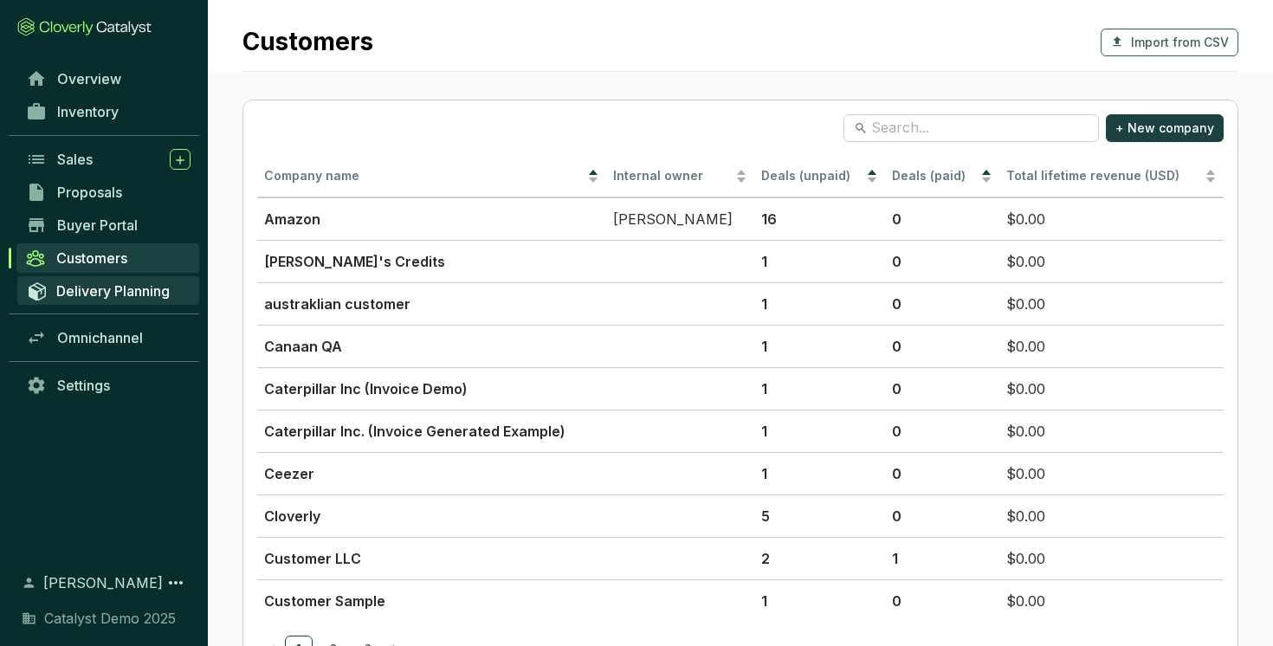
click at [93, 290] on span "Delivery Planning" at bounding box center [112, 290] width 113 height 17
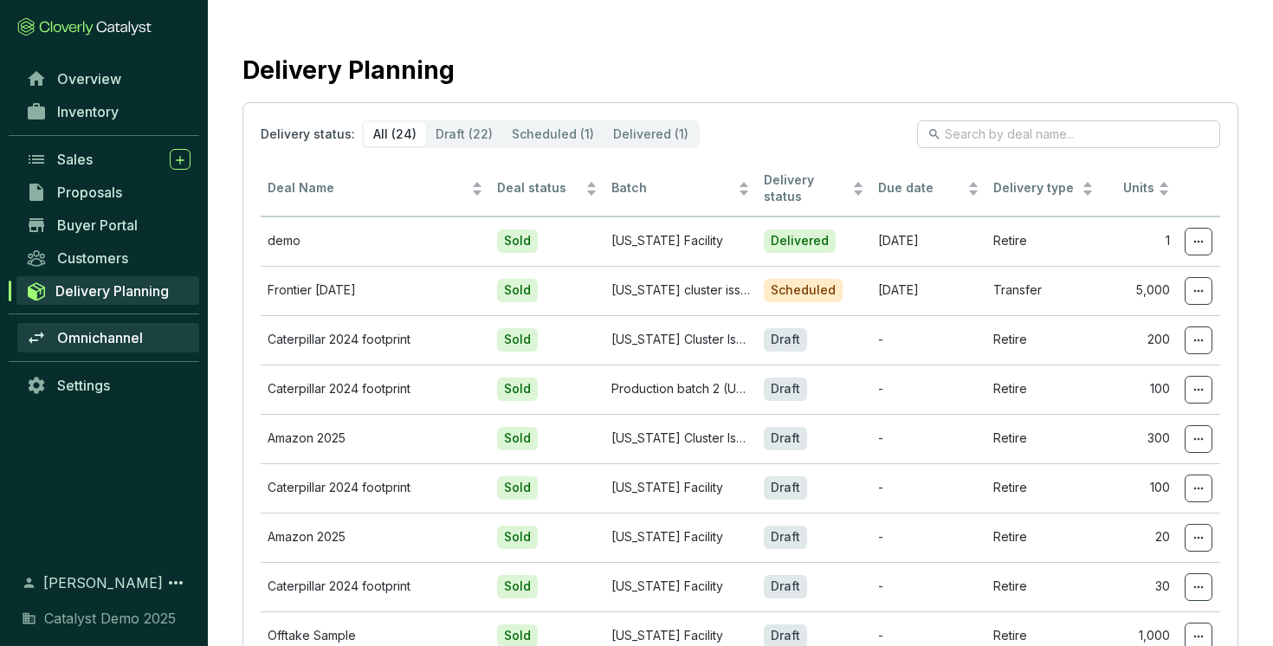
click at [98, 335] on span "Omnichannel" at bounding box center [100, 337] width 86 height 17
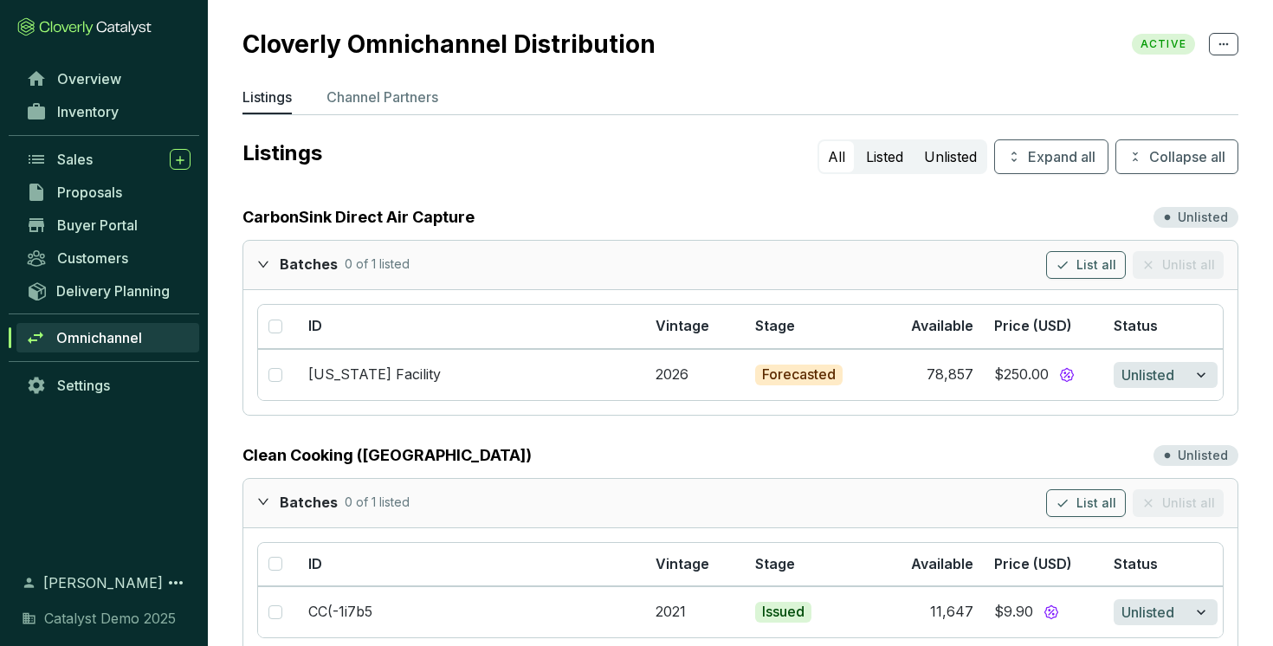
click at [254, 259] on div "Batches 0 of 1 listed List all Unlist all" at bounding box center [740, 265] width 994 height 48
click at [261, 267] on icon "expanded" at bounding box center [263, 264] width 12 height 12
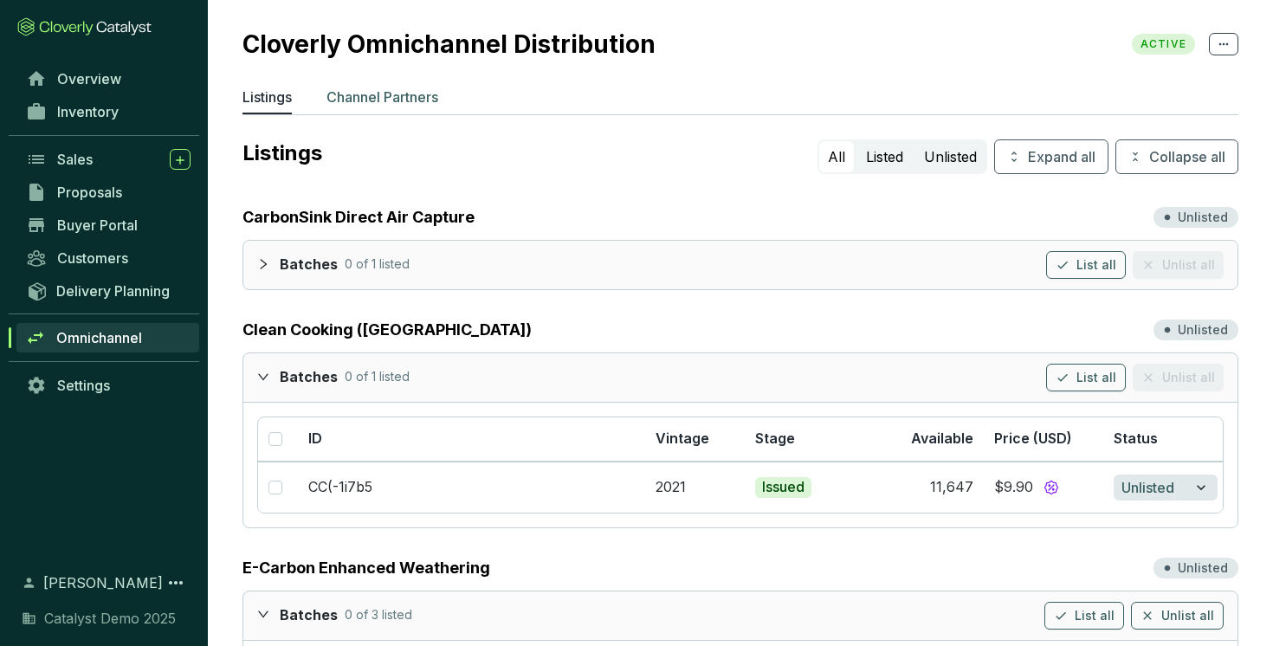
click at [370, 98] on p "Channel Partners" at bounding box center [382, 97] width 112 height 21
